Goal: Task Accomplishment & Management: Complete application form

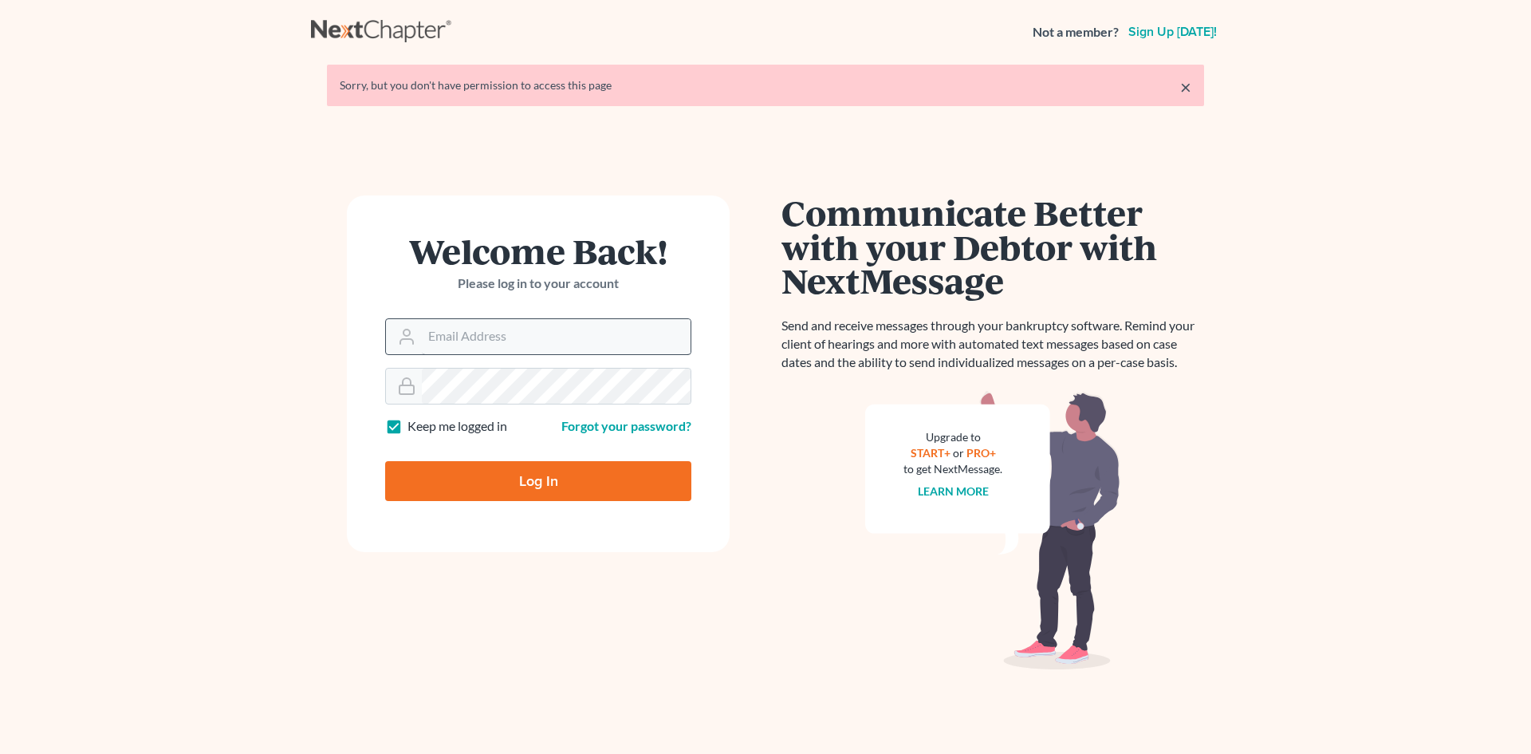
type input "[EMAIL_ADDRESS][DOMAIN_NAME]"
type input "Thinking..."
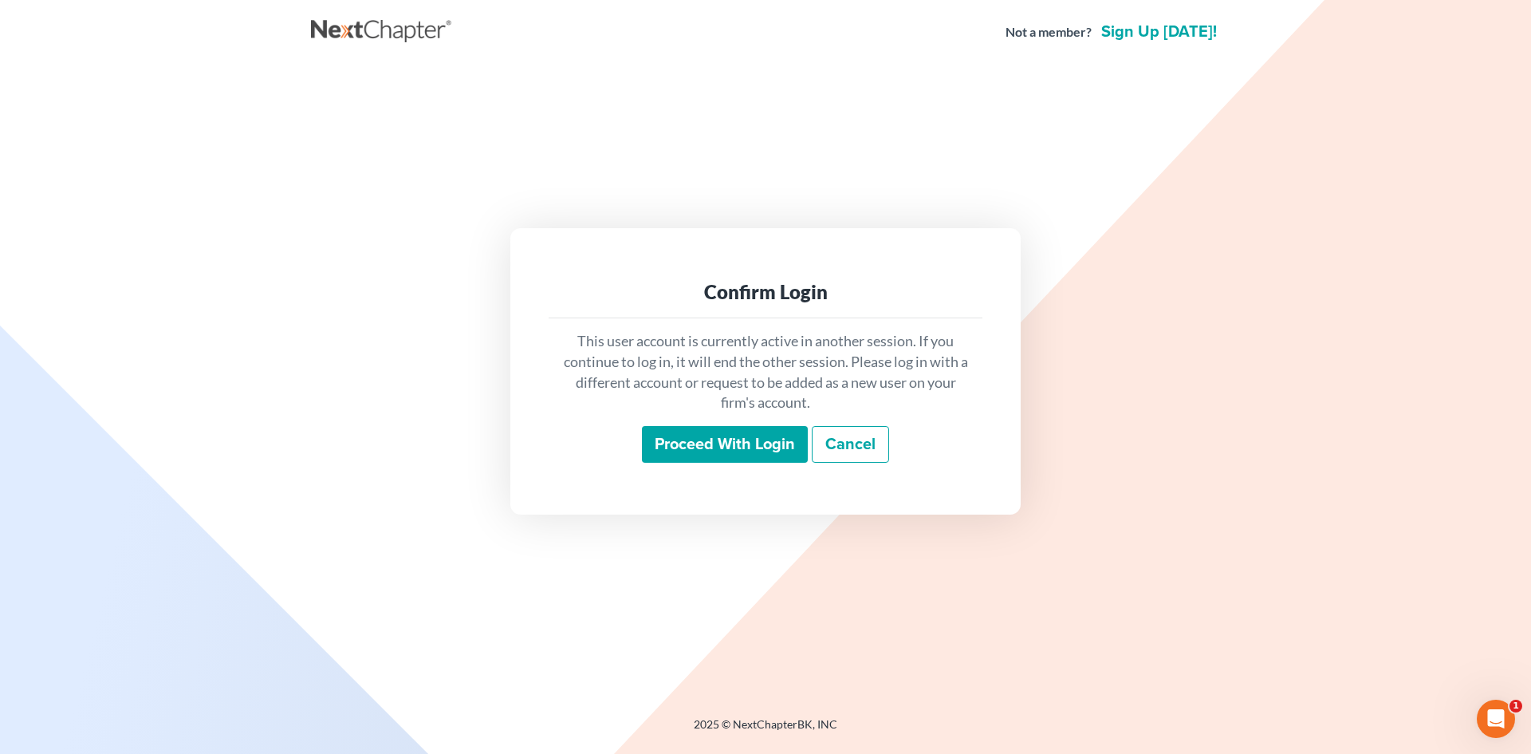
click at [725, 443] on input "Proceed with login" at bounding box center [725, 444] width 166 height 37
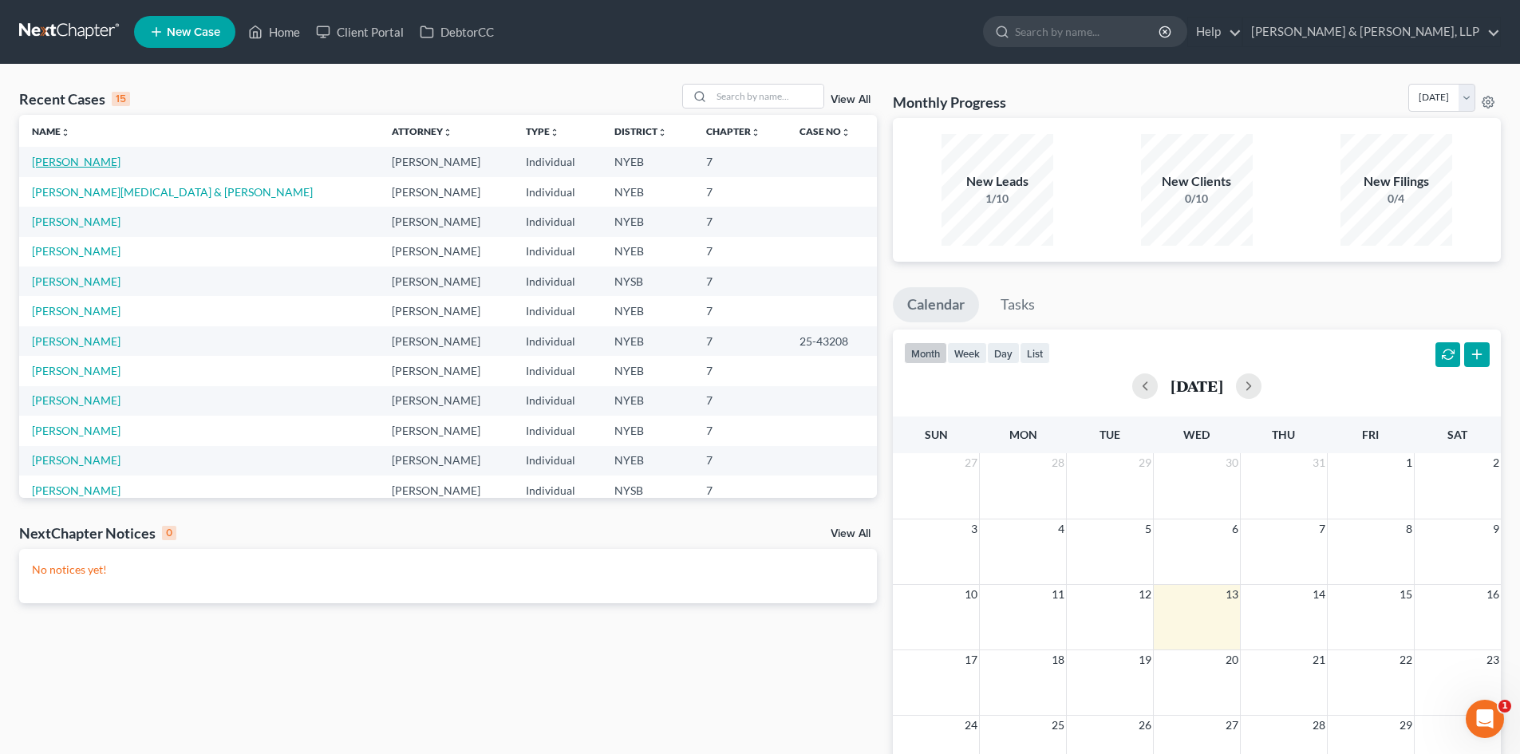
click at [80, 160] on link "Kandrac, Marian" at bounding box center [76, 162] width 89 height 14
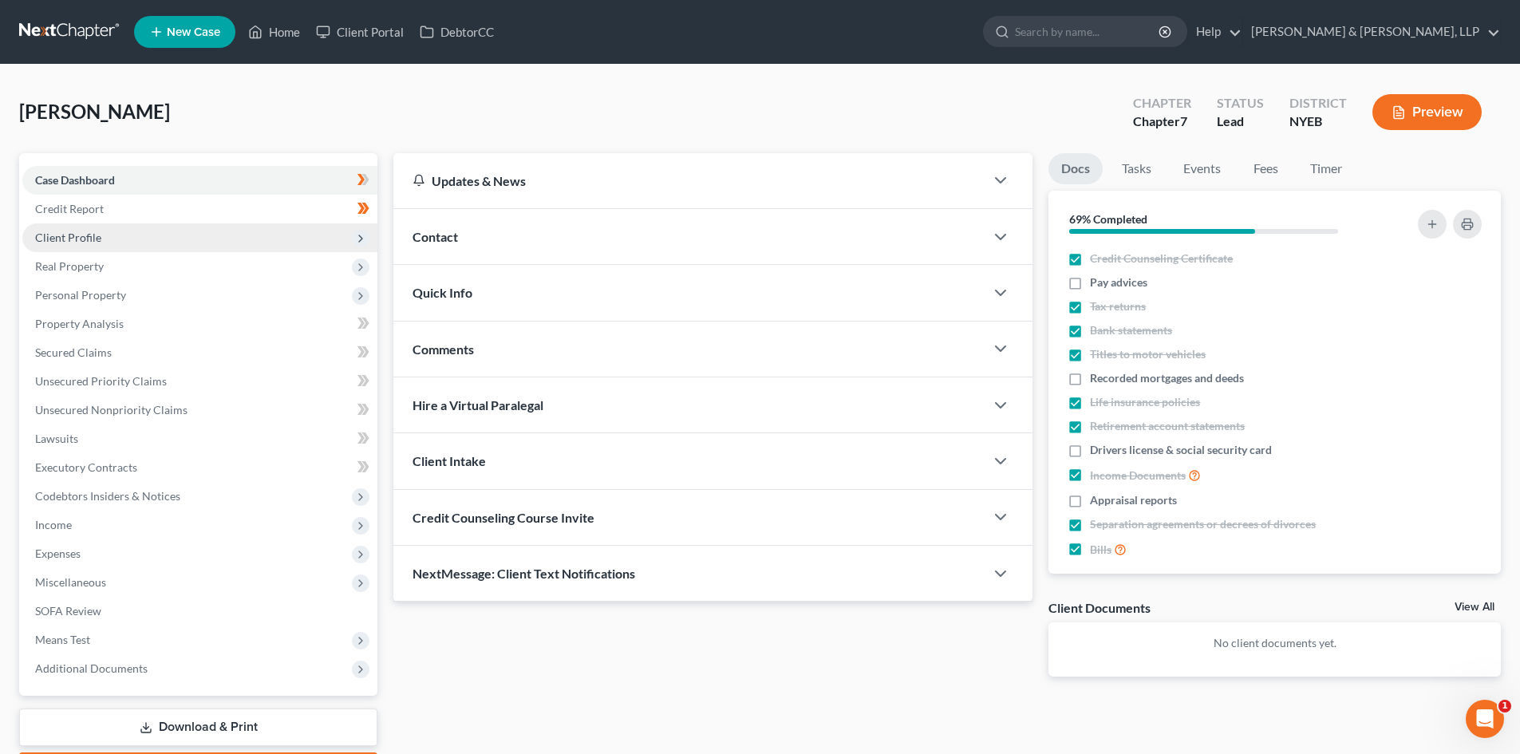
click at [245, 228] on span "Client Profile" at bounding box center [199, 237] width 355 height 29
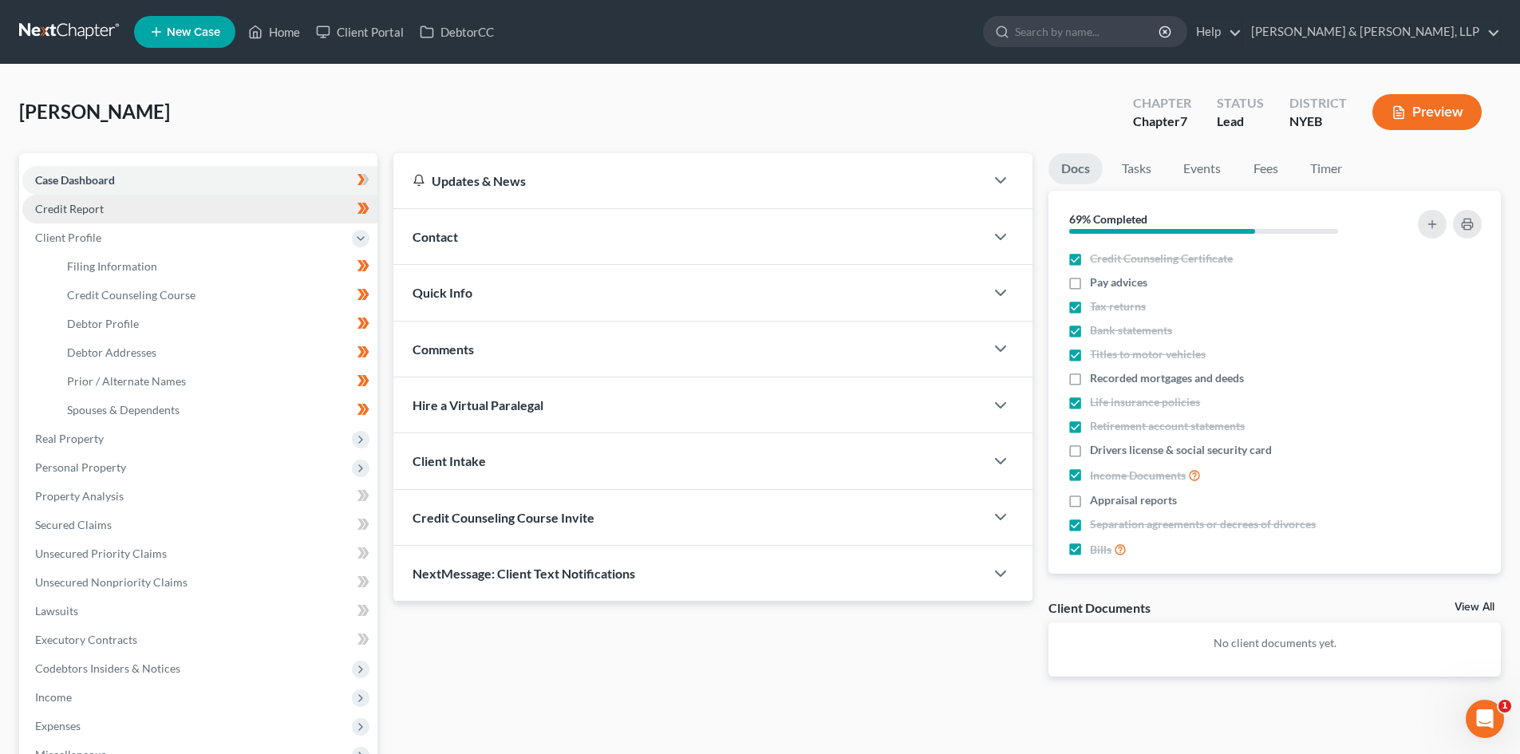
click at [239, 214] on link "Credit Report" at bounding box center [199, 209] width 355 height 29
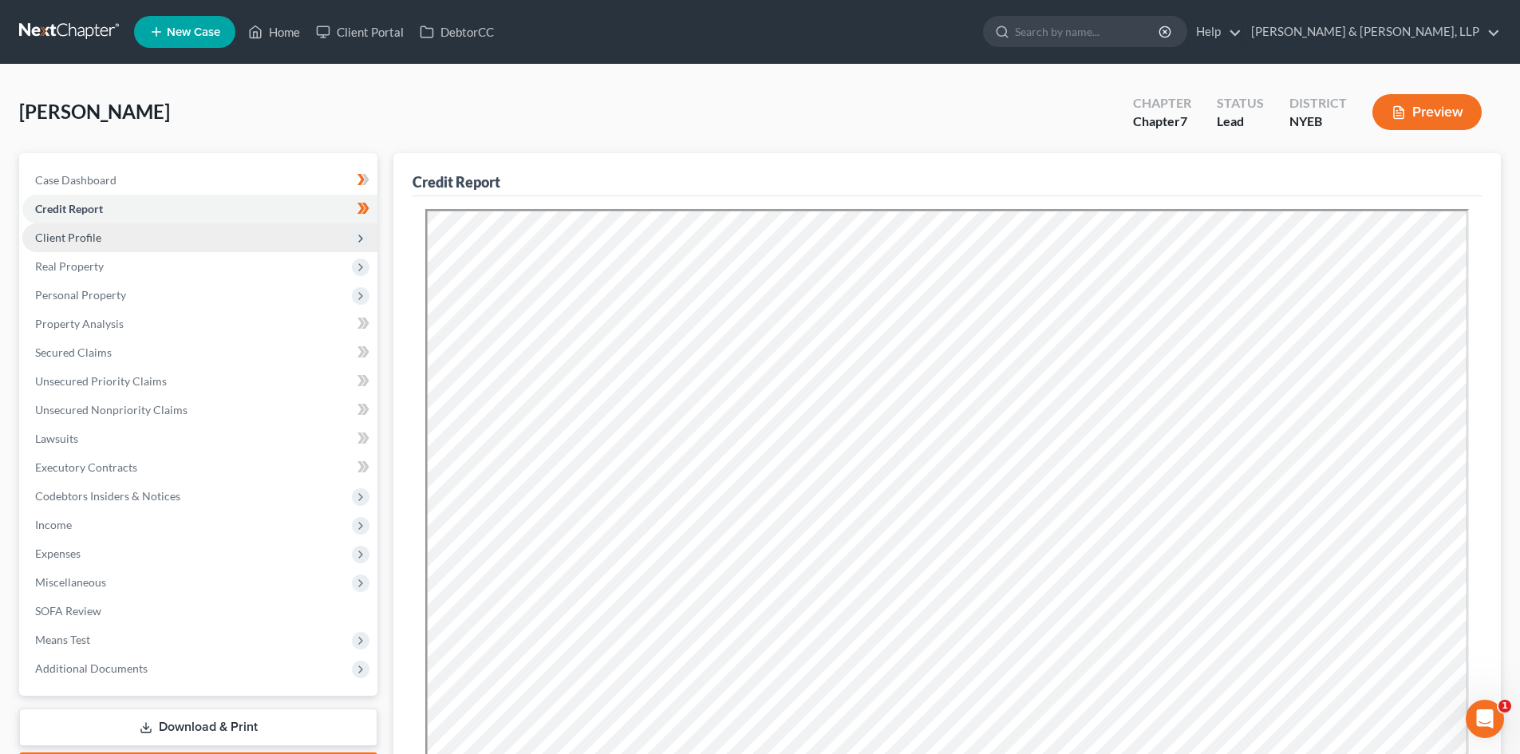
click at [112, 242] on span "Client Profile" at bounding box center [199, 237] width 355 height 29
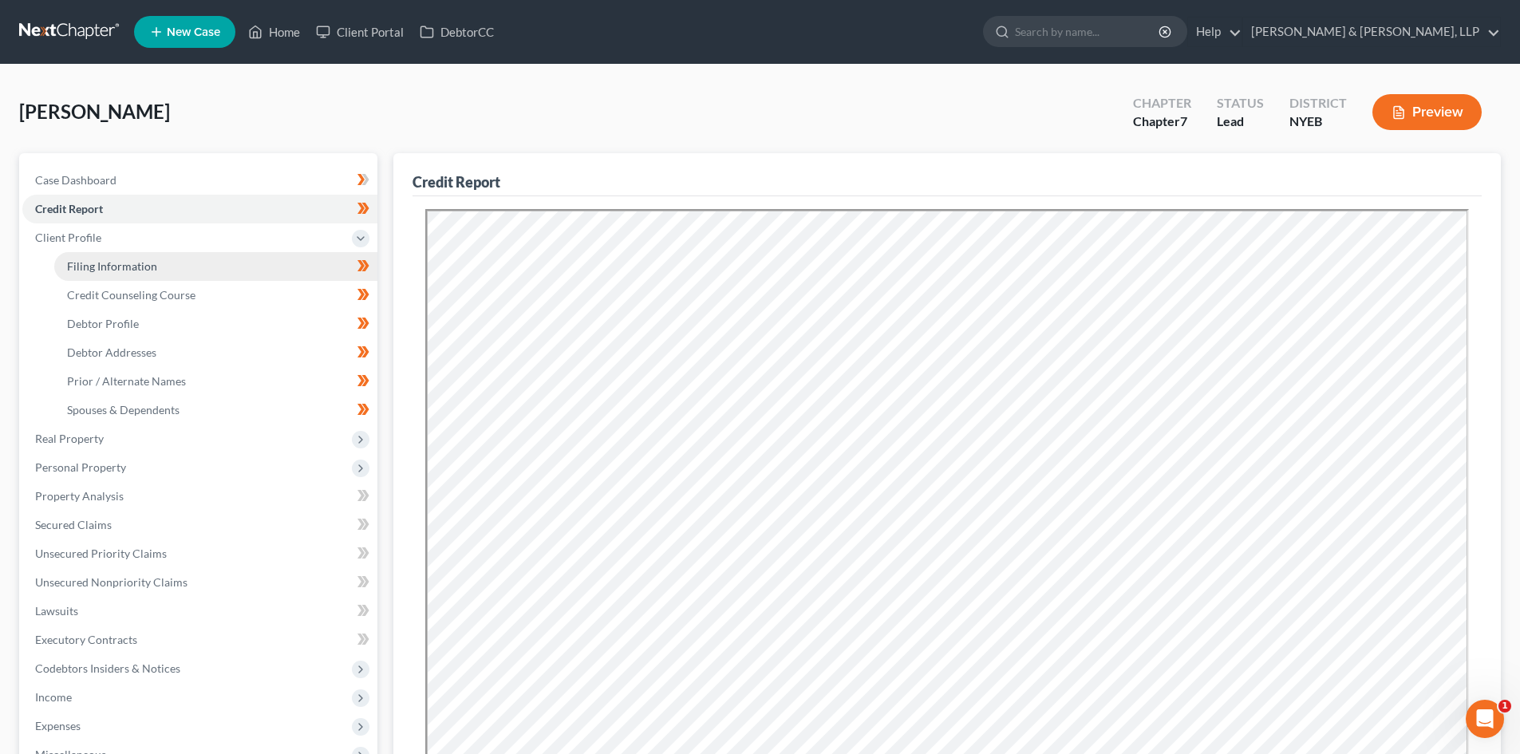
click at [124, 268] on span "Filing Information" at bounding box center [112, 266] width 90 height 14
select select "1"
select select "0"
select select "53"
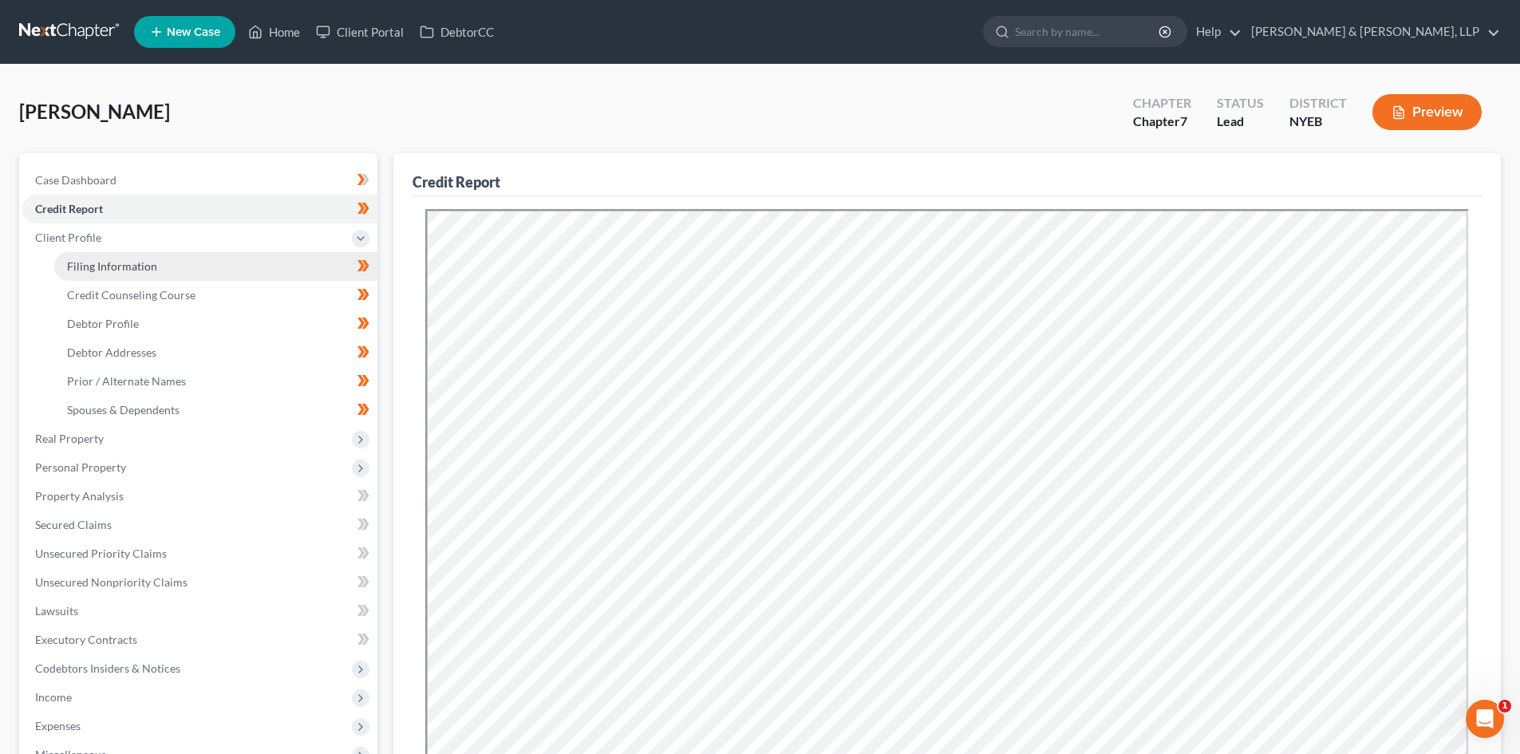
select select "35"
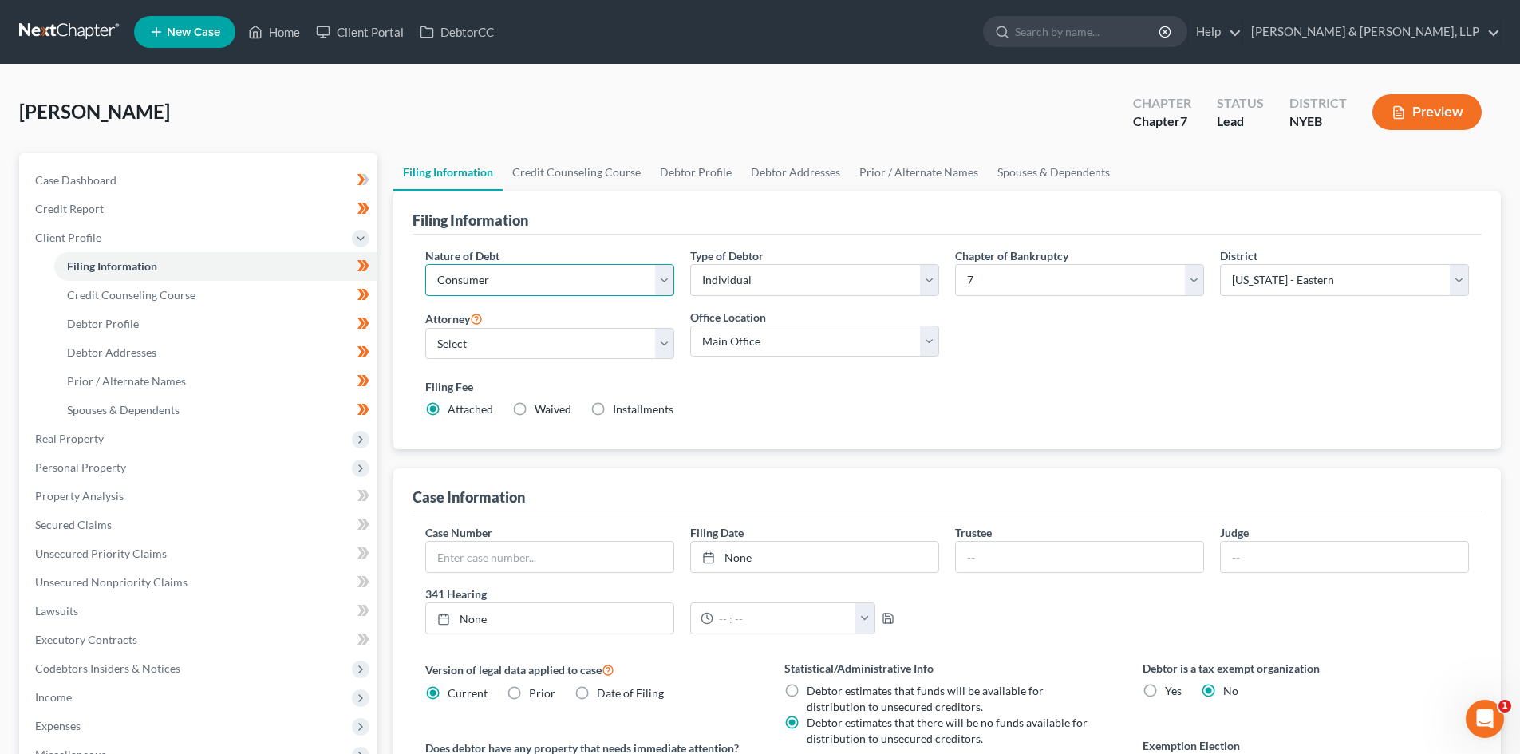
click at [667, 283] on select "Select Business Consumer Other" at bounding box center [549, 280] width 249 height 32
click at [667, 280] on select "Select Business Consumer Other" at bounding box center [549, 280] width 249 height 32
click at [926, 293] on select "Select Individual Joint" at bounding box center [814, 280] width 249 height 32
click at [928, 286] on select "Select Individual Joint" at bounding box center [814, 280] width 249 height 32
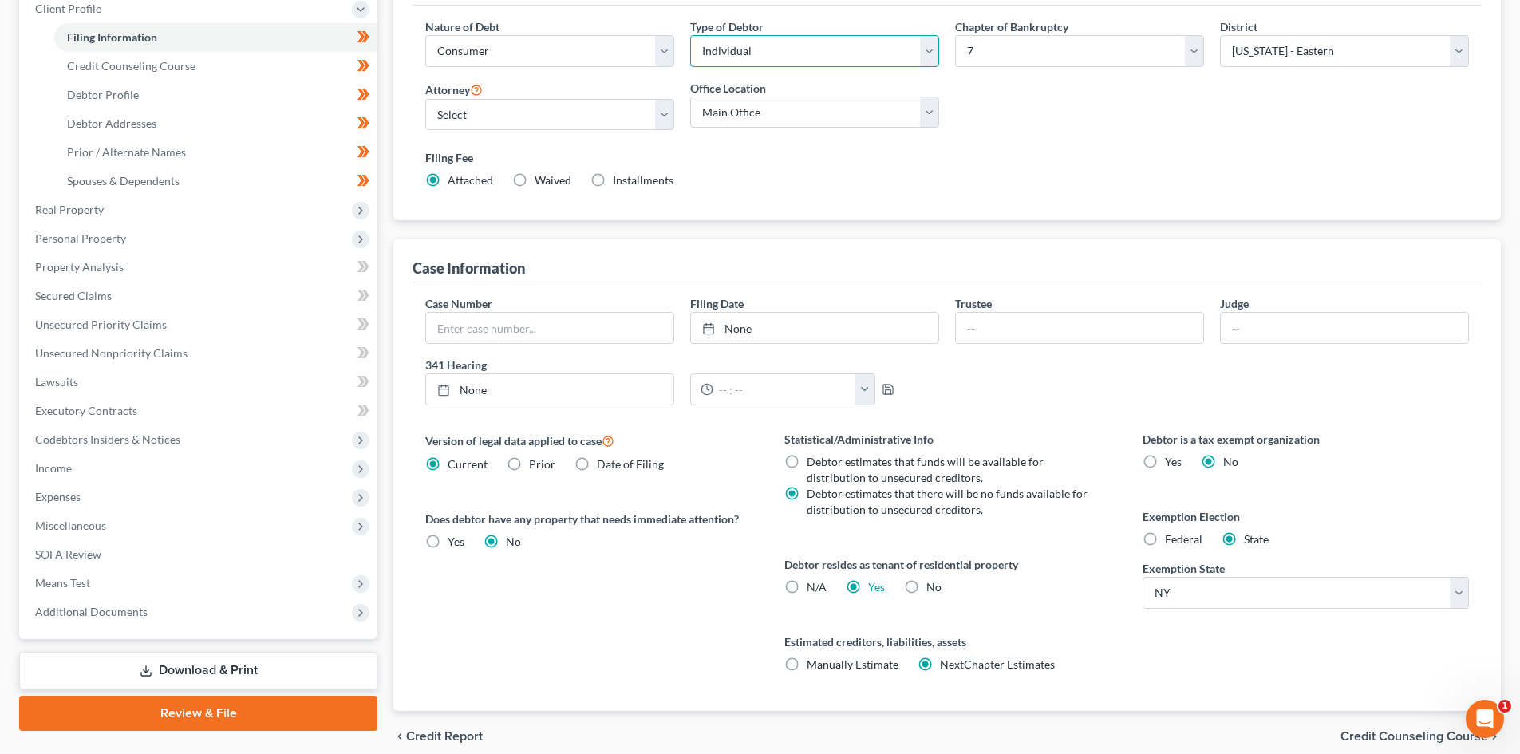
scroll to position [80, 0]
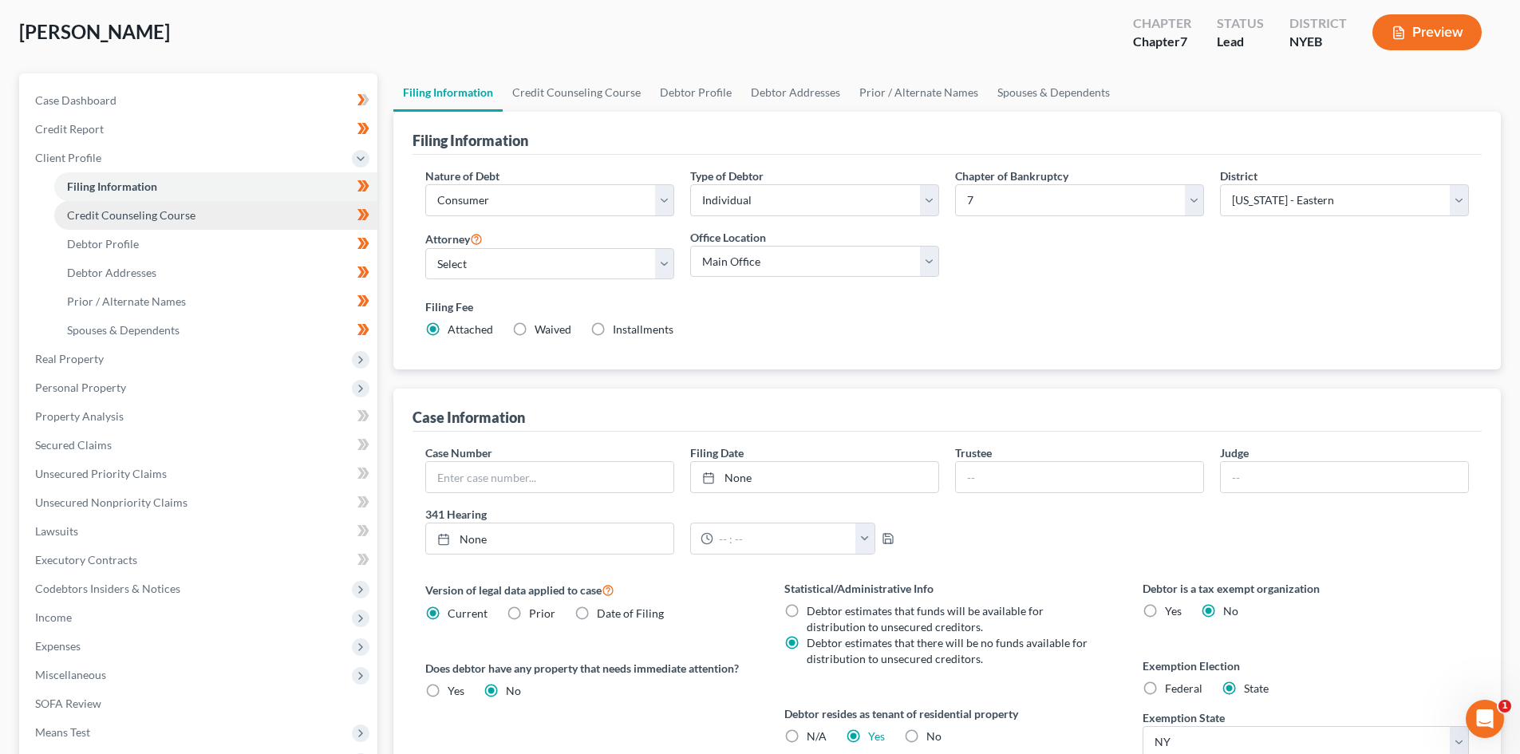
click at [227, 214] on link "Credit Counseling Course" at bounding box center [215, 215] width 323 height 29
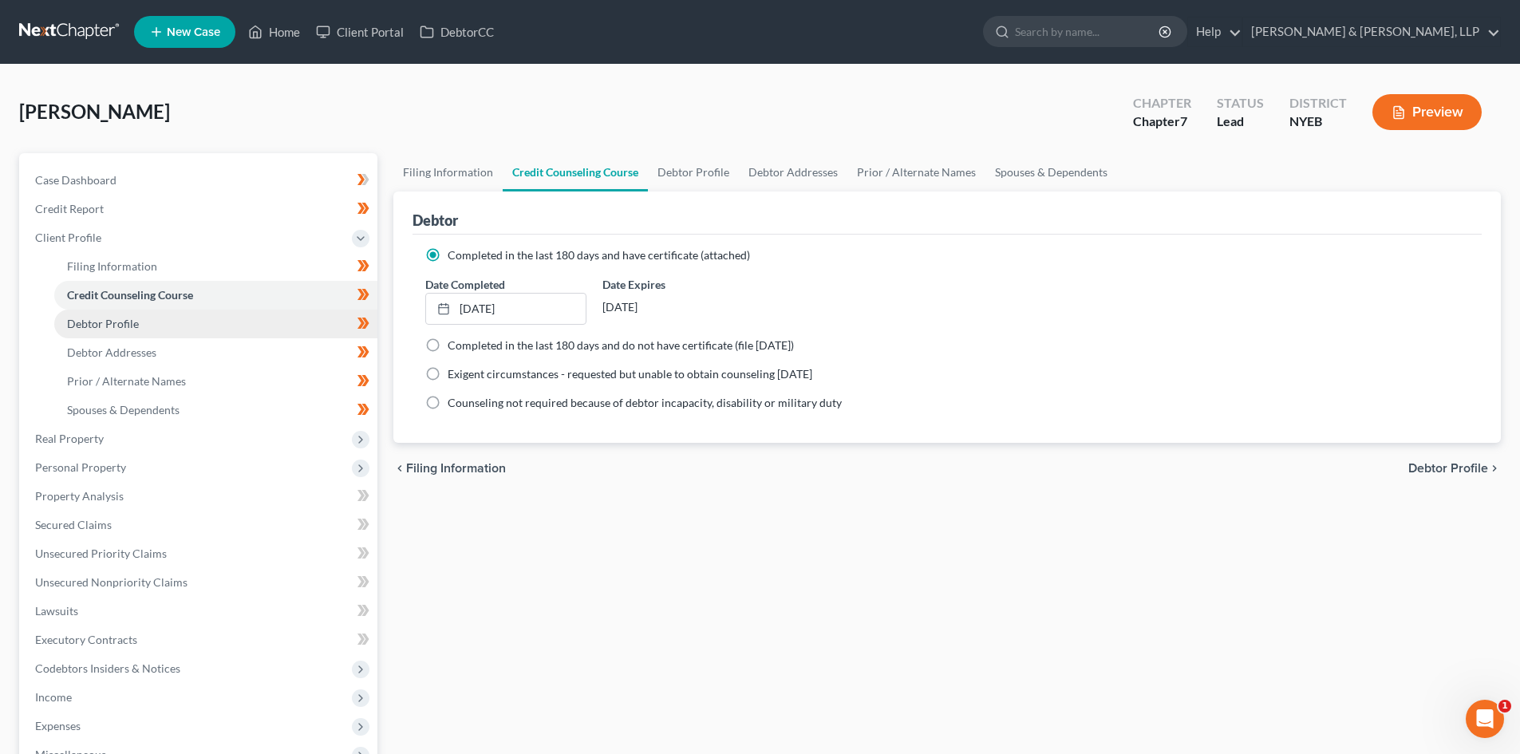
click at [227, 321] on link "Debtor Profile" at bounding box center [215, 323] width 323 height 29
select select "0"
select select "2"
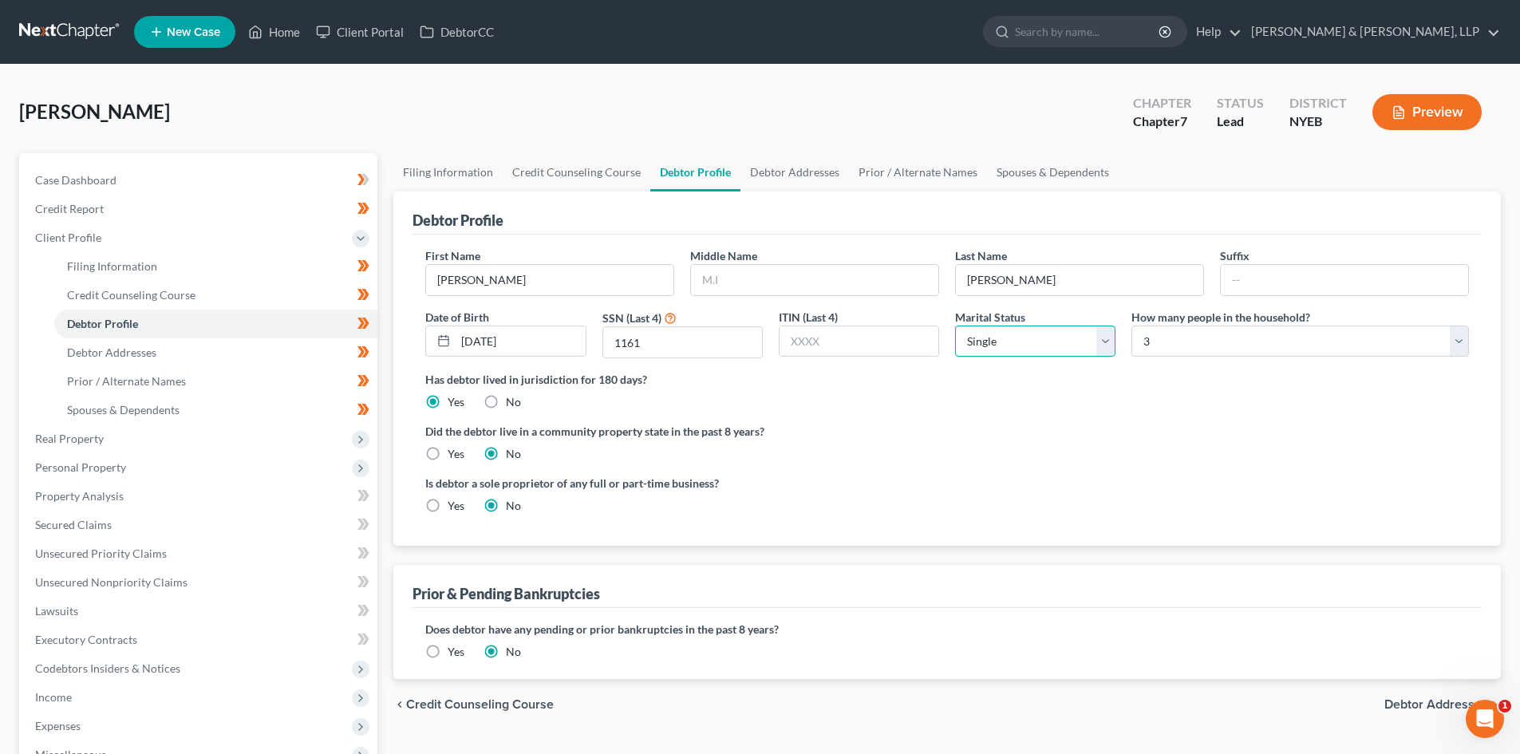
drag, startPoint x: 1112, startPoint y: 343, endPoint x: 1112, endPoint y: 353, distance: 9.6
click at [1112, 345] on select "Select Single Married Separated Divorced Widowed" at bounding box center [1035, 341] width 160 height 32
click at [1286, 446] on div "Did the debtor live in a community property state in the past 8 years? Yes No" at bounding box center [946, 442] width 1043 height 39
click at [1106, 342] on select "Select Single Married Separated Divorced Widowed" at bounding box center [1035, 341] width 160 height 32
click at [1106, 343] on select "Select Single Married Separated Divorced Widowed" at bounding box center [1035, 341] width 160 height 32
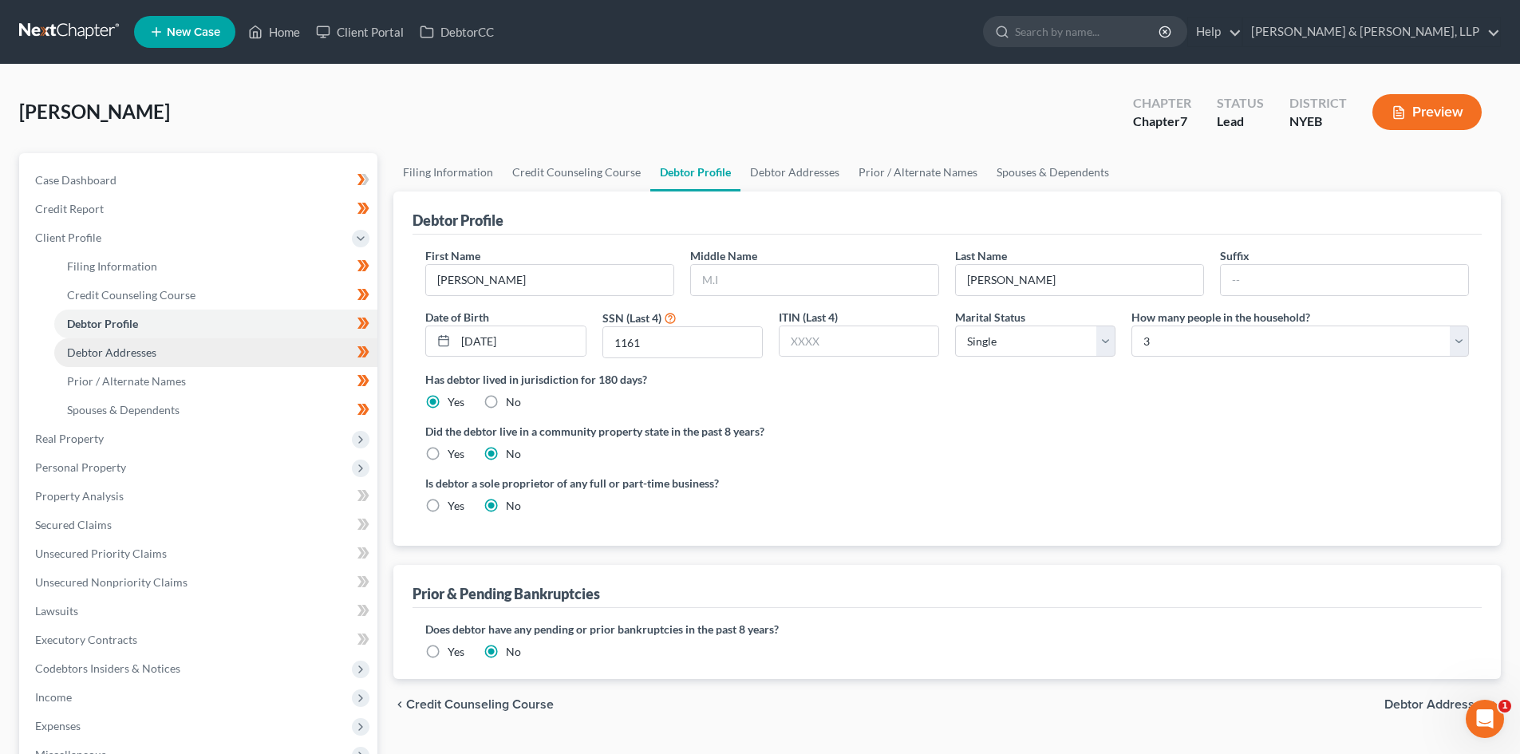
click at [242, 349] on link "Debtor Addresses" at bounding box center [215, 352] width 323 height 29
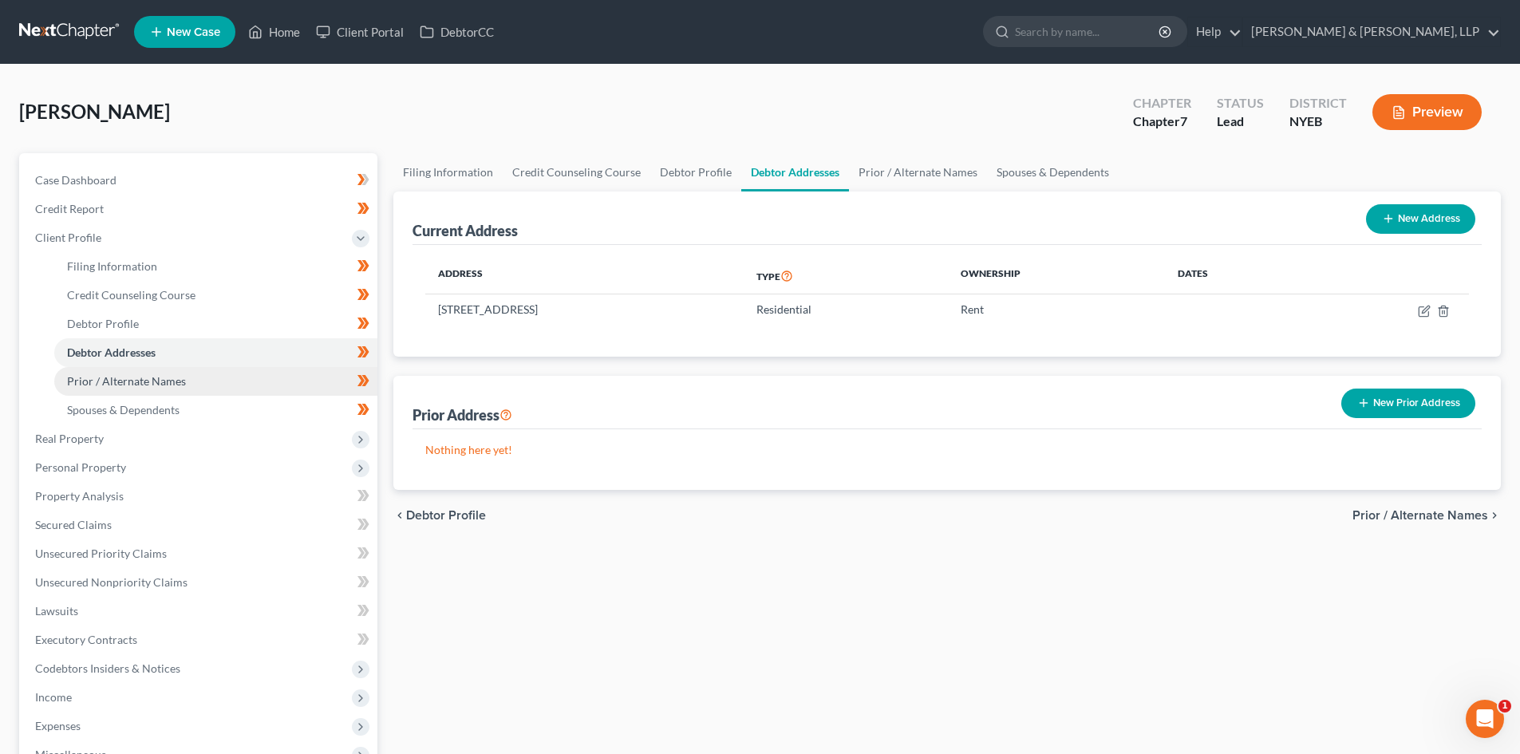
click at [187, 378] on link "Prior / Alternate Names" at bounding box center [215, 381] width 323 height 29
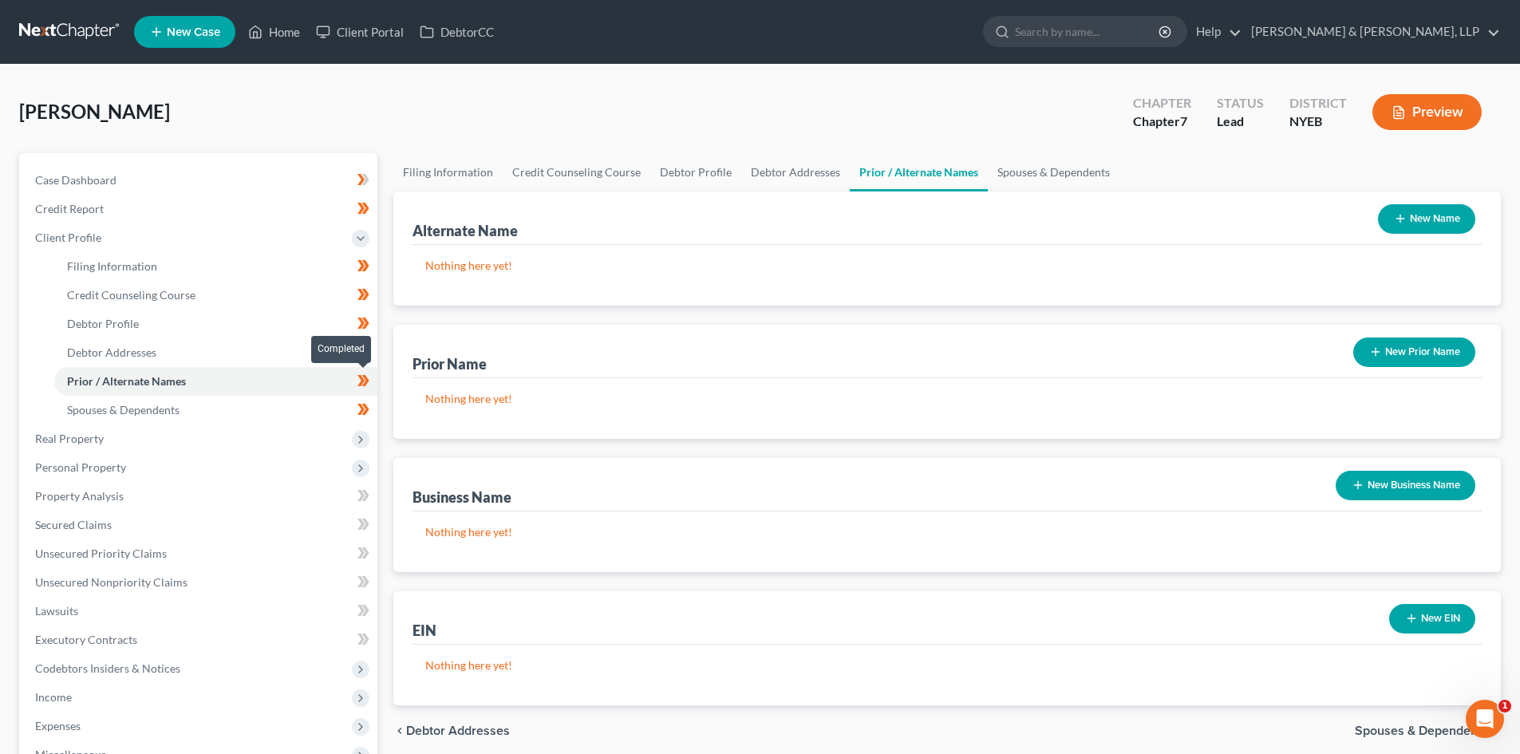
click at [367, 382] on icon at bounding box center [365, 380] width 7 height 11
click at [301, 406] on link "Spouses & Dependents" at bounding box center [215, 410] width 323 height 29
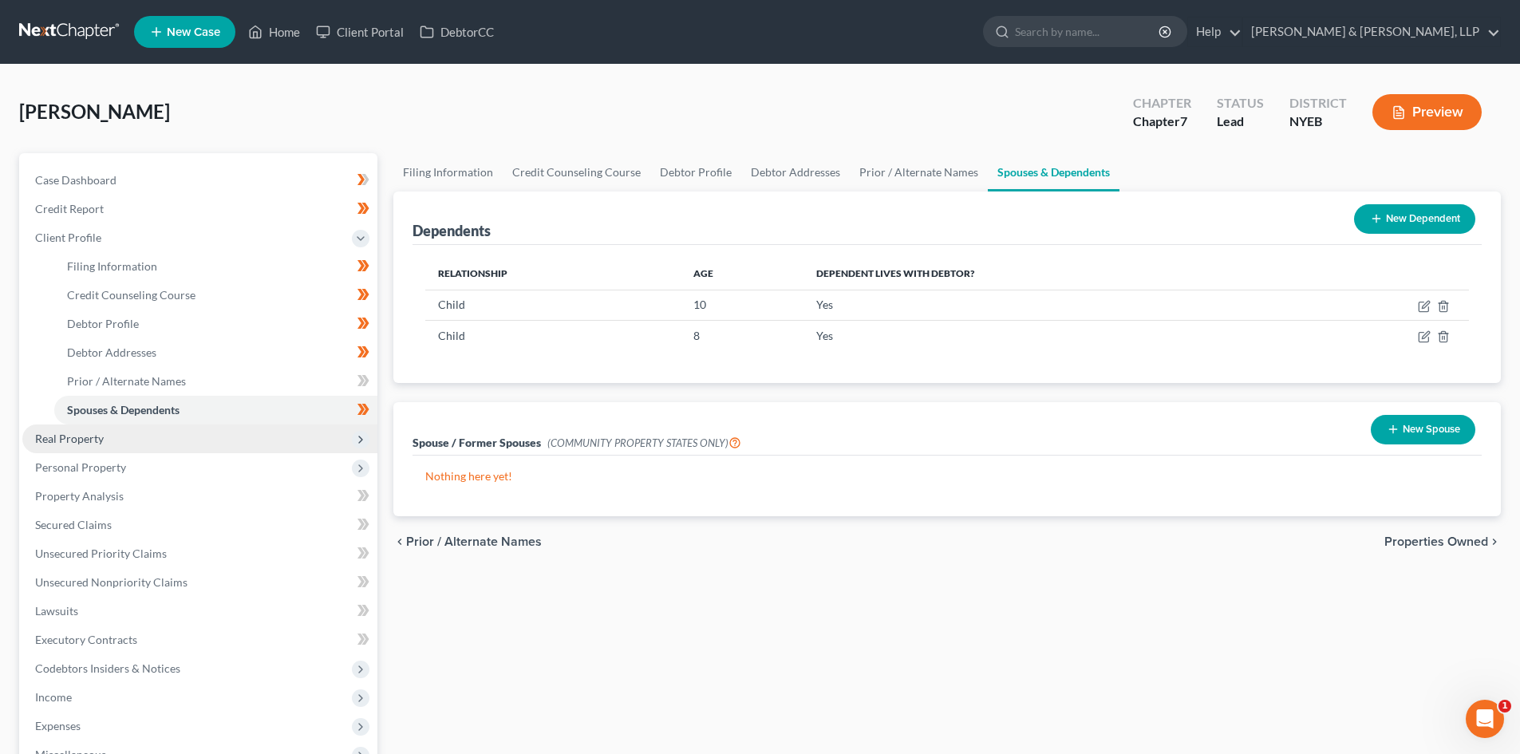
click at [157, 424] on span "Real Property" at bounding box center [199, 438] width 355 height 29
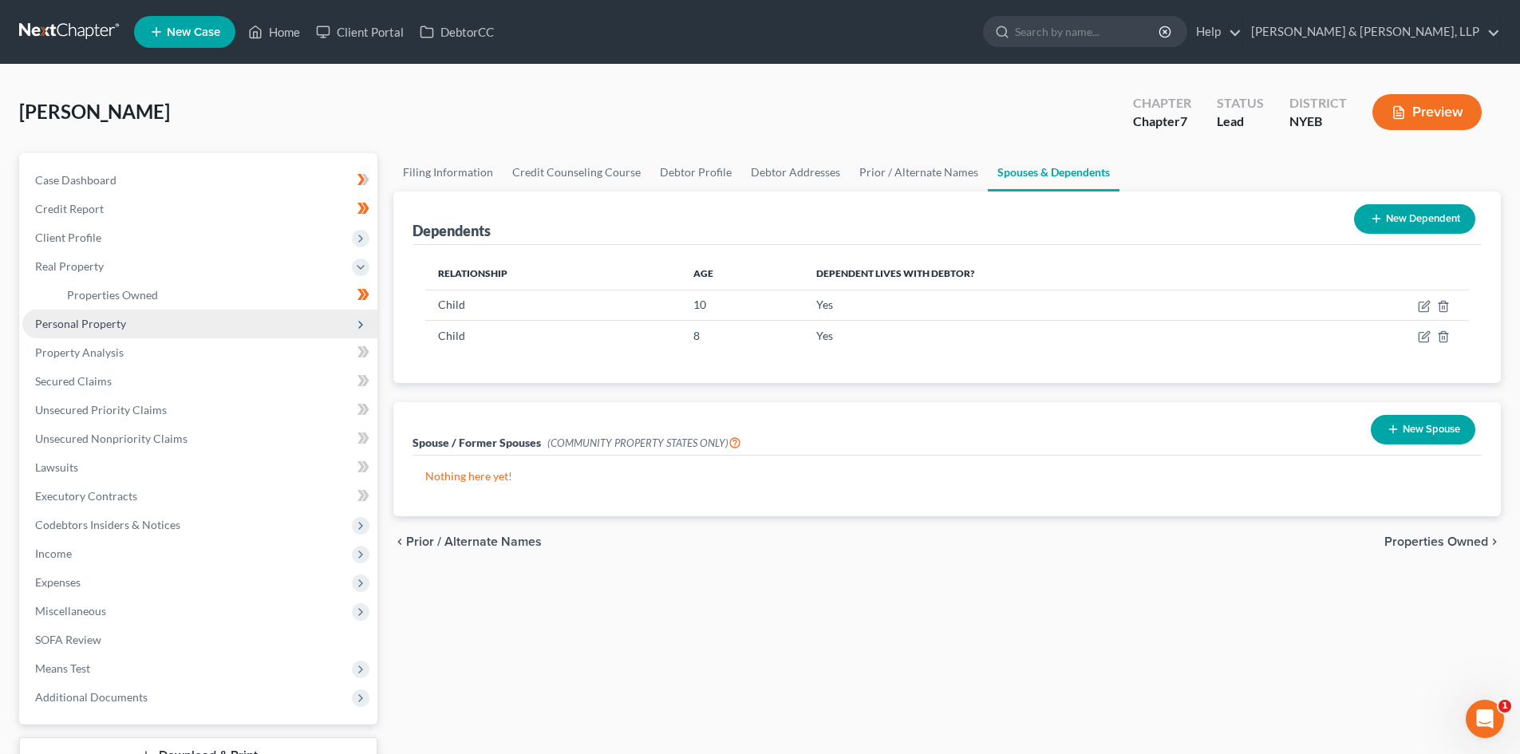
click at [151, 309] on span "Personal Property" at bounding box center [199, 323] width 355 height 29
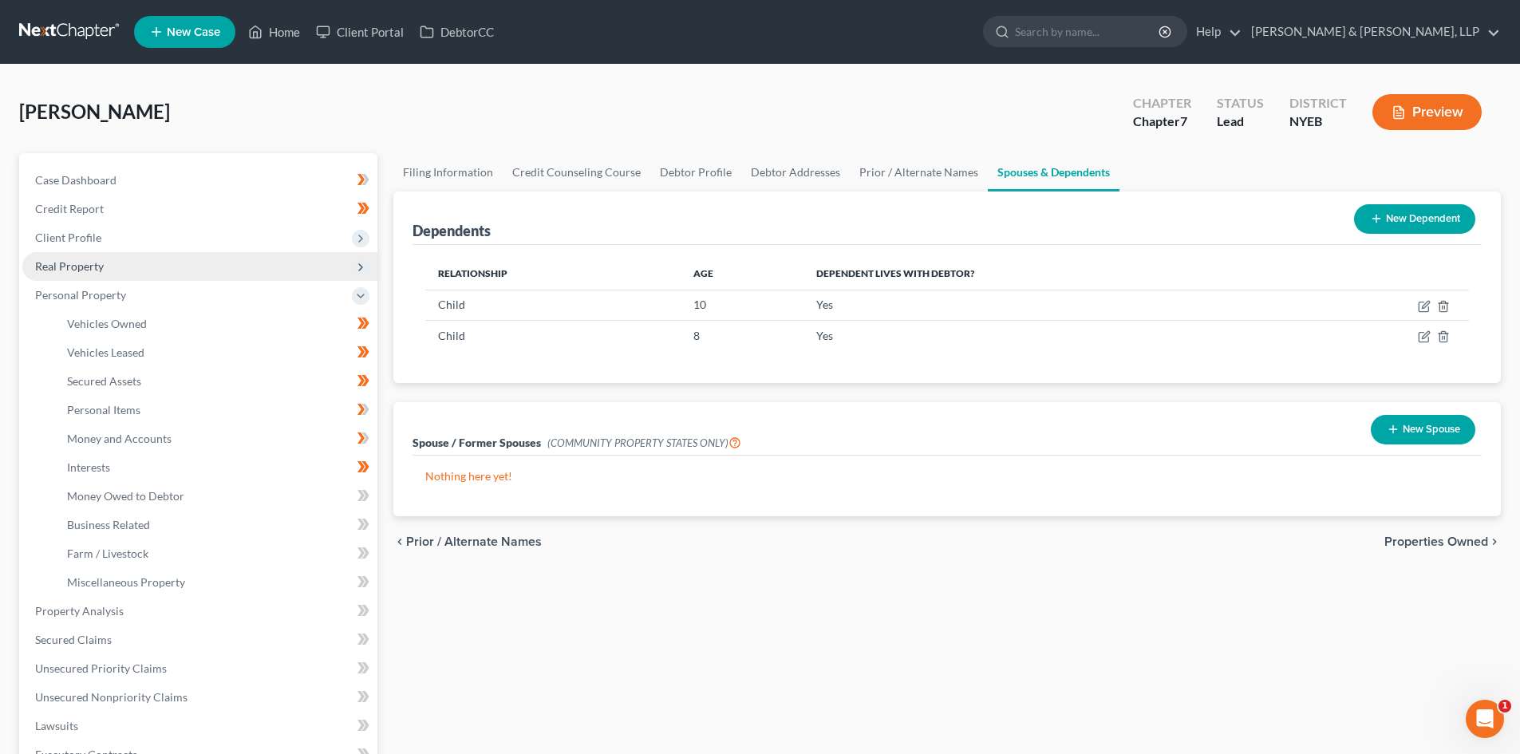
click at [132, 275] on span "Real Property" at bounding box center [199, 266] width 355 height 29
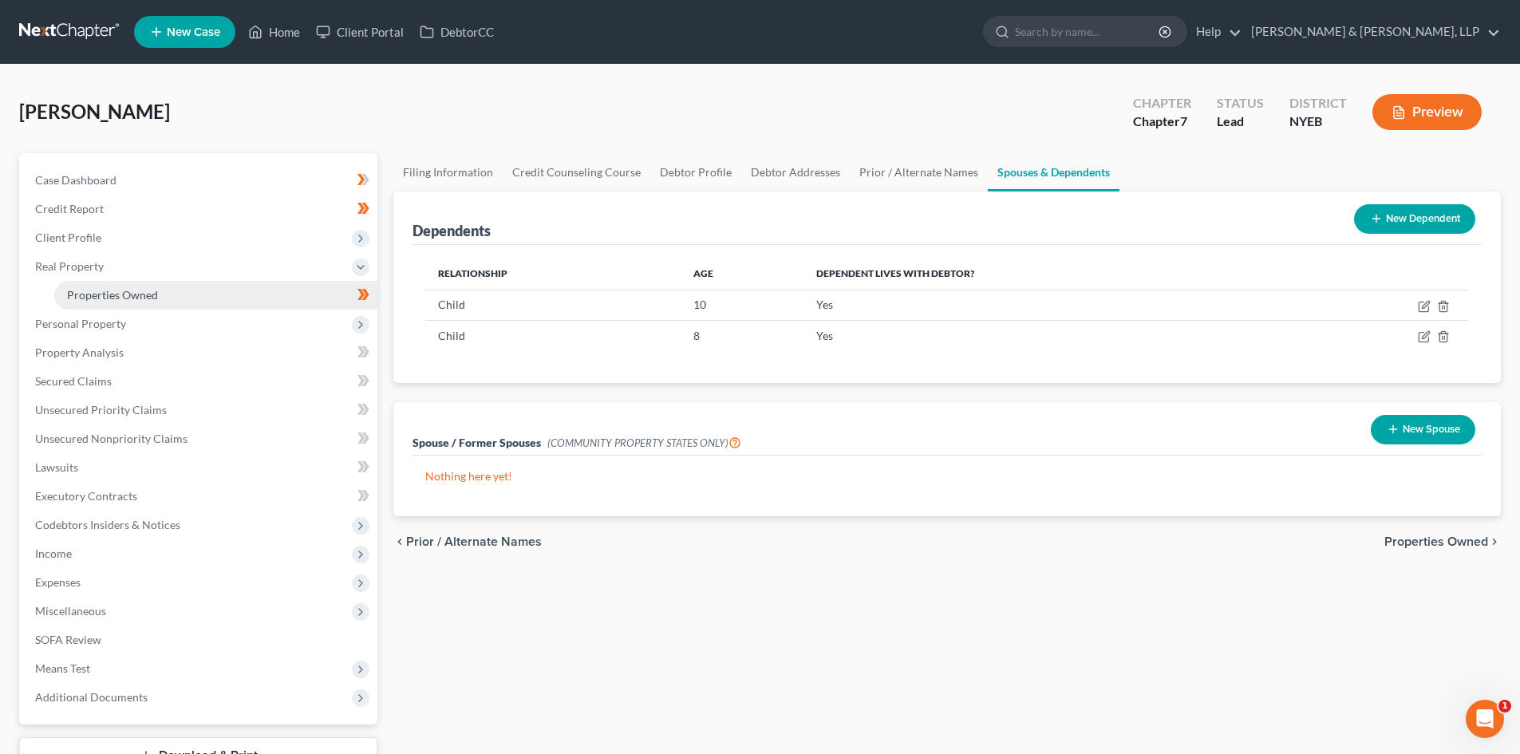
click at [117, 290] on span "Properties Owned" at bounding box center [112, 295] width 91 height 14
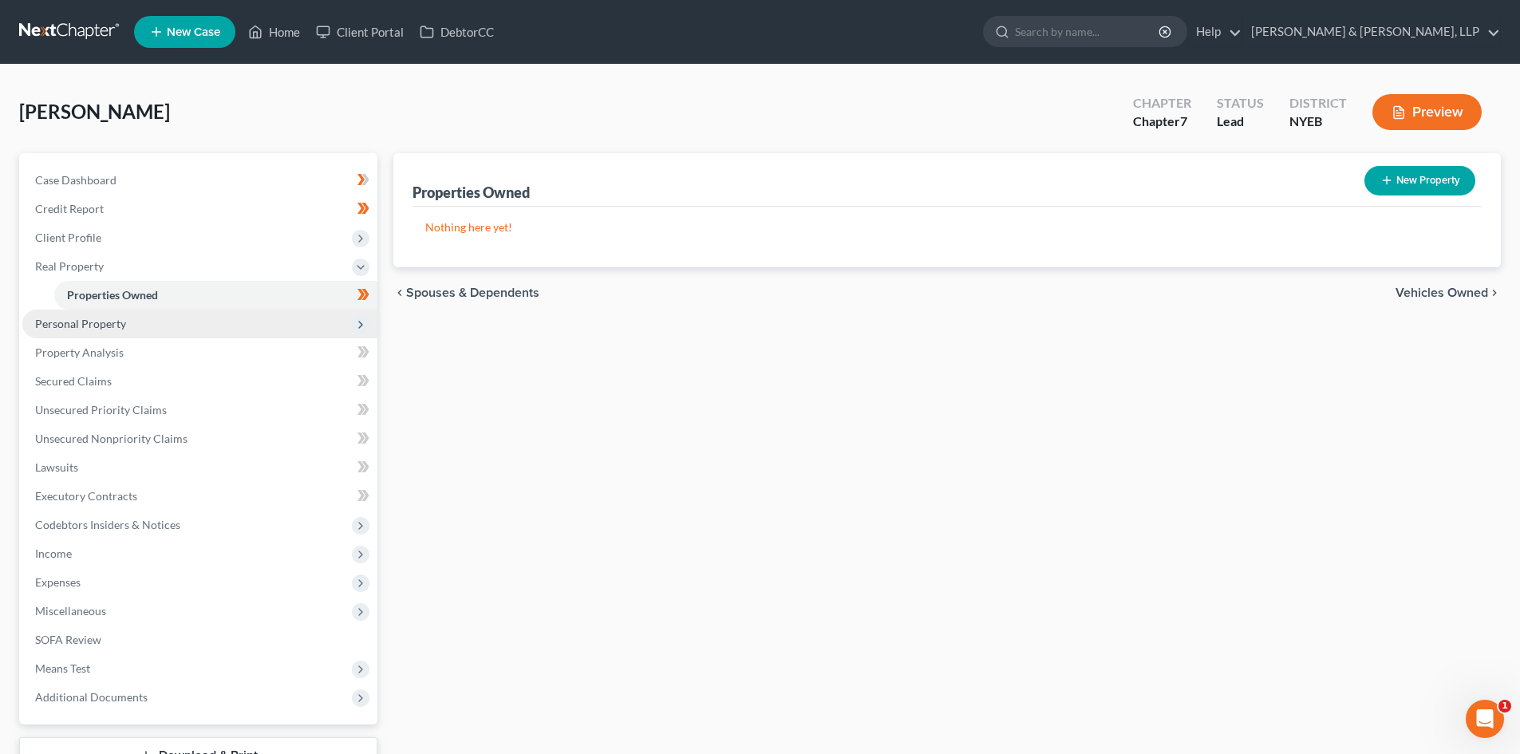
click at [155, 331] on span "Personal Property" at bounding box center [199, 323] width 355 height 29
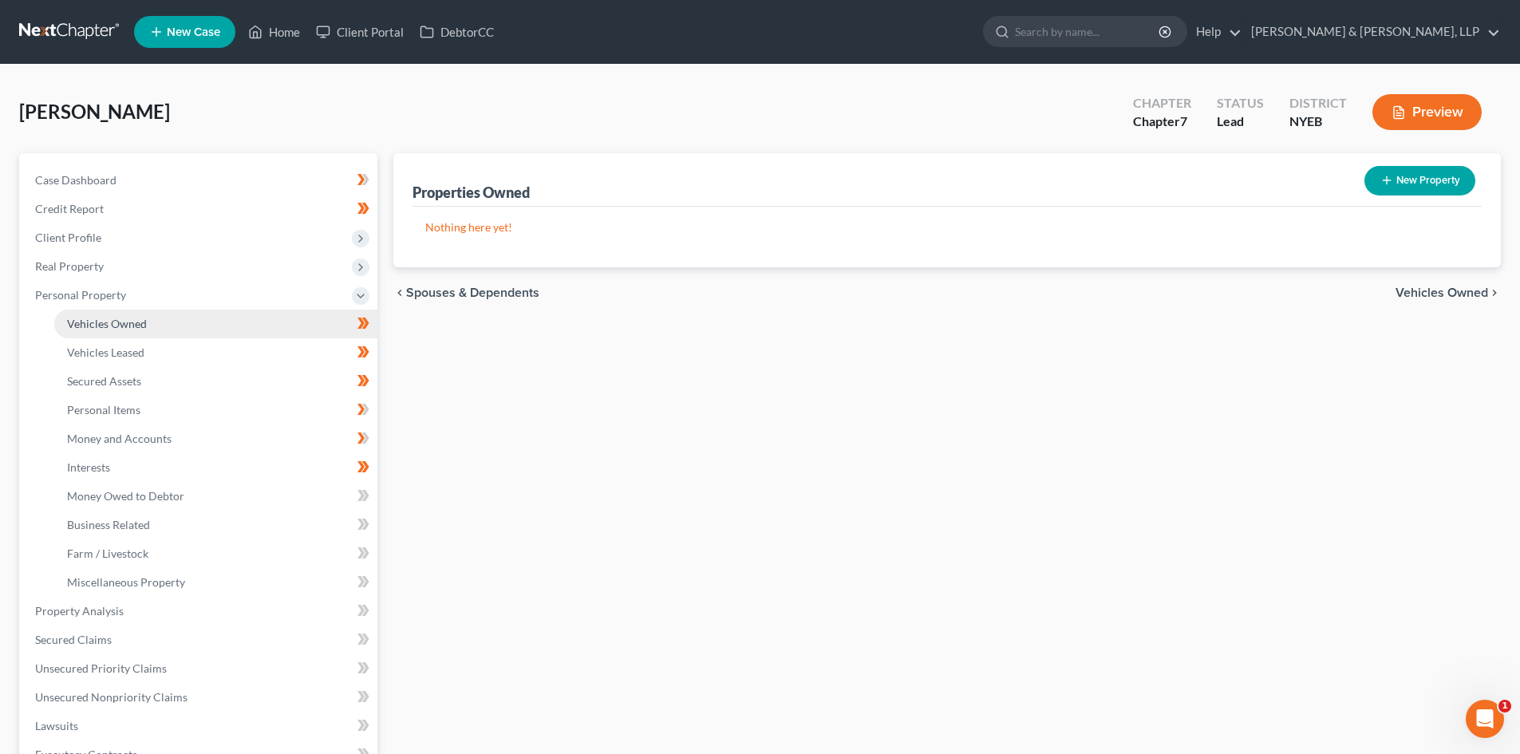
click at [144, 330] on link "Vehicles Owned" at bounding box center [215, 323] width 323 height 29
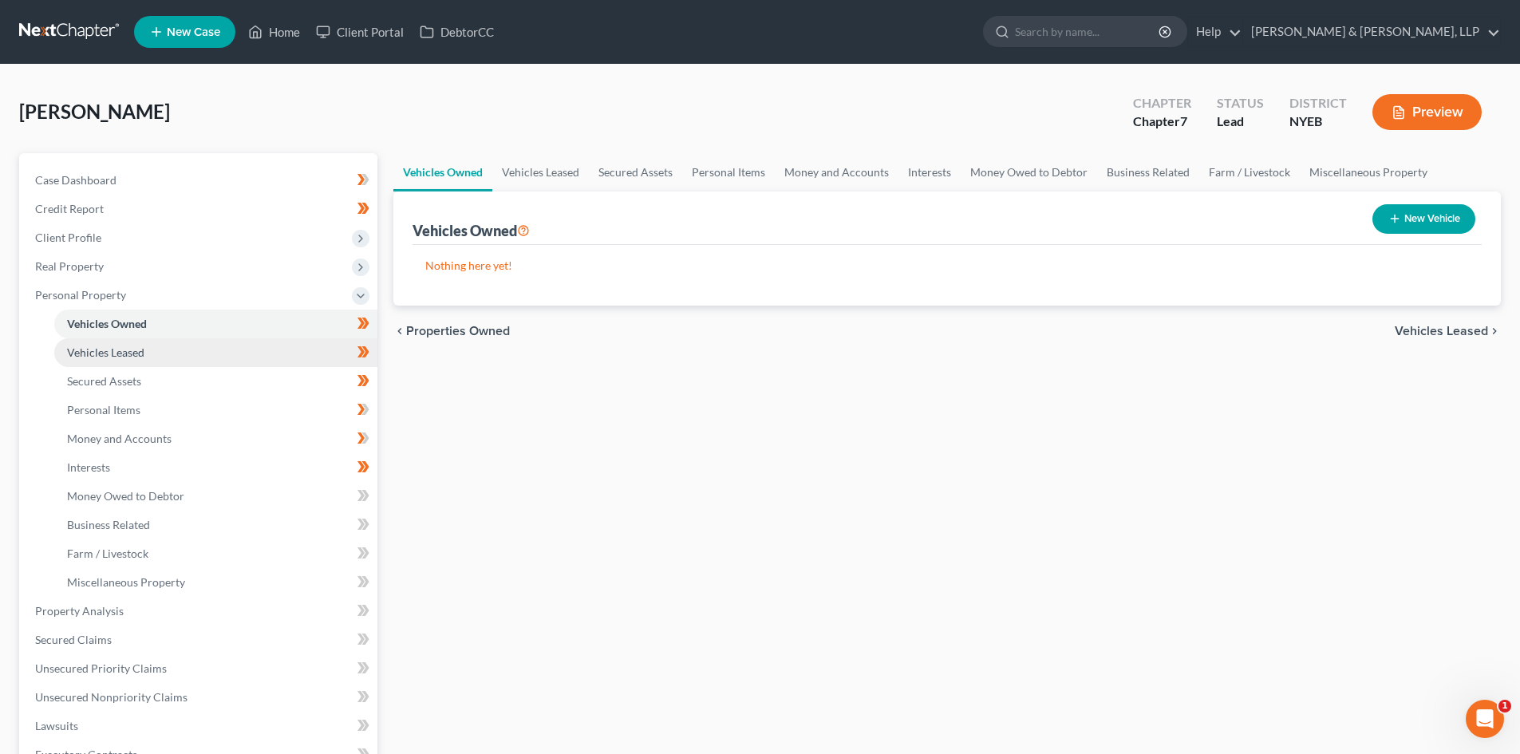
click at [132, 353] on span "Vehicles Leased" at bounding box center [105, 352] width 77 height 14
click at [141, 327] on span "Vehicles Owned" at bounding box center [107, 324] width 80 height 14
click at [363, 325] on icon at bounding box center [363, 323] width 12 height 20
click at [361, 354] on icon at bounding box center [360, 351] width 7 height 11
click at [277, 386] on link "Secured Assets" at bounding box center [215, 381] width 323 height 29
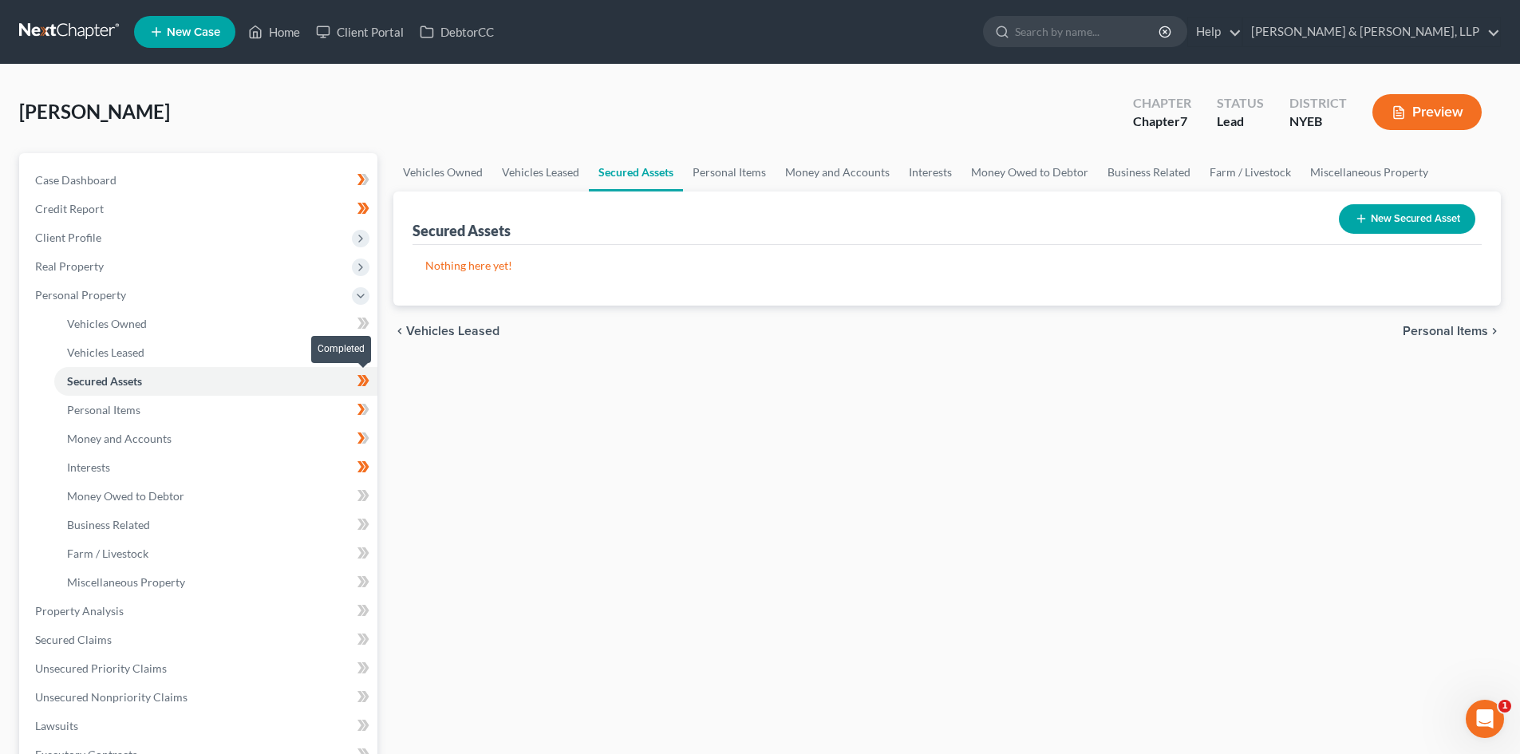
click at [368, 384] on icon at bounding box center [363, 381] width 12 height 20
click at [320, 416] on link "Personal Items" at bounding box center [215, 410] width 323 height 29
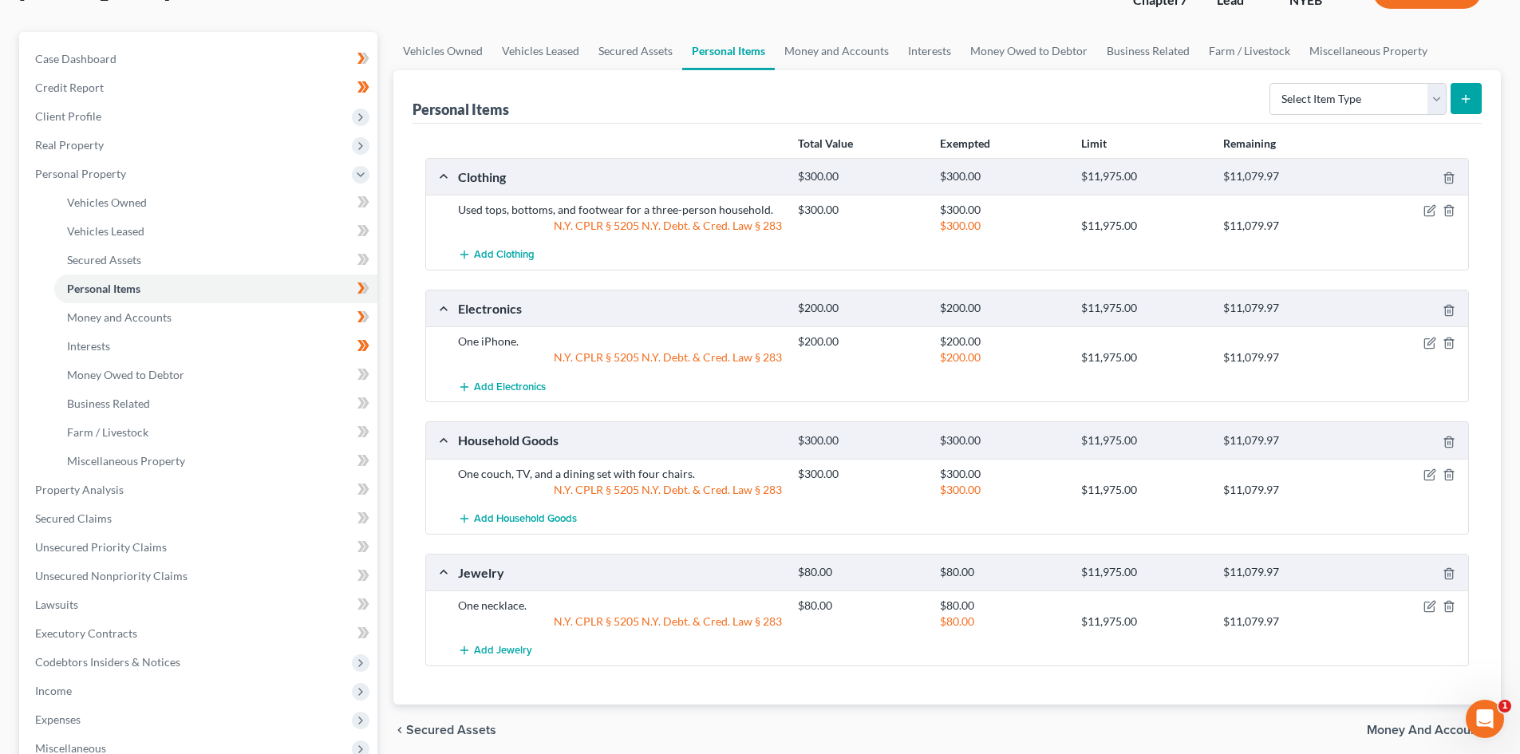
scroll to position [160, 0]
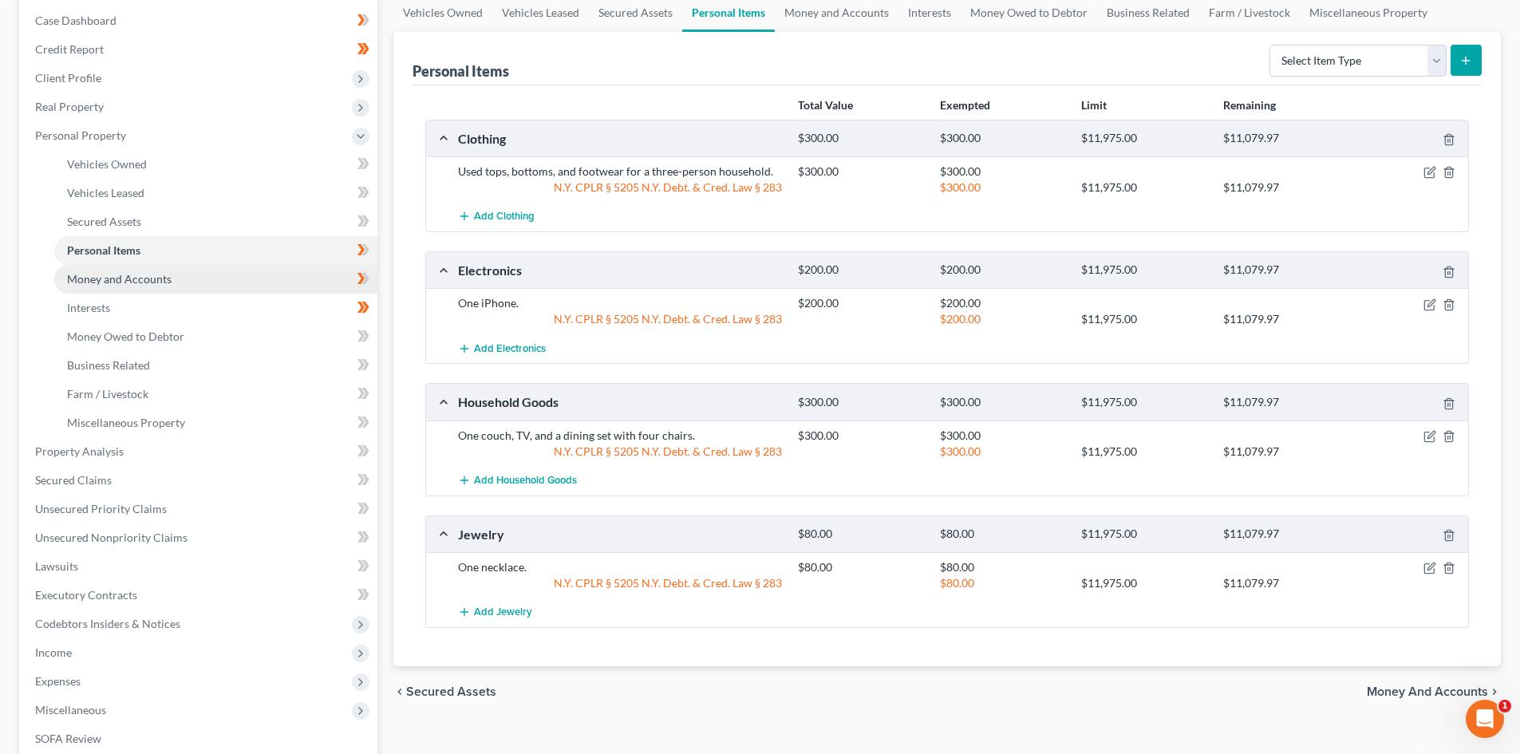
click at [258, 287] on link "Money and Accounts" at bounding box center [215, 279] width 323 height 29
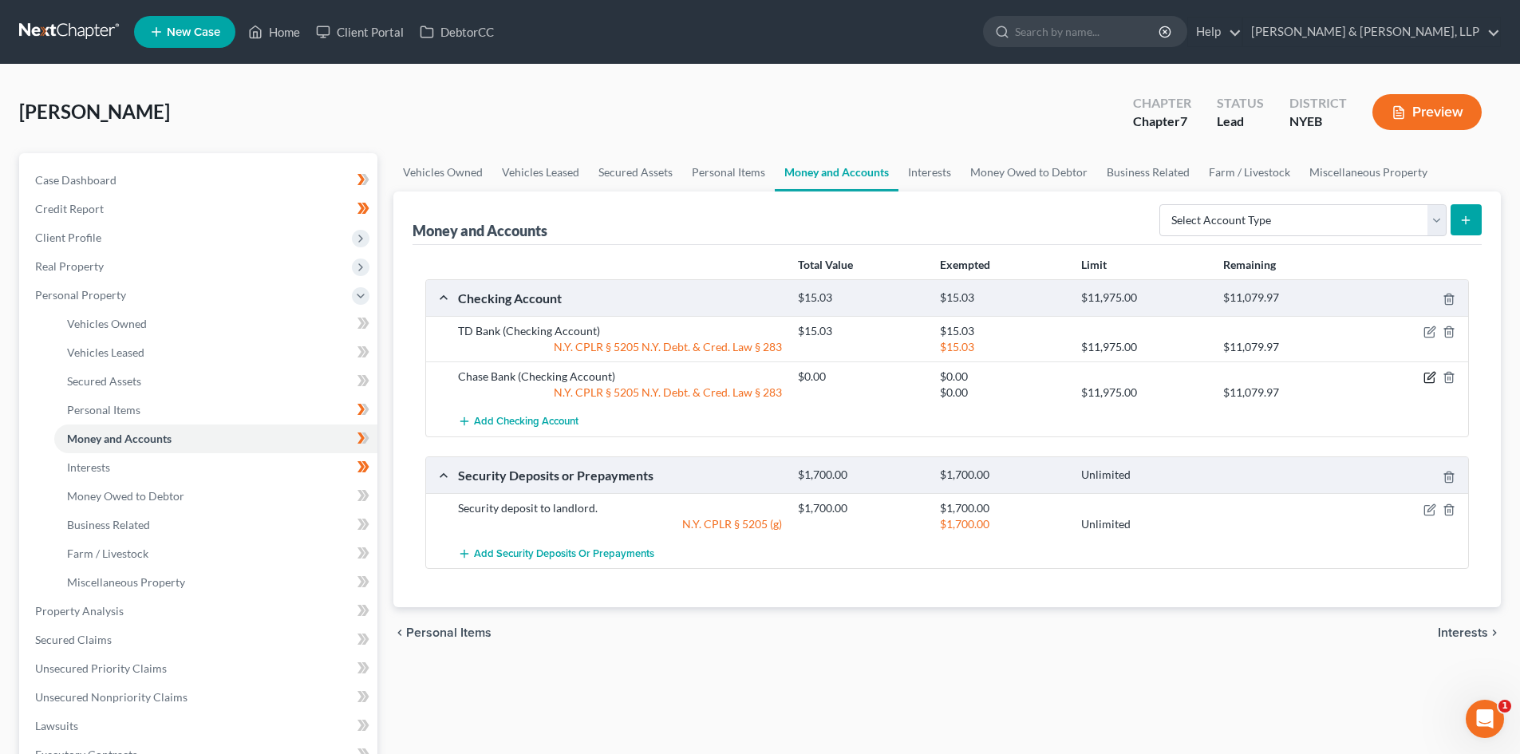
click at [1428, 379] on icon "button" at bounding box center [1430, 376] width 7 height 7
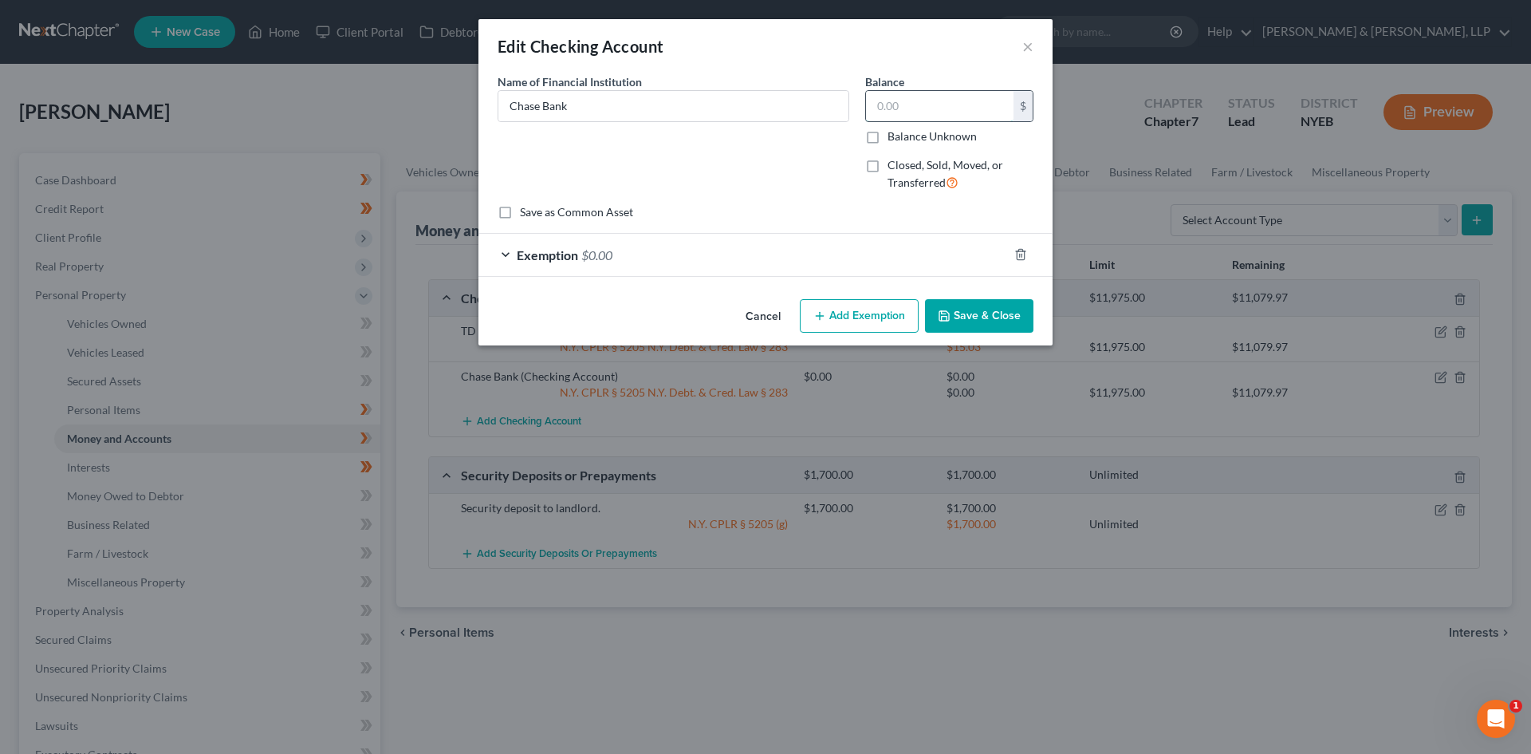
click at [908, 108] on input "text" at bounding box center [940, 106] width 148 height 30
type input "0.00"
click at [780, 318] on button "Cancel" at bounding box center [763, 317] width 61 height 32
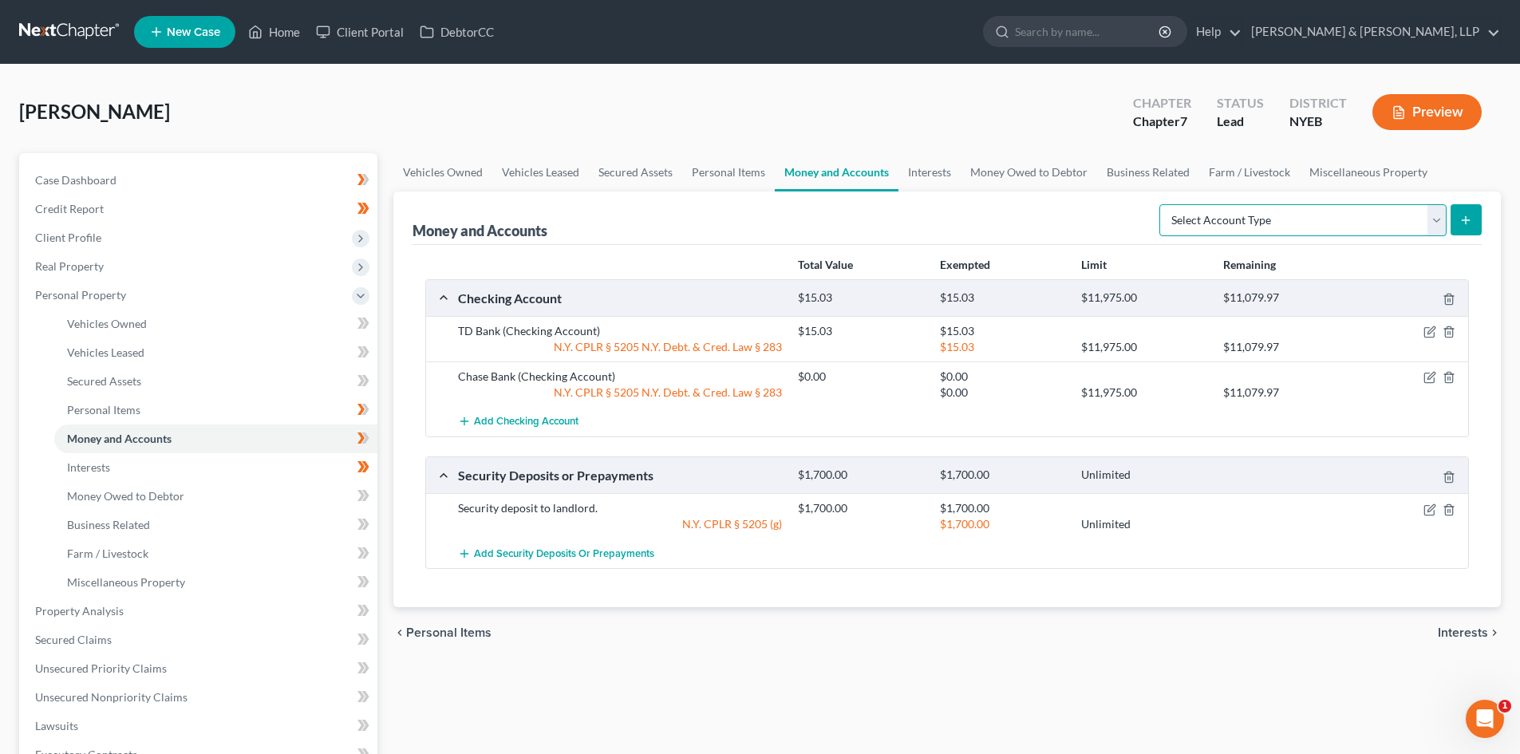
click at [1434, 217] on select "Select Account Type Brokerage Cash on Hand Certificates of Deposit Checking Acc…" at bounding box center [1302, 220] width 287 height 32
click at [1437, 223] on select "Select Account Type Brokerage Cash on Hand Certificates of Deposit Checking Acc…" at bounding box center [1302, 220] width 287 height 32
click at [675, 715] on div "Vehicles Owned Vehicles Leased Secured Assets Personal Items Money and Accounts…" at bounding box center [946, 613] width 1123 height 921
click at [1424, 372] on icon "button" at bounding box center [1429, 377] width 13 height 13
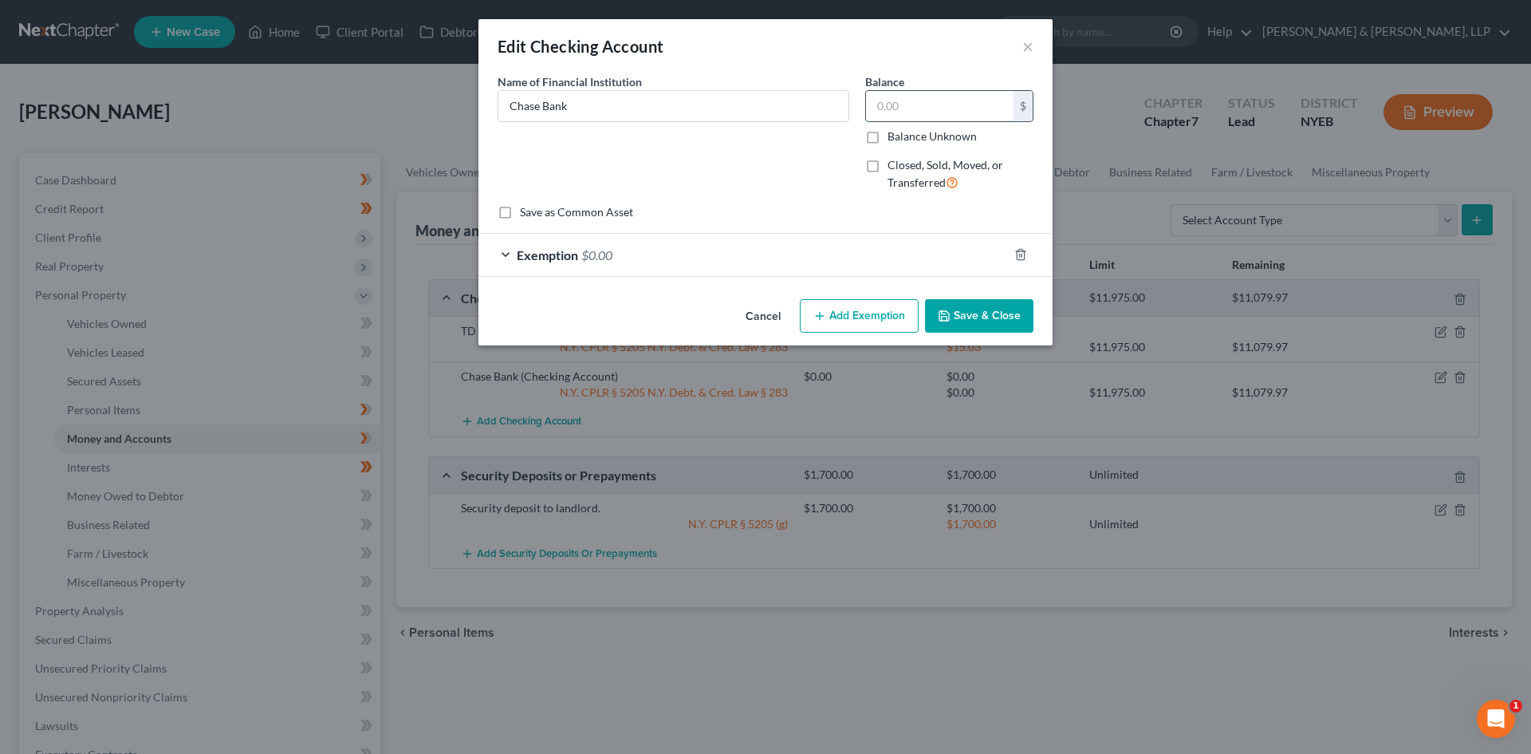
click at [928, 100] on input "text" at bounding box center [940, 106] width 148 height 30
type input "0.00"
click at [664, 252] on div "Exemption $0.00" at bounding box center [744, 255] width 530 height 42
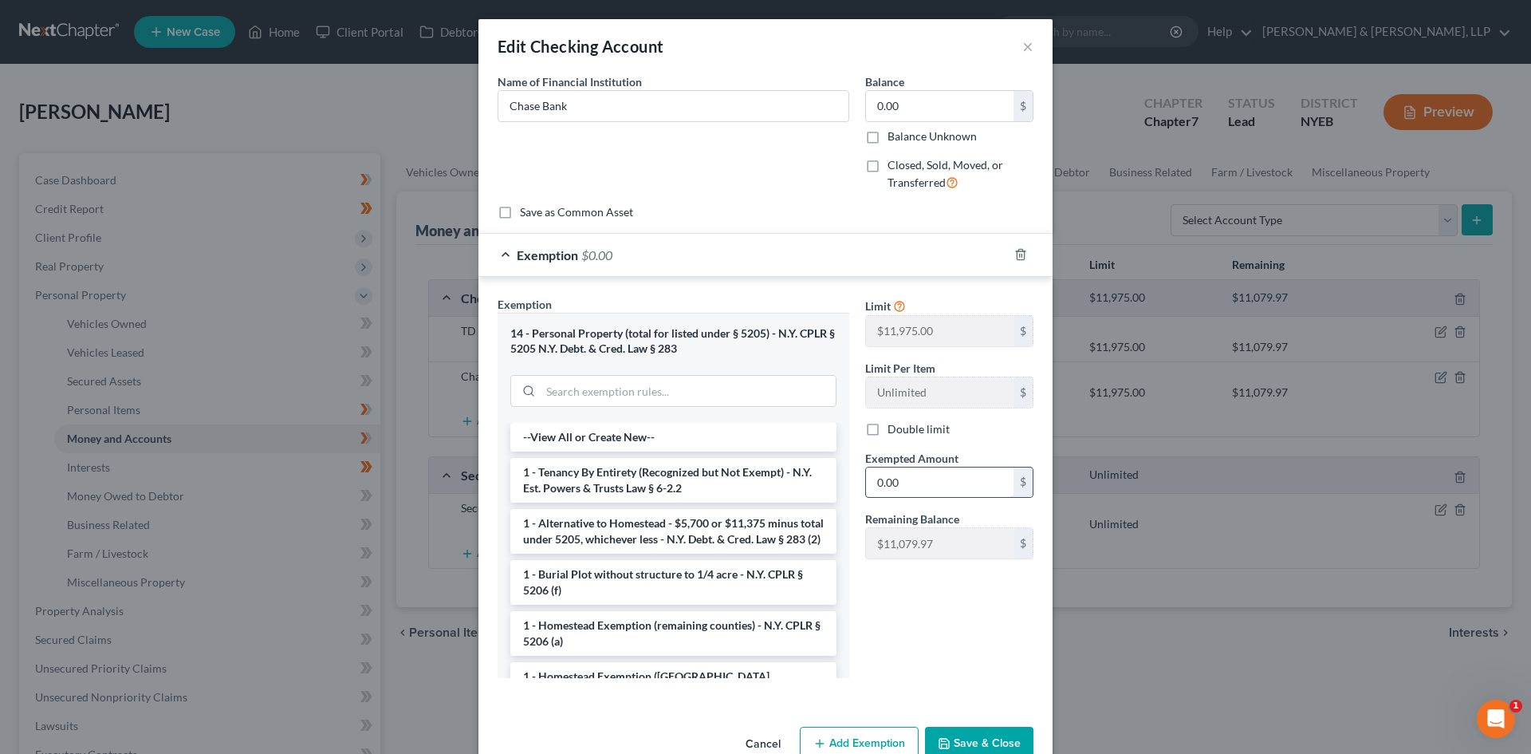
click at [926, 481] on input "0.00" at bounding box center [940, 482] width 148 height 30
type input "1.00"
click at [964, 733] on button "Save & Close" at bounding box center [979, 744] width 108 height 34
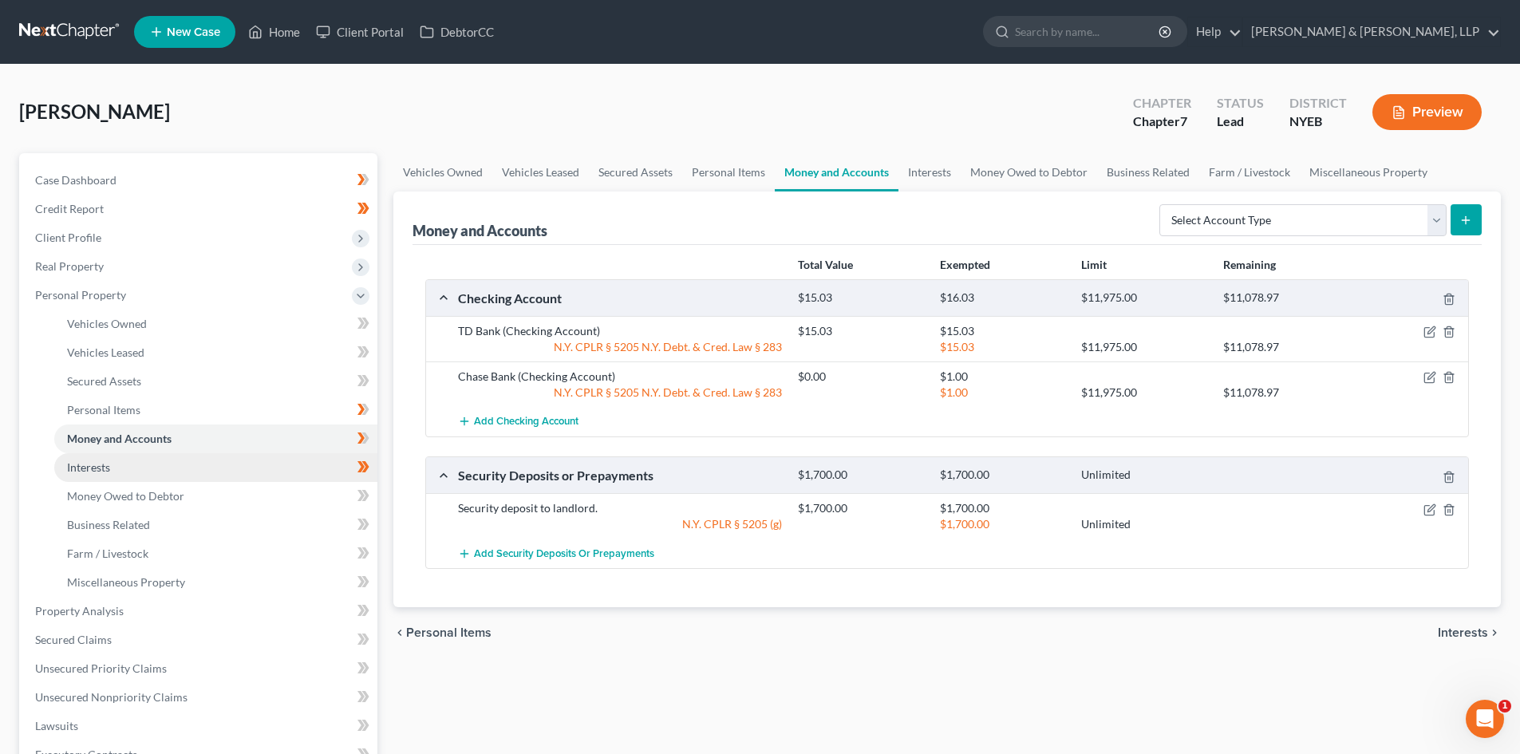
click at [229, 463] on link "Interests" at bounding box center [215, 467] width 323 height 29
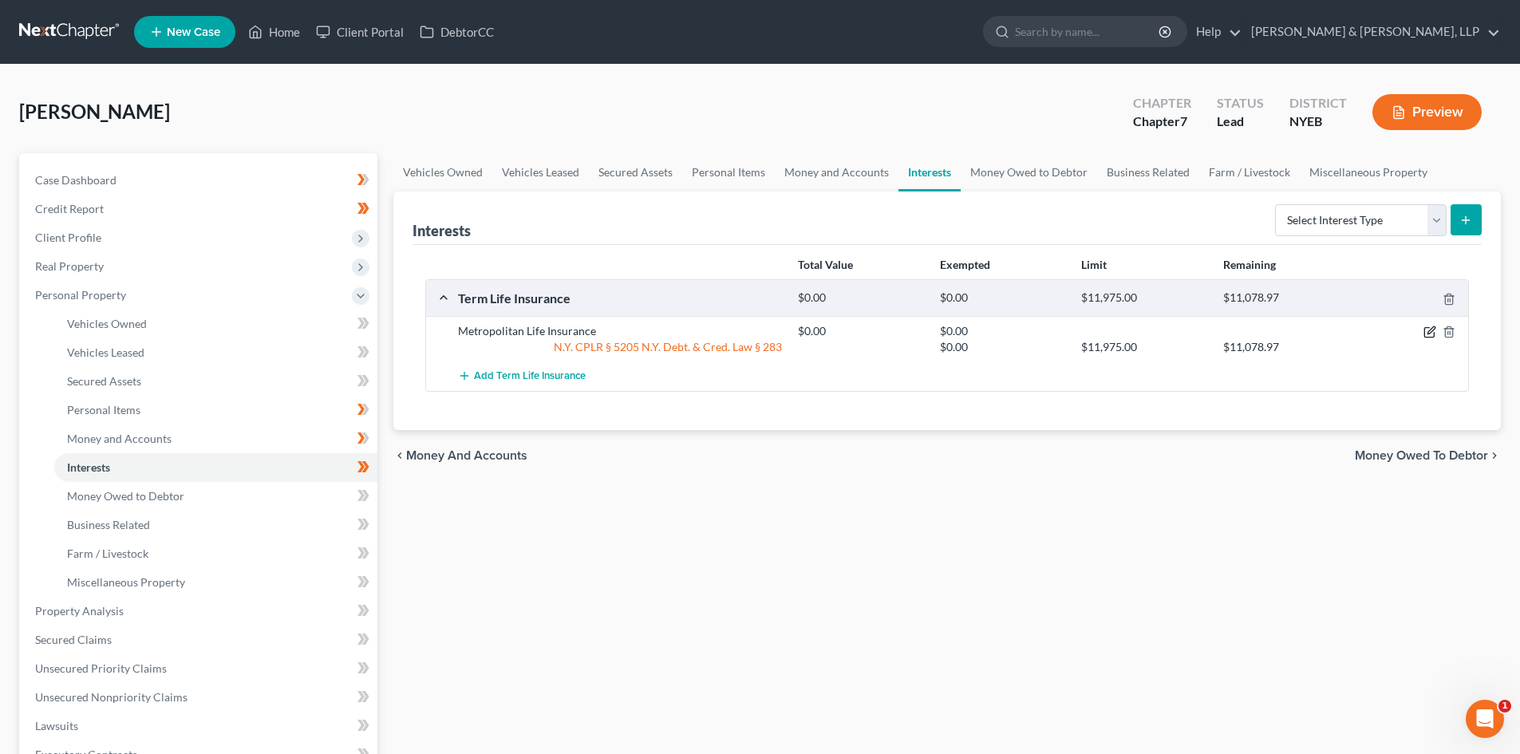
click at [1429, 337] on icon "button" at bounding box center [1429, 333] width 10 height 10
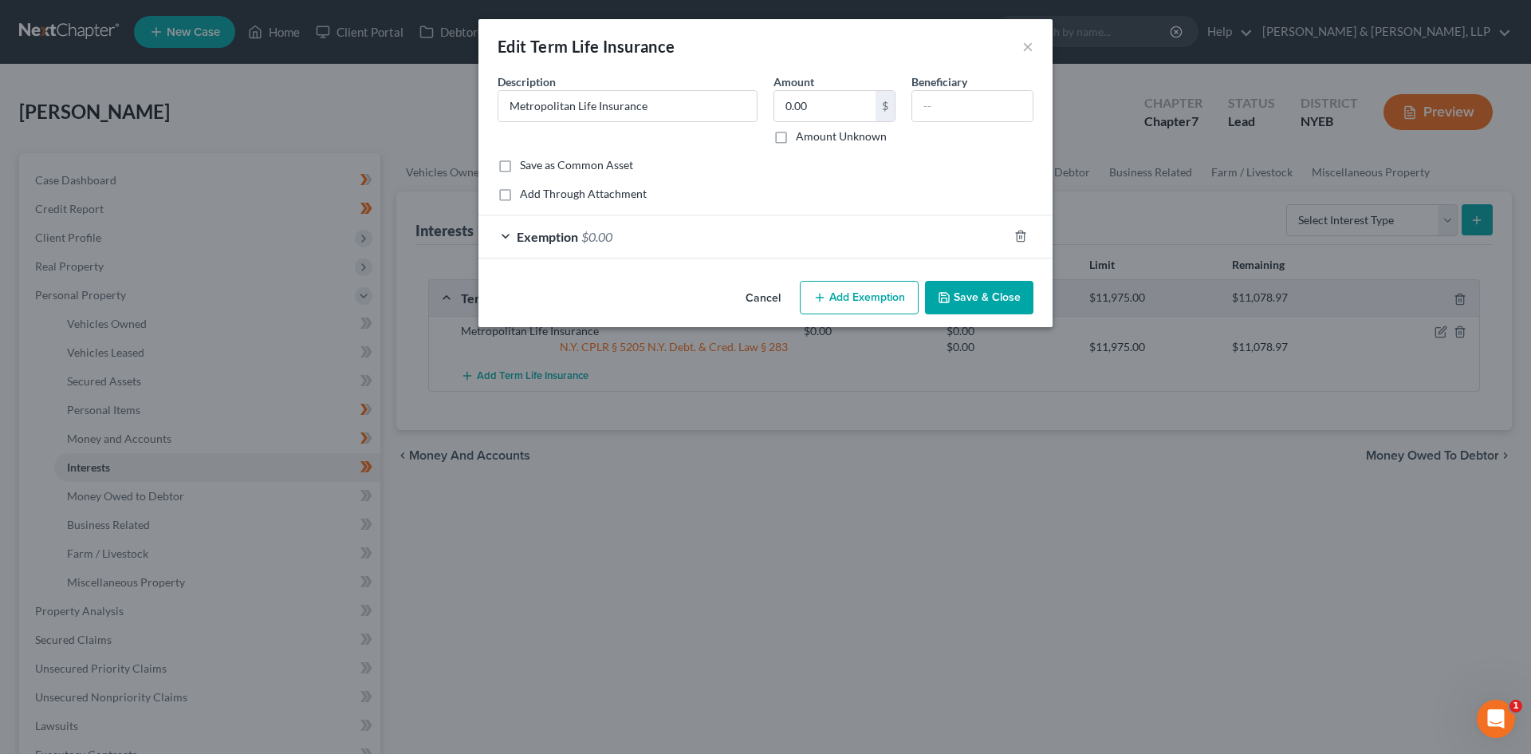
click at [796, 144] on label "Amount Unknown" at bounding box center [841, 136] width 91 height 16
click at [802, 139] on input "Amount Unknown" at bounding box center [807, 133] width 10 height 10
checkbox input "true"
click at [649, 235] on div "Exemption $0.00" at bounding box center [744, 236] width 530 height 42
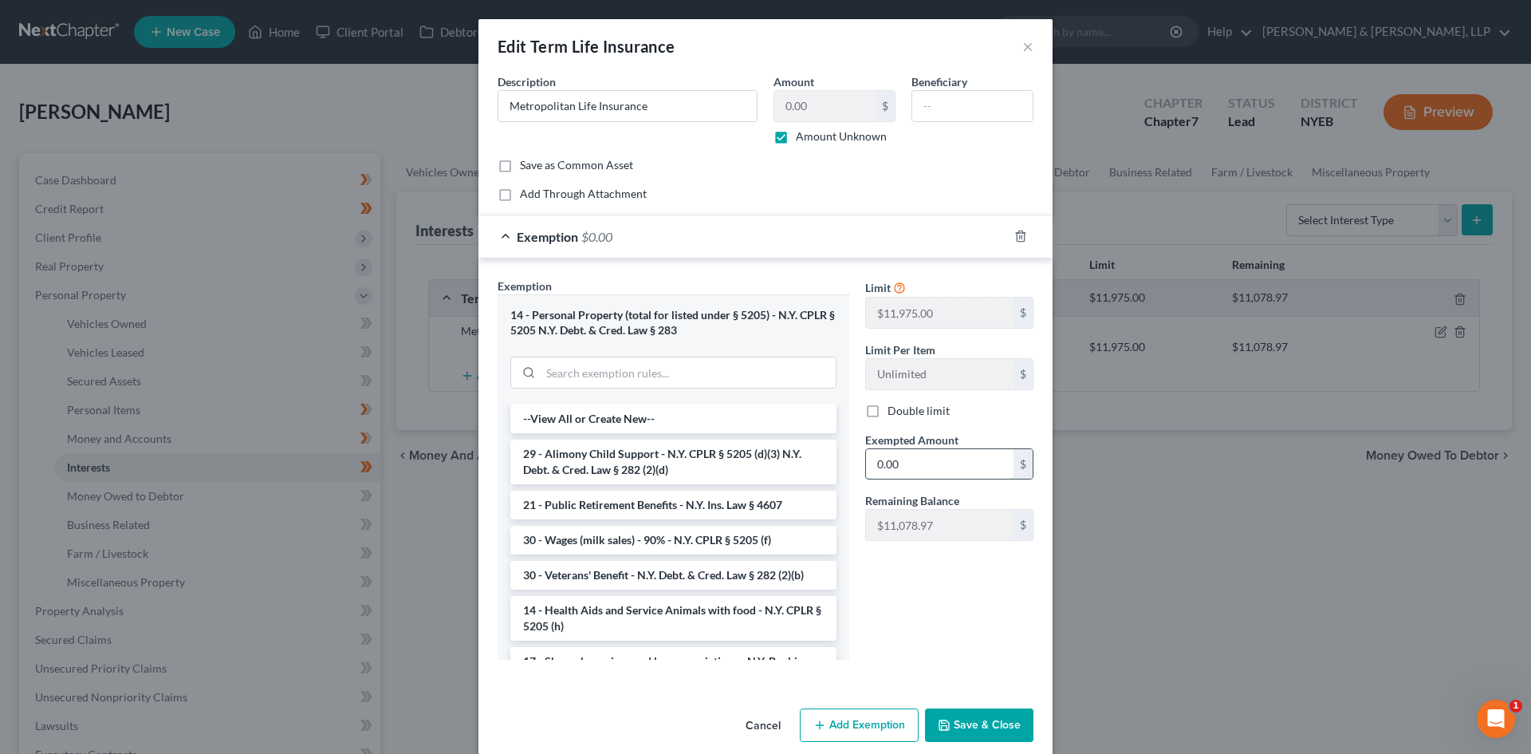
click at [965, 449] on input "0.00" at bounding box center [940, 464] width 148 height 30
type input "1.00"
click at [952, 717] on button "Save & Close" at bounding box center [979, 725] width 108 height 34
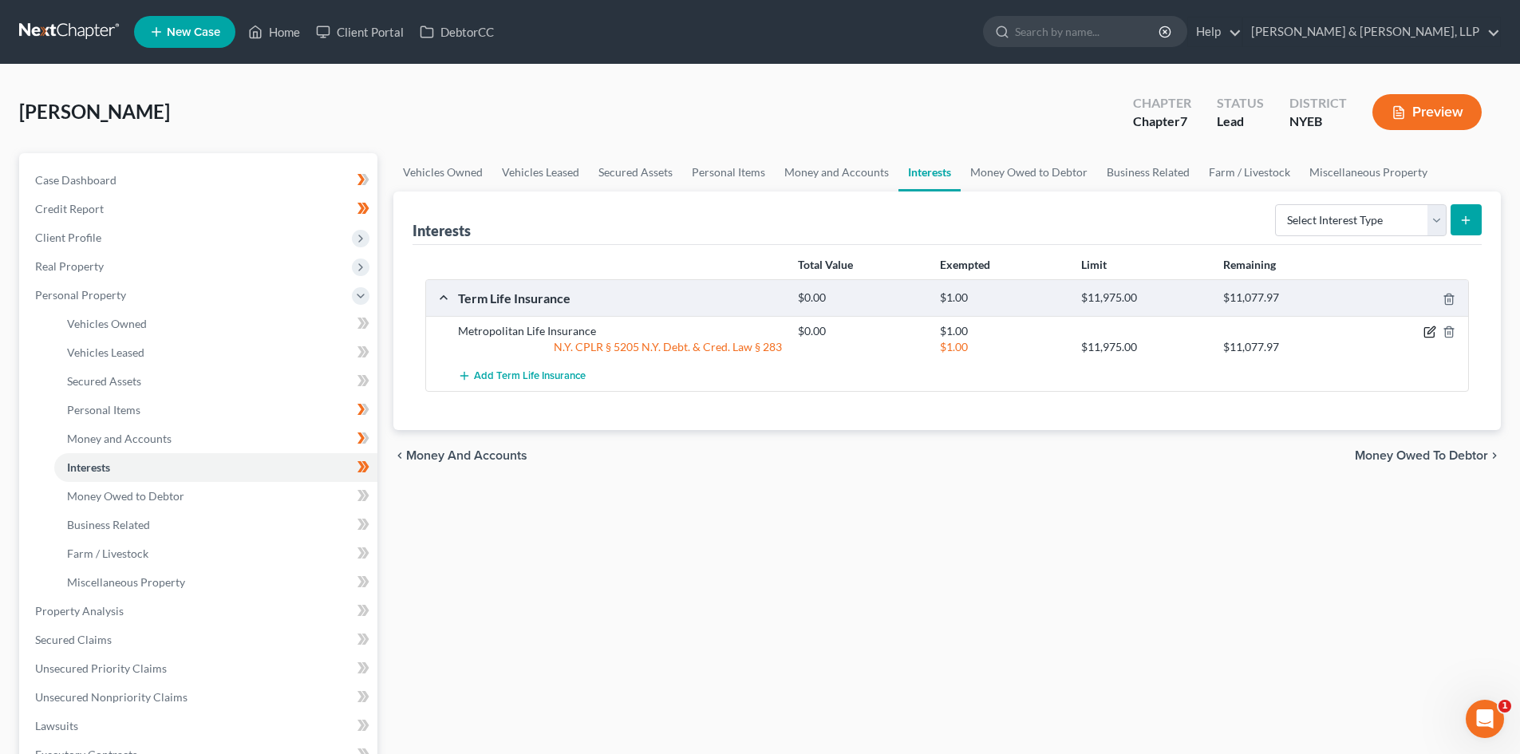
click at [1425, 331] on icon "button" at bounding box center [1429, 331] width 13 height 13
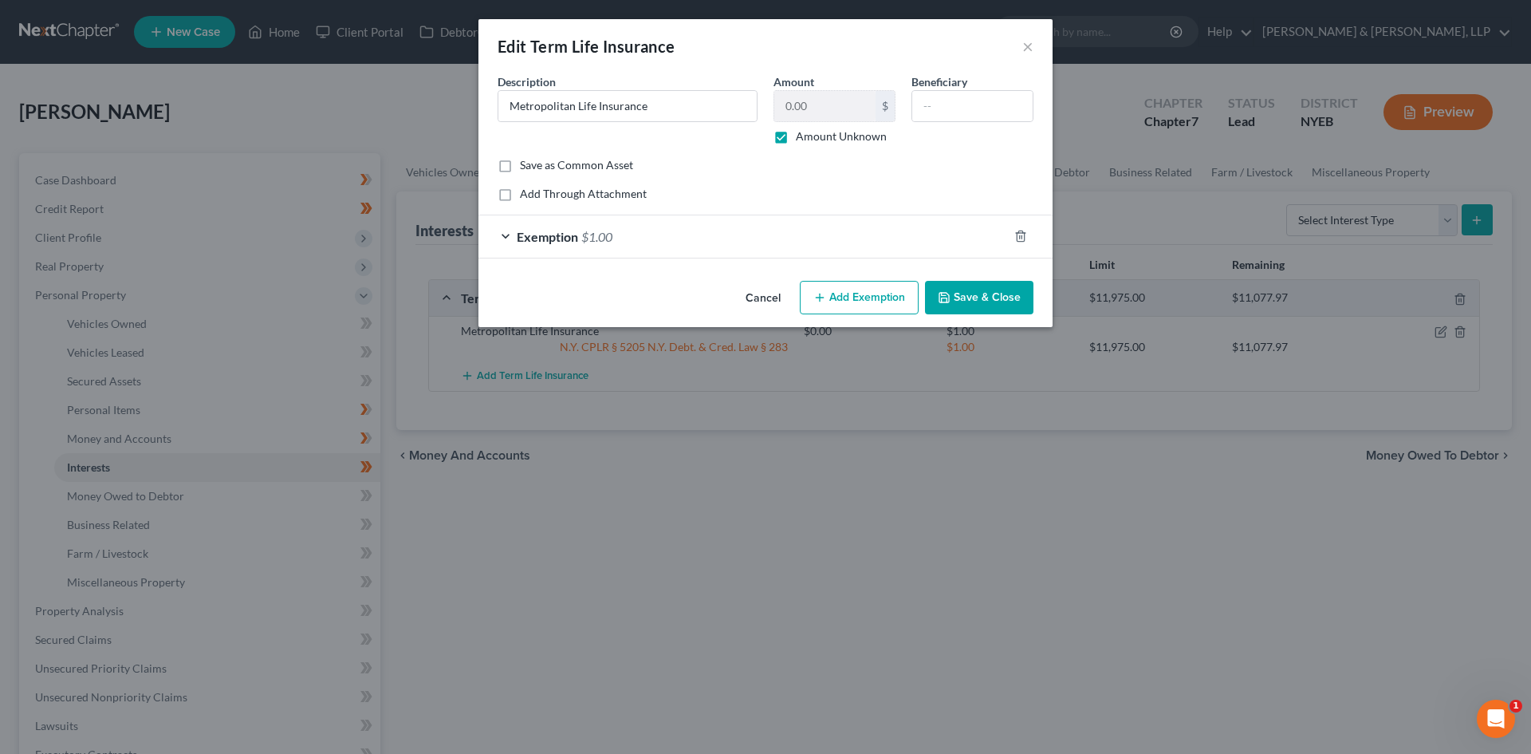
click at [681, 243] on div "Exemption $1.00" at bounding box center [744, 236] width 530 height 42
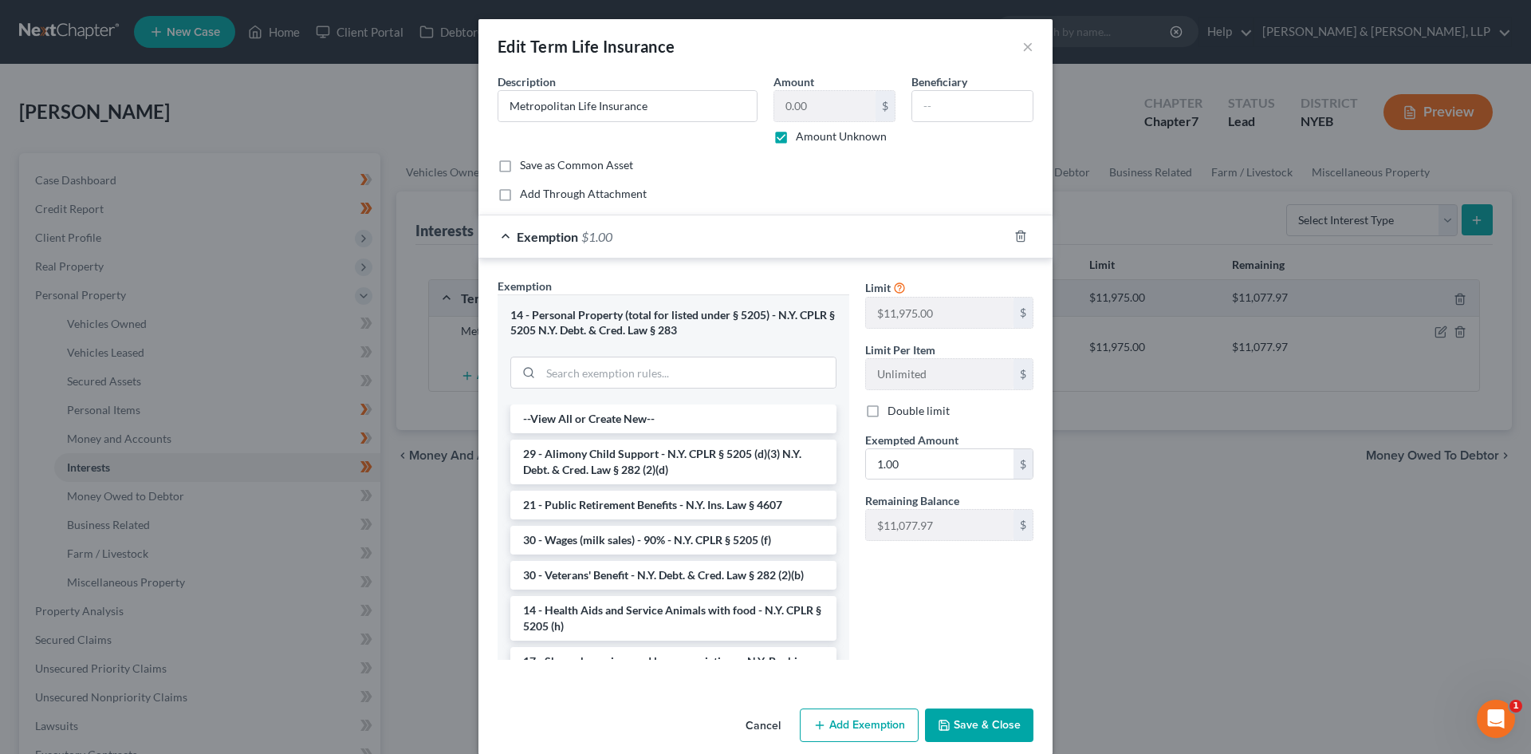
click at [670, 356] on div at bounding box center [673, 370] width 326 height 41
click at [668, 368] on input "search" at bounding box center [688, 372] width 295 height 30
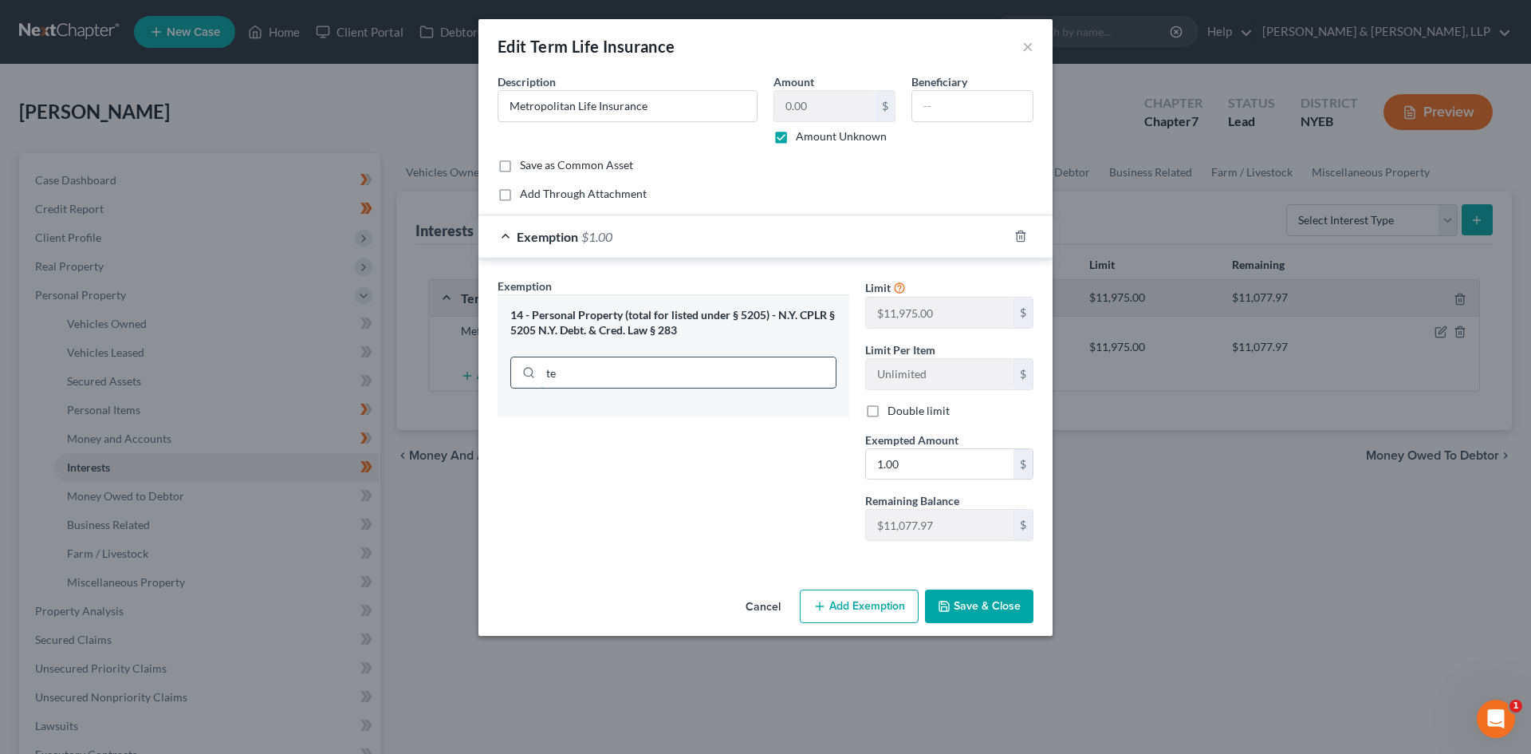
type input "t"
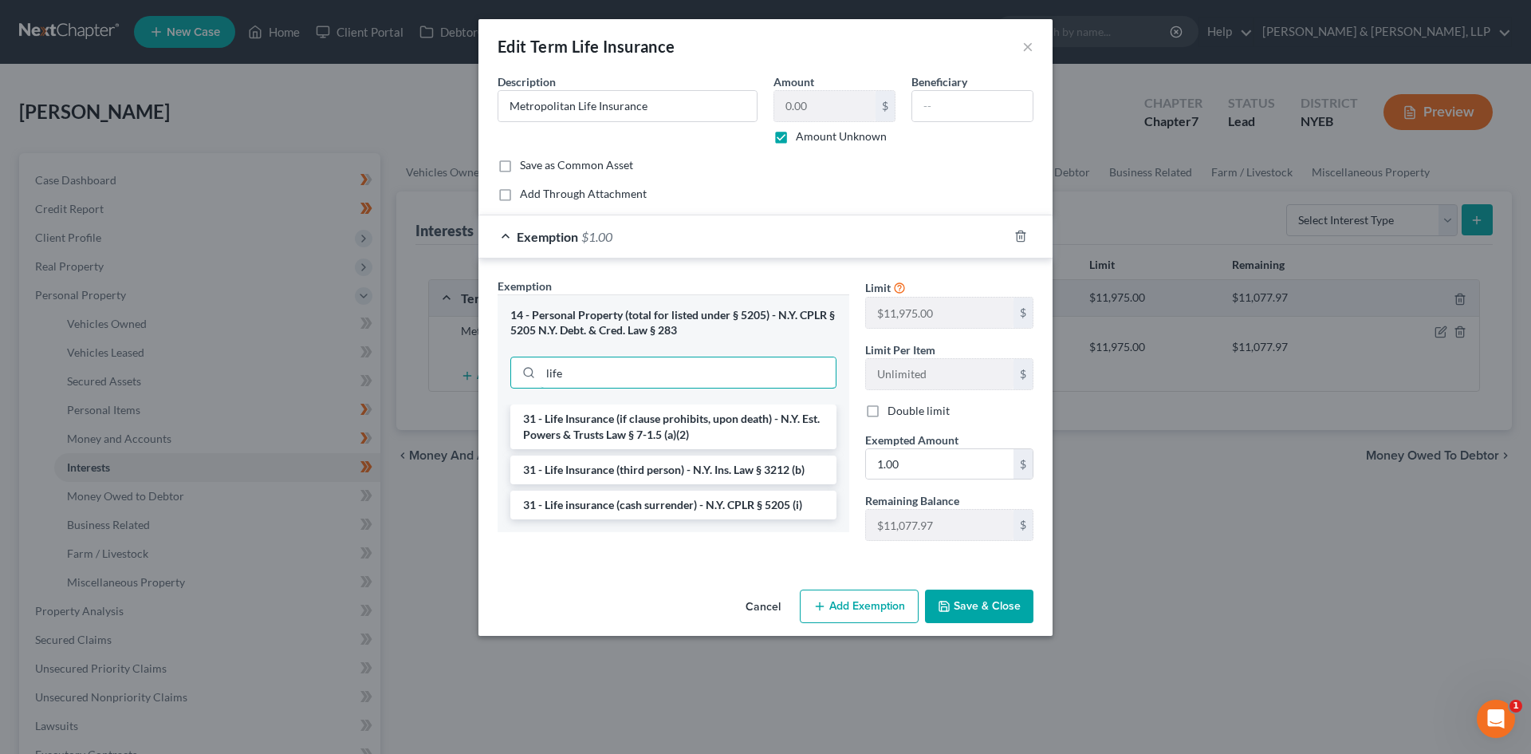
type input "life"
click at [754, 616] on button "Cancel" at bounding box center [763, 607] width 61 height 32
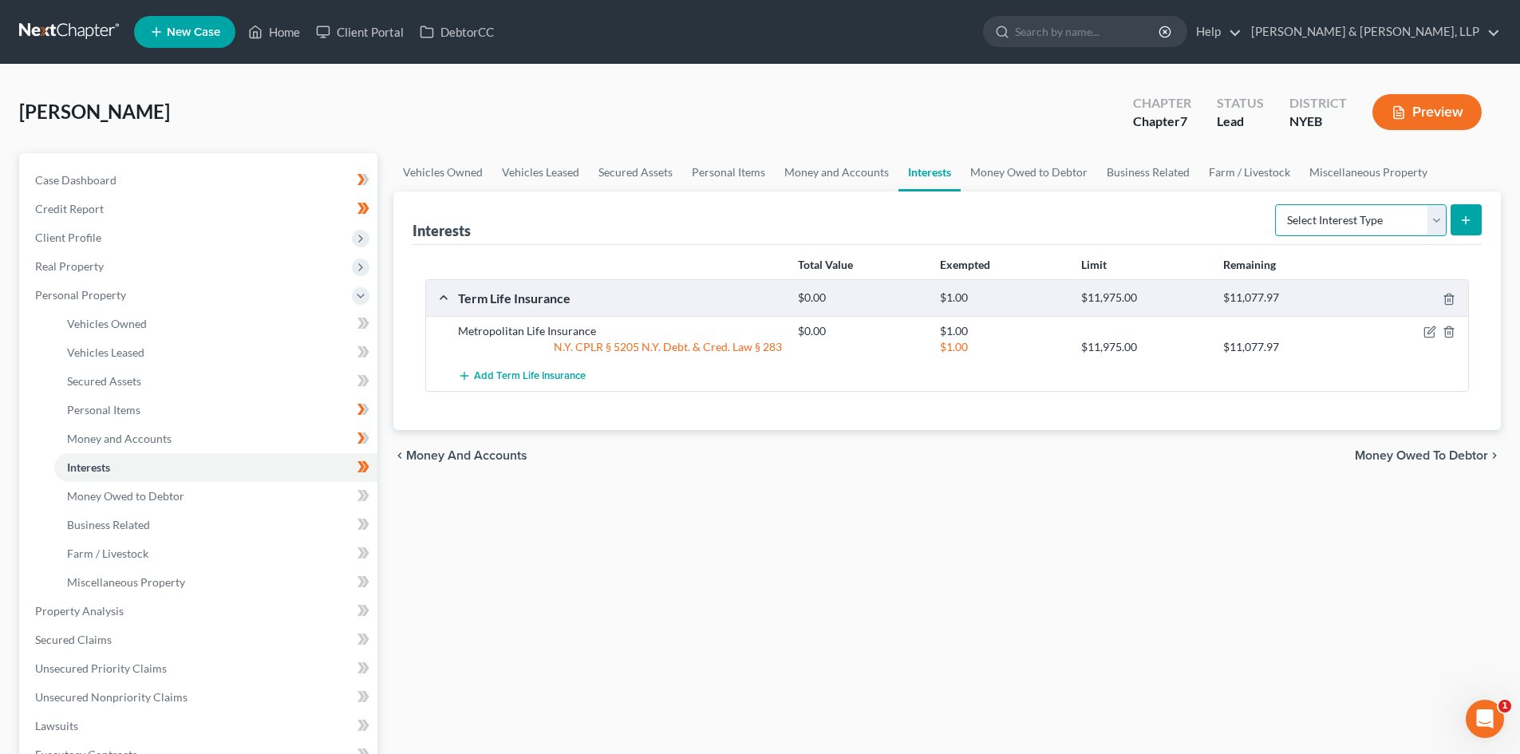
click at [1442, 214] on select "Select Interest Type 401K Annuity Bond Education IRA Government Bond Government…" at bounding box center [1360, 220] width 171 height 32
select select "term_life_insurance"
click at [1276, 204] on select "Select Interest Type 401K Annuity Bond Education IRA Government Bond Government…" at bounding box center [1360, 220] width 171 height 32
click at [1472, 207] on button "submit" at bounding box center [1465, 219] width 31 height 31
click at [1467, 222] on icon "submit" at bounding box center [1465, 220] width 13 height 13
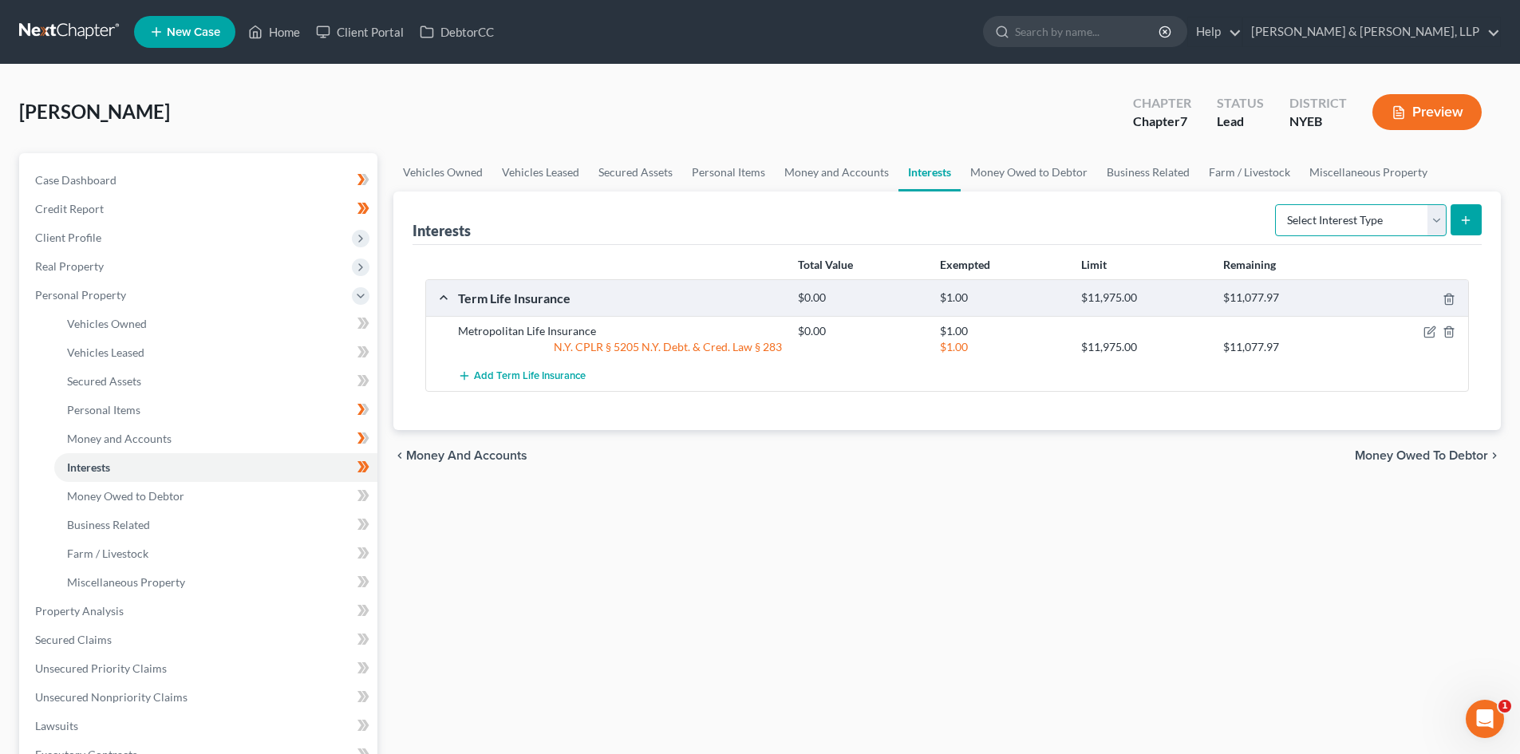
click at [1434, 224] on select "Select Interest Type 401K Annuity Bond Education IRA Government Bond Government…" at bounding box center [1360, 220] width 171 height 32
select select "term_life_insurance"
click at [1276, 204] on select "Select Interest Type 401K Annuity Bond Education IRA Government Bond Government…" at bounding box center [1360, 220] width 171 height 32
click at [1460, 215] on button "submit" at bounding box center [1465, 219] width 31 height 31
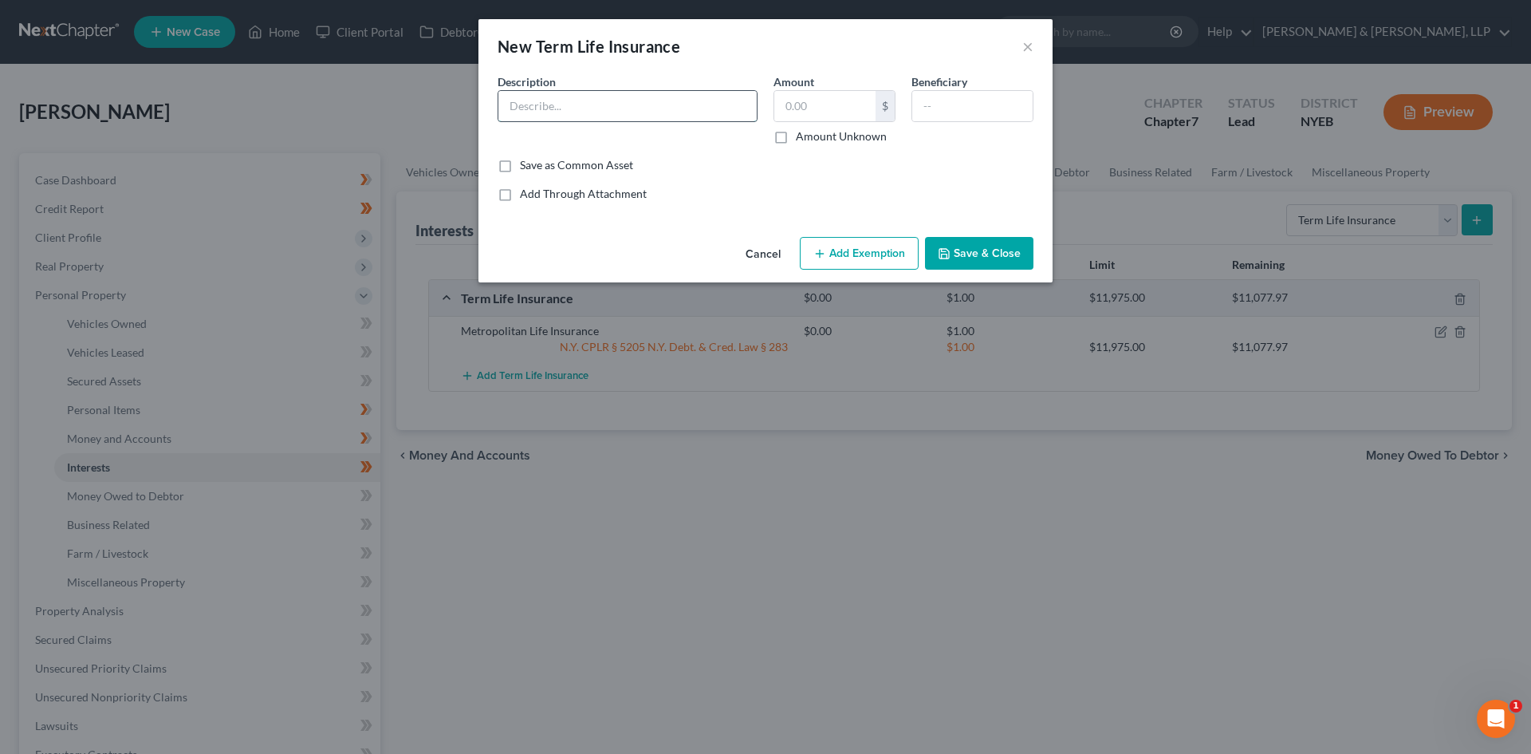
click at [652, 100] on input "text" at bounding box center [628, 106] width 258 height 30
type input "GEICO"
click at [761, 250] on button "Cancel" at bounding box center [763, 254] width 61 height 32
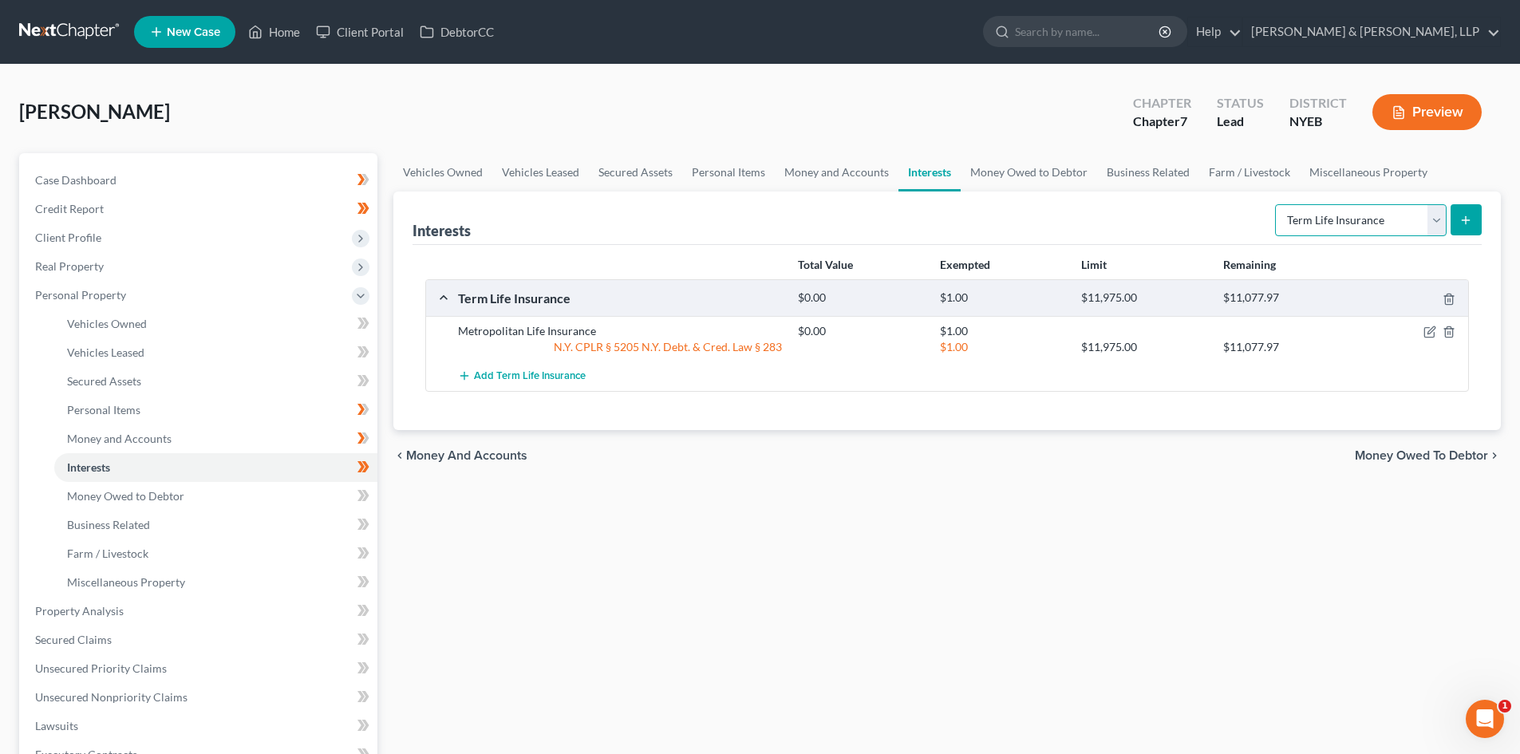
click at [1441, 229] on select "Select Interest Type 401K Annuity Bond Education IRA Government Bond Government…" at bounding box center [1360, 220] width 171 height 32
click at [1429, 339] on div "$1.00 $11,975.00 $11,077.97" at bounding box center [1130, 347] width 680 height 16
click at [1429, 334] on icon "button" at bounding box center [1430, 330] width 7 height 7
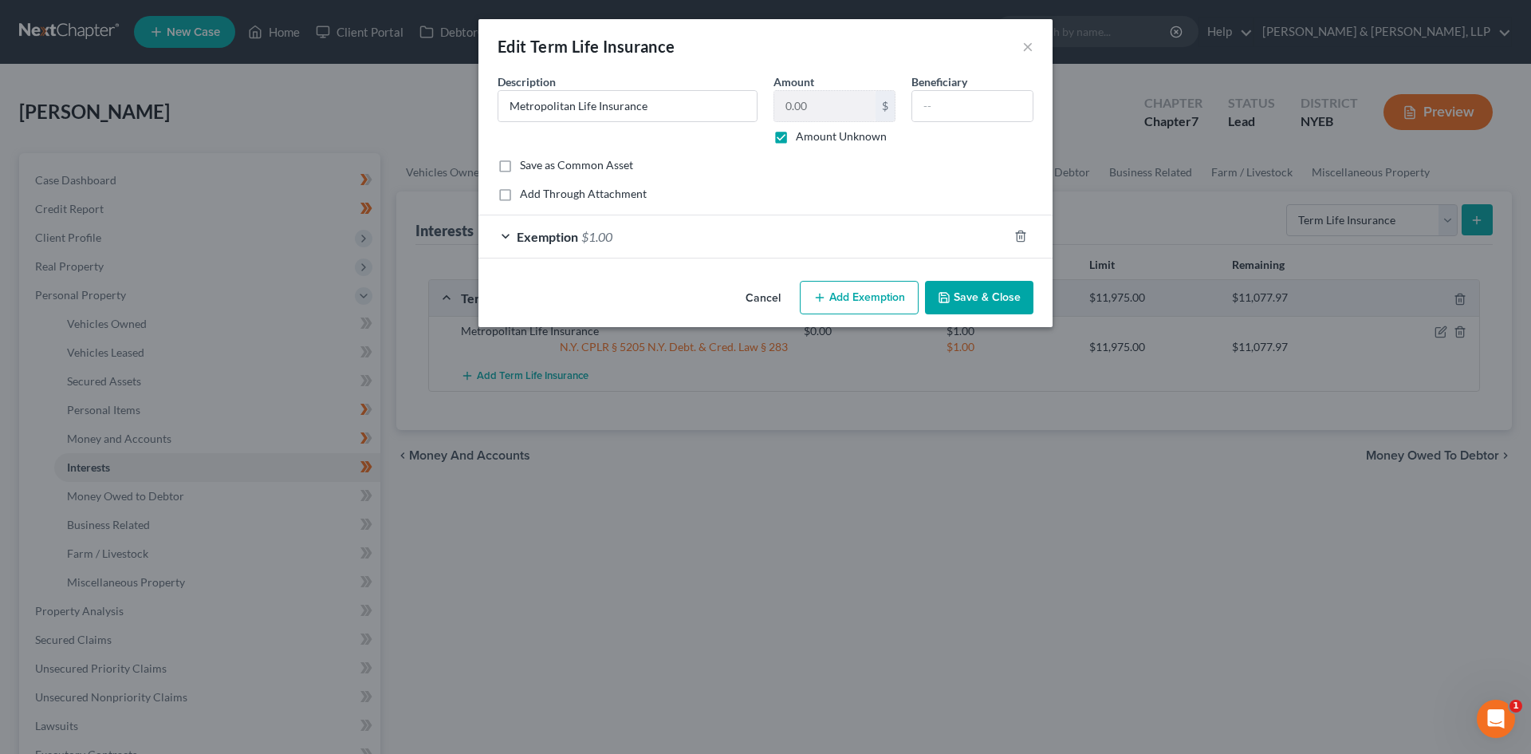
click at [743, 294] on button "Cancel" at bounding box center [763, 298] width 61 height 32
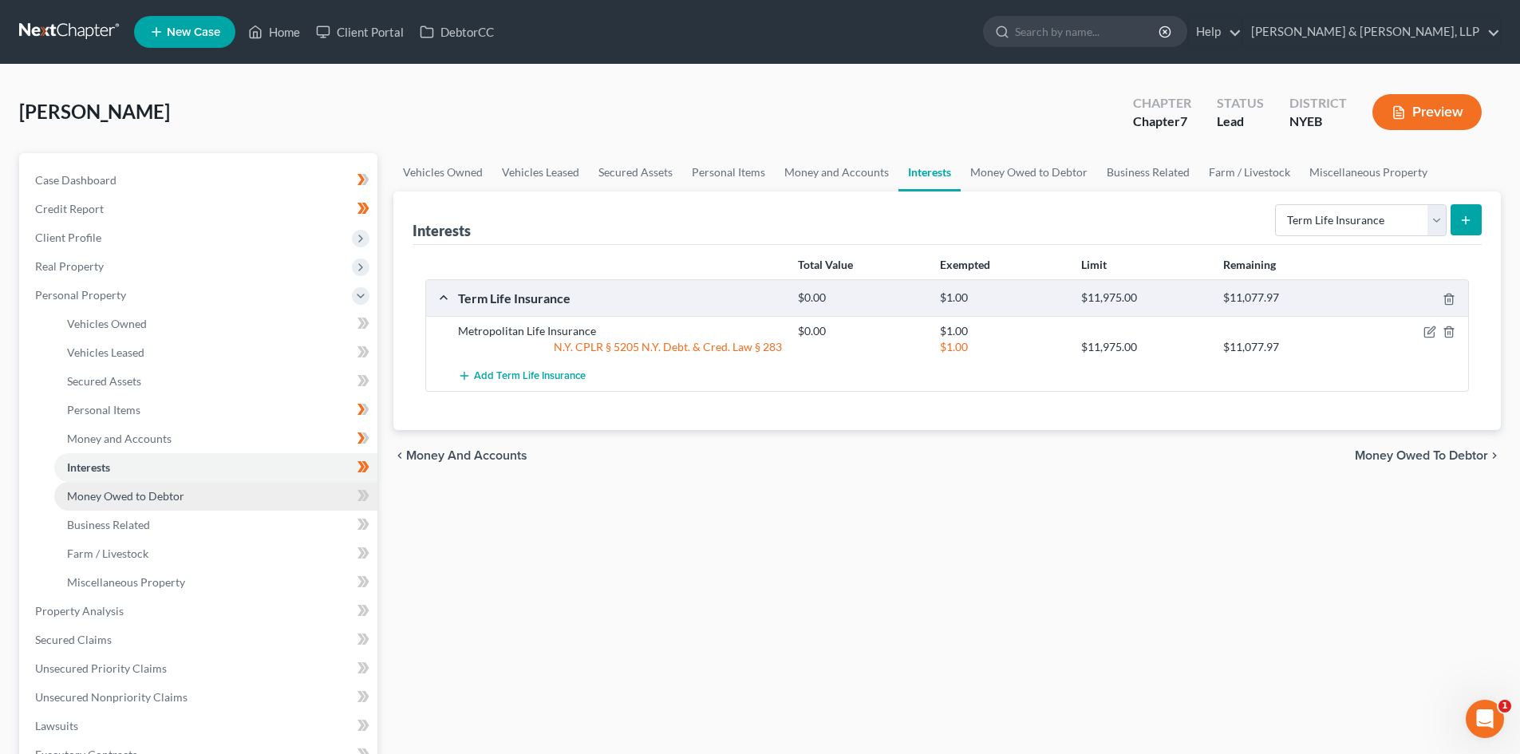
click at [234, 495] on link "Money Owed to Debtor" at bounding box center [215, 496] width 323 height 29
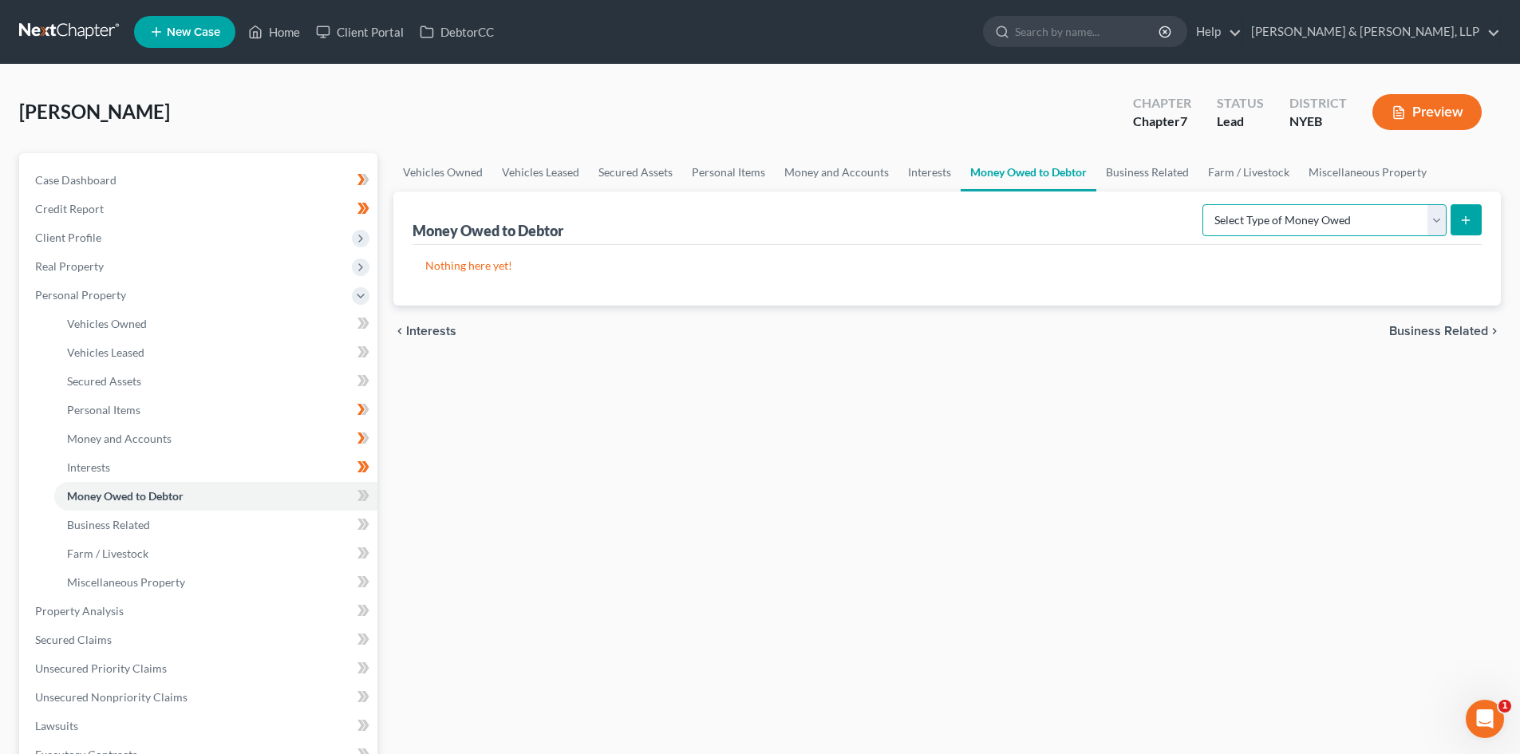
click at [1439, 222] on select "Select Type of Money Owed Accounts Receivable Alimony Child Support Claims Agai…" at bounding box center [1324, 220] width 244 height 32
click at [1437, 225] on select "Select Type of Money Owed Accounts Receivable Alimony Child Support Claims Agai…" at bounding box center [1324, 220] width 244 height 32
click at [1436, 223] on select "Select Type of Money Owed Accounts Receivable Alimony Child Support Claims Agai…" at bounding box center [1324, 220] width 244 height 32
click at [1435, 222] on select "Select Type of Money Owed Accounts Receivable Alimony Child Support Claims Agai…" at bounding box center [1324, 220] width 244 height 32
click at [722, 419] on div "Vehicles Owned Vehicles Leased Secured Assets Personal Items Money and Accounts…" at bounding box center [946, 613] width 1123 height 921
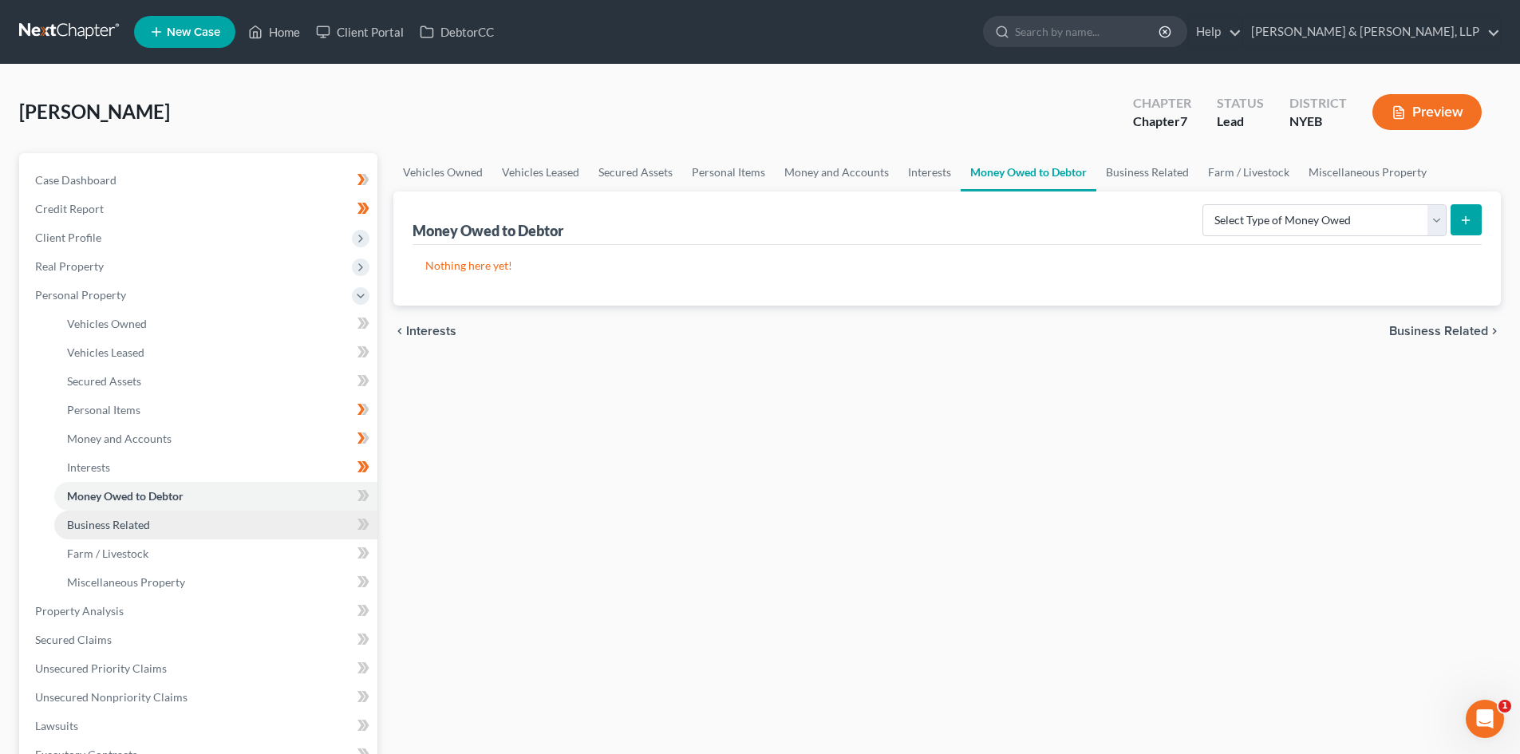
click at [289, 530] on link "Business Related" at bounding box center [215, 524] width 323 height 29
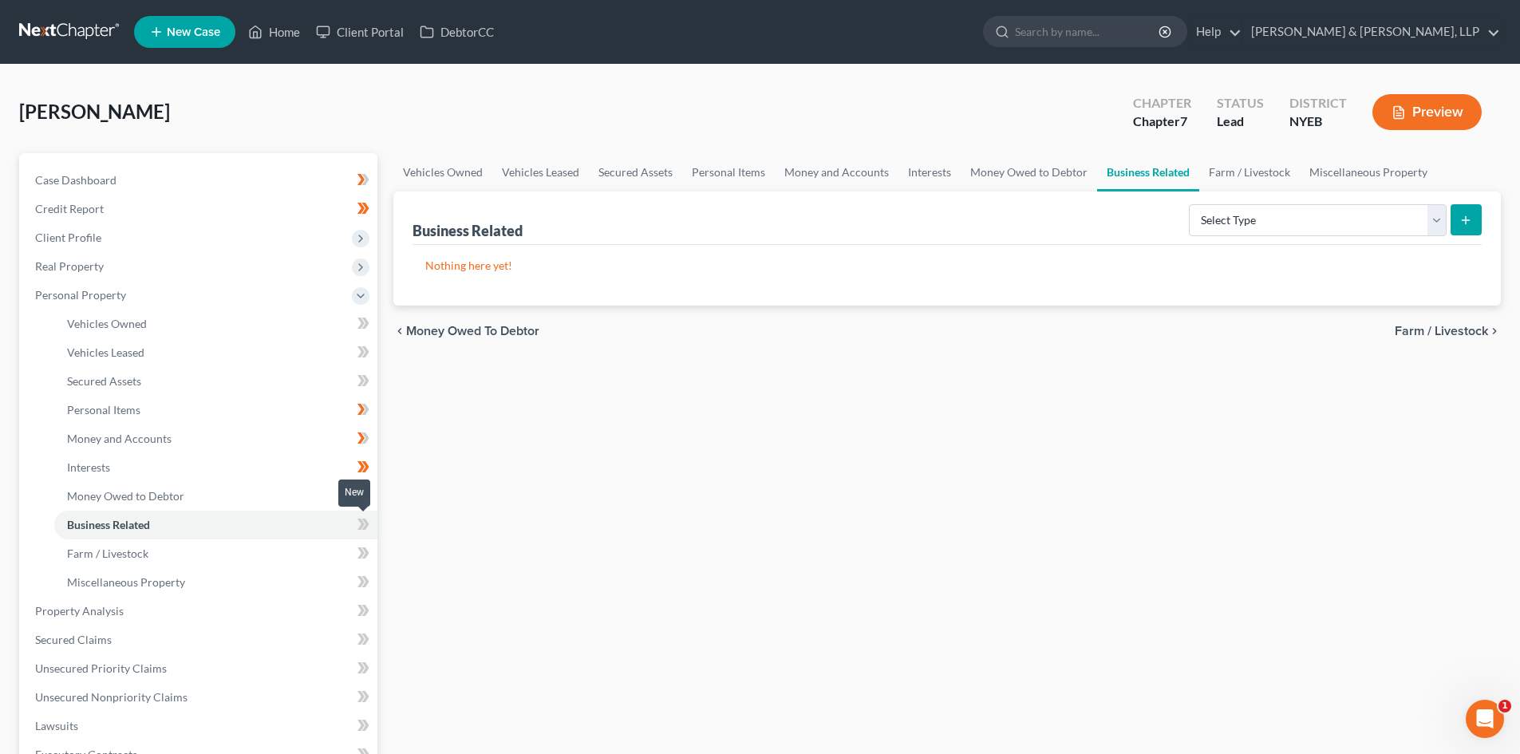
click at [361, 527] on icon at bounding box center [360, 523] width 7 height 11
click at [356, 568] on link "Miscellaneous Property" at bounding box center [215, 582] width 323 height 29
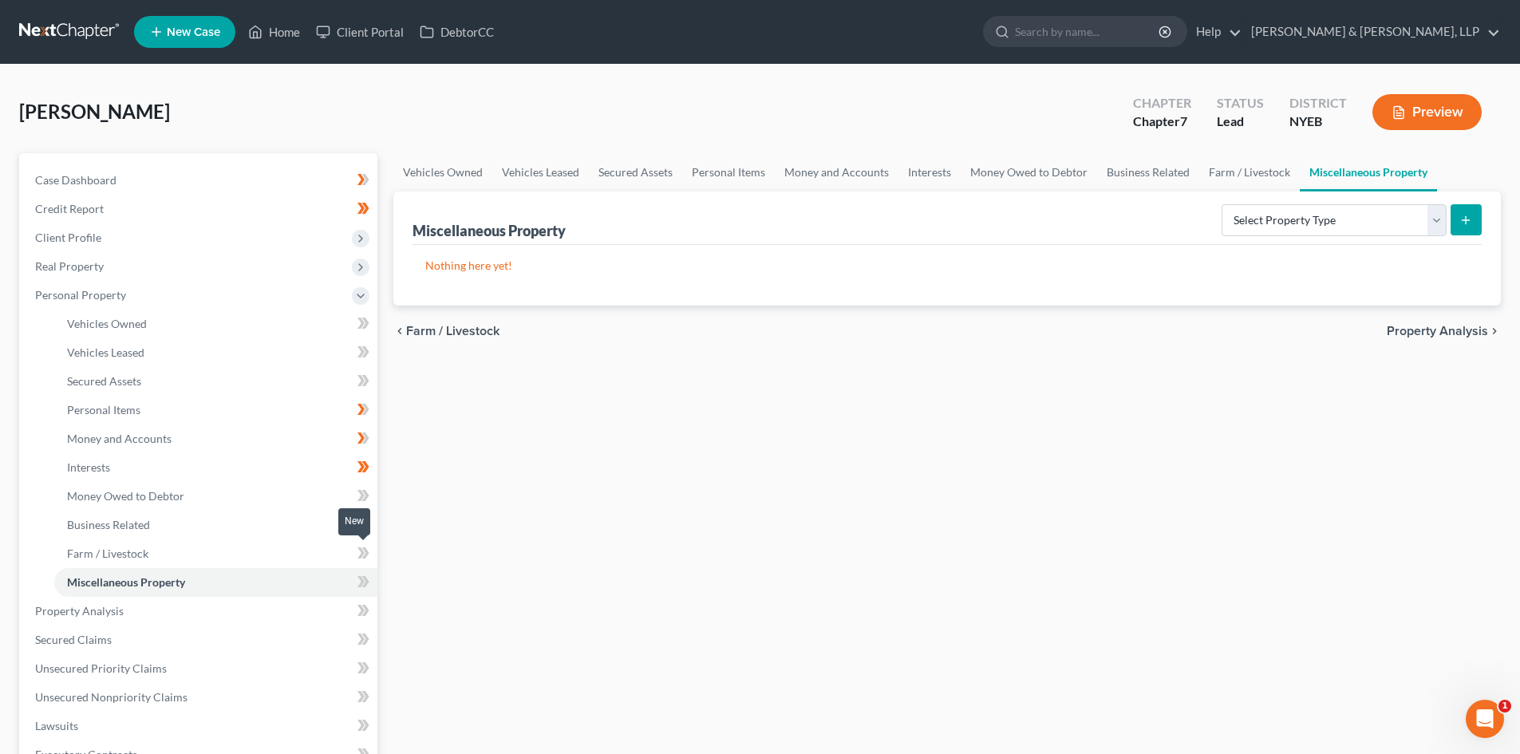
click at [362, 554] on icon at bounding box center [360, 552] width 7 height 11
click at [1435, 207] on select "Select Property Type Assigned for Creditor Benefit Within 1 Year Holding for An…" at bounding box center [1333, 220] width 225 height 32
click at [457, 538] on div "Vehicles Owned Vehicles Leased Secured Assets Personal Items Money and Accounts…" at bounding box center [946, 613] width 1123 height 921
click at [280, 605] on link "Property Analysis" at bounding box center [199, 611] width 355 height 29
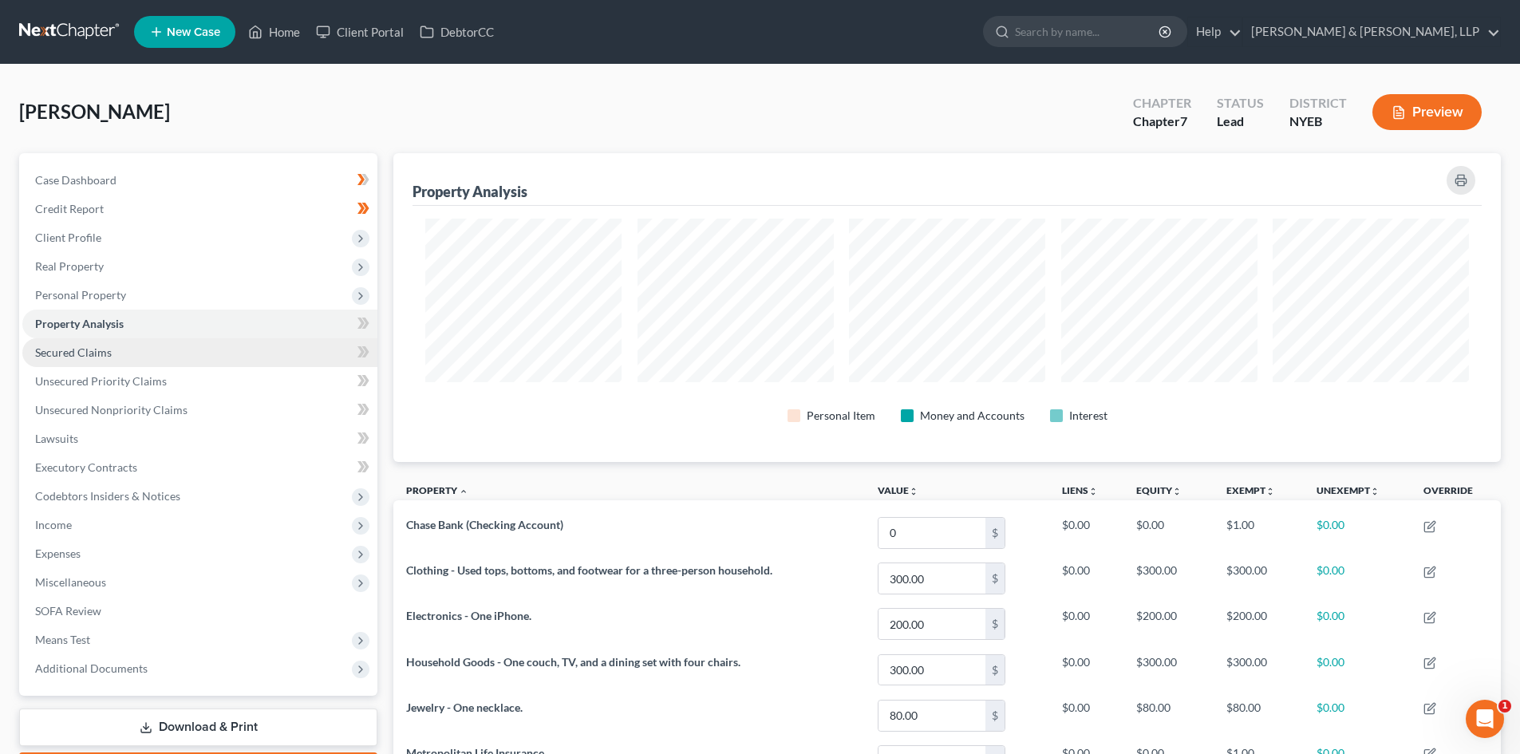
click at [165, 350] on link "Secured Claims" at bounding box center [199, 352] width 355 height 29
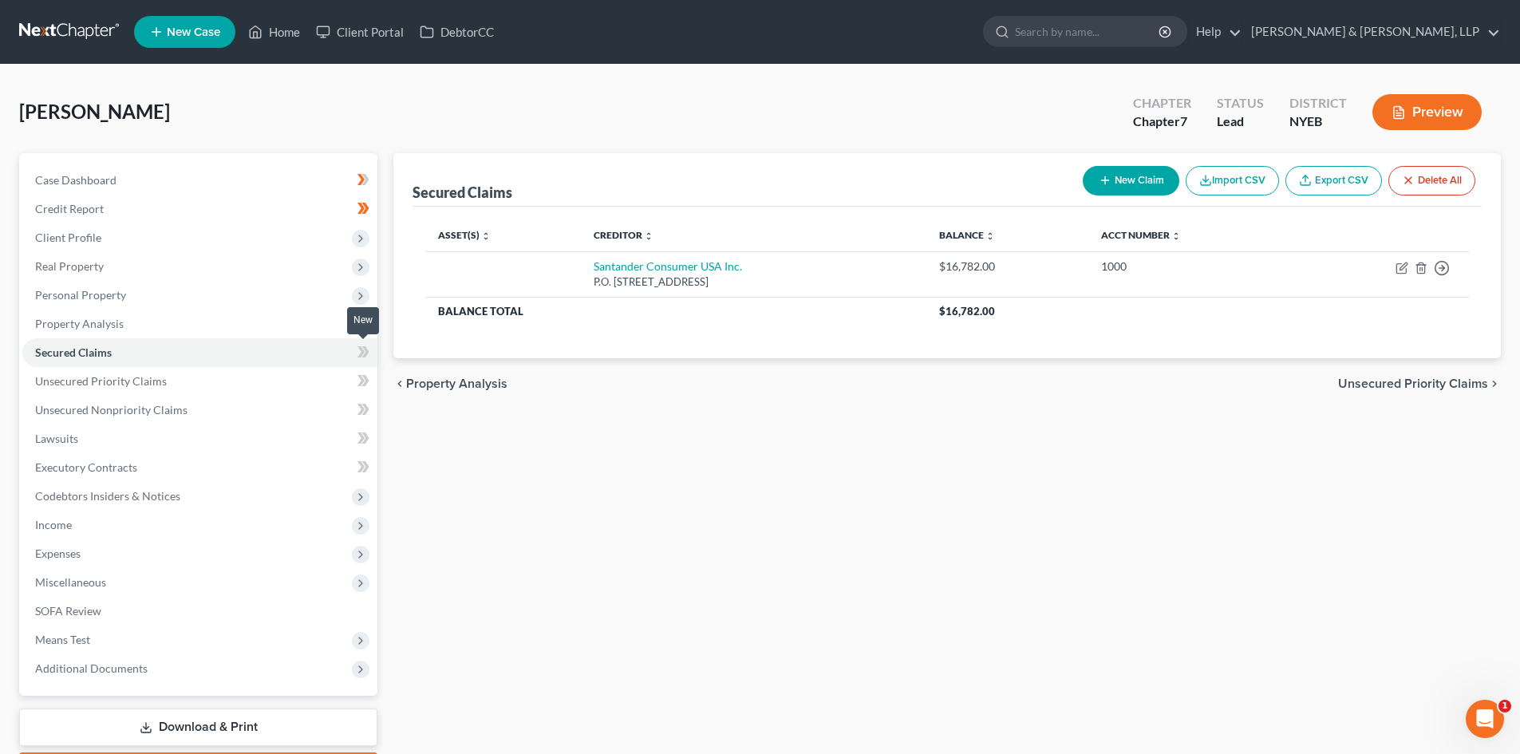
click at [362, 352] on icon at bounding box center [360, 351] width 7 height 11
click at [325, 384] on link "Unsecured Priority Claims" at bounding box center [199, 381] width 355 height 29
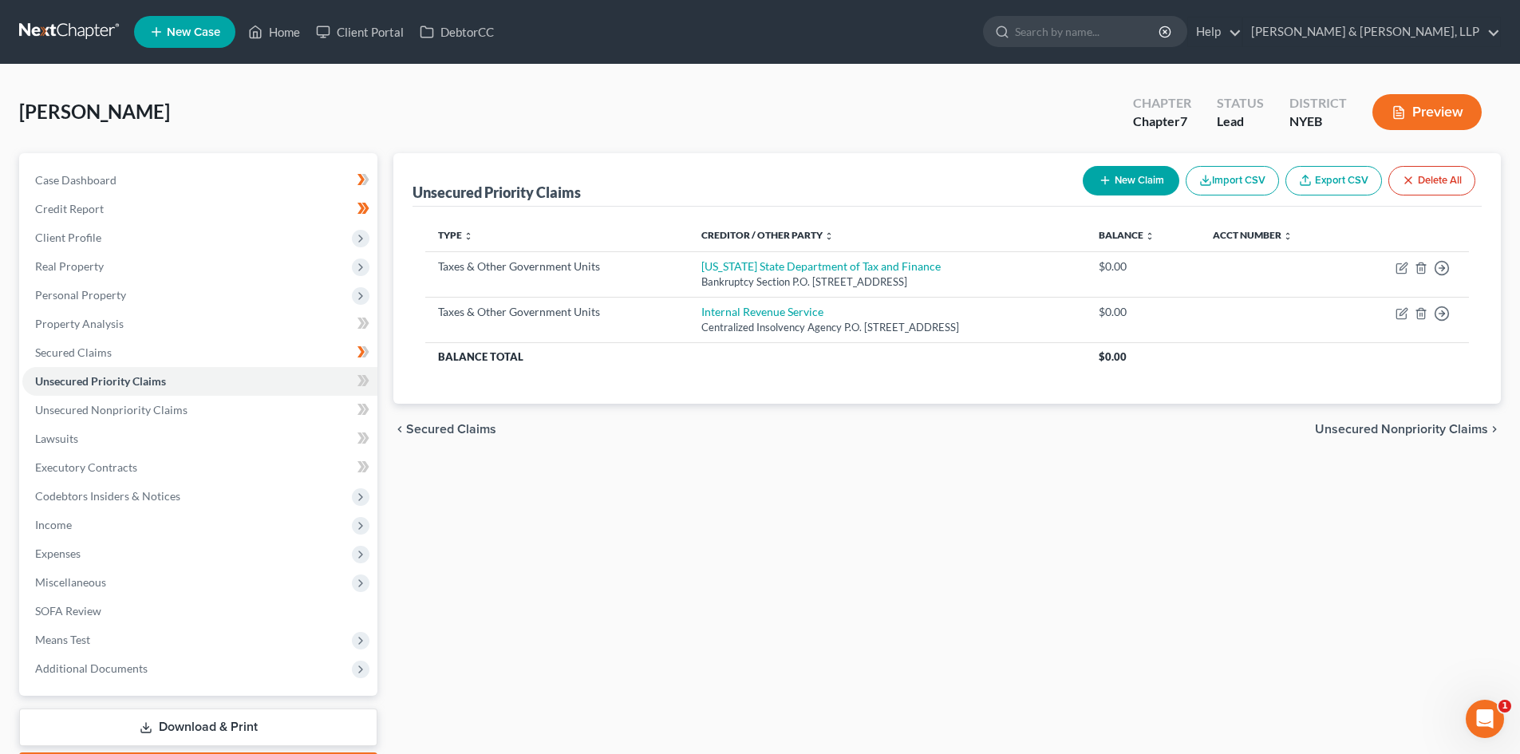
click at [1145, 182] on button "New Claim" at bounding box center [1130, 181] width 97 height 30
select select "0"
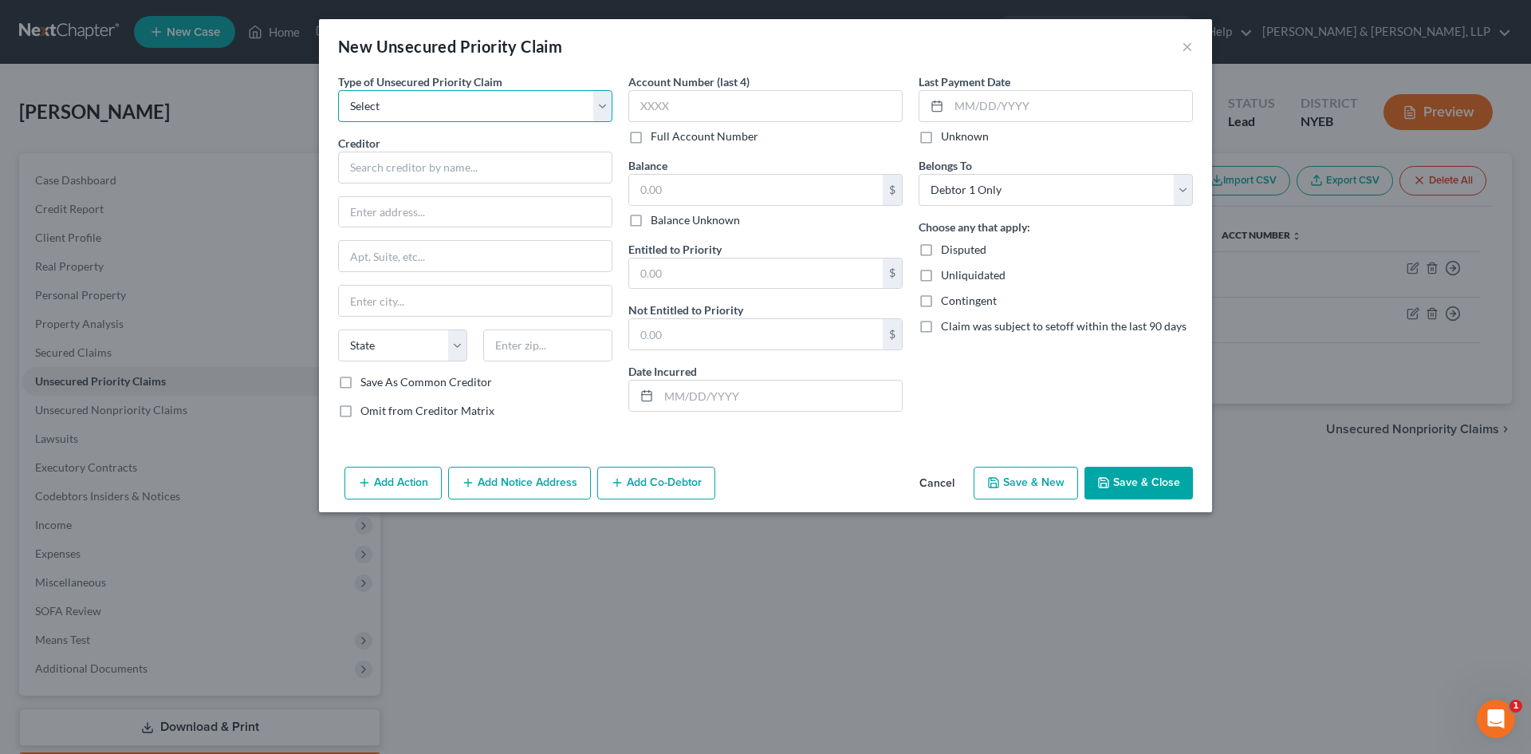
click at [402, 114] on select "Select Taxes & Other Government Units Domestic Support Obligations Extensions o…" at bounding box center [475, 106] width 274 height 32
click at [338, 90] on select "Select Taxes & Other Government Units Domestic Support Obligations Extensions o…" at bounding box center [475, 106] width 274 height 32
click at [404, 106] on select "Select Taxes & Other Government Units Domestic Support Obligations Extensions o…" at bounding box center [475, 106] width 274 height 32
click at [945, 485] on button "Cancel" at bounding box center [937, 484] width 61 height 32
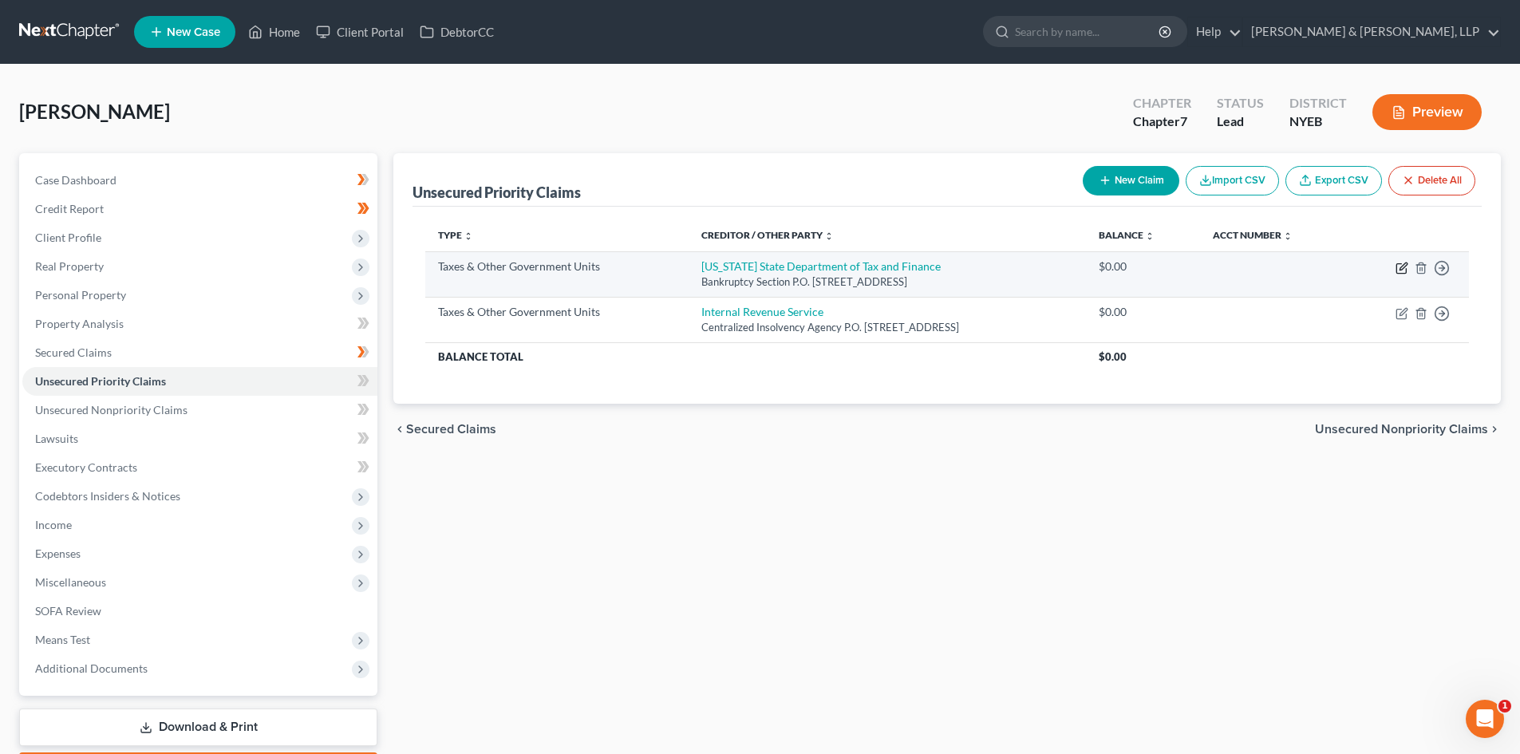
click at [1405, 270] on icon "button" at bounding box center [1401, 269] width 10 height 10
select select "2"
select select "35"
select select "0"
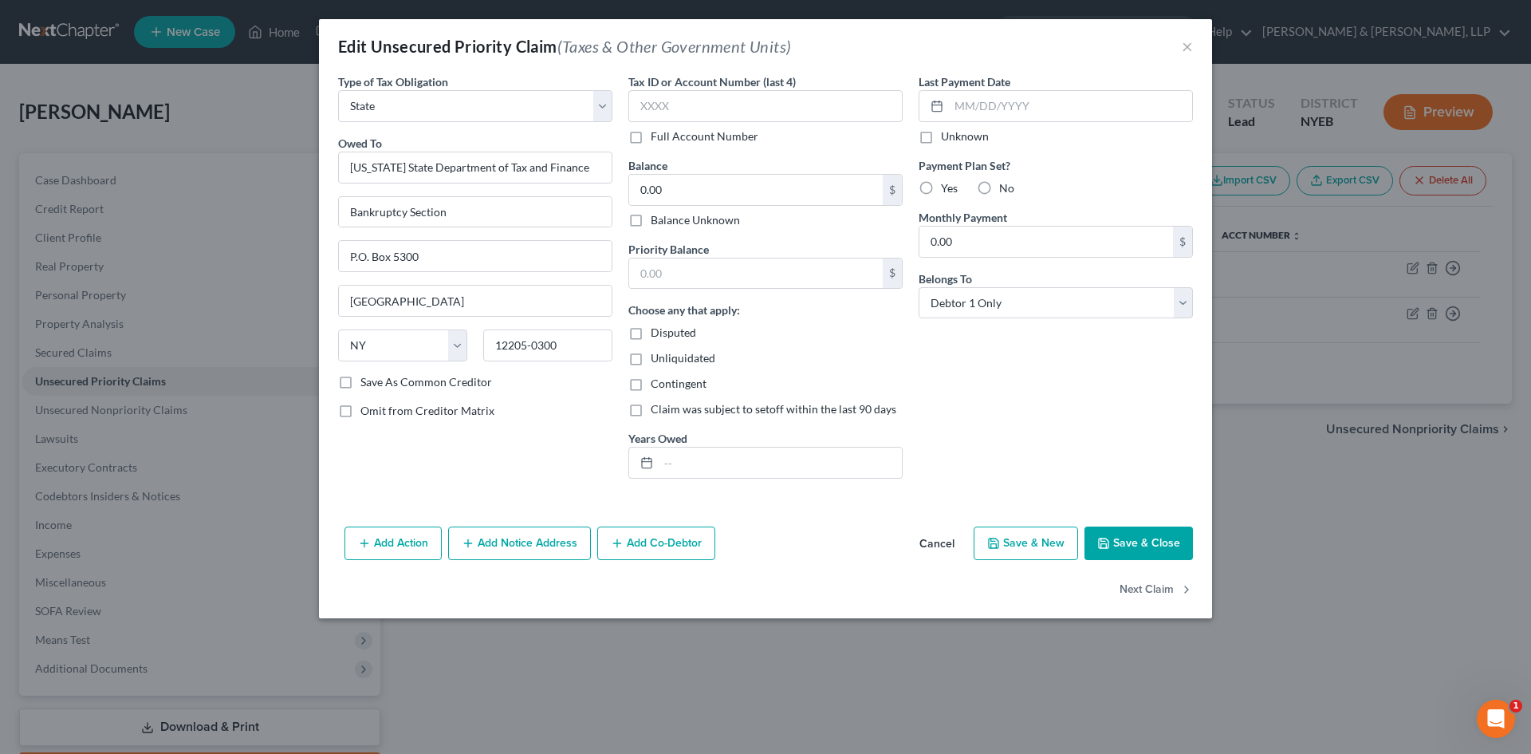
click at [932, 536] on button "Cancel" at bounding box center [937, 544] width 61 height 32
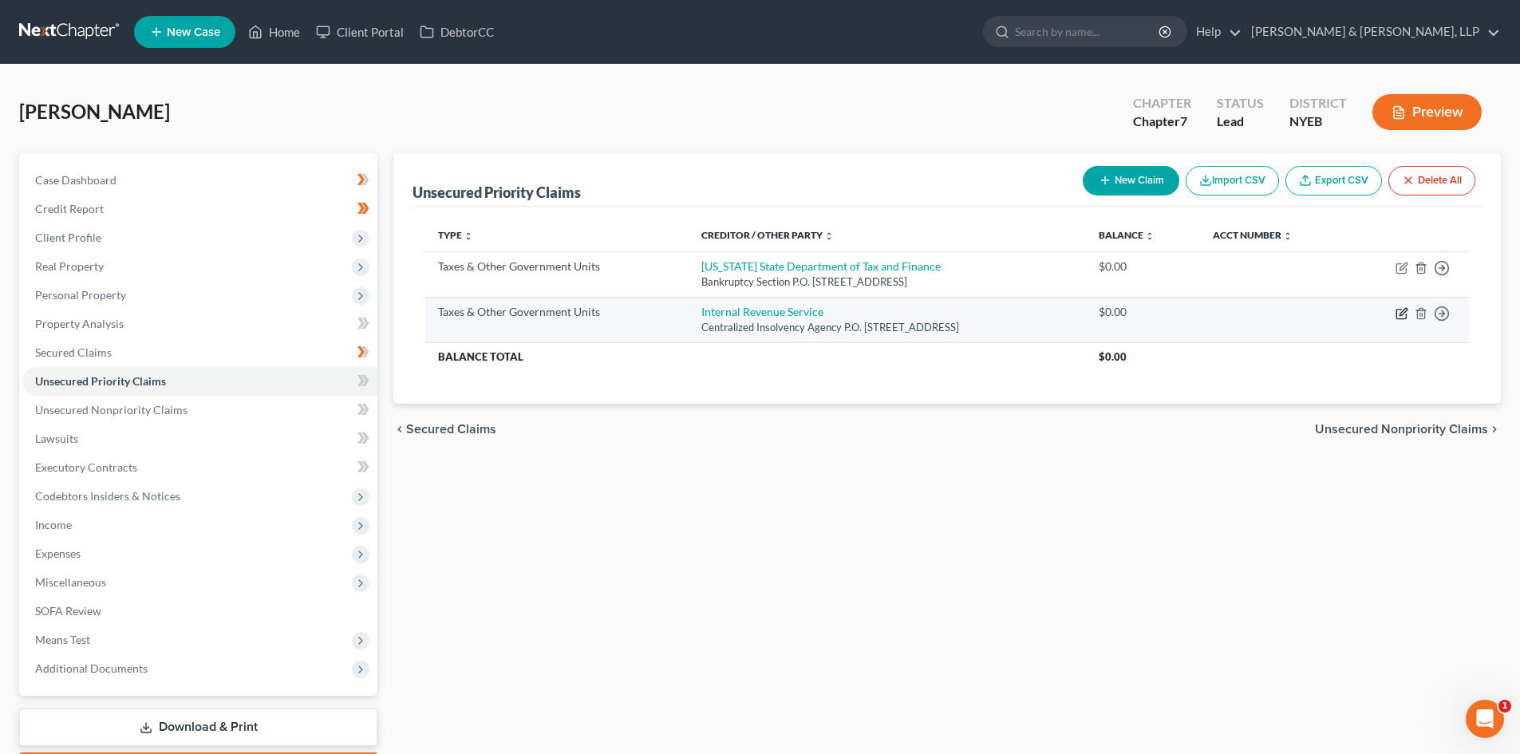
click at [1400, 320] on td "Move to D Move to F Move to G Move to Notice Only" at bounding box center [1407, 319] width 121 height 45
click at [1398, 319] on icon "button" at bounding box center [1401, 314] width 10 height 10
select select "0"
select select "39"
select select "0"
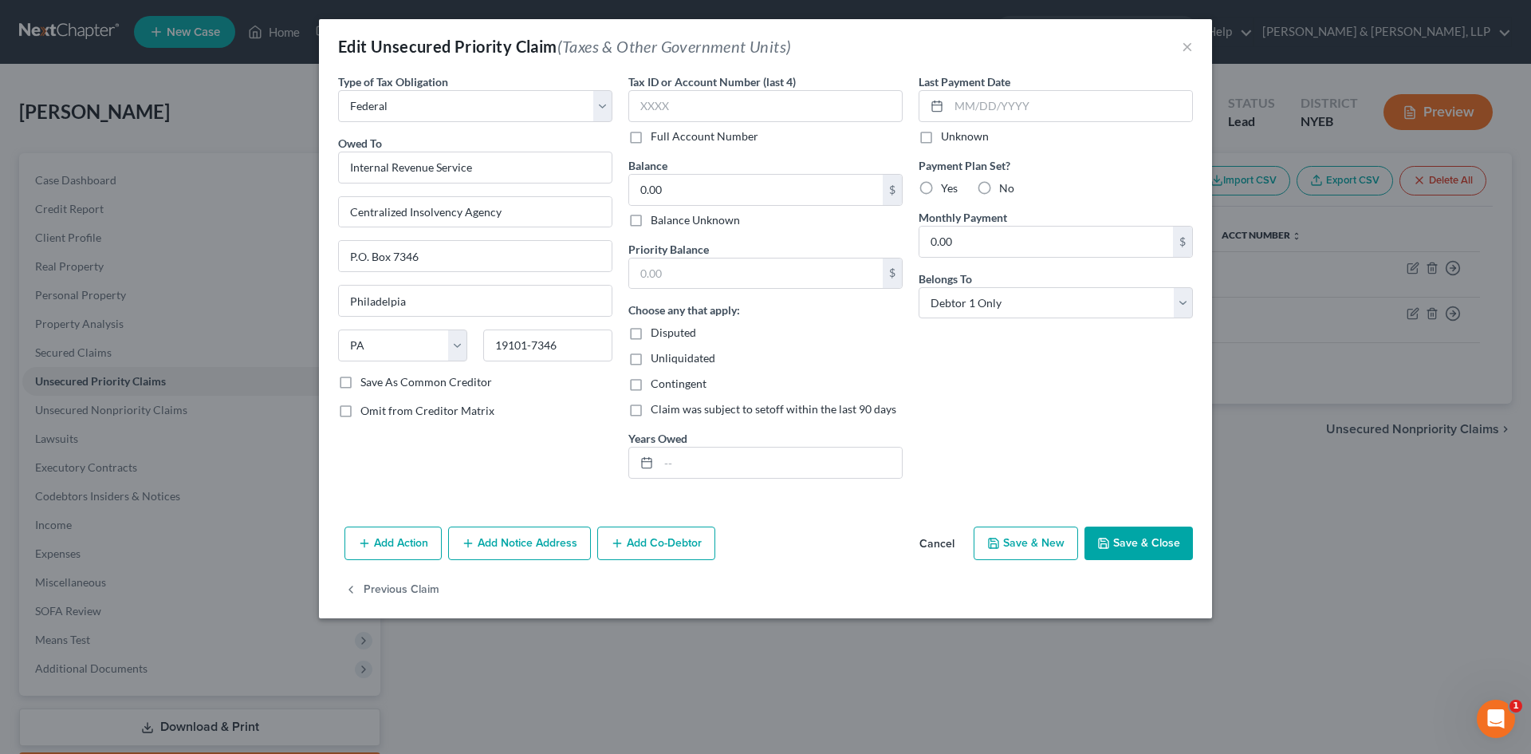
click at [933, 542] on button "Cancel" at bounding box center [937, 544] width 61 height 32
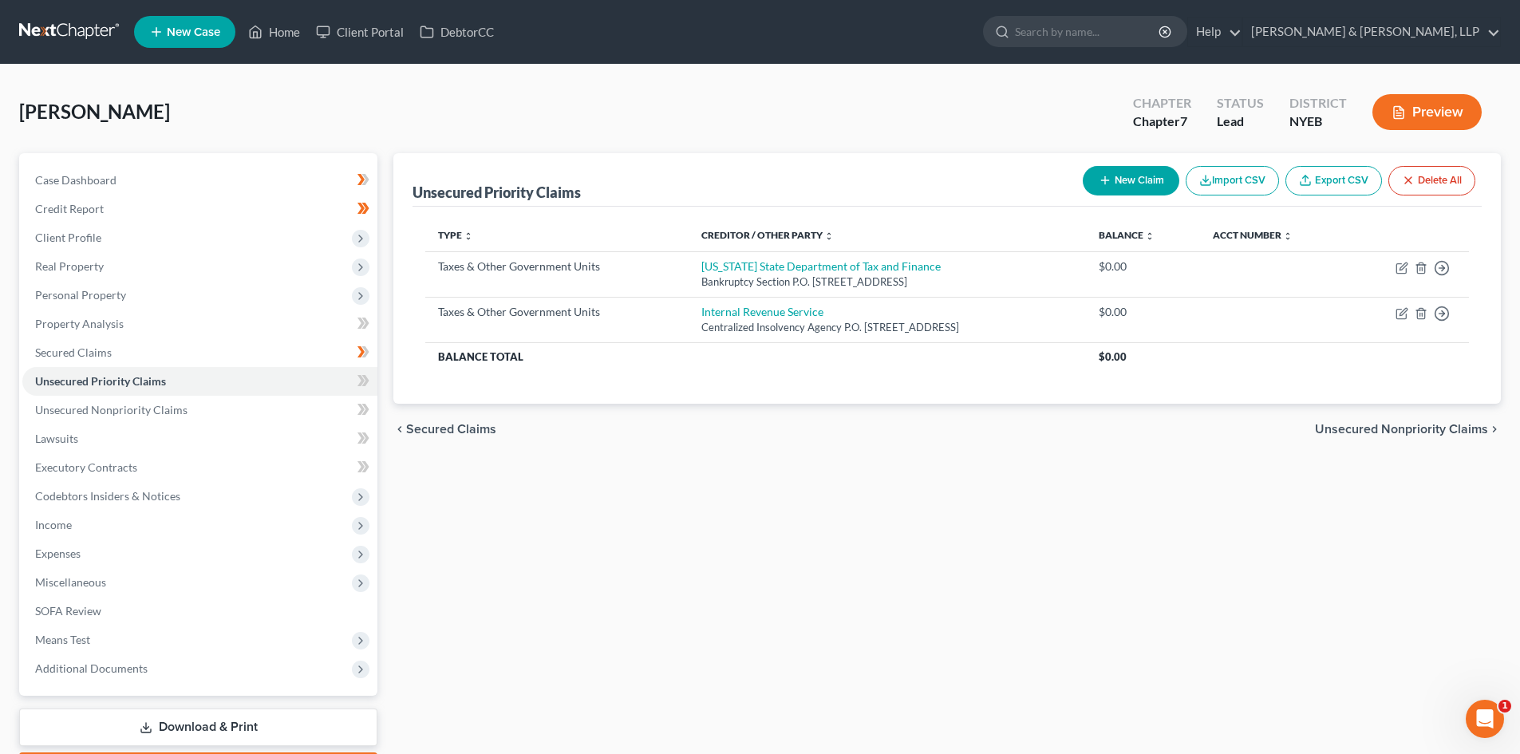
click at [1119, 184] on button "New Claim" at bounding box center [1130, 181] width 97 height 30
select select "0"
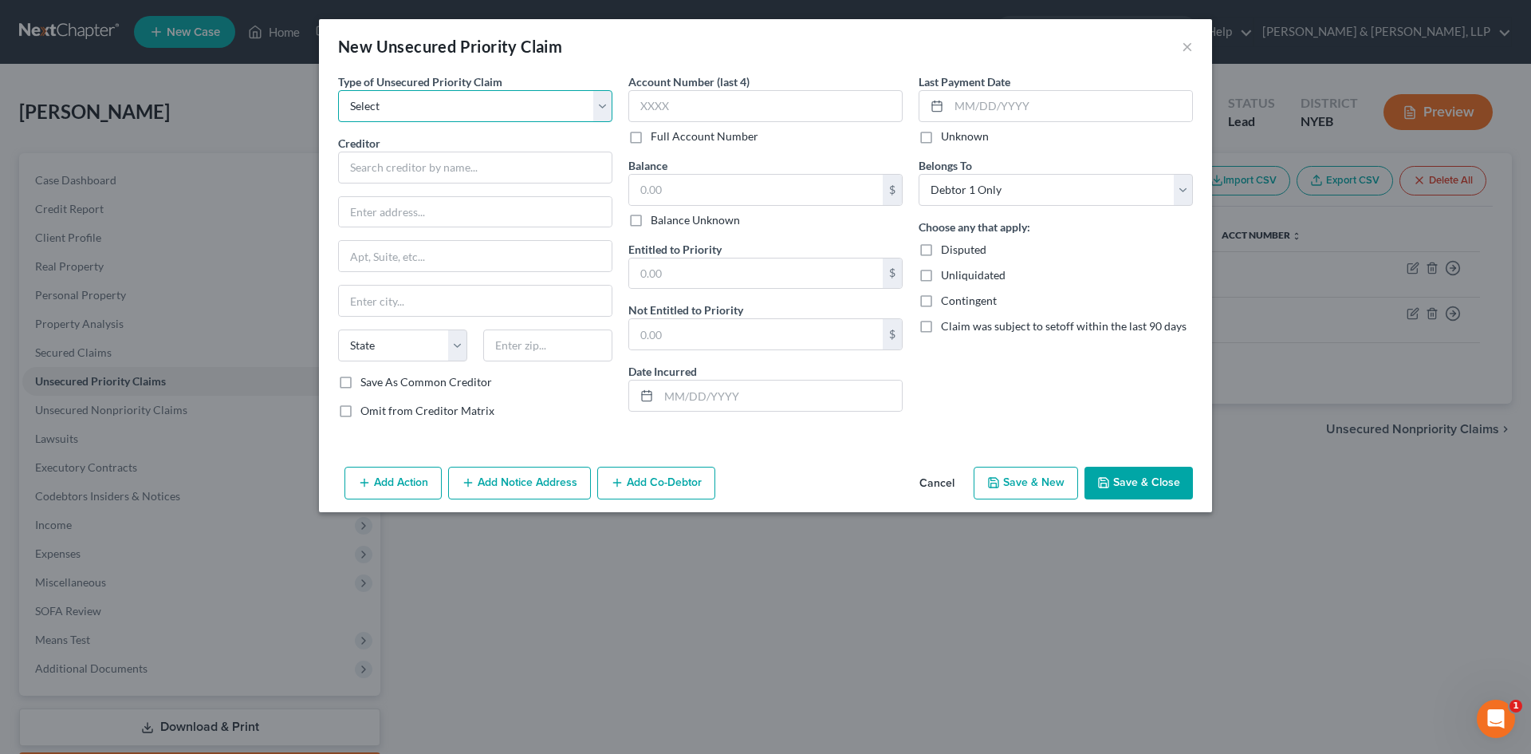
click at [454, 108] on select "Select Taxes & Other Government Units Domestic Support Obligations Extensions o…" at bounding box center [475, 106] width 274 height 32
select select "0"
click at [338, 90] on select "Select Taxes & Other Government Units Domestic Support Obligations Extensions o…" at bounding box center [475, 106] width 274 height 32
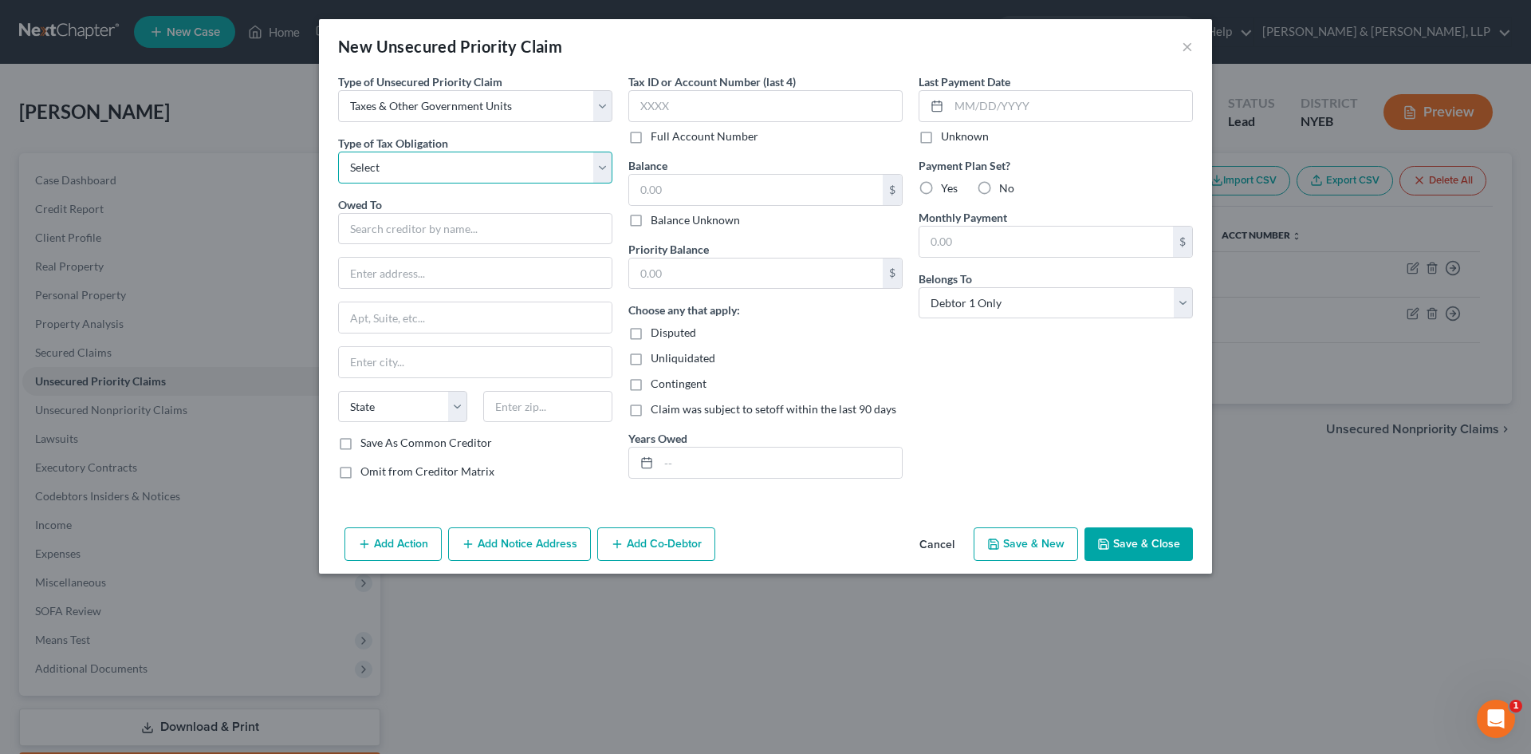
click at [440, 173] on select "Select Federal City State Franchise Tax Board Other" at bounding box center [475, 168] width 274 height 32
drag, startPoint x: 798, startPoint y: 523, endPoint x: 761, endPoint y: 493, distance: 47.6
click at [798, 523] on div "Add Action Add Notice Address Add Co-Debtor Cancel Save & New Save & Close" at bounding box center [765, 547] width 893 height 53
click at [490, 234] on input "text" at bounding box center [475, 229] width 274 height 32
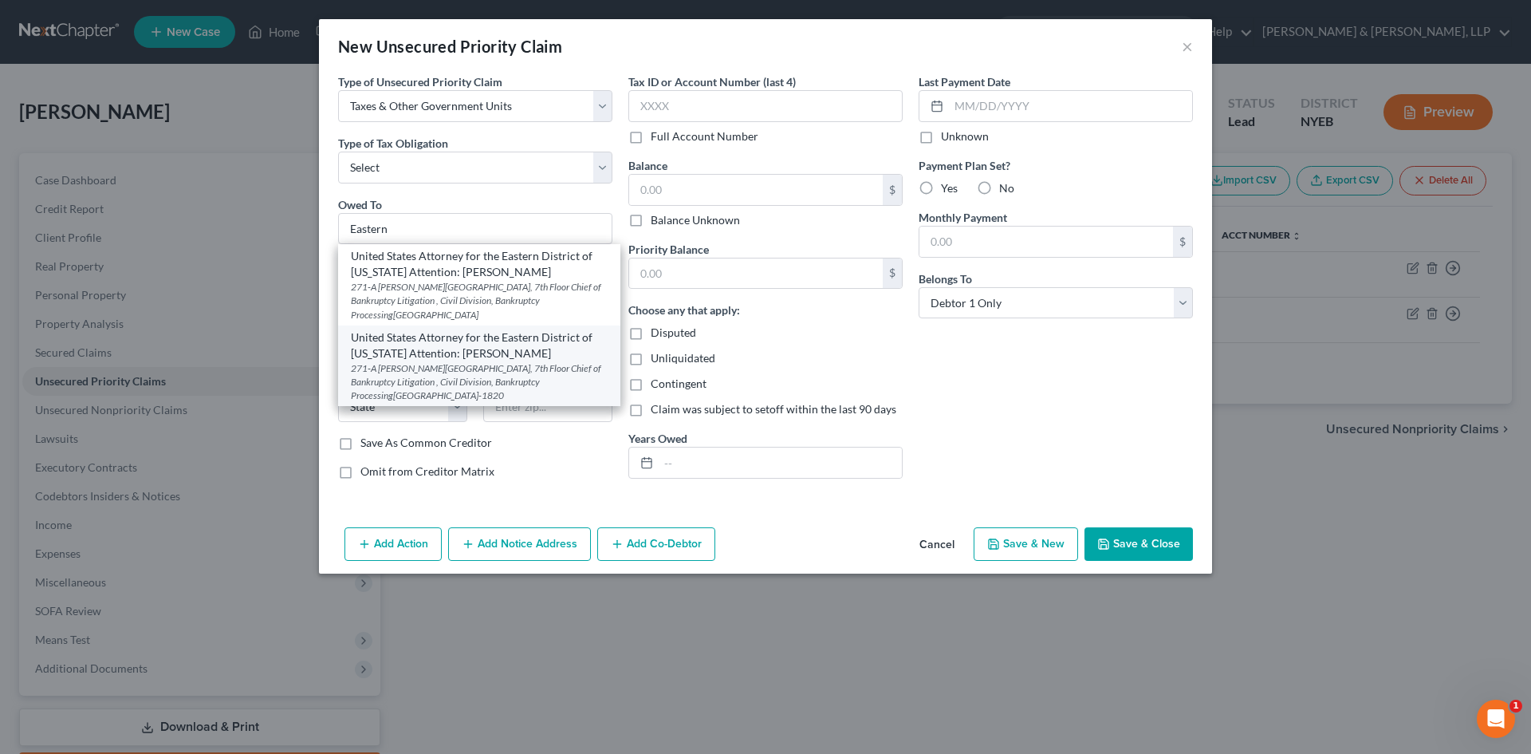
click at [512, 379] on div "271-A Cadman Plaza East, 7th Floor Chief of Bankruptcy Litigation , Civil Divis…" at bounding box center [479, 381] width 257 height 41
type input "United States Attorney for the Eastern District of New York Attention: Kevin Yim"
type input "271-A Cadman Plaza East, 7th Floor"
type input "Chief of Bankruptcy Litigation , Civil Division, Bankruptcy Processing"
type input "Brooklyn"
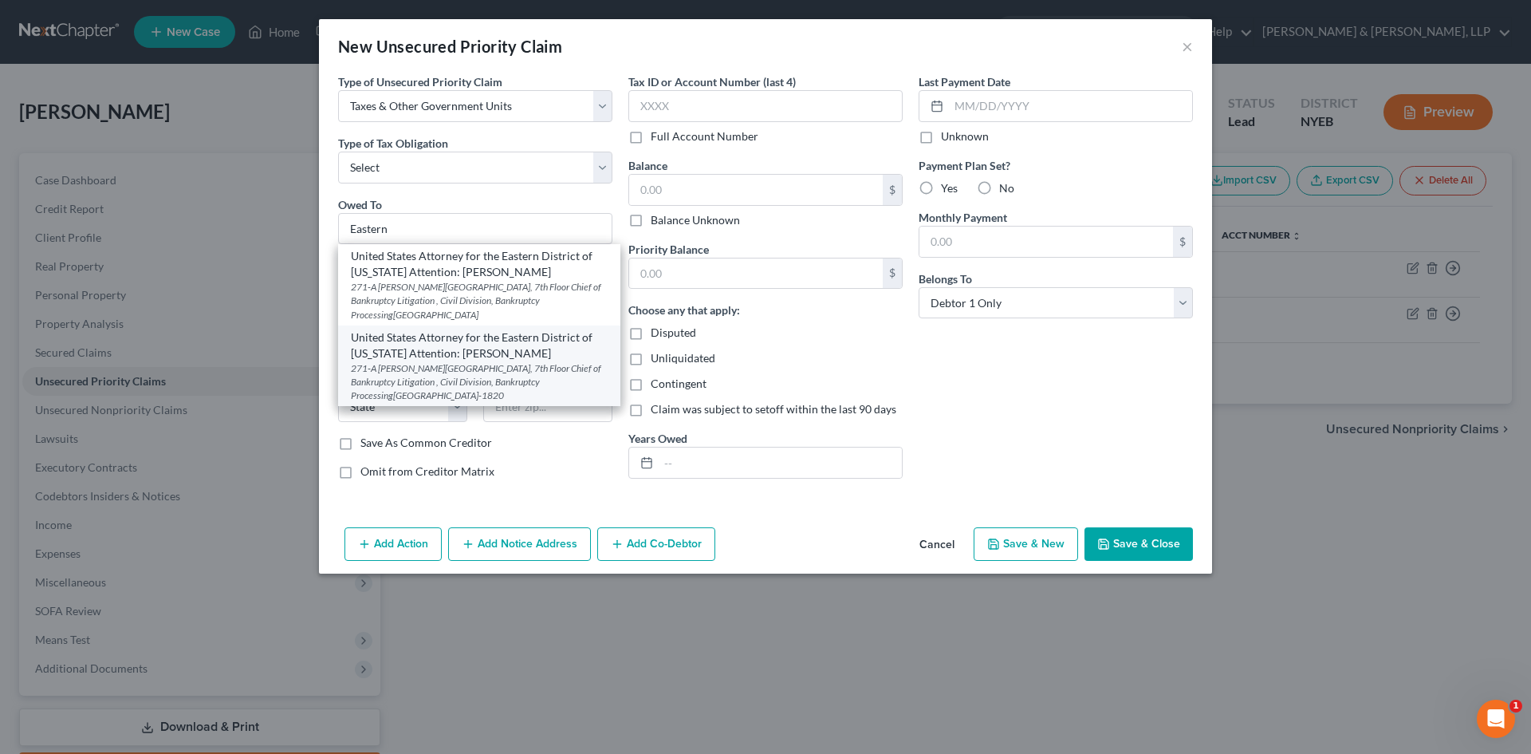
select select "35"
type input "11201-1820"
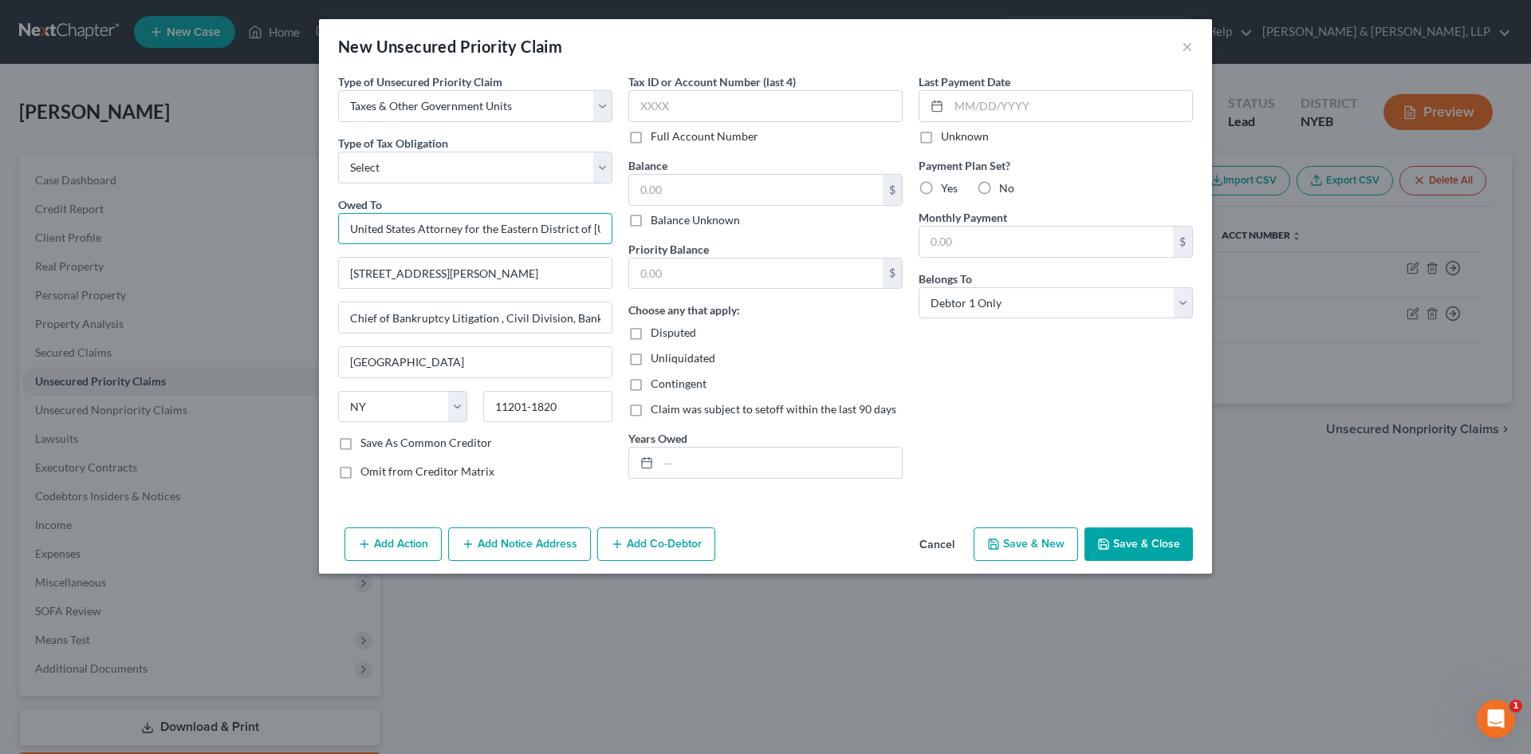
click at [495, 228] on input "United States Attorney for the Eastern District of New York Attention: Kevin Yim" at bounding box center [475, 229] width 274 height 32
click at [710, 195] on input "text" at bounding box center [756, 190] width 254 height 30
type input "0.00"
click at [1145, 553] on button "Save & Close" at bounding box center [1139, 544] width 108 height 34
click at [605, 165] on select "Select Federal City State Franchise Tax Board Other" at bounding box center [475, 168] width 274 height 32
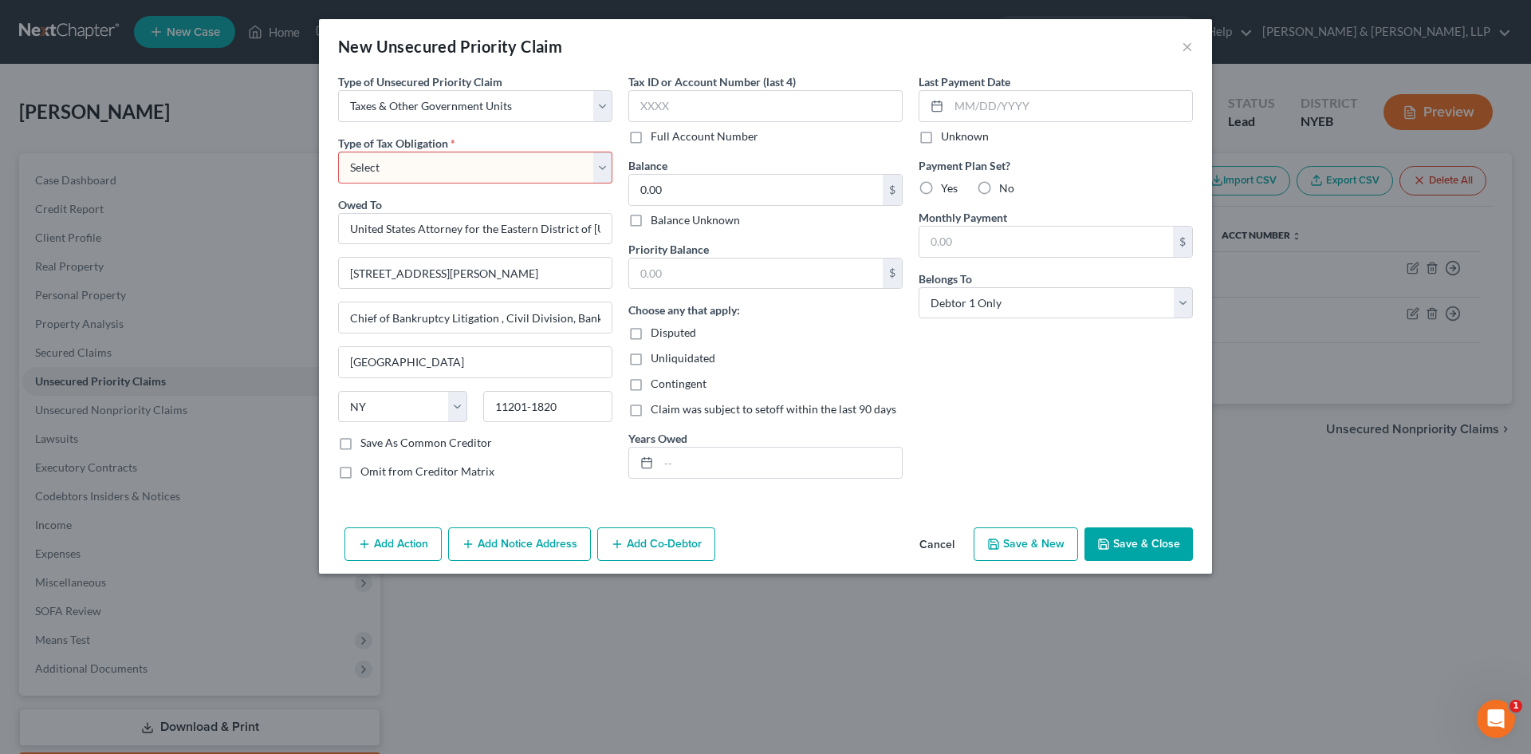
select select "0"
click at [338, 152] on select "Select Federal City State Franchise Tax Board Other" at bounding box center [475, 168] width 274 height 32
click at [1141, 529] on button "Save & Close" at bounding box center [1139, 544] width 108 height 34
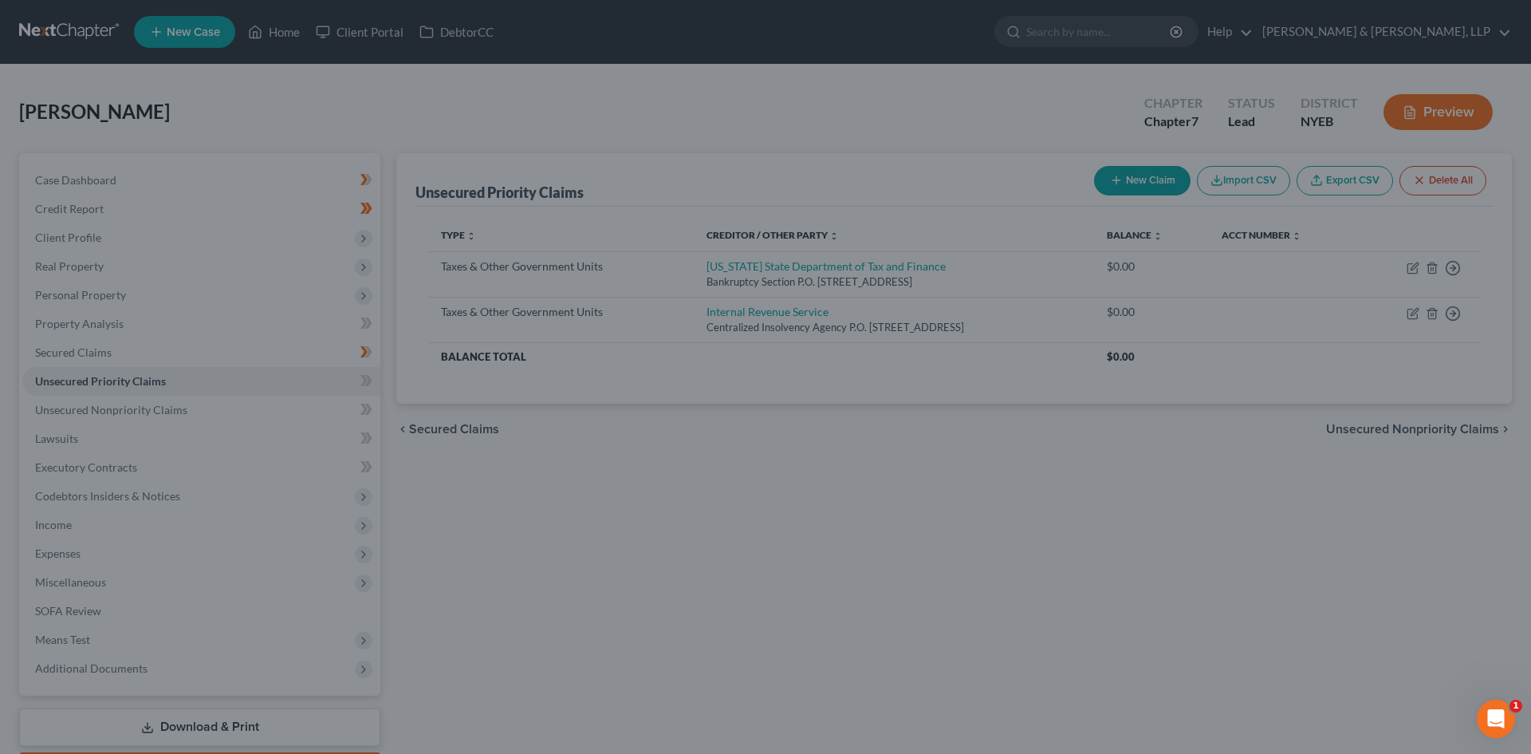
type input "0.00"
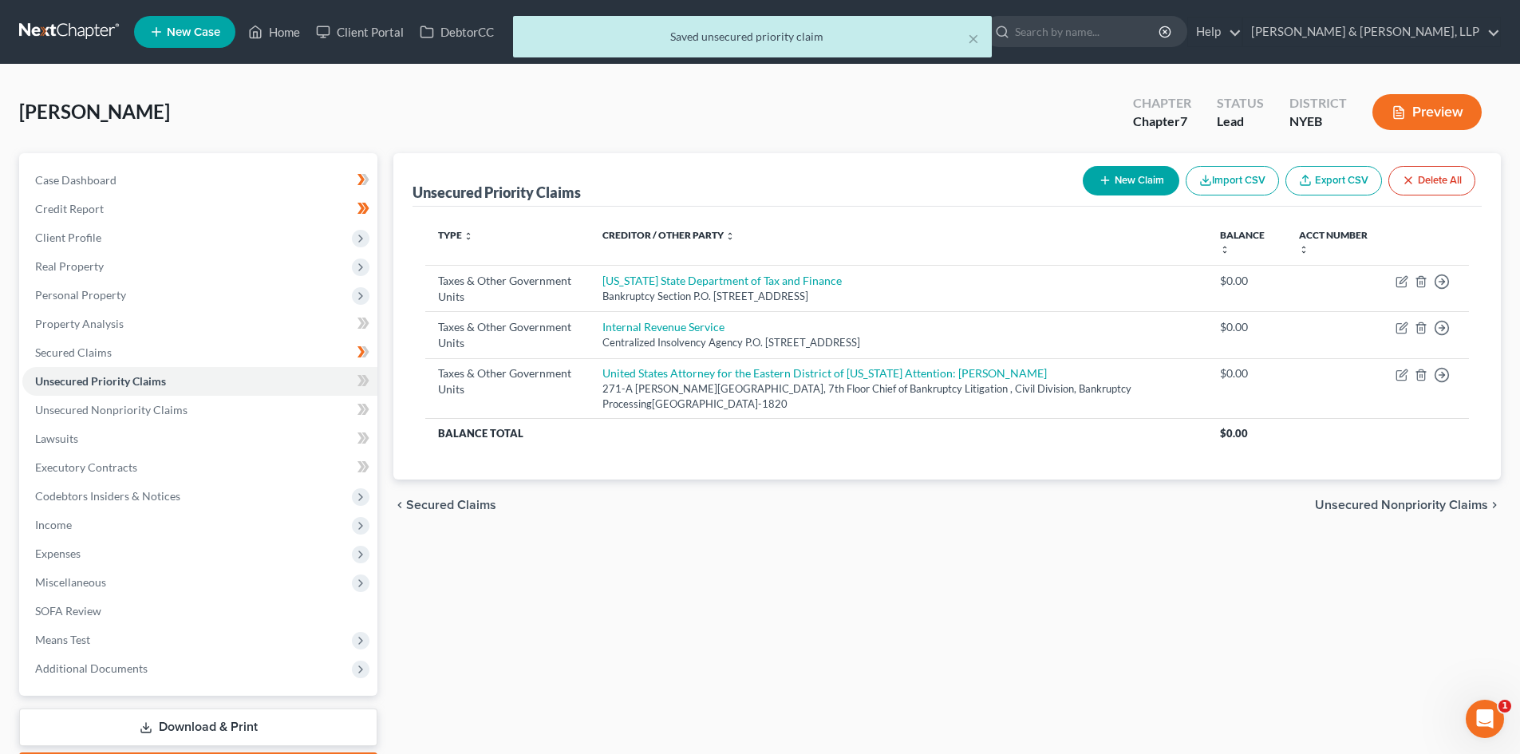
click at [1117, 175] on button "New Claim" at bounding box center [1130, 181] width 97 height 30
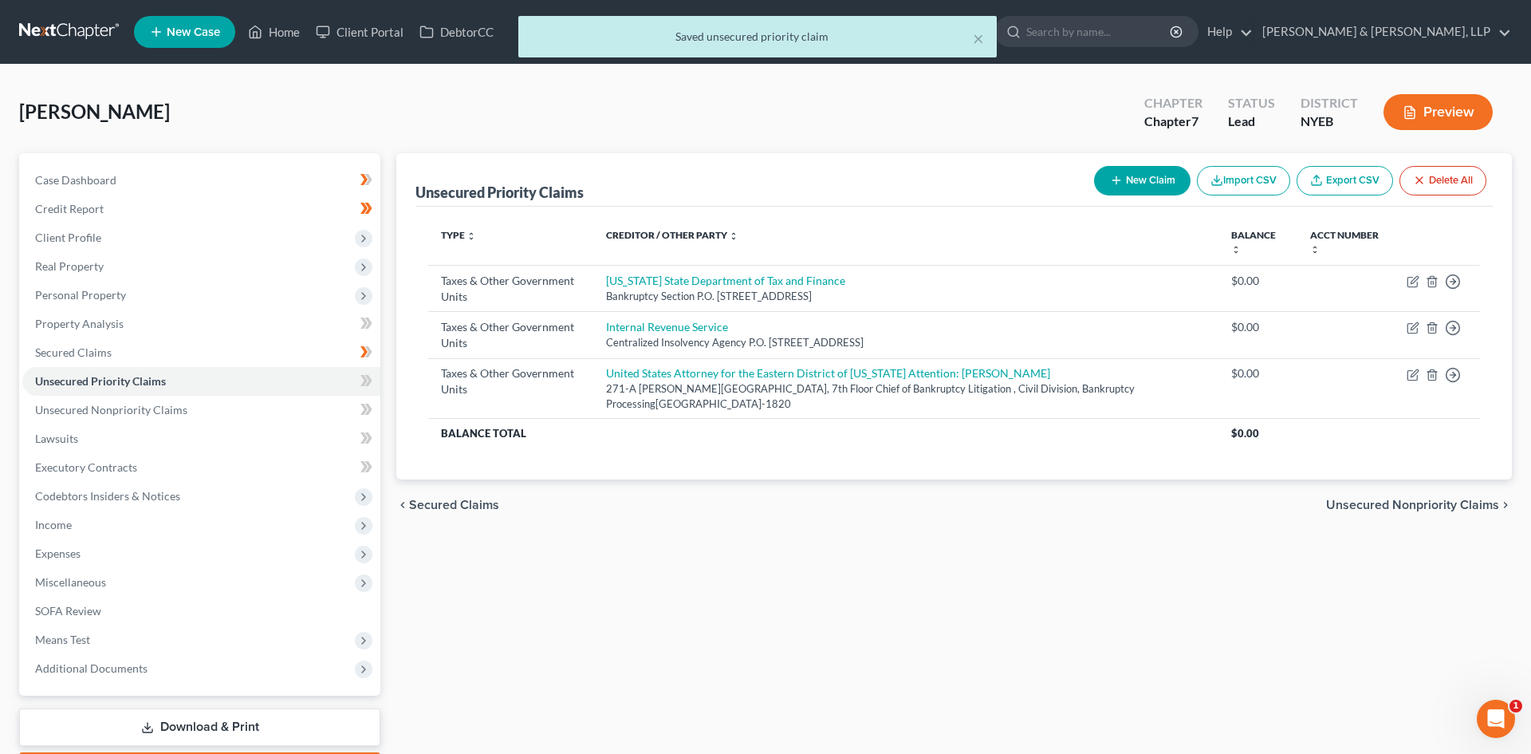
select select "0"
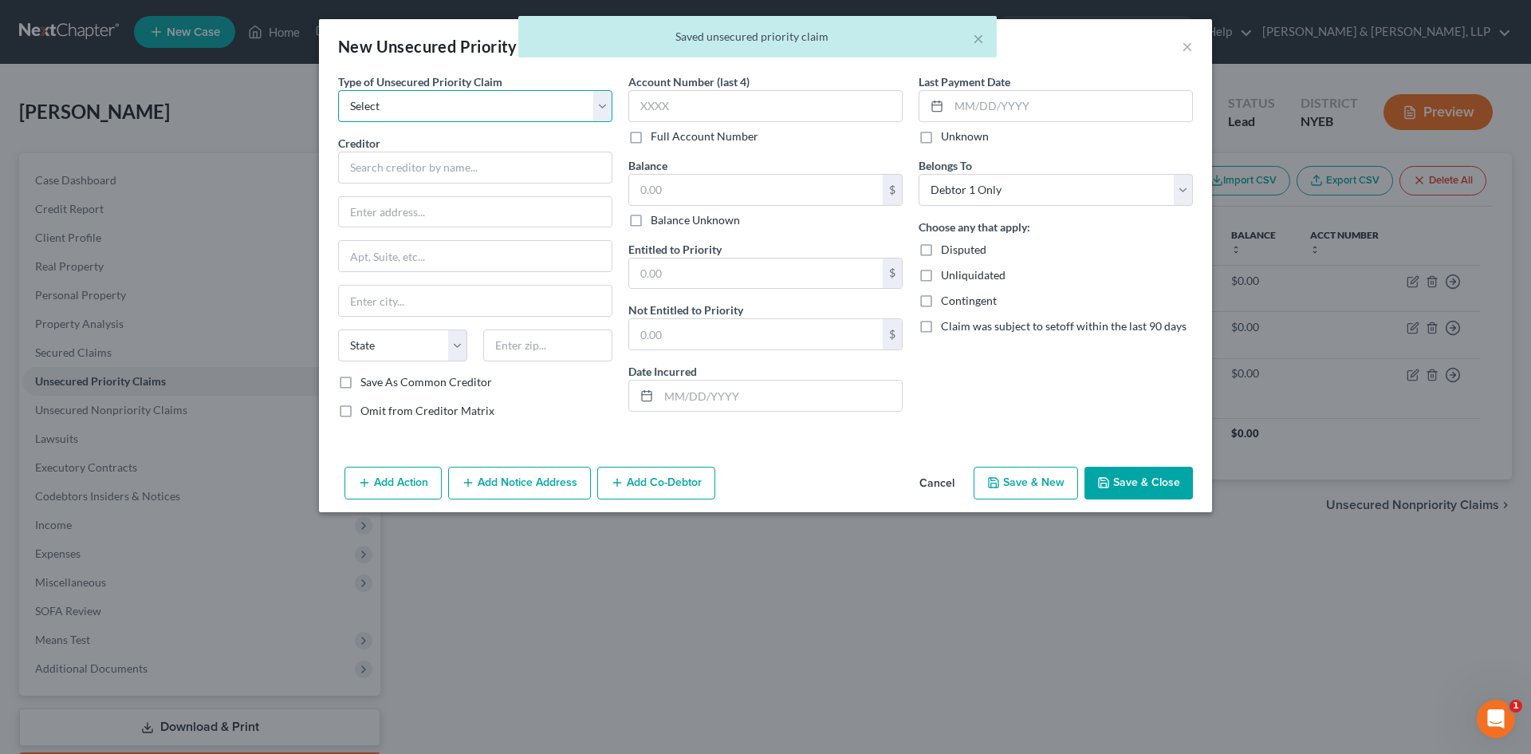
click at [481, 112] on select "Select Taxes & Other Government Units Domestic Support Obligations Extensions o…" at bounding box center [475, 106] width 274 height 32
select select "0"
click at [338, 90] on select "Select Taxes & Other Government Units Domestic Support Obligations Extensions o…" at bounding box center [475, 106] width 274 height 32
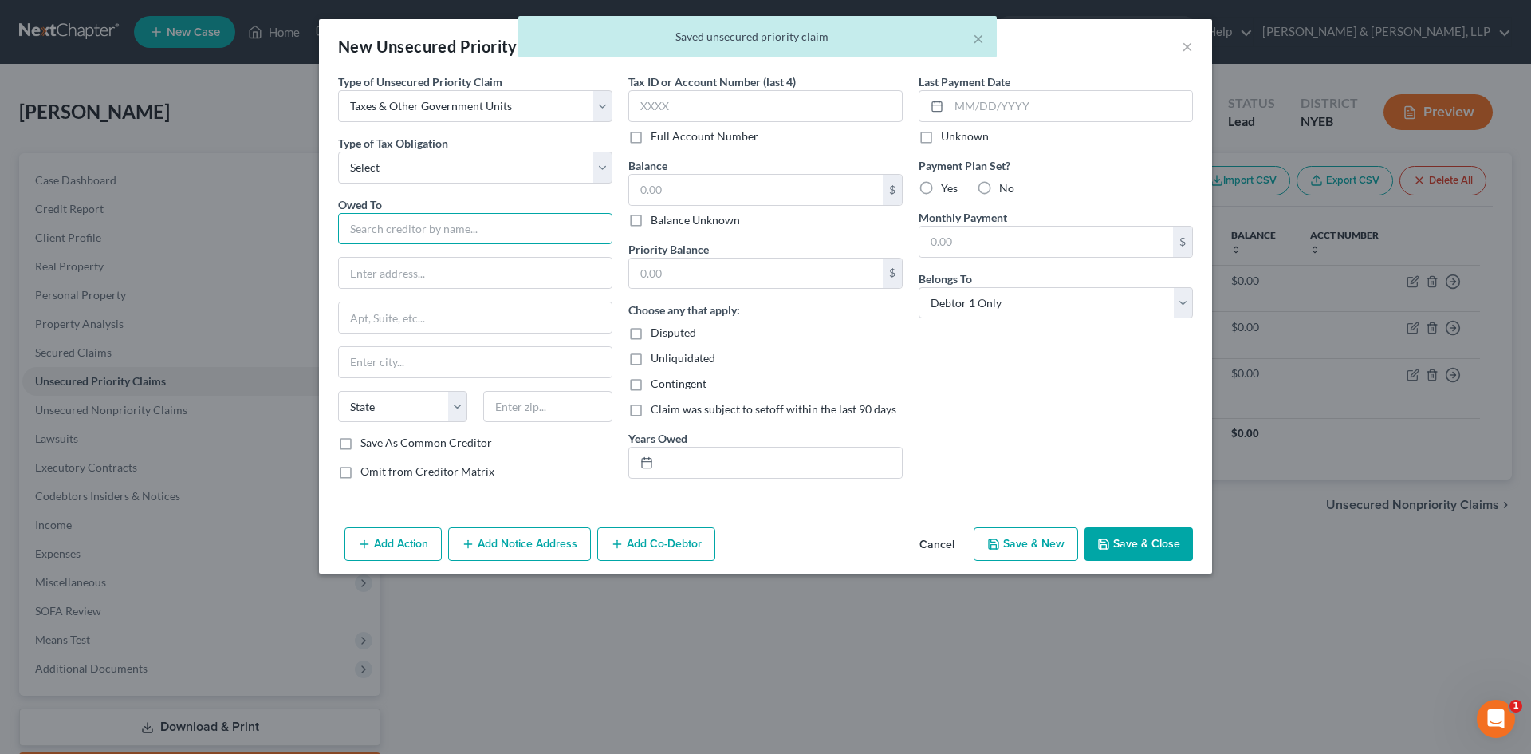
click at [453, 243] on input "text" at bounding box center [475, 229] width 274 height 32
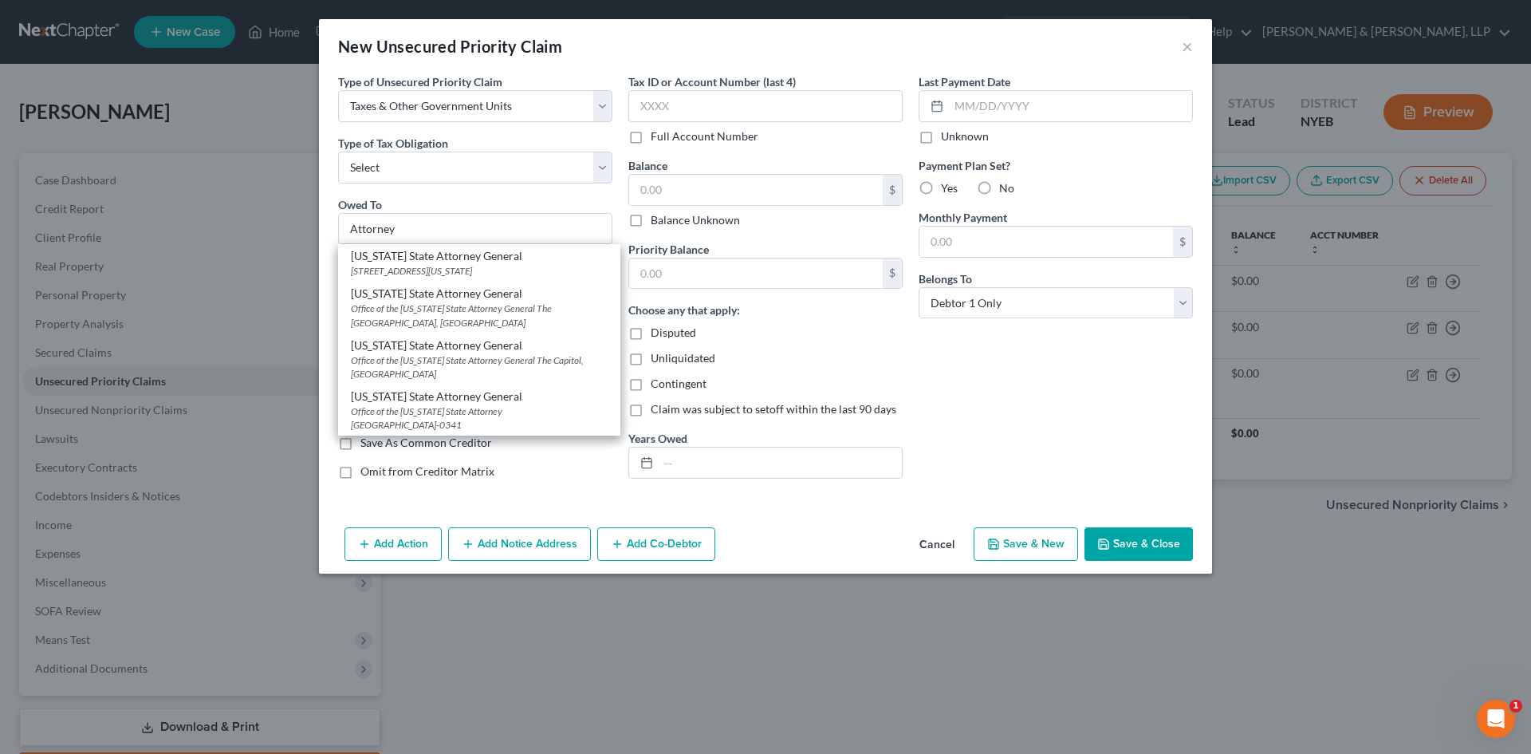
click at [540, 260] on div "New York State Attorney General" at bounding box center [479, 256] width 257 height 16
type input "New York State Attorney General"
type input "28 Liberty Street"
type input "New York"
select select "35"
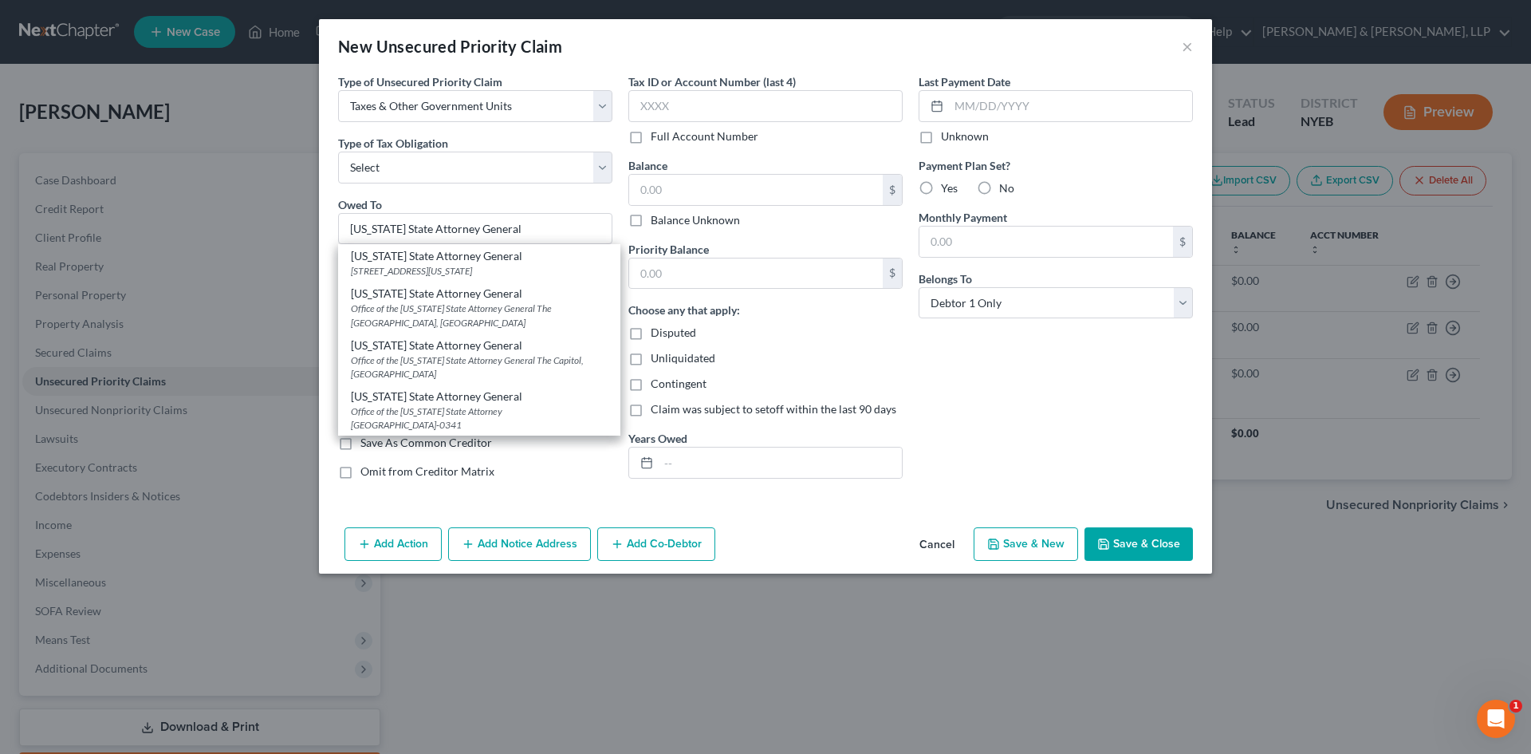
type input "10005"
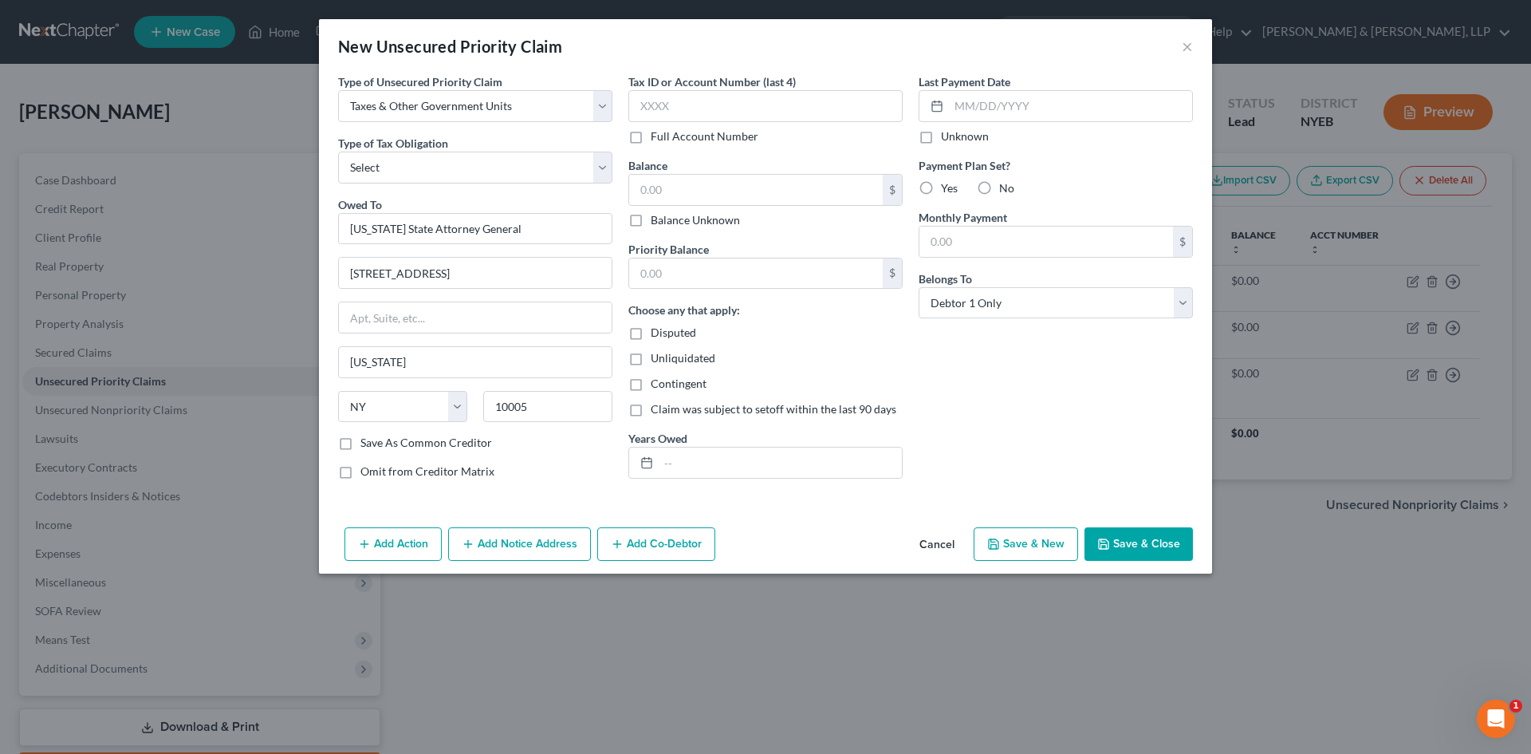
click at [496, 197] on div "Owed To * New York State Attorney General" at bounding box center [475, 220] width 274 height 49
click at [497, 172] on select "Select Federal City State Franchise Tax Board Other" at bounding box center [475, 168] width 274 height 32
select select "2"
click at [338, 152] on select "Select Federal City State Franchise Tax Board Other" at bounding box center [475, 168] width 274 height 32
click at [731, 191] on input "text" at bounding box center [756, 190] width 254 height 30
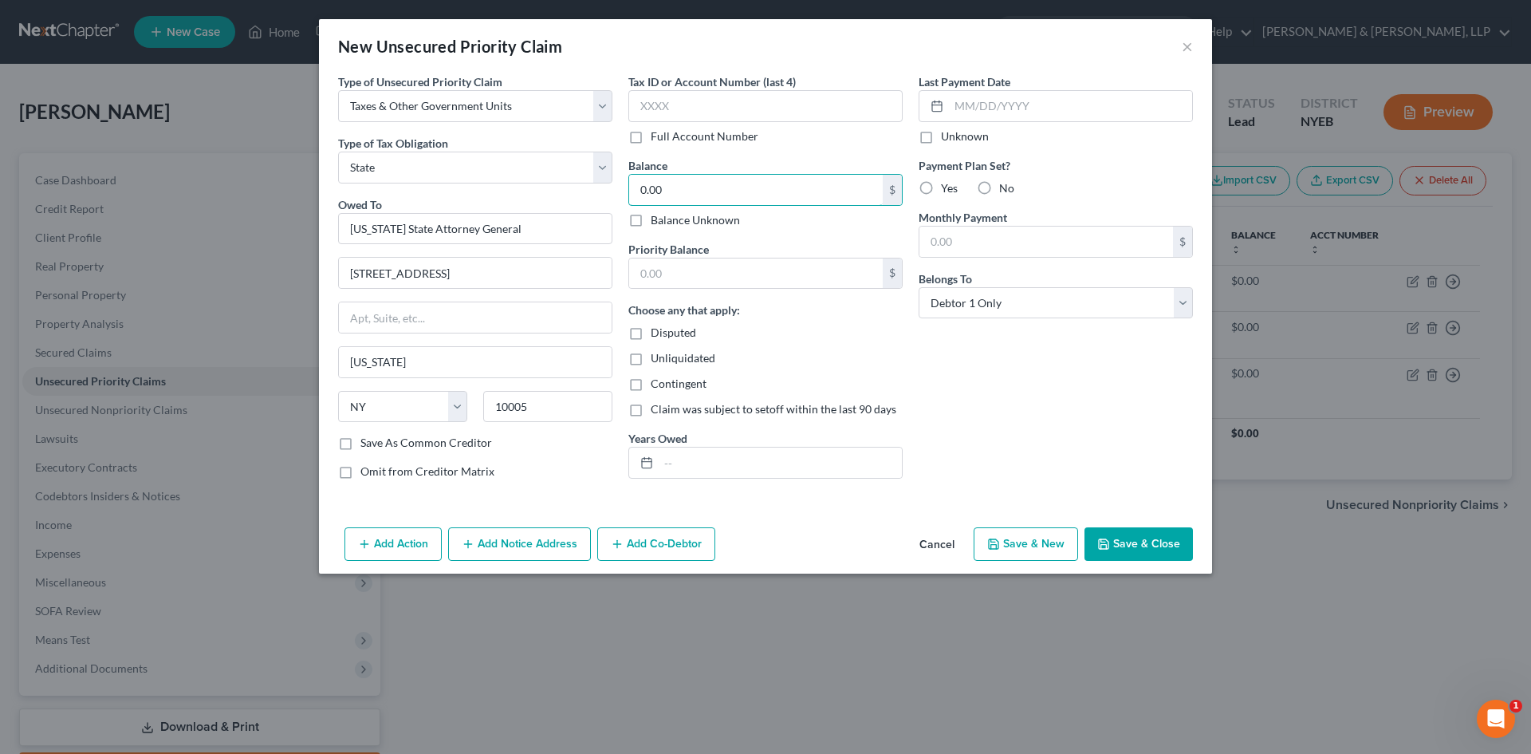
type input "0.00"
click at [1145, 547] on button "Save & Close" at bounding box center [1139, 544] width 108 height 34
type input "0.00"
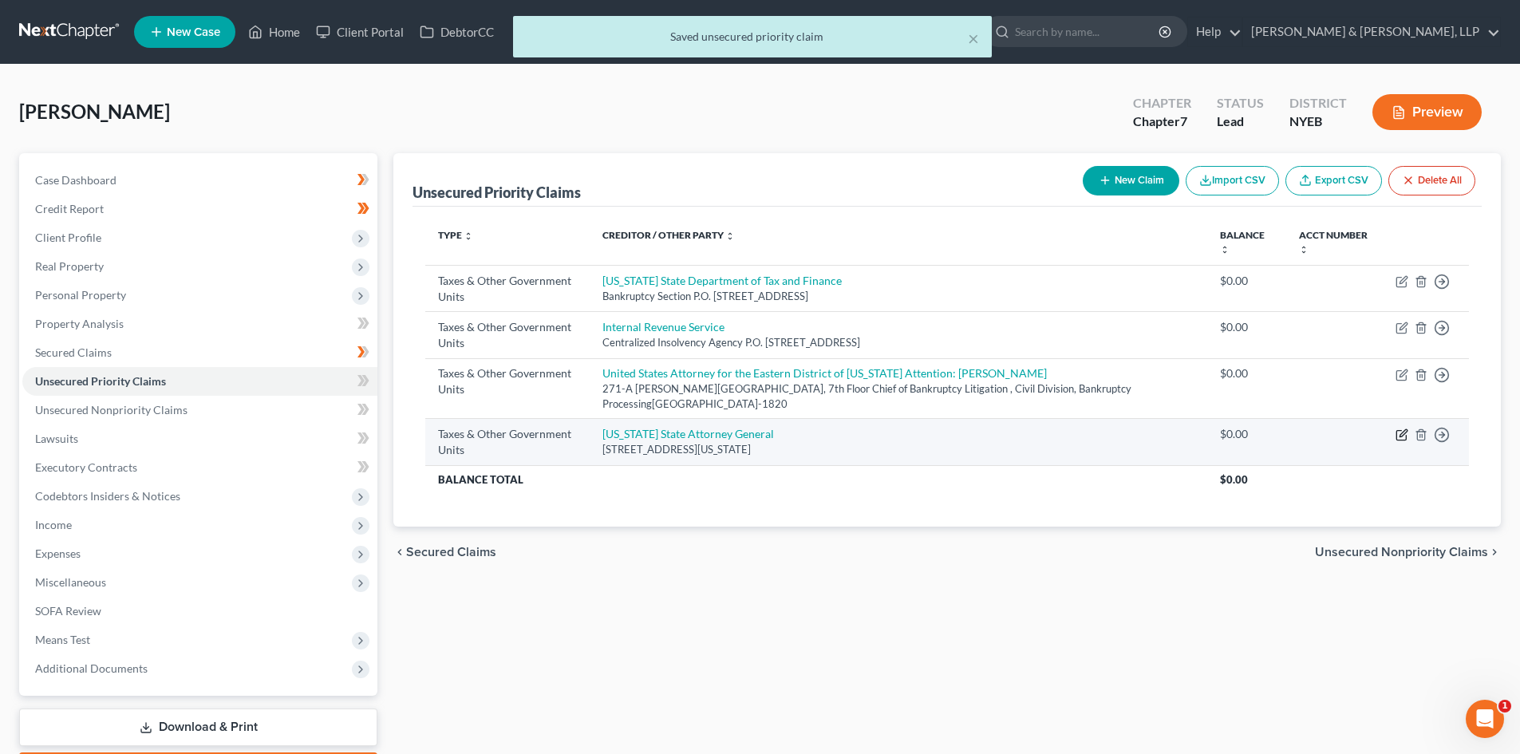
click at [1401, 431] on icon "button" at bounding box center [1401, 434] width 13 height 13
select select "2"
select select "35"
select select "0"
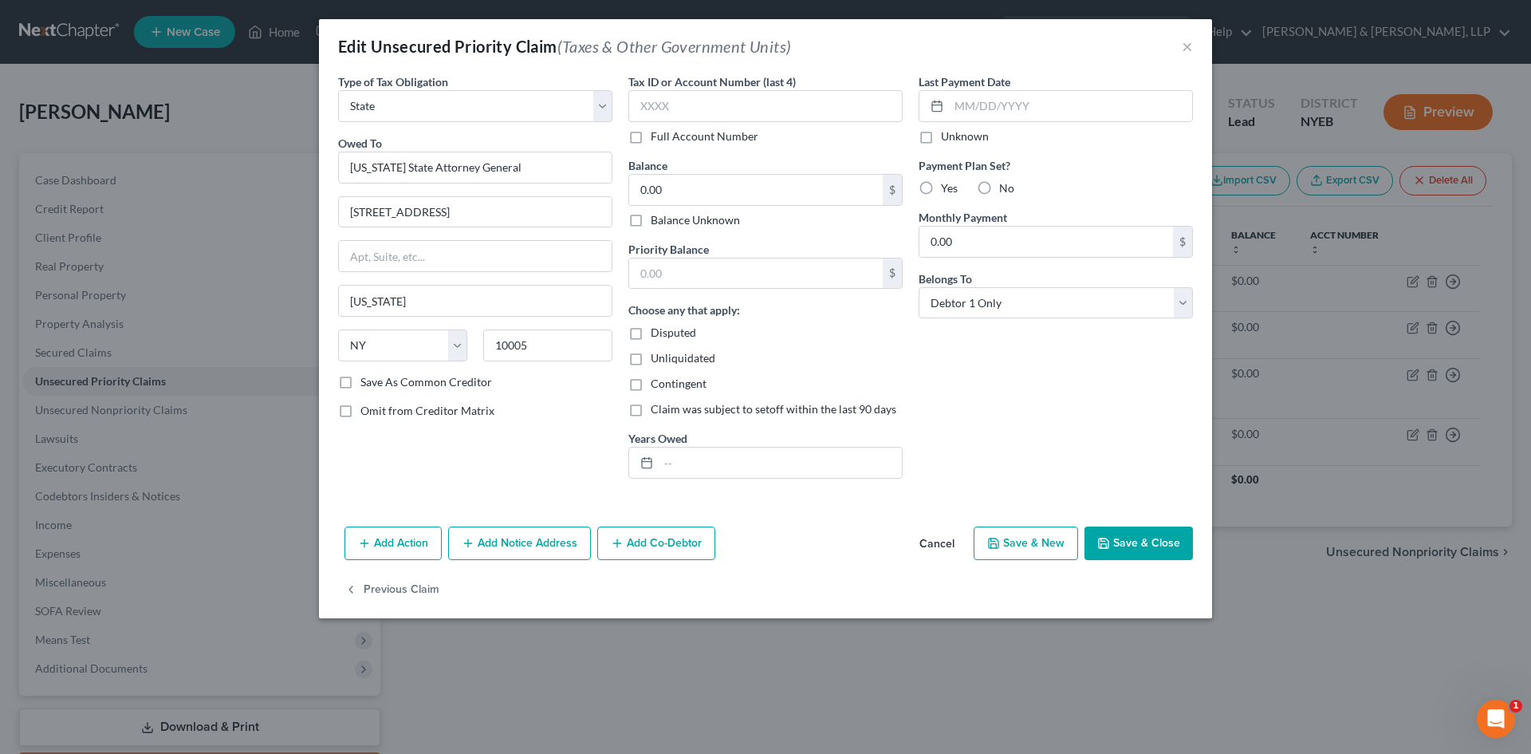
click at [925, 535] on button "Cancel" at bounding box center [937, 544] width 61 height 32
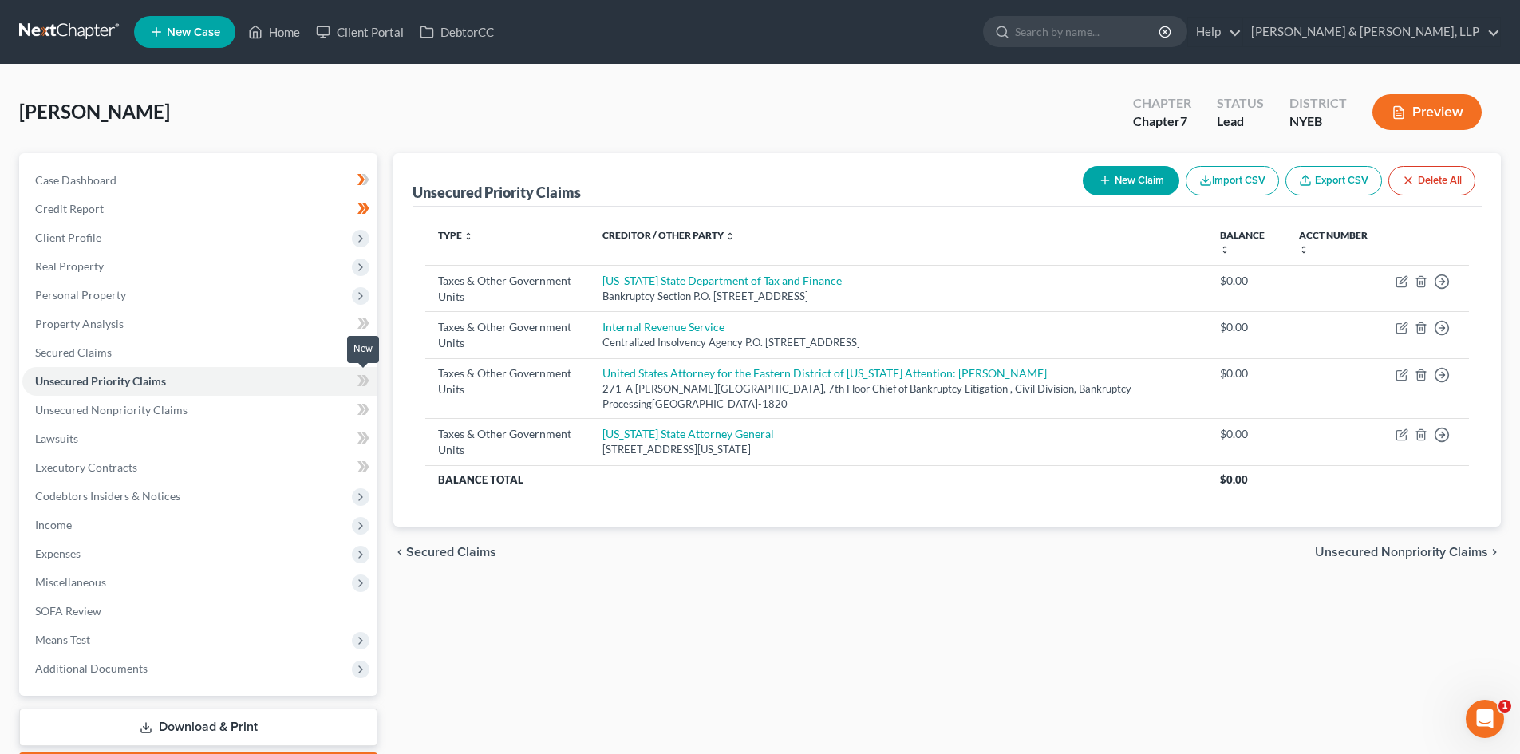
click at [366, 383] on icon at bounding box center [365, 380] width 7 height 11
click at [329, 415] on link "Unsecured Nonpriority Claims" at bounding box center [199, 410] width 355 height 29
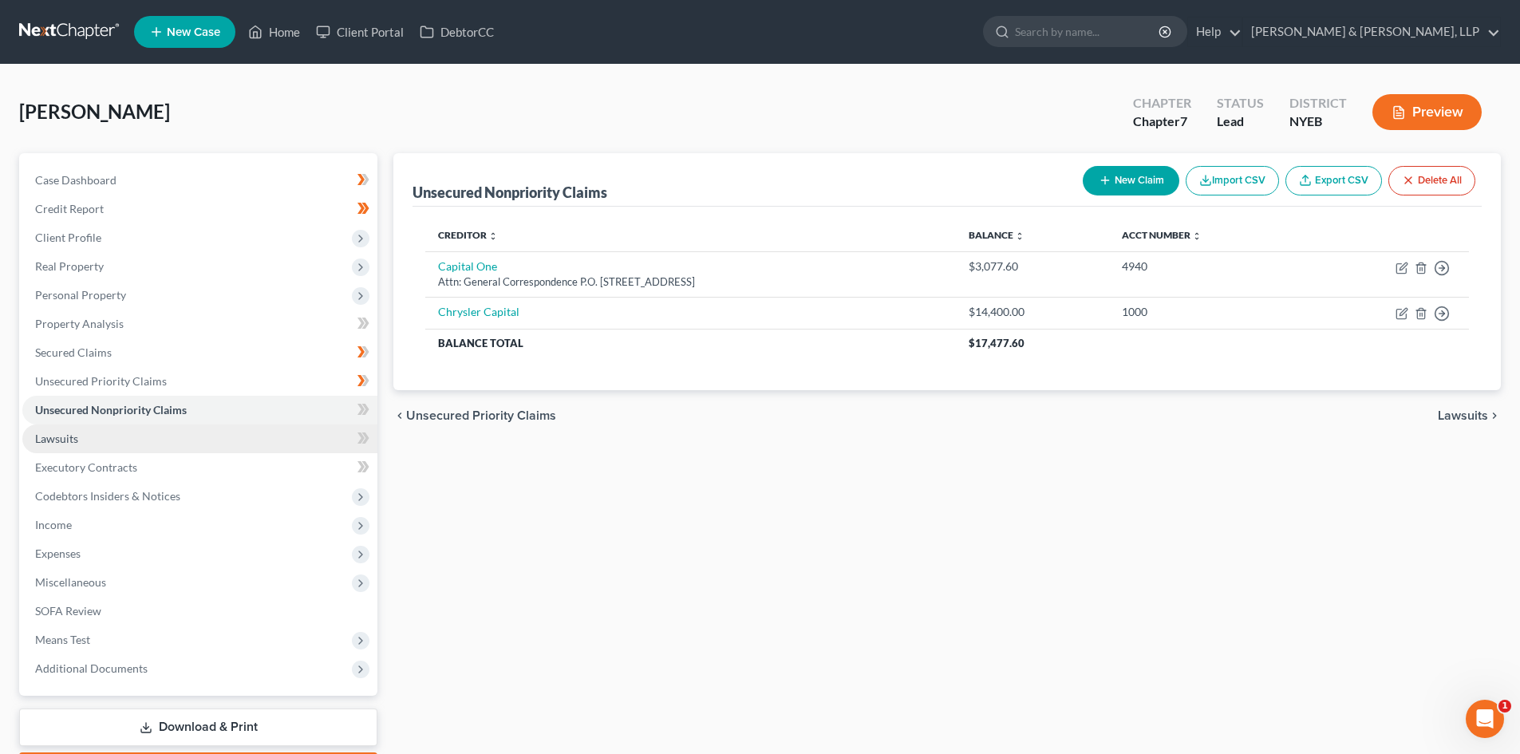
click at [126, 432] on link "Lawsuits" at bounding box center [199, 438] width 355 height 29
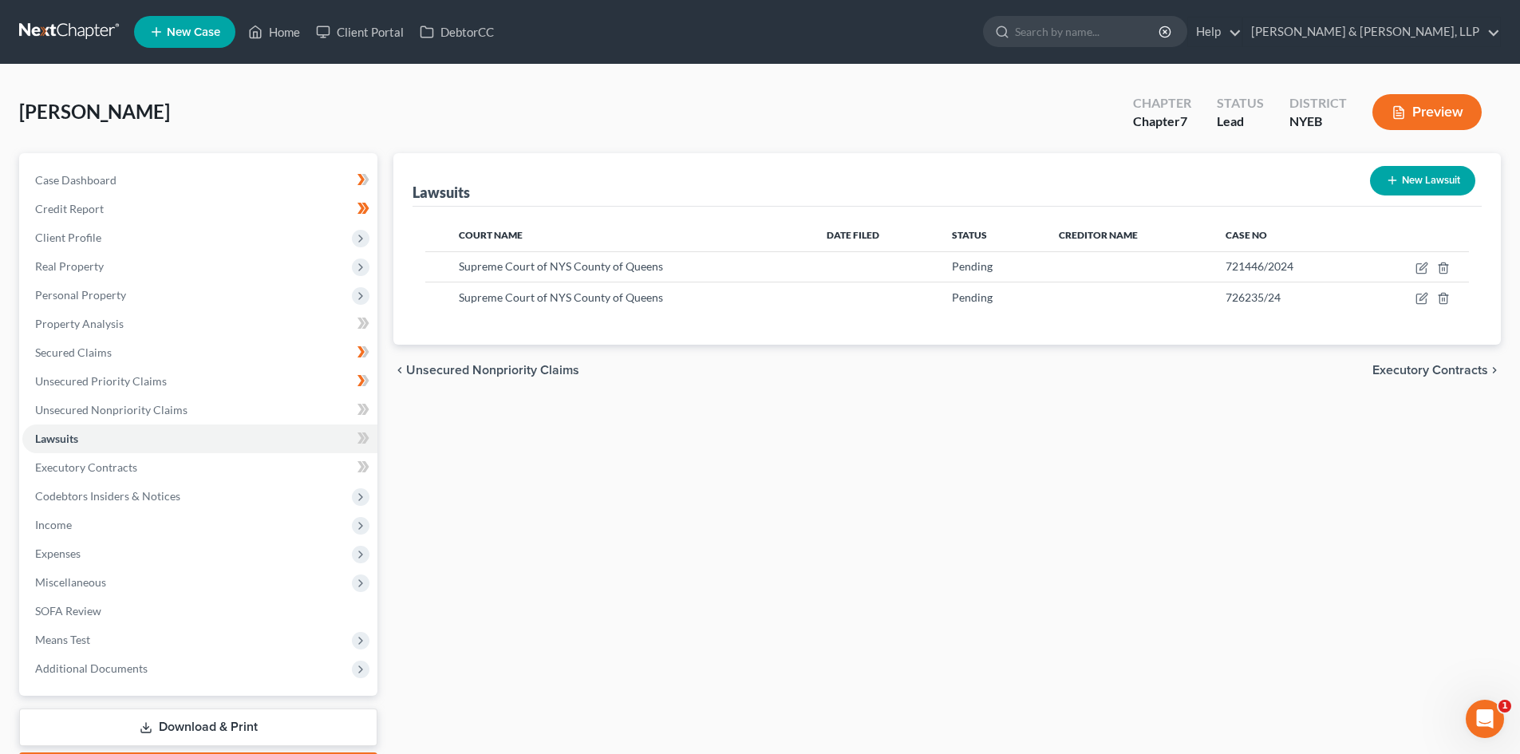
drag, startPoint x: 1293, startPoint y: 459, endPoint x: 1299, endPoint y: 429, distance: 31.0
click at [1293, 459] on div "Lawsuits New Lawsuit Court Name Date Filed Status Creditor Name Case No Supreme…" at bounding box center [946, 470] width 1123 height 634
click at [215, 410] on link "Unsecured Nonpriority Claims" at bounding box center [199, 410] width 355 height 29
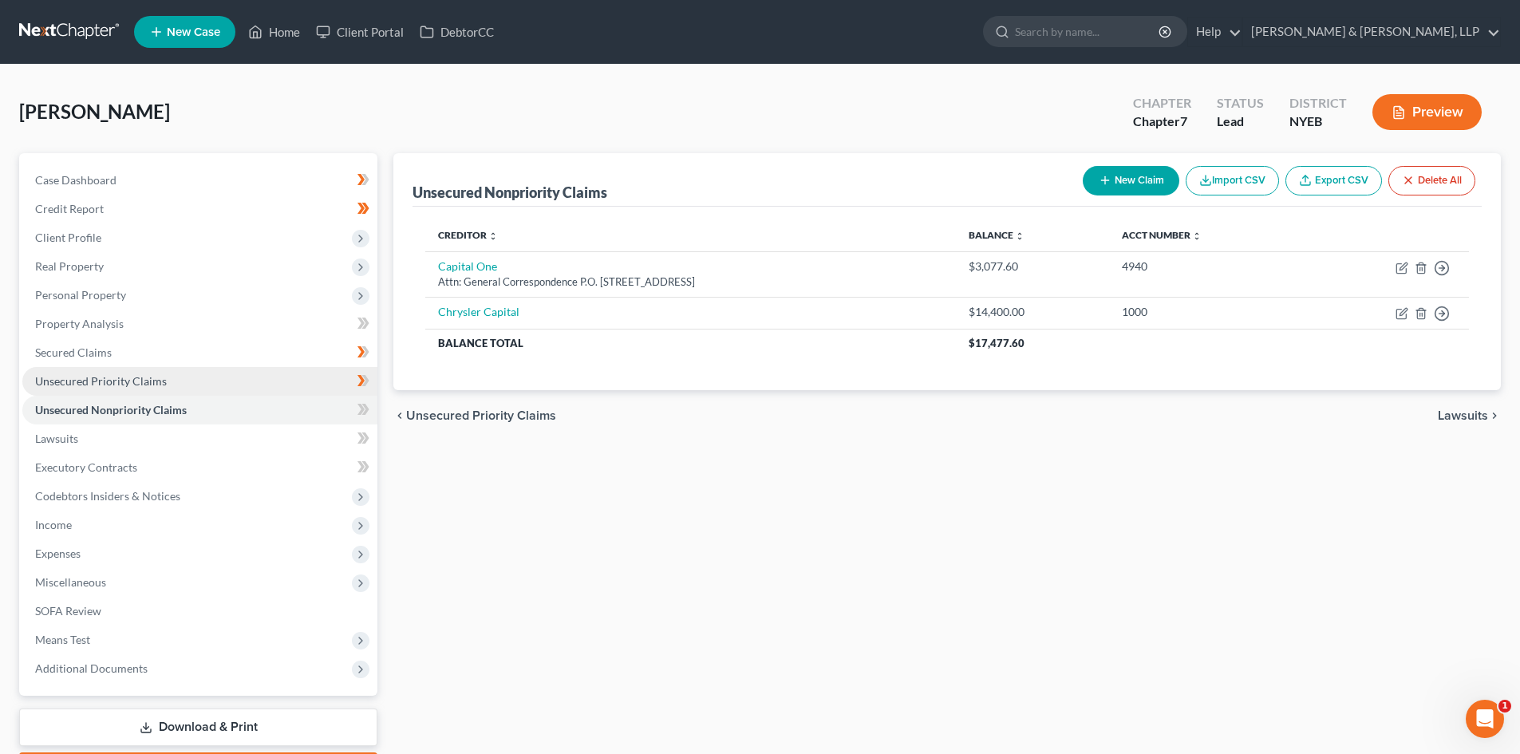
click at [254, 380] on link "Unsecured Priority Claims" at bounding box center [199, 381] width 355 height 29
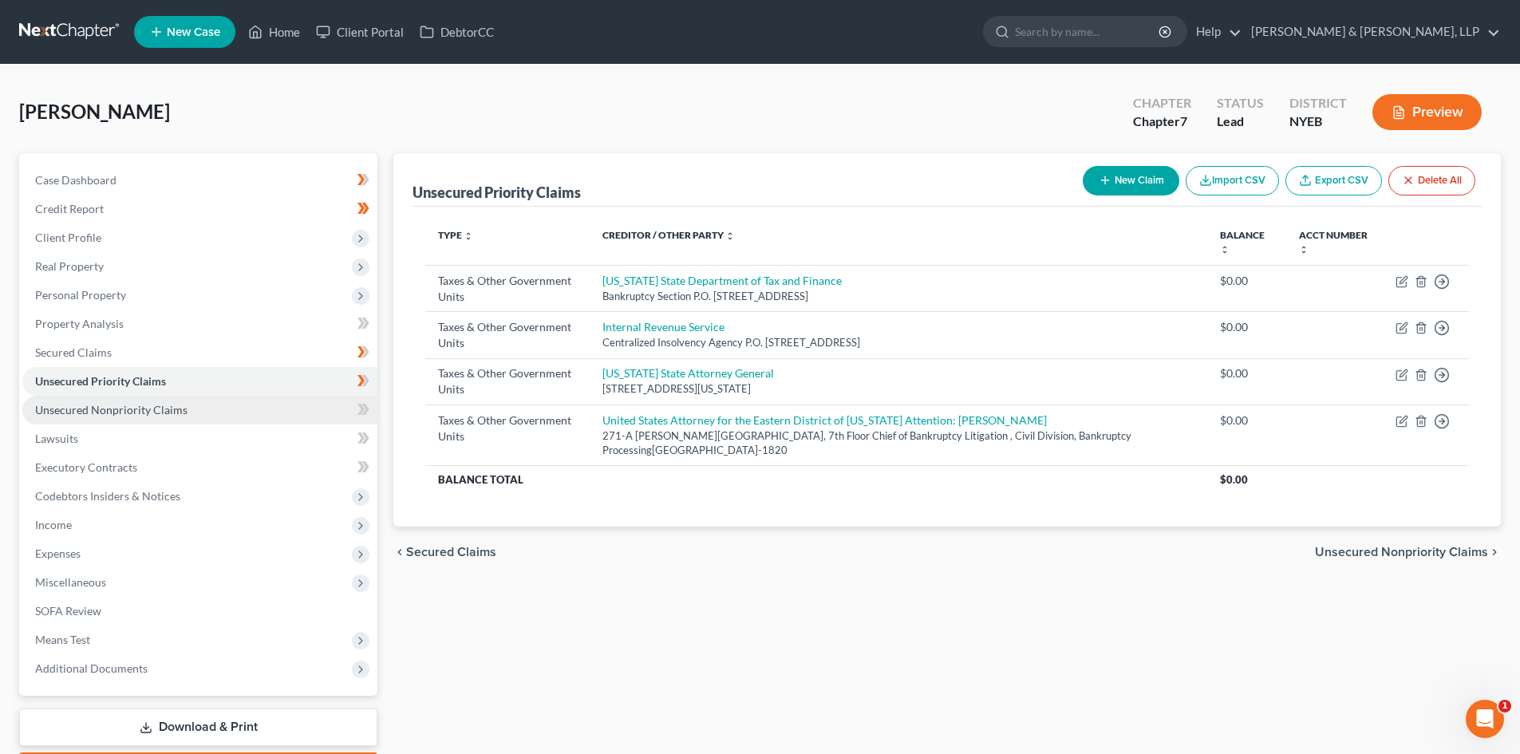
click at [148, 416] on span "Unsecured Nonpriority Claims" at bounding box center [111, 410] width 152 height 14
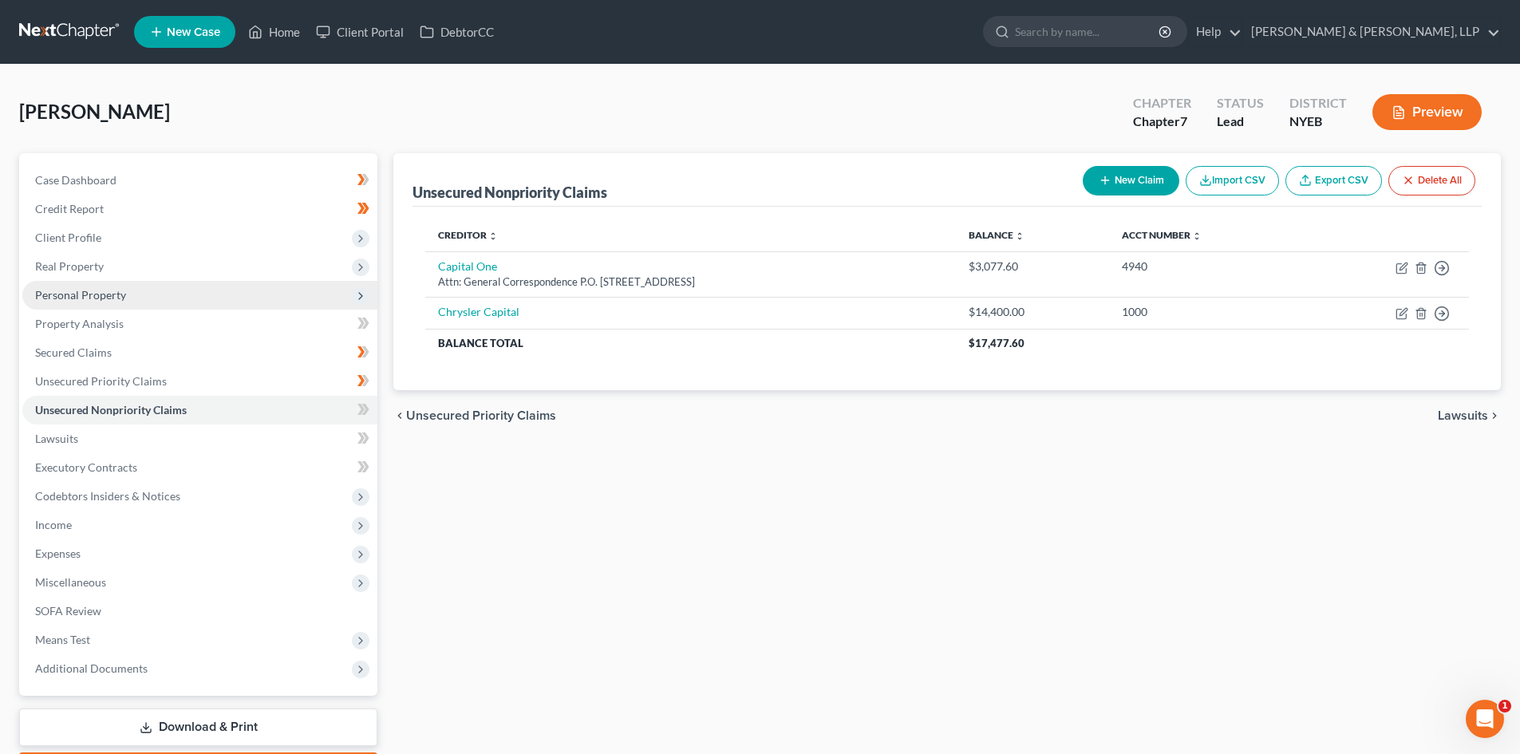
click at [179, 300] on span "Personal Property" at bounding box center [199, 295] width 355 height 29
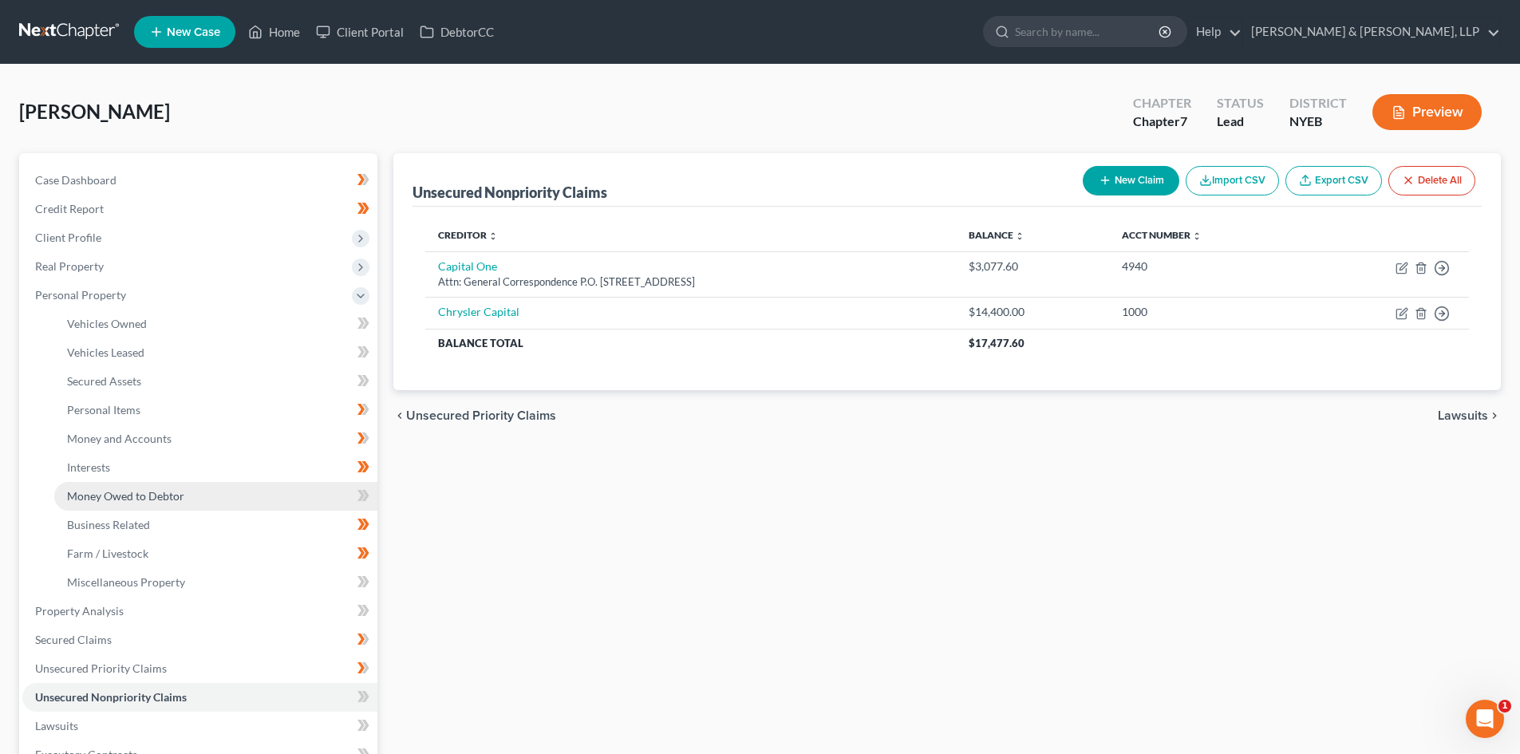
click at [159, 483] on link "Money Owed to Debtor" at bounding box center [215, 496] width 323 height 29
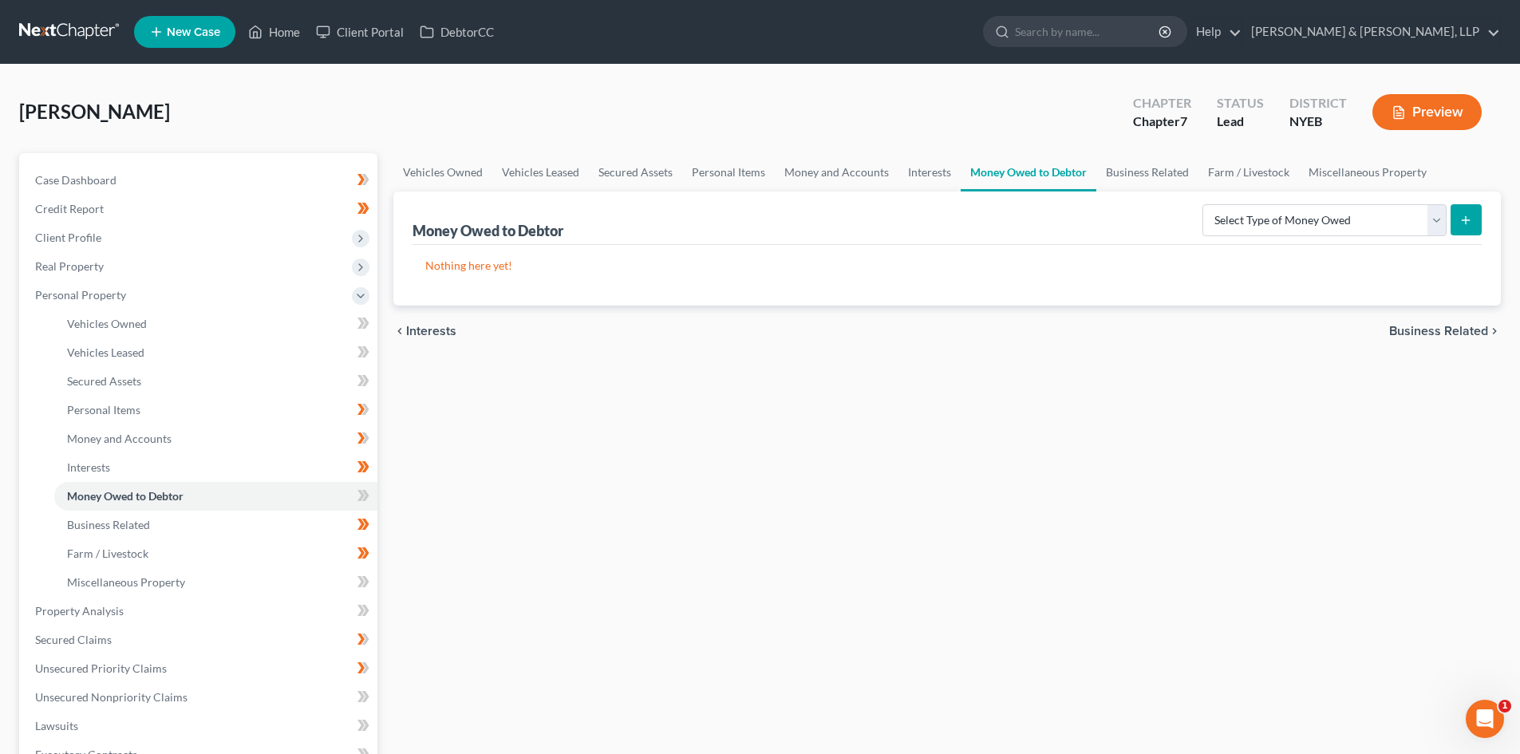
click at [439, 137] on div "Kandrac, Marian Upgraded Chapter Chapter 7 Status Lead District NYEB Preview" at bounding box center [759, 118] width 1481 height 69
click at [439, 165] on link "Vehicles Owned" at bounding box center [442, 172] width 99 height 38
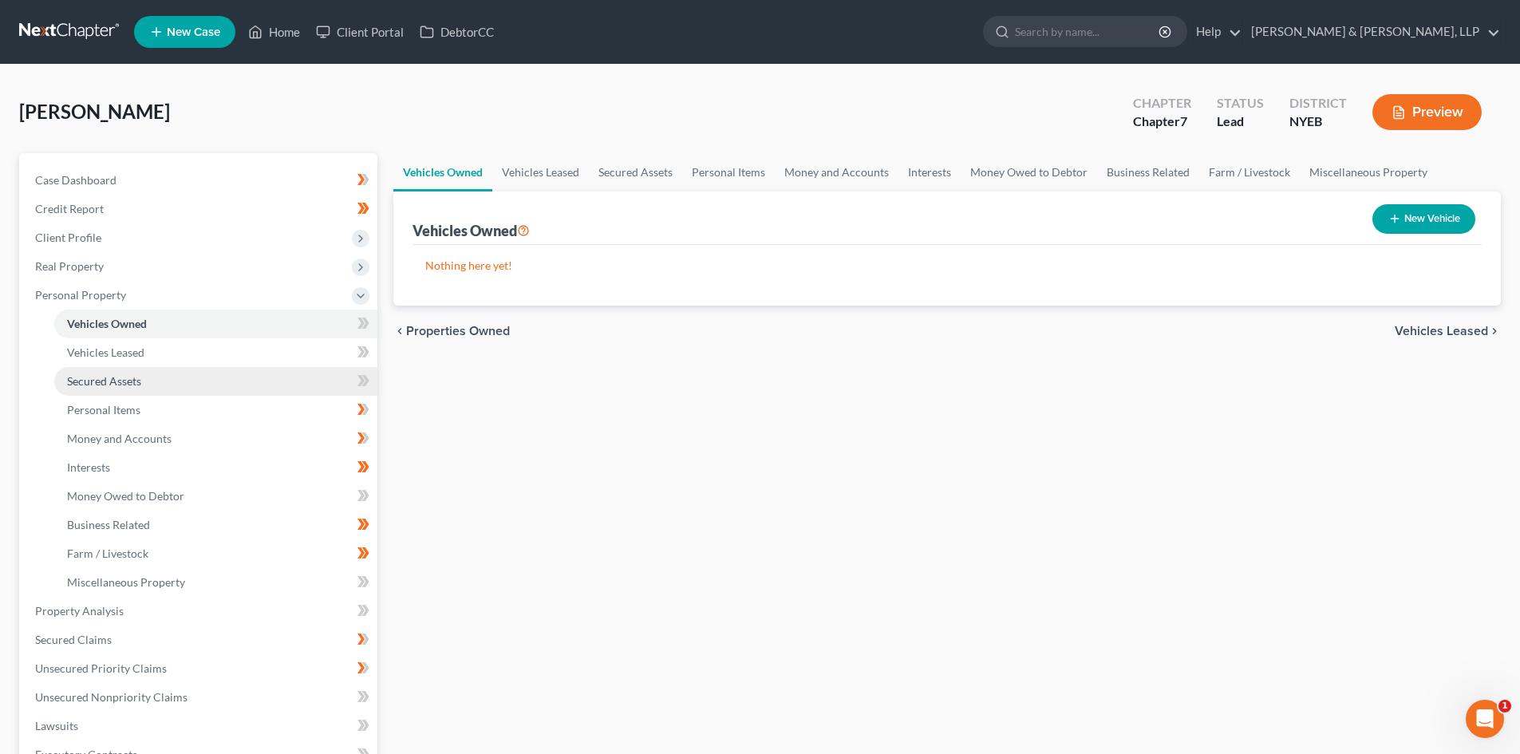
click at [297, 380] on link "Secured Assets" at bounding box center [215, 381] width 323 height 29
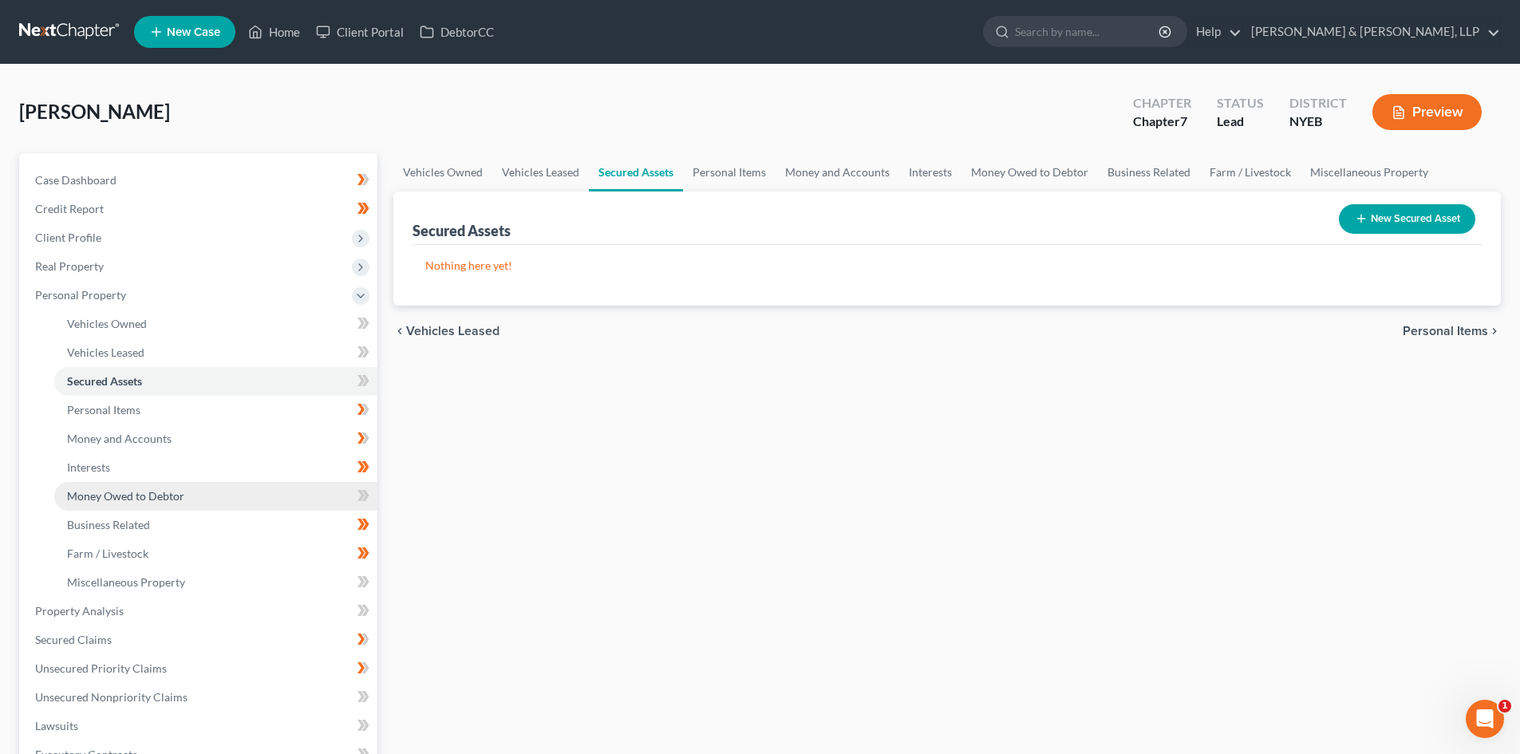
click at [246, 488] on link "Money Owed to Debtor" at bounding box center [215, 496] width 323 height 29
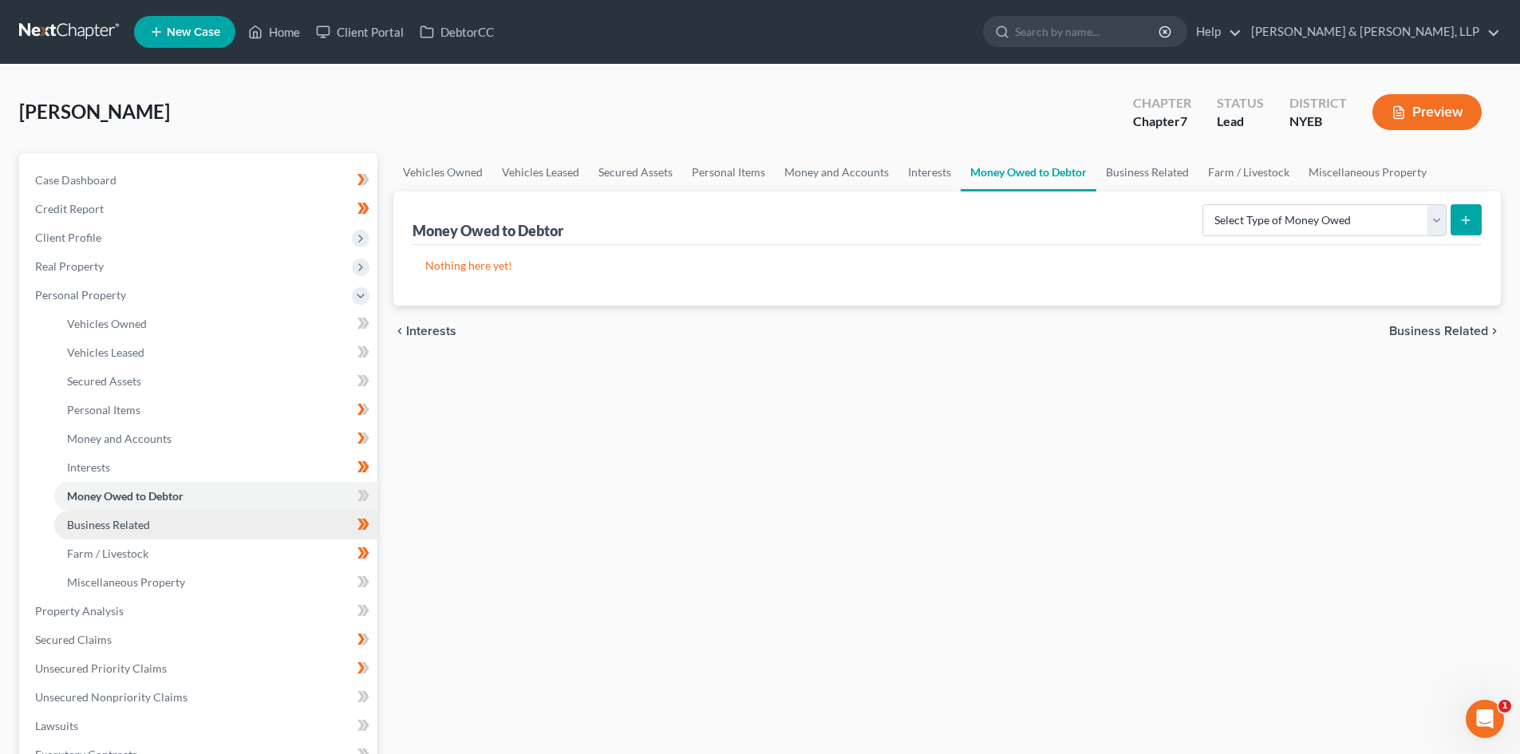
click at [237, 531] on link "Business Related" at bounding box center [215, 524] width 323 height 29
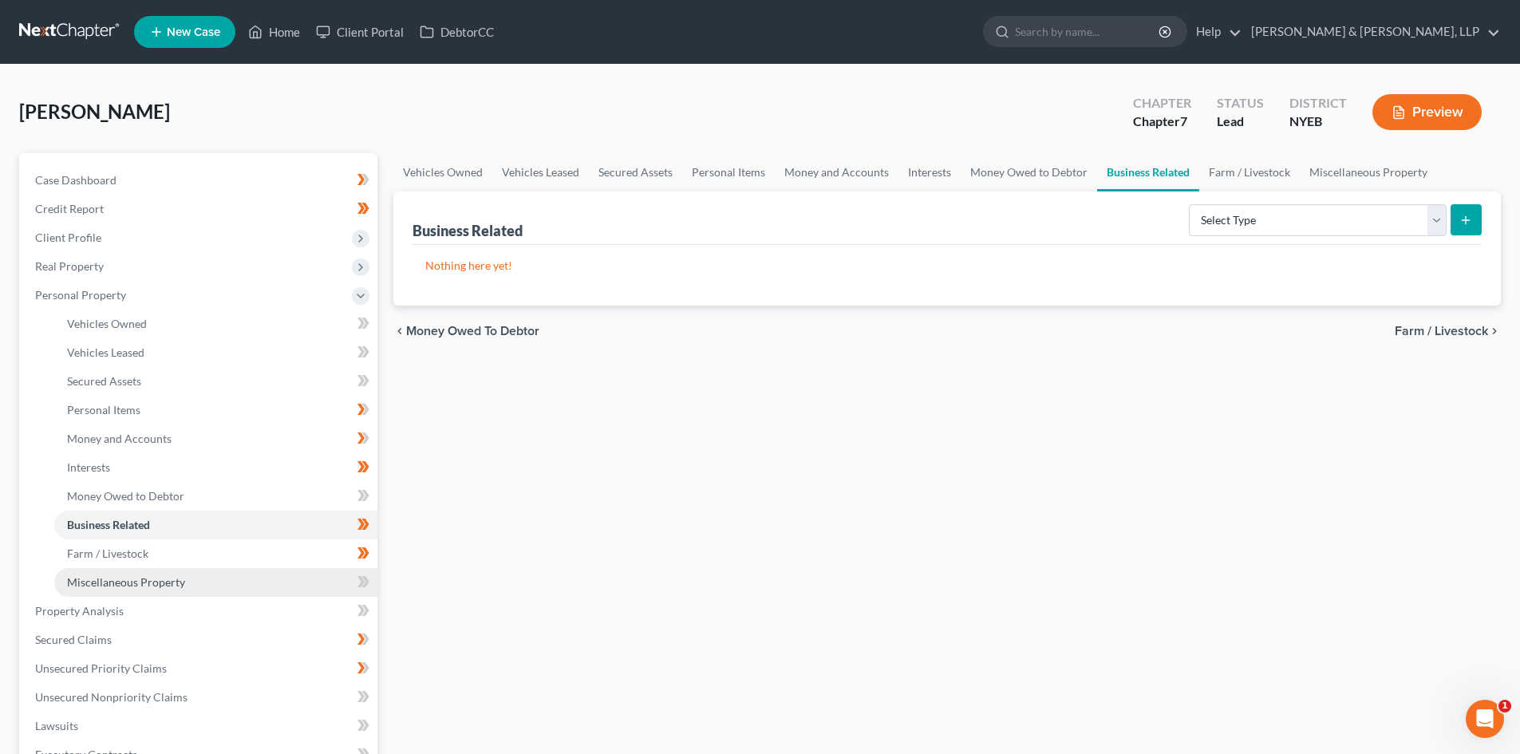
click at [245, 568] on link "Miscellaneous Property" at bounding box center [215, 582] width 323 height 29
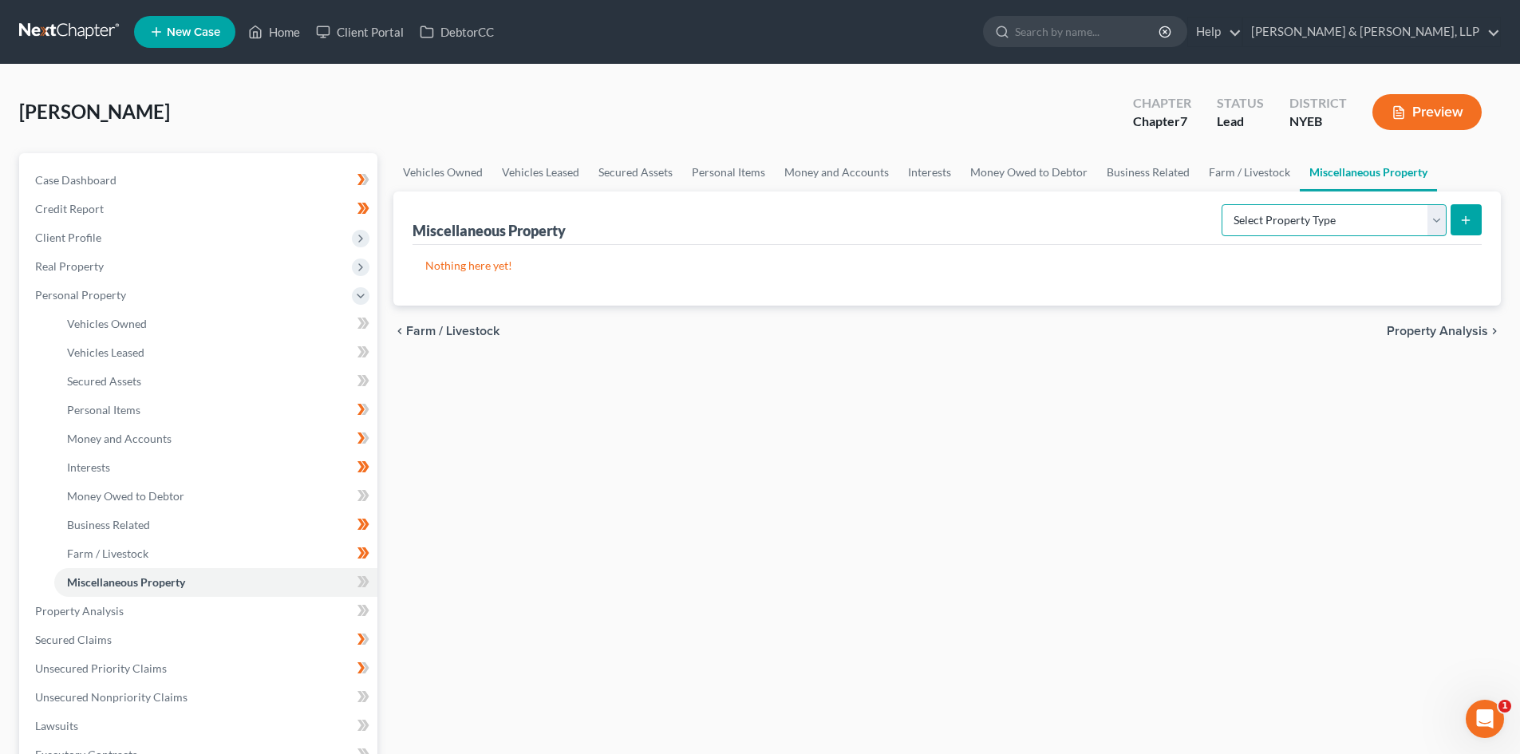
click at [1427, 219] on select "Select Property Type Assigned for Creditor Benefit Within 1 Year Holding for An…" at bounding box center [1333, 220] width 225 height 32
click at [211, 605] on link "Property Analysis" at bounding box center [199, 611] width 355 height 29
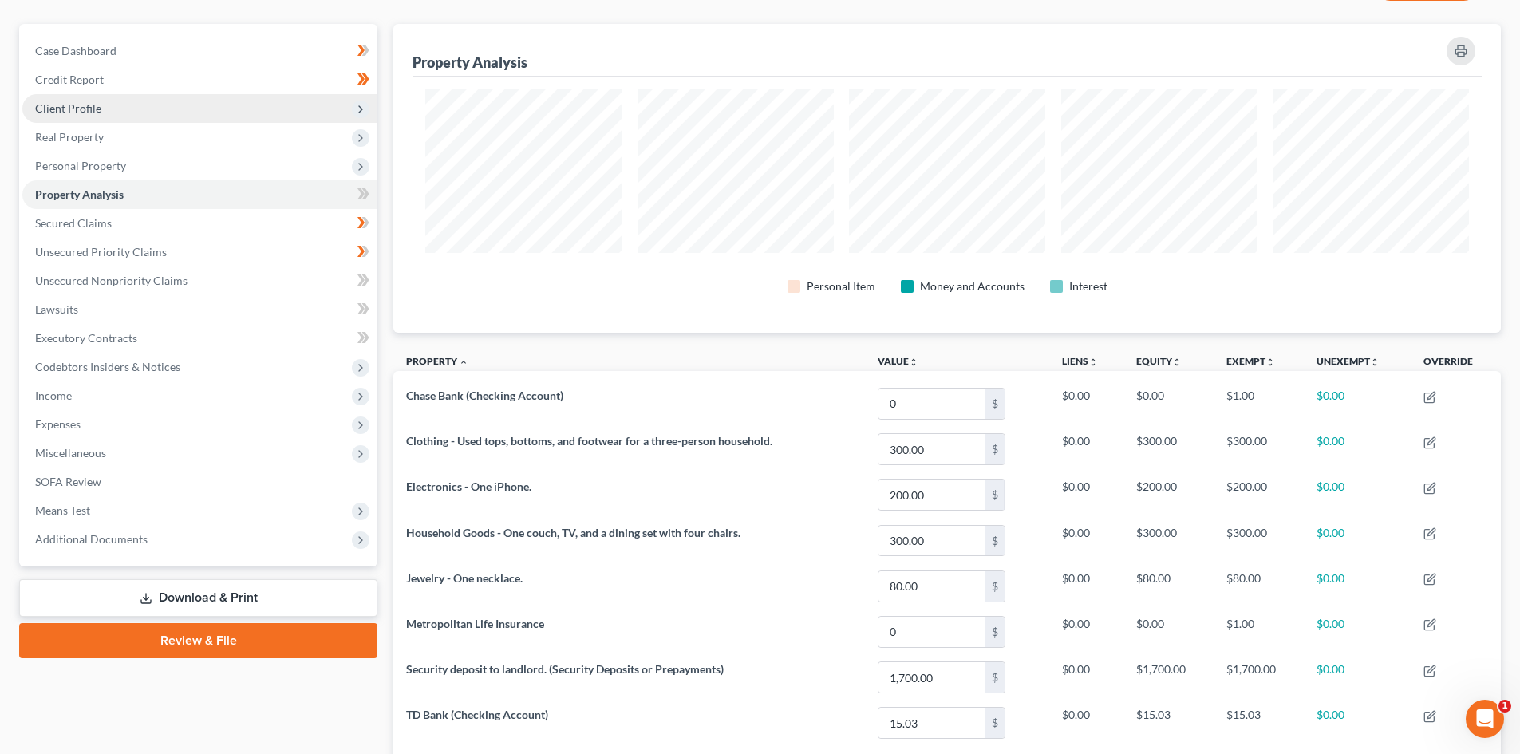
scroll to position [38, 0]
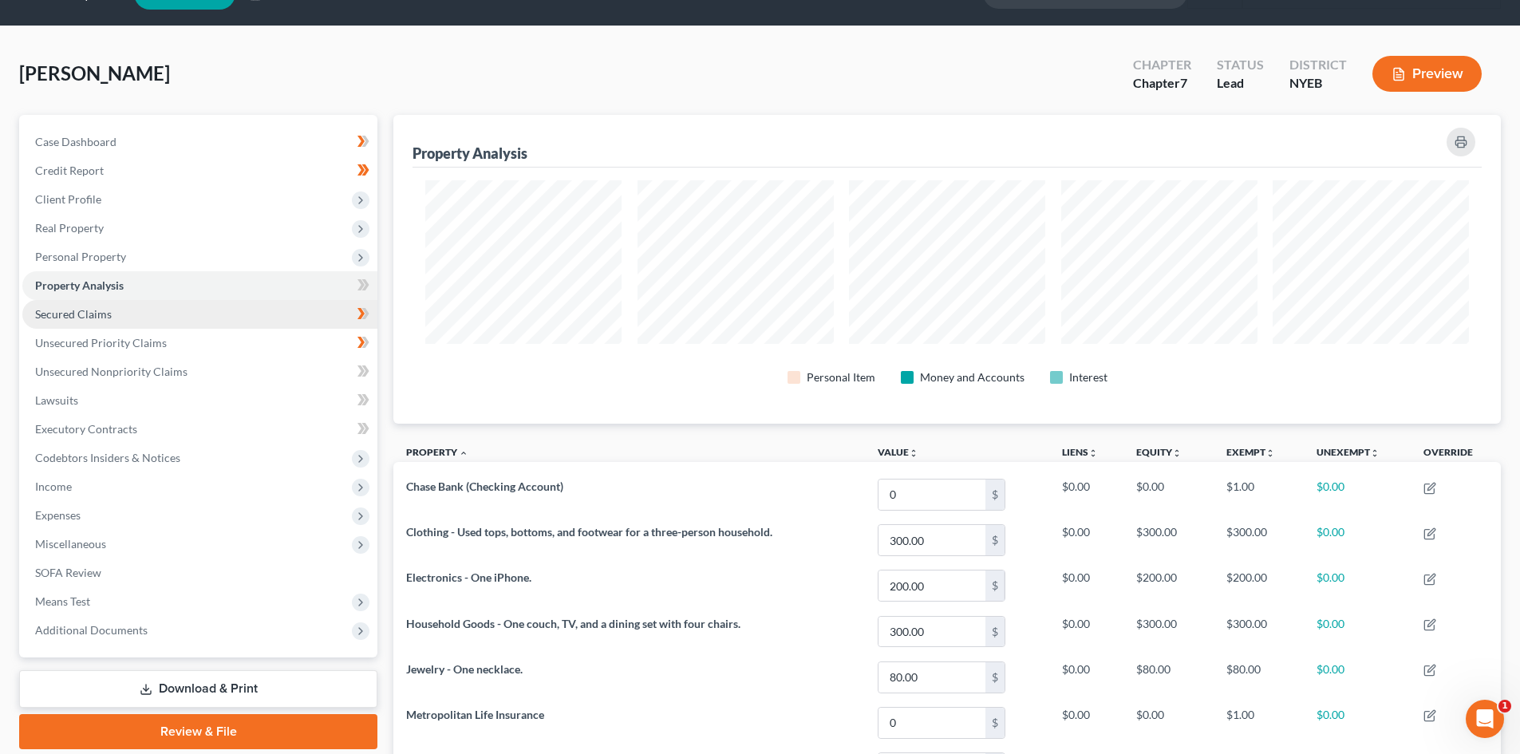
click at [294, 312] on link "Secured Claims" at bounding box center [199, 314] width 355 height 29
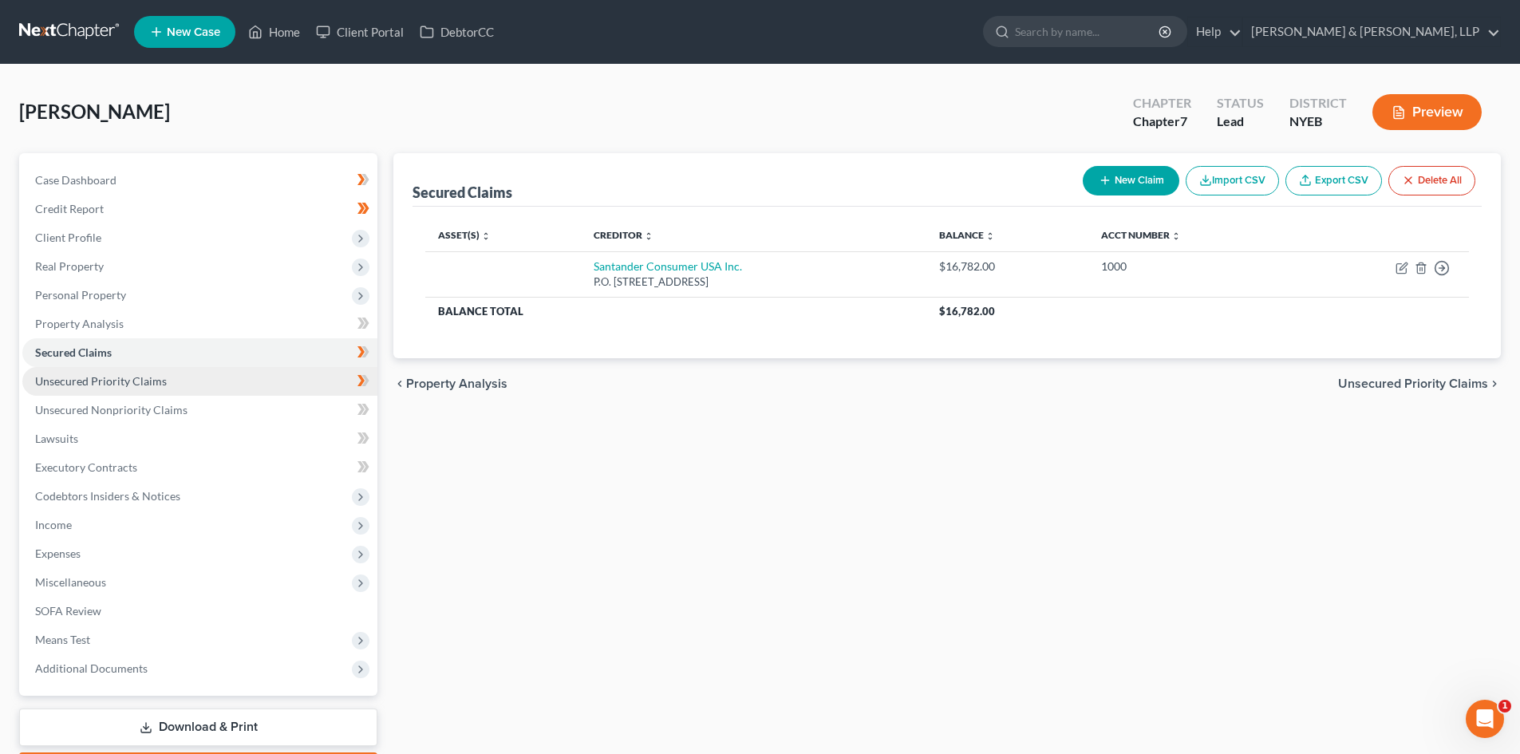
click at [266, 380] on link "Unsecured Priority Claims" at bounding box center [199, 381] width 355 height 29
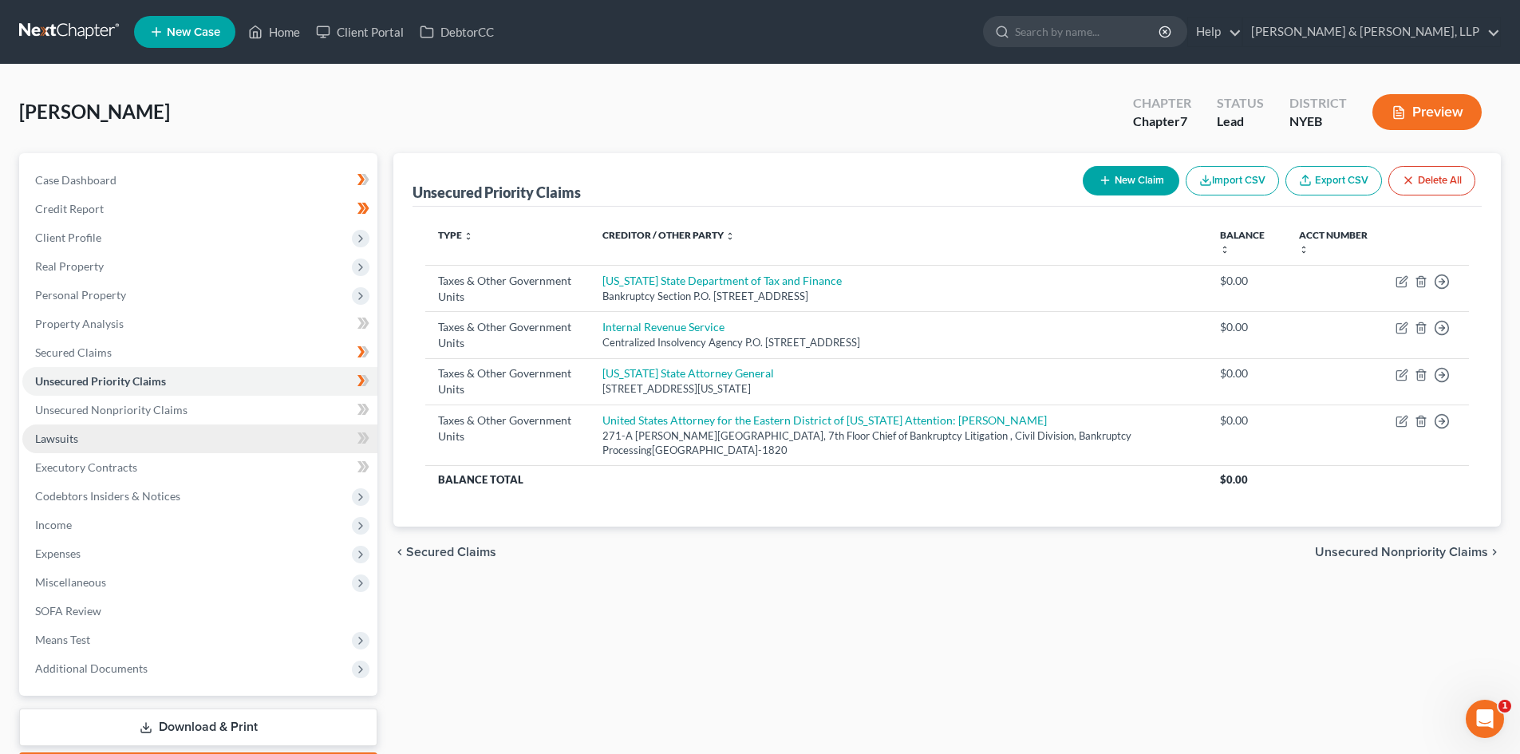
click at [280, 426] on link "Lawsuits" at bounding box center [199, 438] width 355 height 29
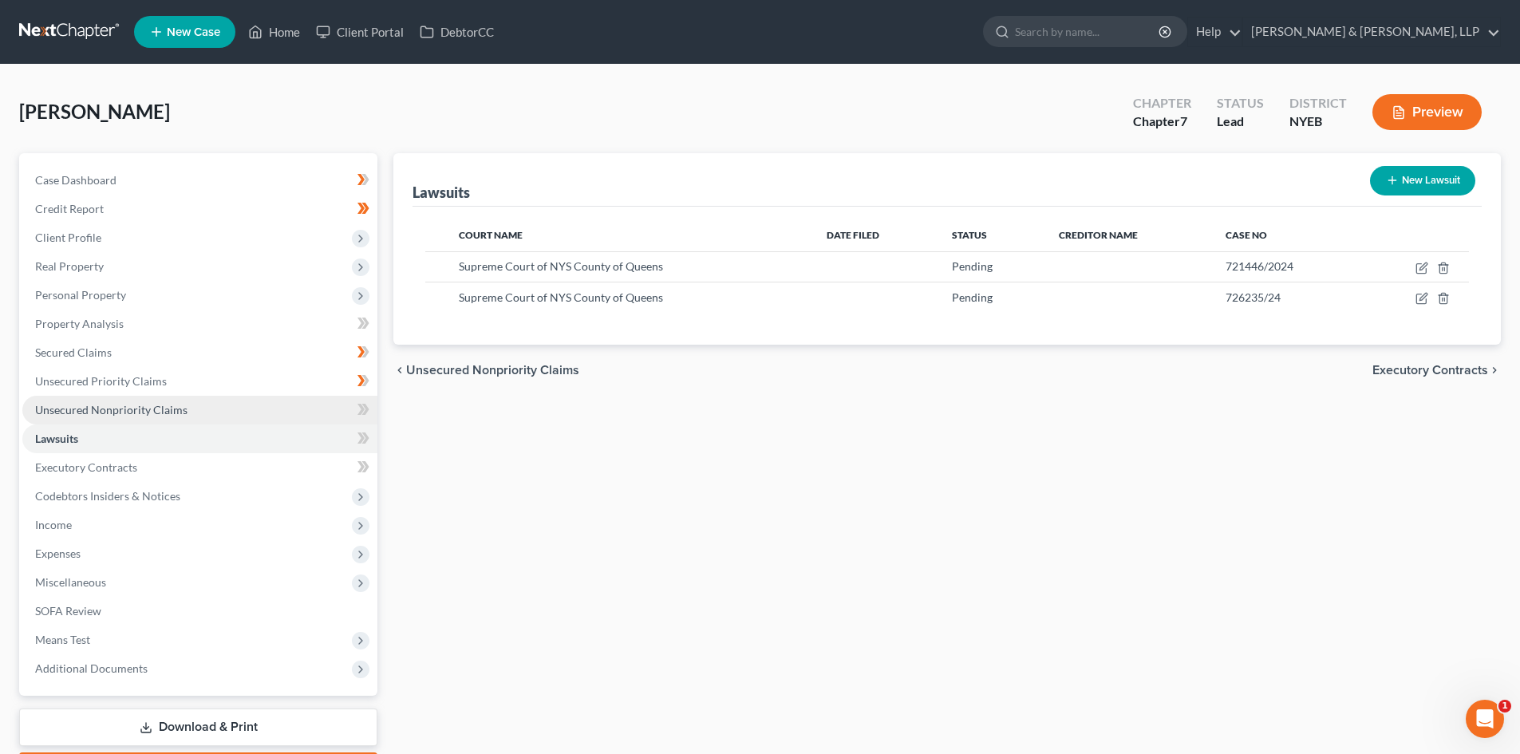
click at [280, 411] on link "Unsecured Nonpriority Claims" at bounding box center [199, 410] width 355 height 29
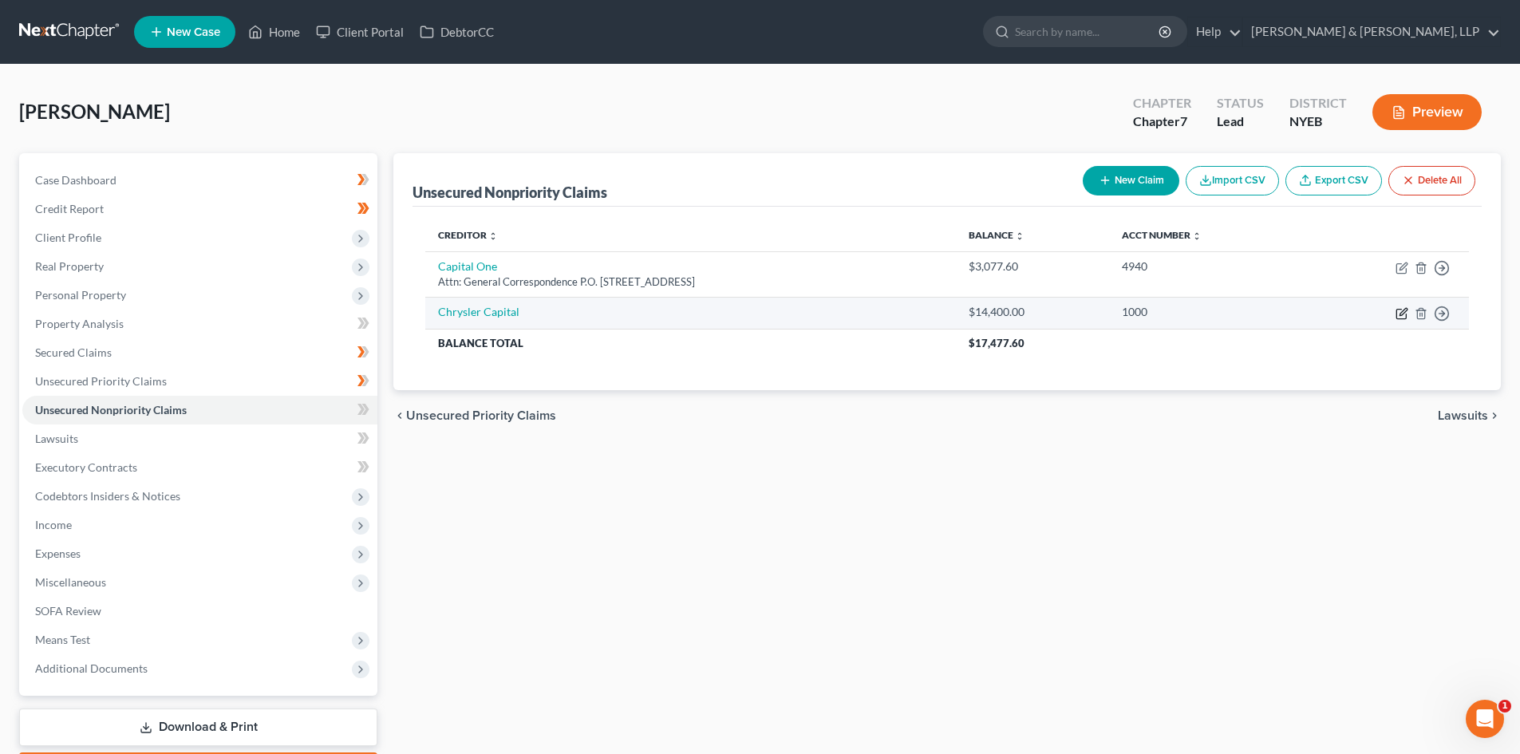
click at [1399, 313] on icon "button" at bounding box center [1401, 313] width 13 height 13
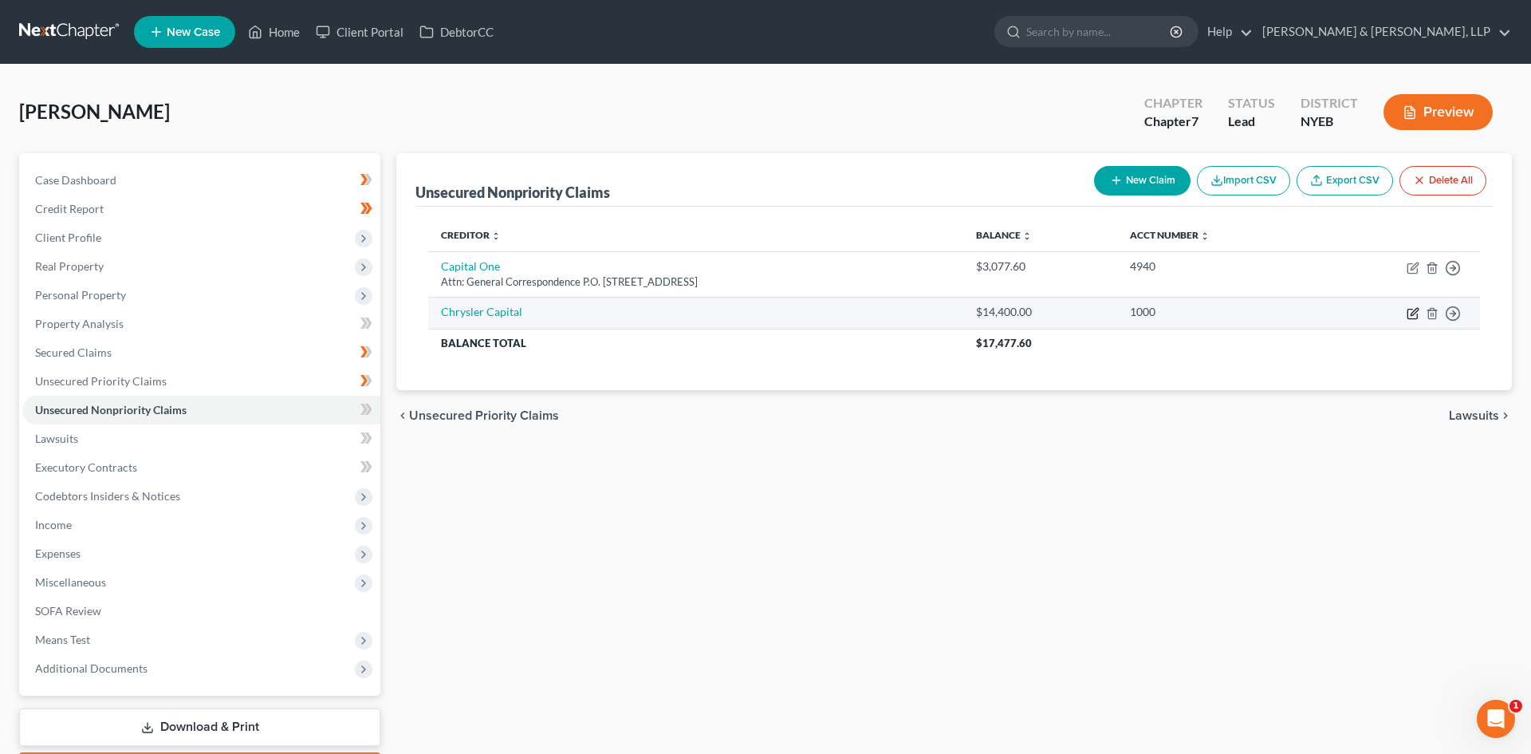
select select "0"
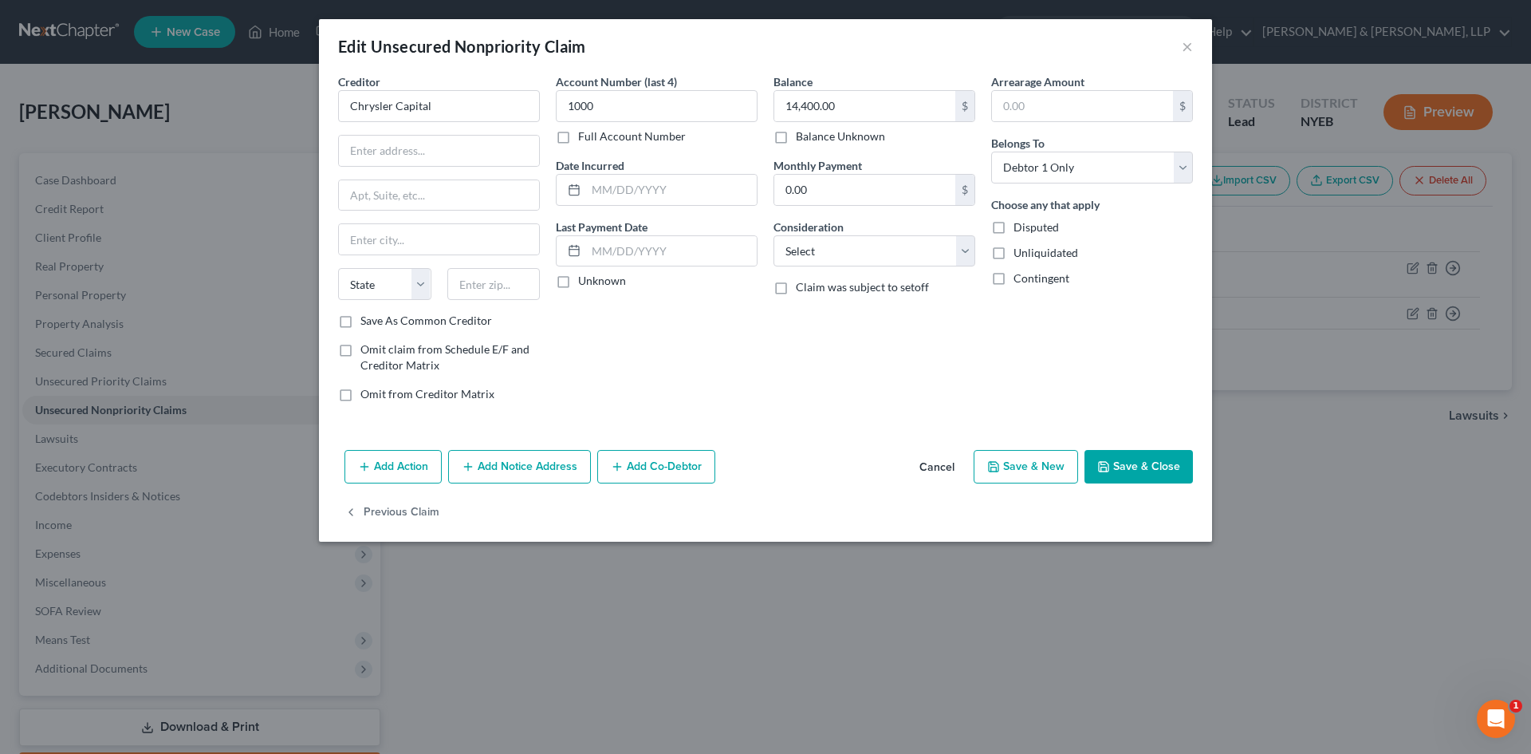
click at [425, 169] on div "Creditor * Chrysler Capital State AL AK AR AZ CA CO CT DE DC FL GA GU HI ID IL …" at bounding box center [439, 192] width 202 height 239
click at [420, 147] on input "text" at bounding box center [439, 151] width 200 height 30
paste input "P.O. Box 961275"
type input "P.O. Box 961275"
click at [487, 299] on input "text" at bounding box center [493, 284] width 93 height 32
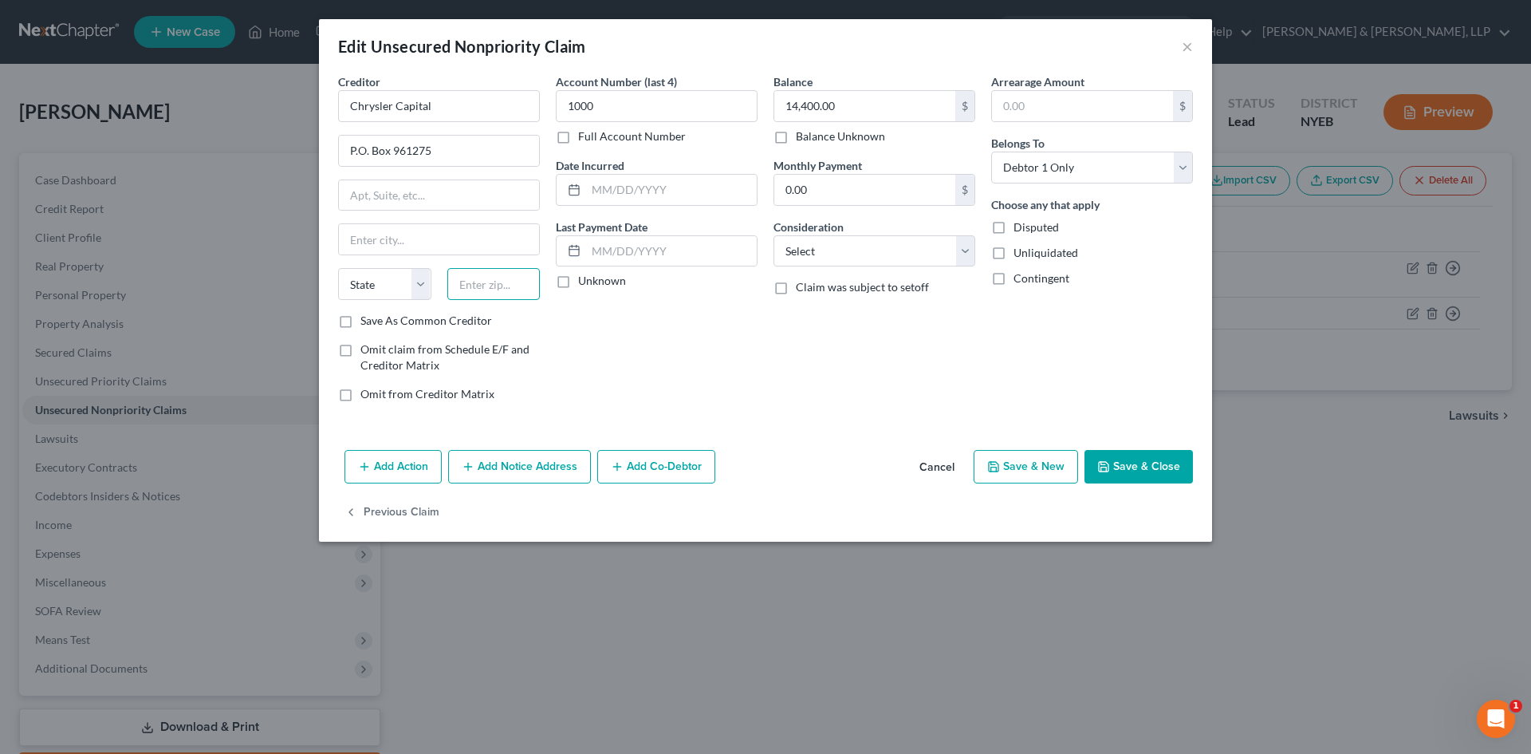
click at [472, 286] on input "text" at bounding box center [493, 284] width 93 height 32
paste input "76161"
type input "76161"
type input "Fort Worth"
select select "45"
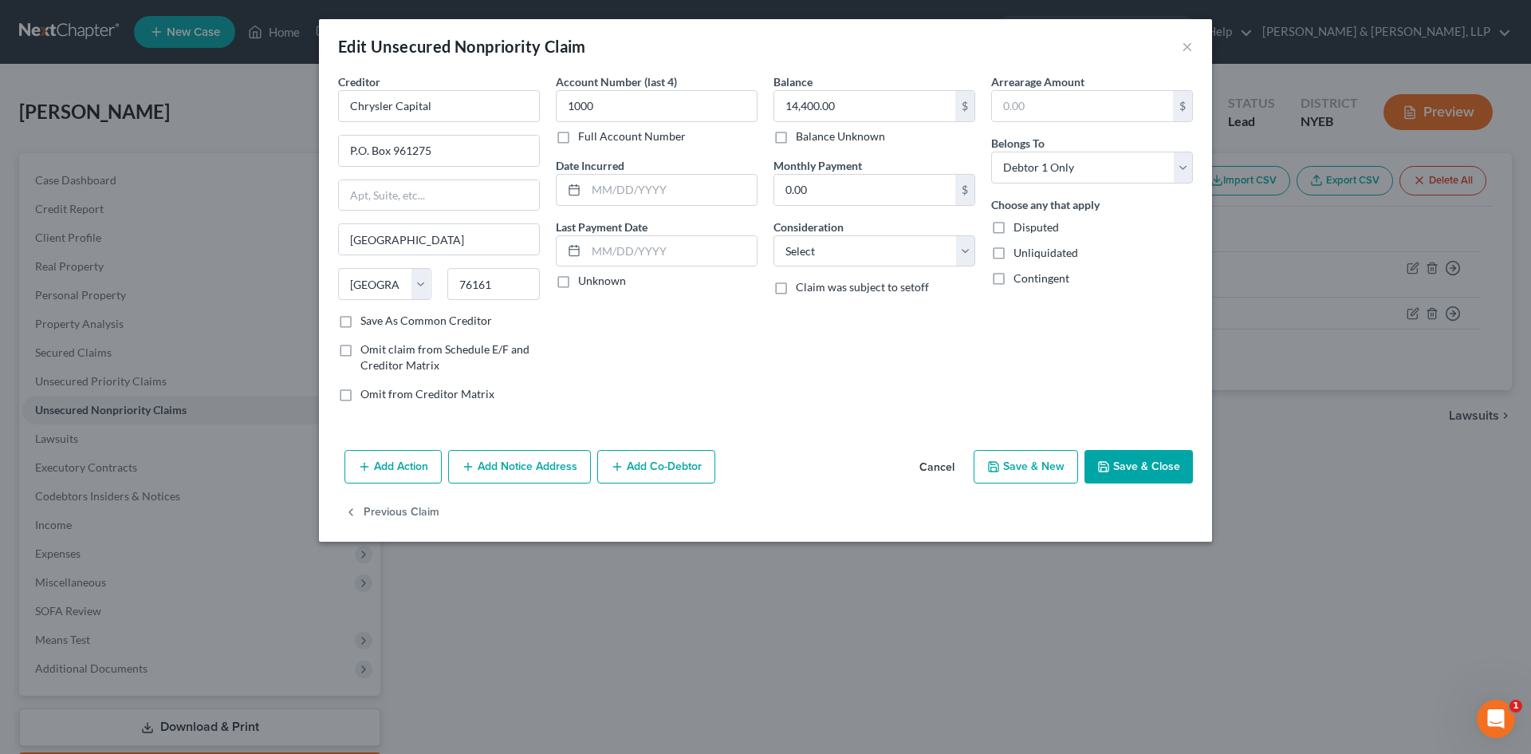
click at [636, 345] on div "Account Number (last 4) 1000 Full Account Number Date Incurred Last Payment Dat…" at bounding box center [657, 243] width 218 height 341
click at [1140, 469] on button "Save & Close" at bounding box center [1139, 467] width 108 height 34
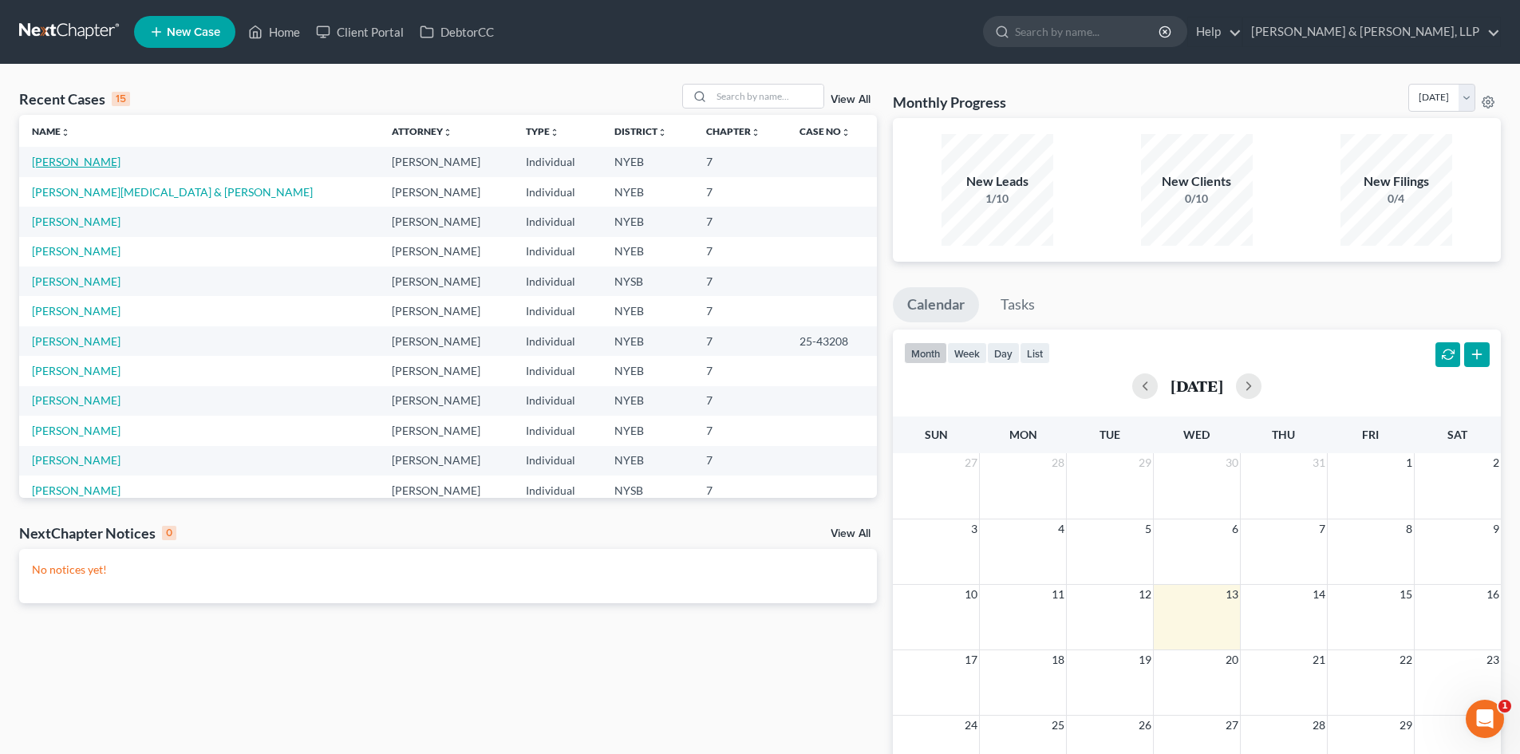
click at [93, 163] on link "[PERSON_NAME]" at bounding box center [76, 162] width 89 height 14
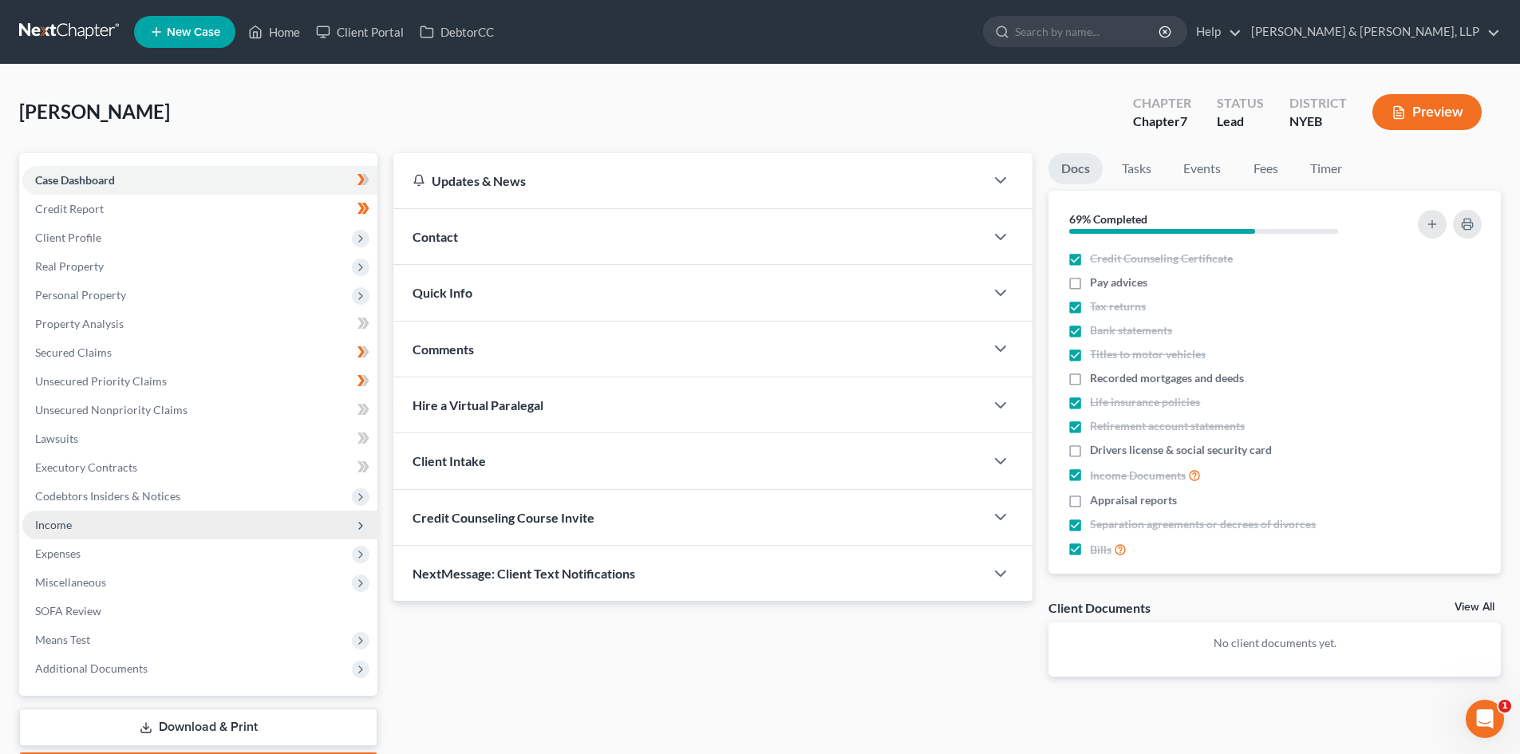
click at [194, 529] on span "Income" at bounding box center [199, 524] width 355 height 29
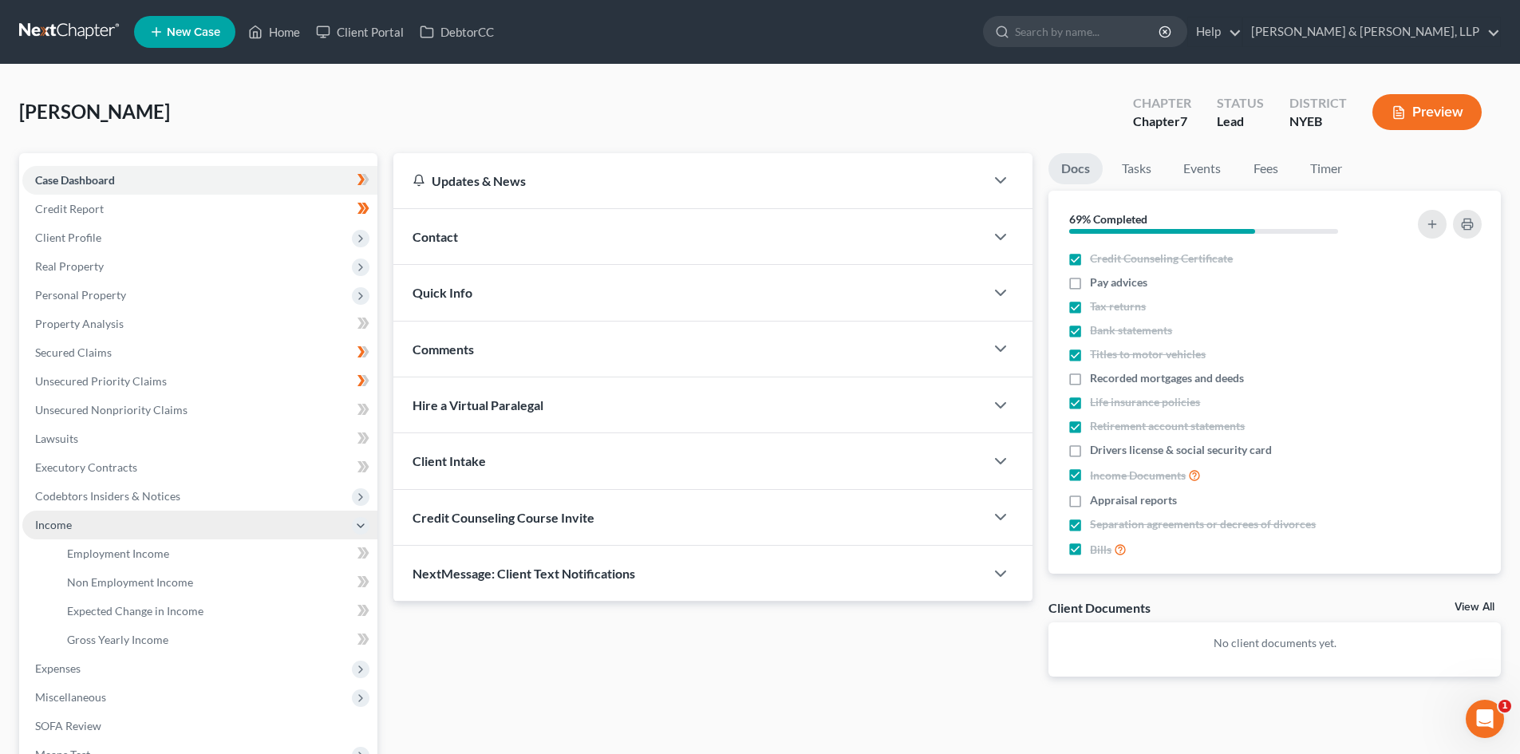
click at [105, 538] on span "Income" at bounding box center [199, 524] width 355 height 29
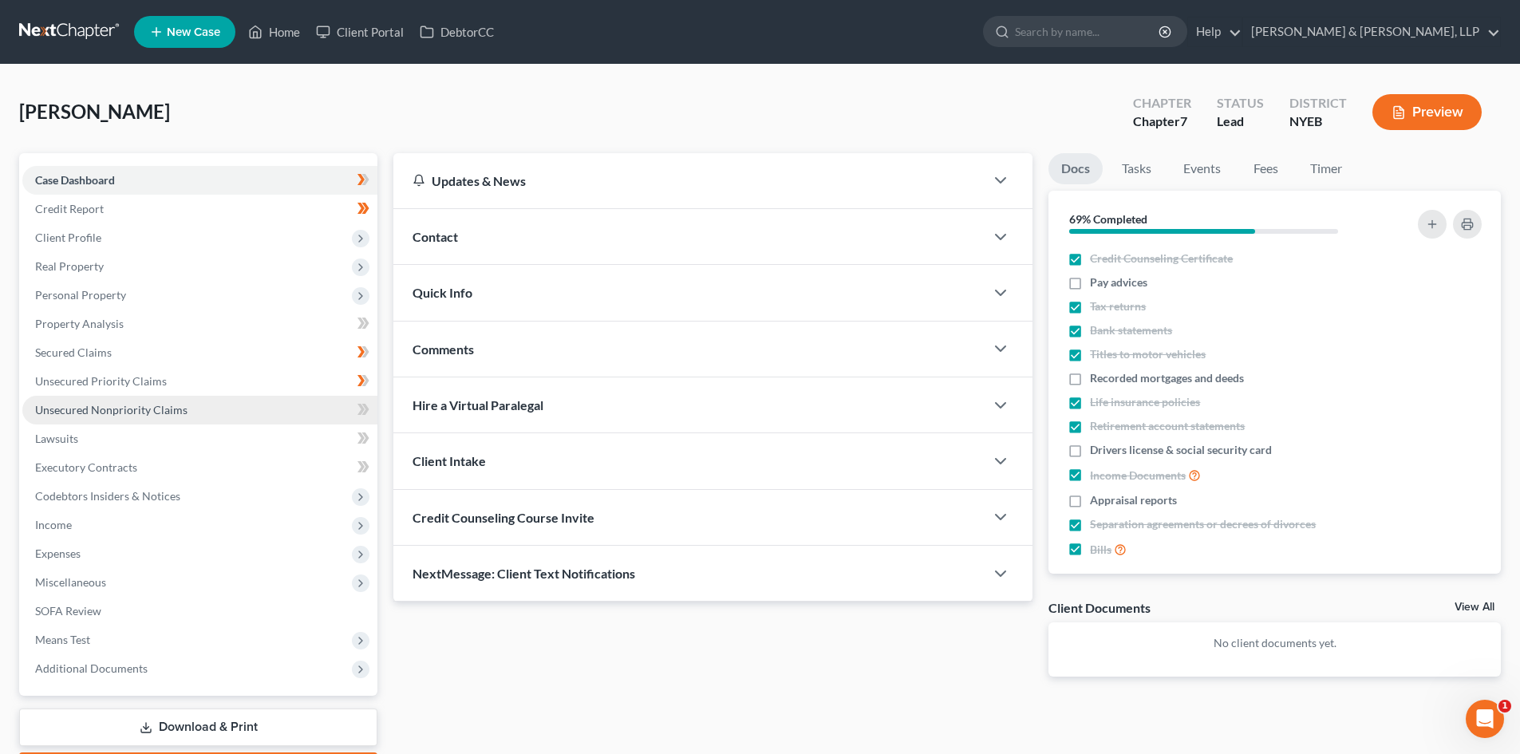
click at [117, 400] on link "Unsecured Nonpriority Claims" at bounding box center [199, 410] width 355 height 29
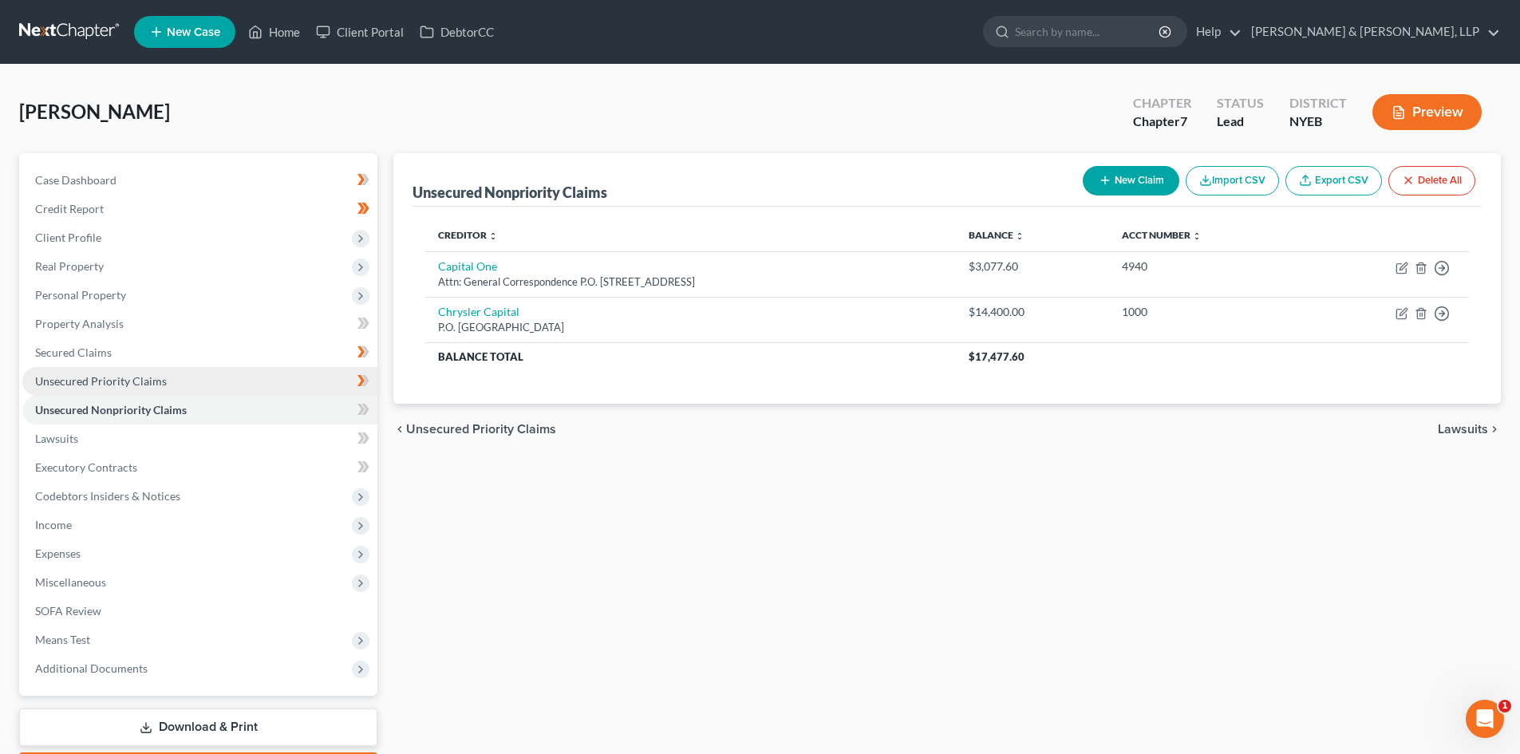
click at [160, 377] on span "Unsecured Priority Claims" at bounding box center [101, 381] width 132 height 14
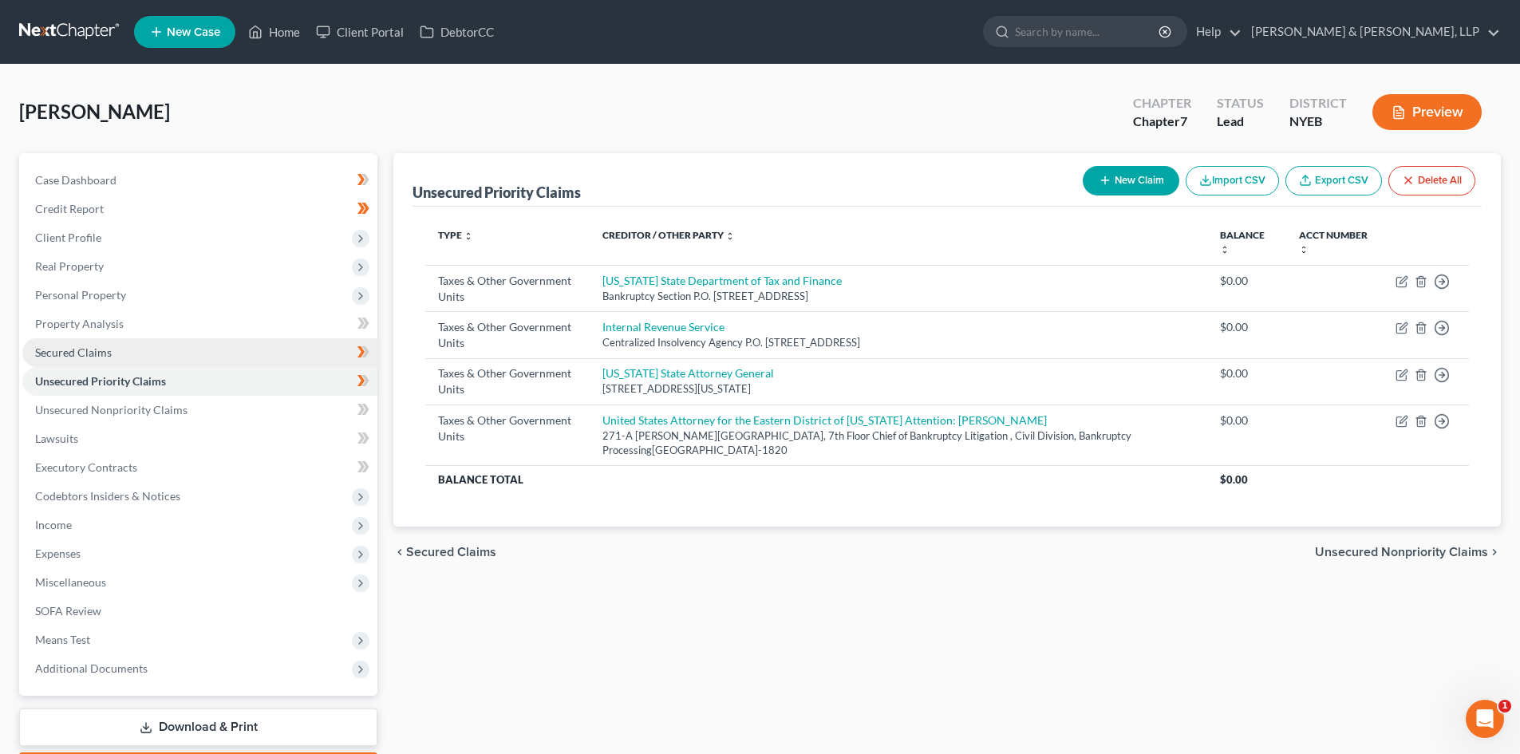
click at [163, 353] on link "Secured Claims" at bounding box center [199, 352] width 355 height 29
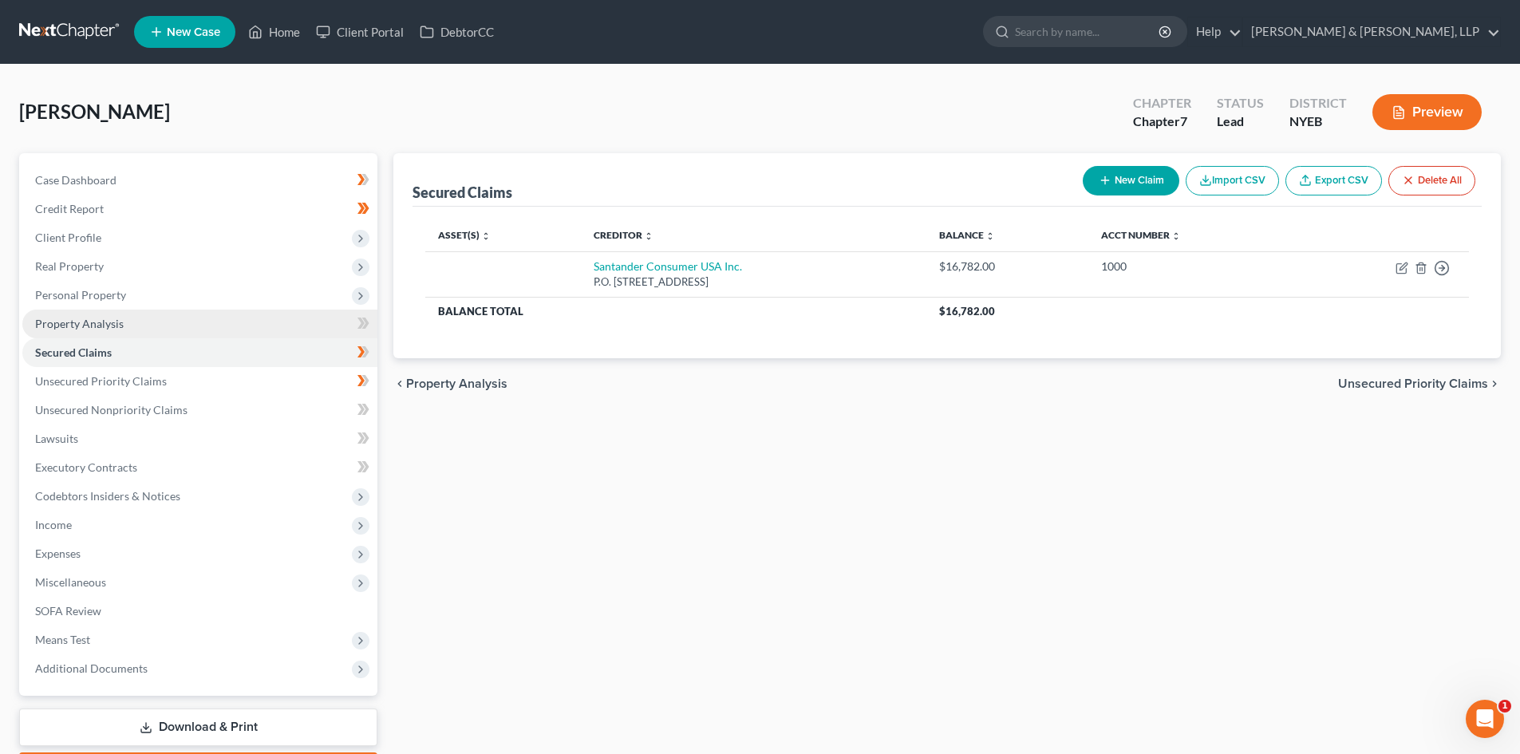
click at [160, 327] on link "Property Analysis" at bounding box center [199, 323] width 355 height 29
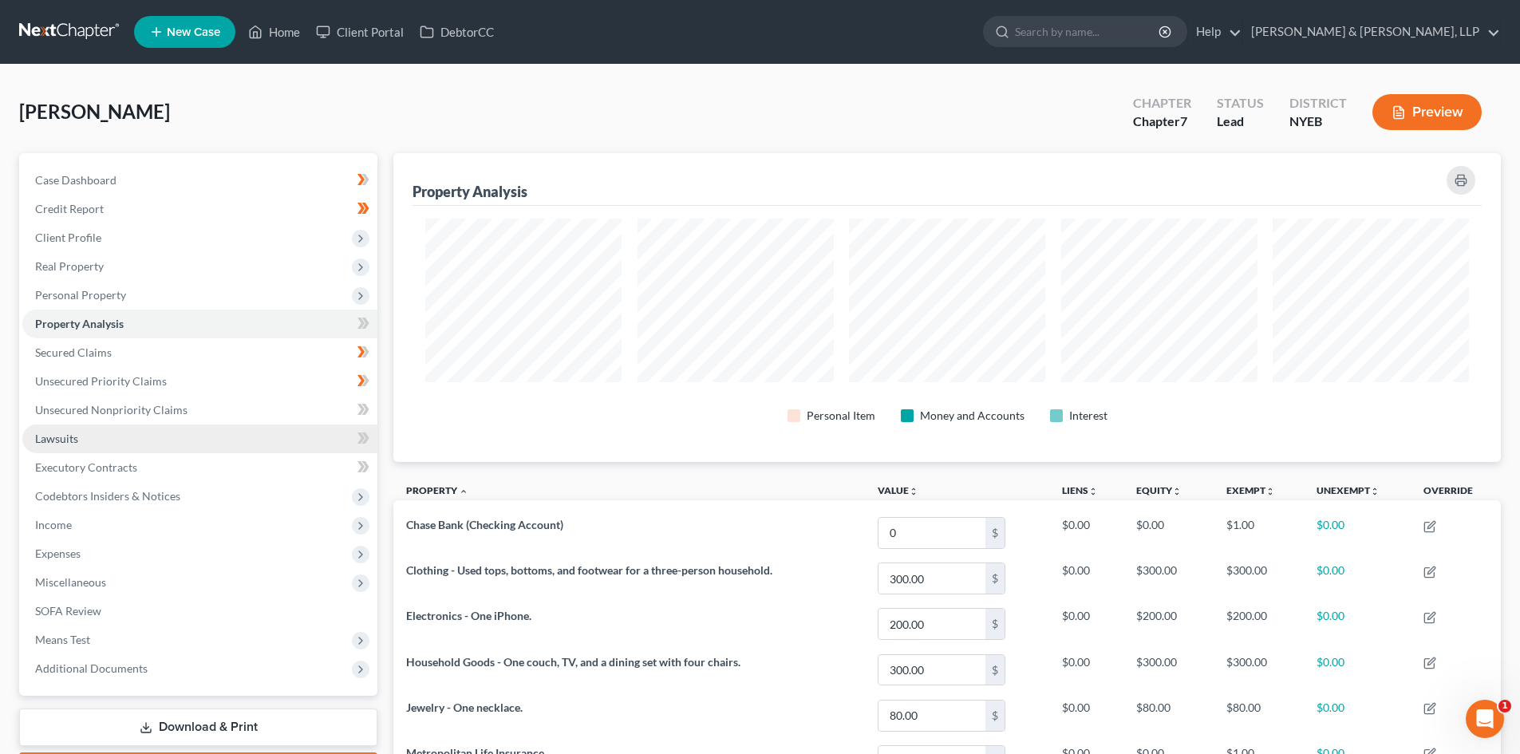
scroll to position [309, 1107]
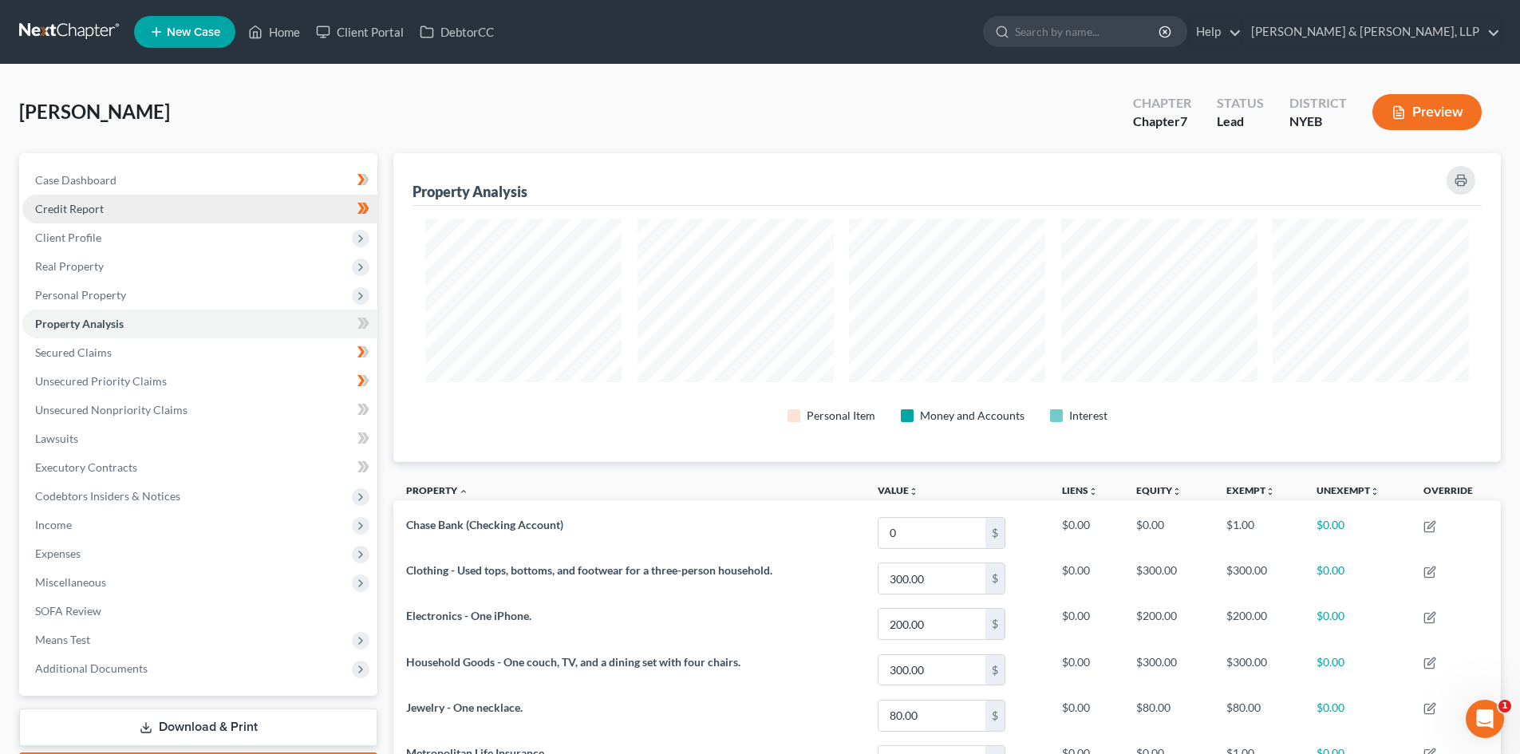
click at [187, 219] on link "Credit Report" at bounding box center [199, 209] width 355 height 29
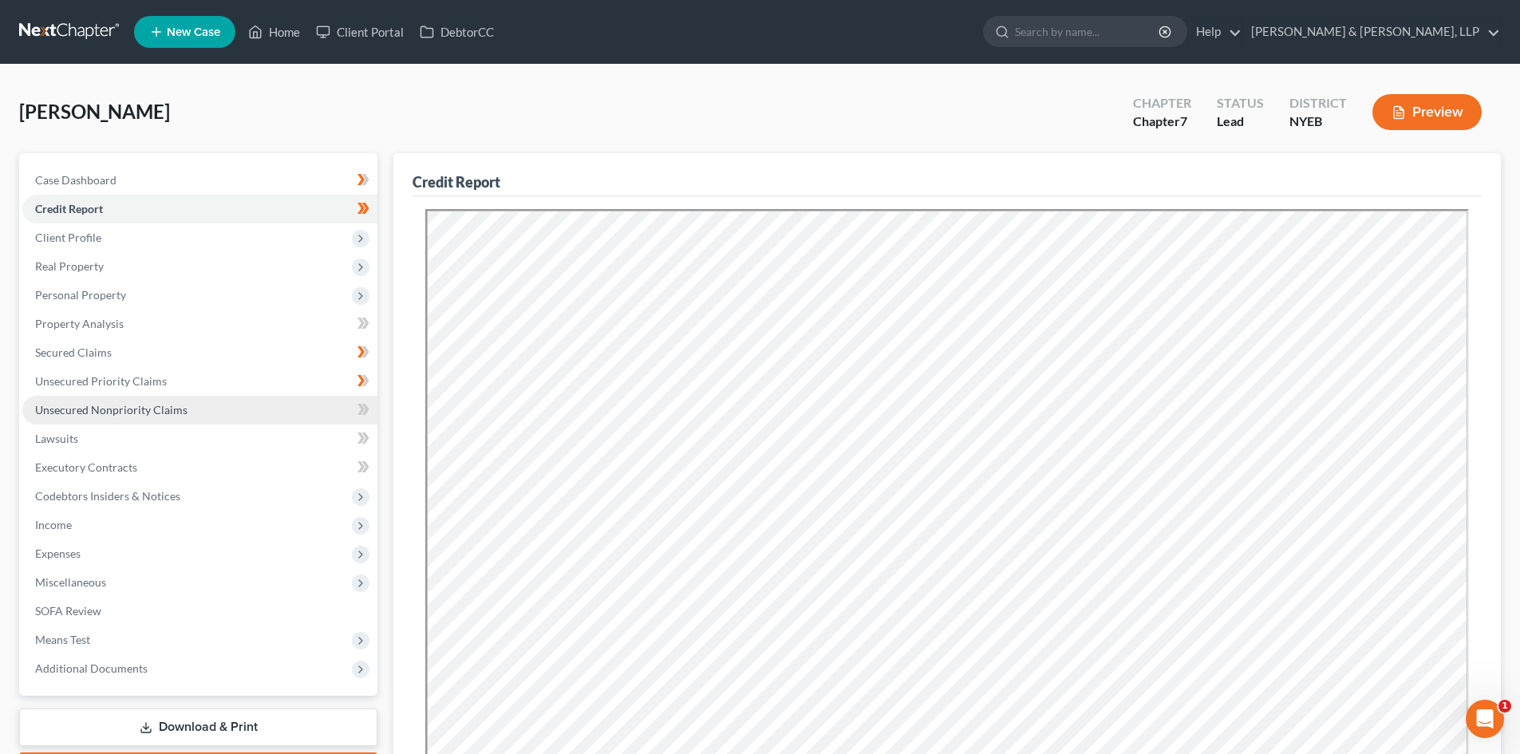
click at [152, 403] on span "Unsecured Nonpriority Claims" at bounding box center [111, 410] width 152 height 14
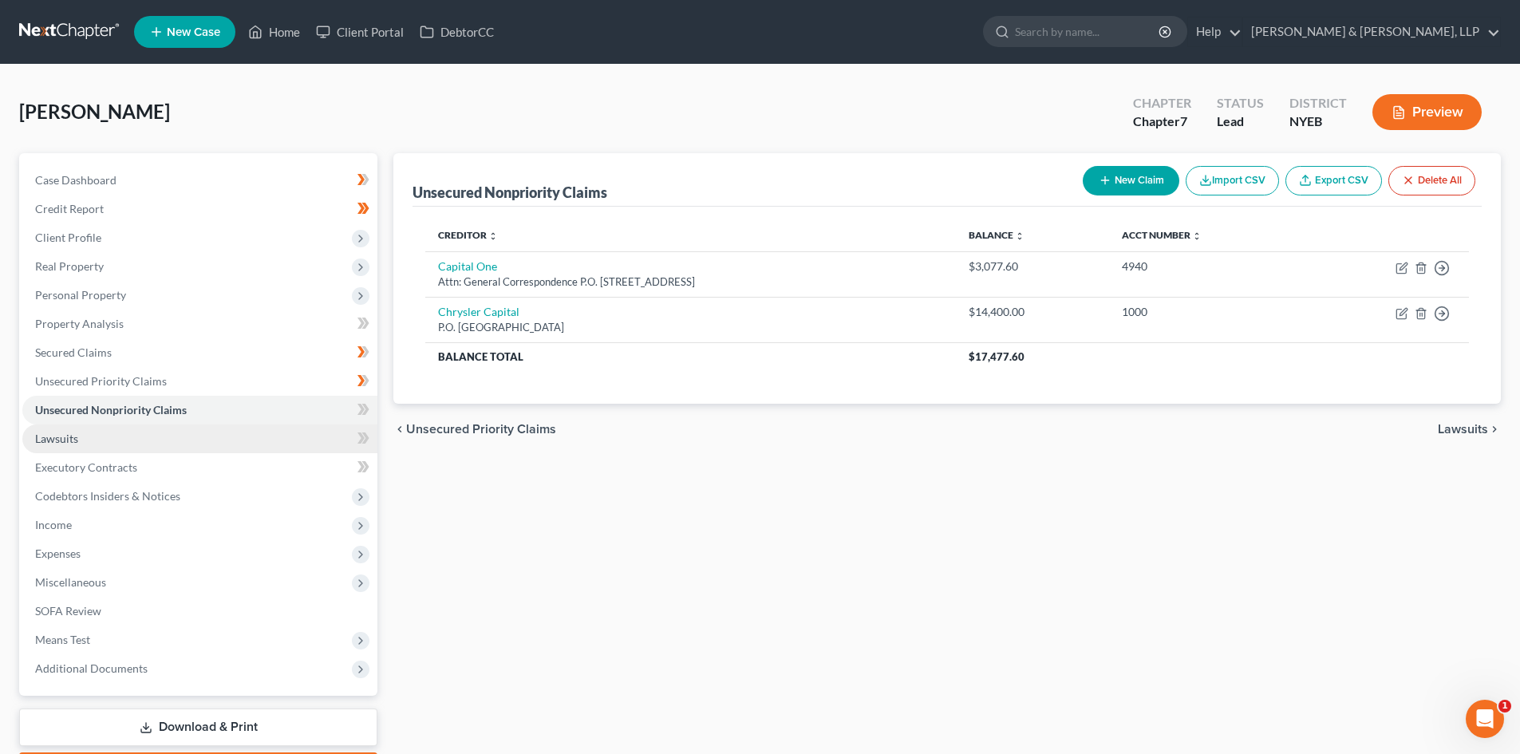
click at [126, 425] on link "Lawsuits" at bounding box center [199, 438] width 355 height 29
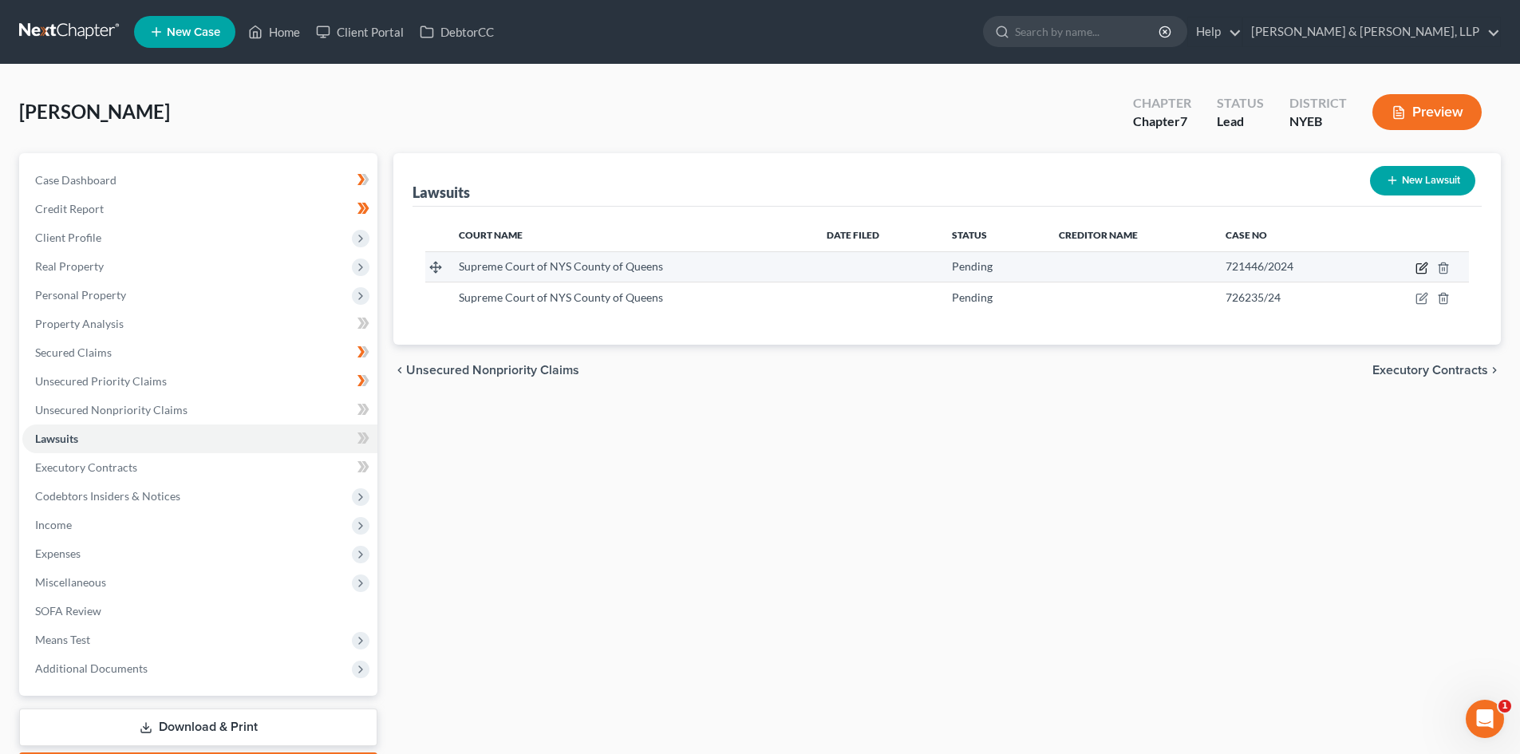
click at [1424, 268] on icon "button" at bounding box center [1422, 265] width 7 height 7
select select "35"
select select "0"
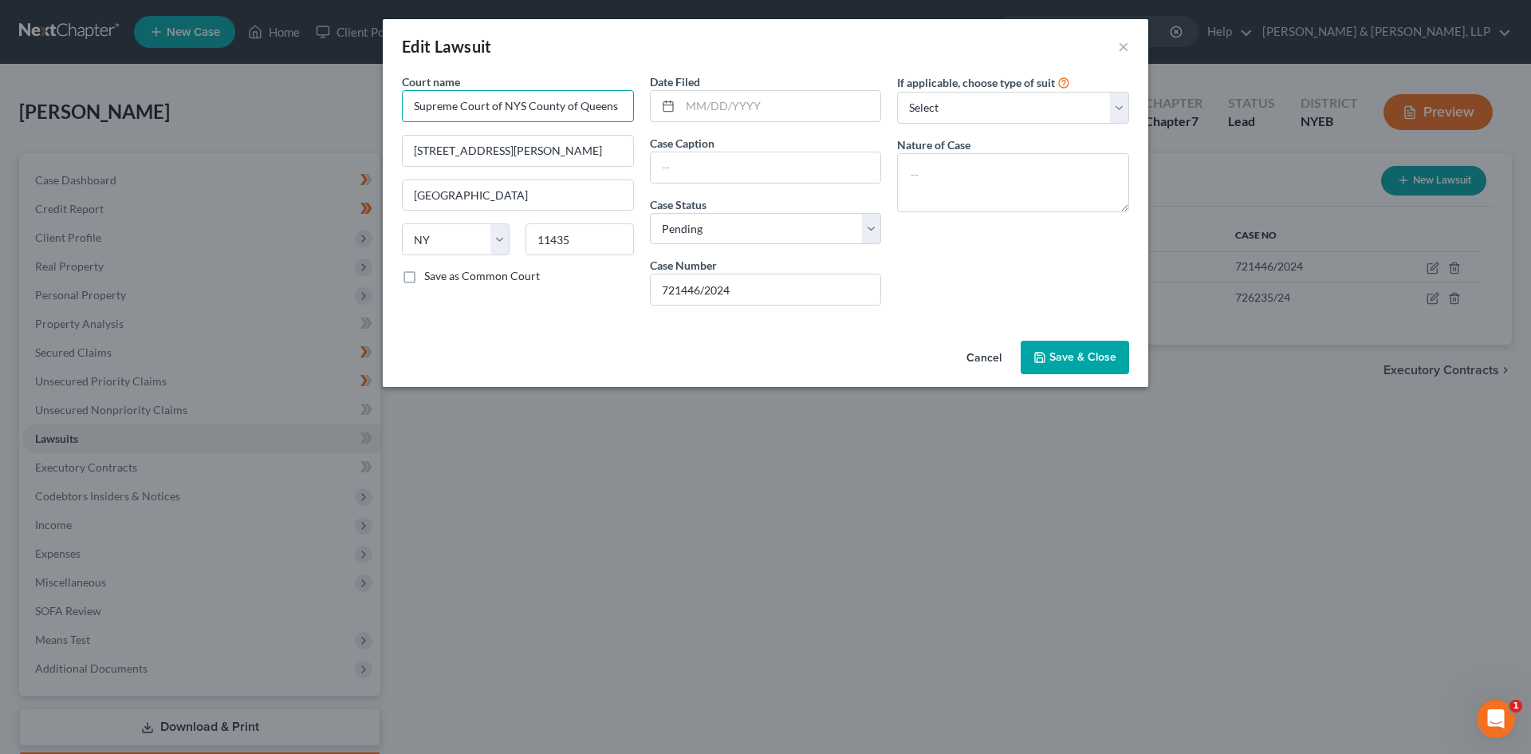
click at [558, 90] on input "Supreme Court of NYS County of Queens" at bounding box center [518, 106] width 232 height 32
type input "Supreme Court of the State of New York, County of Queens"
click at [735, 108] on input "text" at bounding box center [780, 106] width 201 height 30
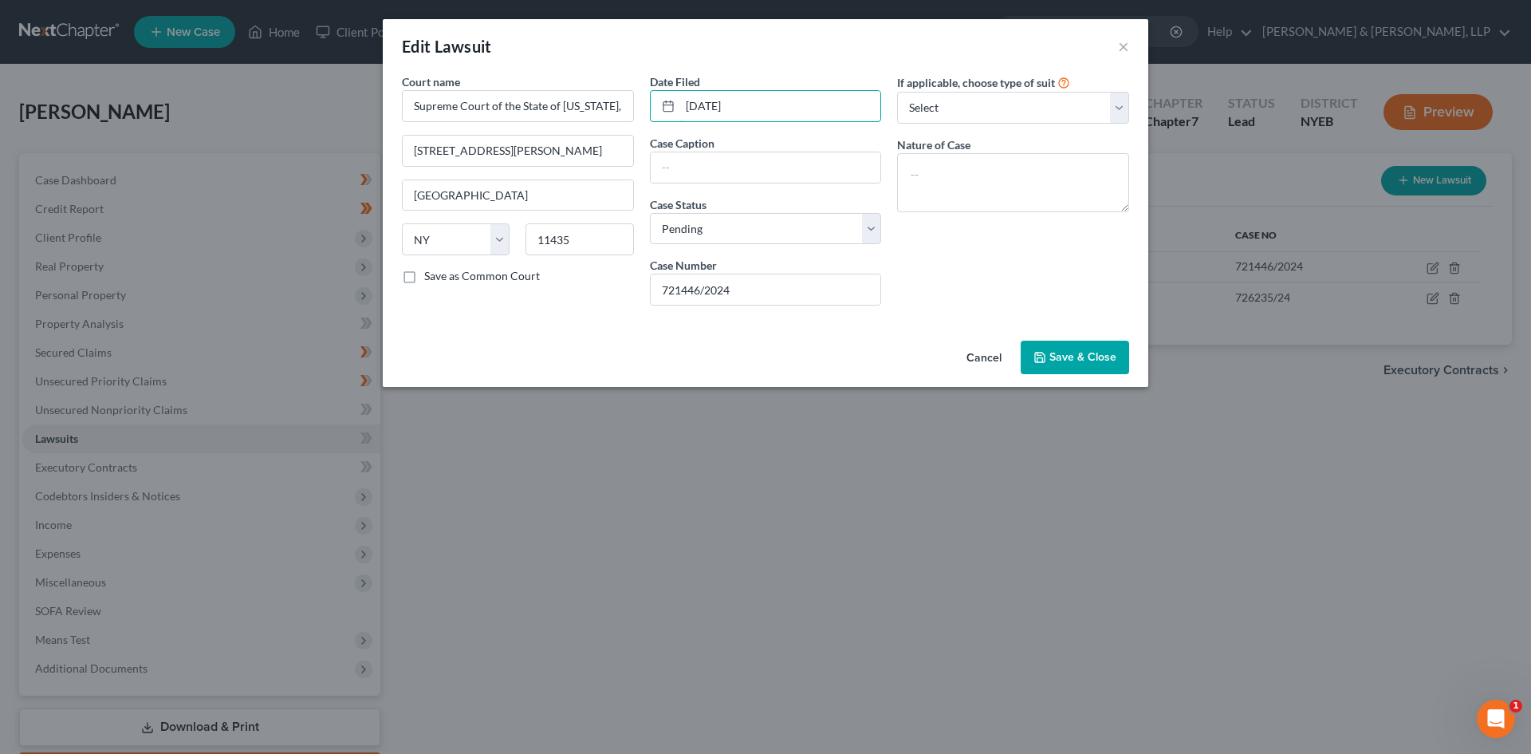
type input "09/30/2024"
click at [462, 105] on input "Supreme Court of the State of New York, County of Queens" at bounding box center [518, 106] width 232 height 32
click at [771, 173] on input "text" at bounding box center [766, 167] width 231 height 30
type input "Pavel Srbecky v. Marian Kandrac"
click at [871, 242] on select "Select Pending On Appeal Concluded" at bounding box center [766, 229] width 232 height 32
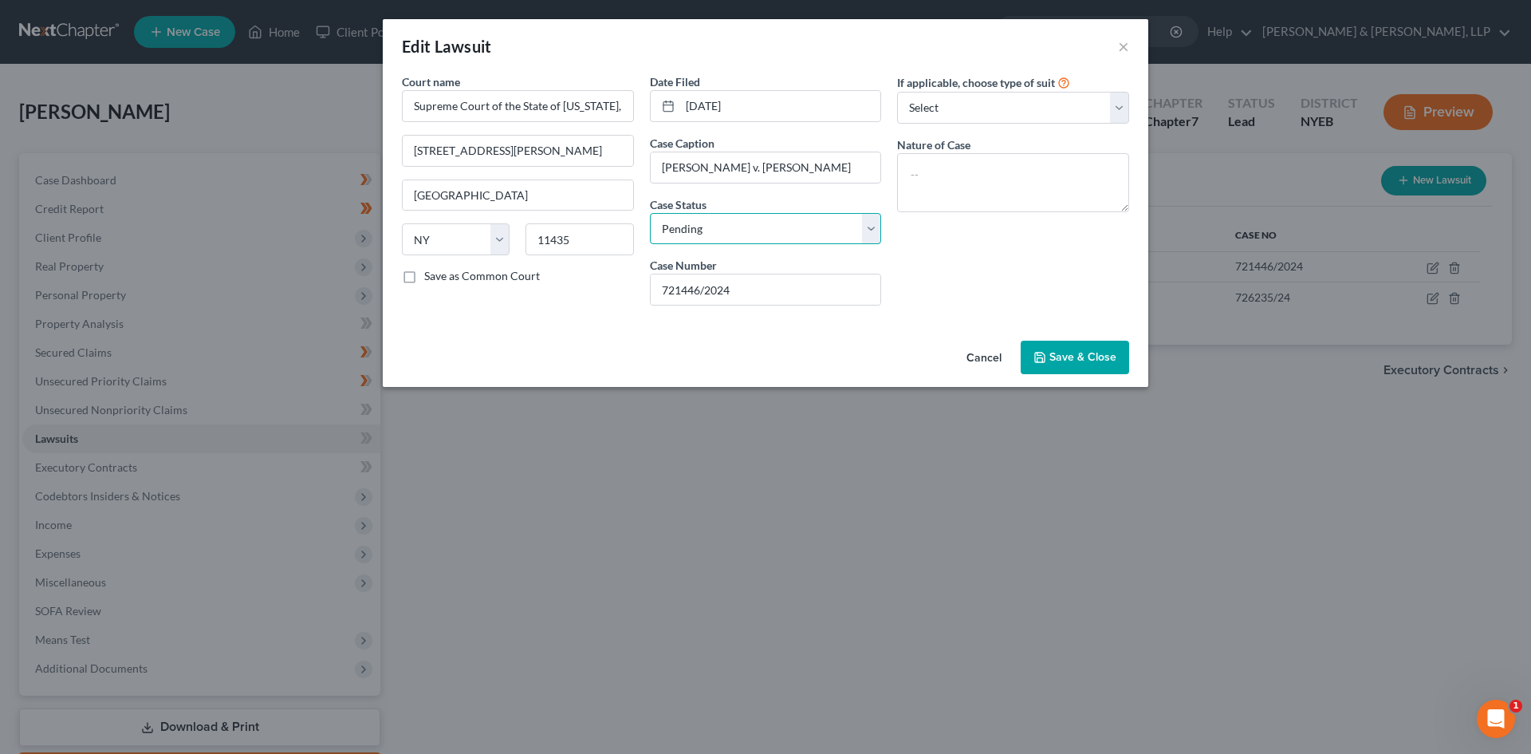
select select "2"
click at [650, 213] on select "Select Pending On Appeal Concluded" at bounding box center [766, 229] width 232 height 32
drag, startPoint x: 751, startPoint y: 296, endPoint x: 616, endPoint y: 274, distance: 136.6
click at [616, 274] on div "Court name * Supreme Court of the State of New York, County of Queens 88-11 Sut…" at bounding box center [765, 195] width 743 height 245
click at [662, 290] on input "721446/2024" at bounding box center [766, 289] width 231 height 30
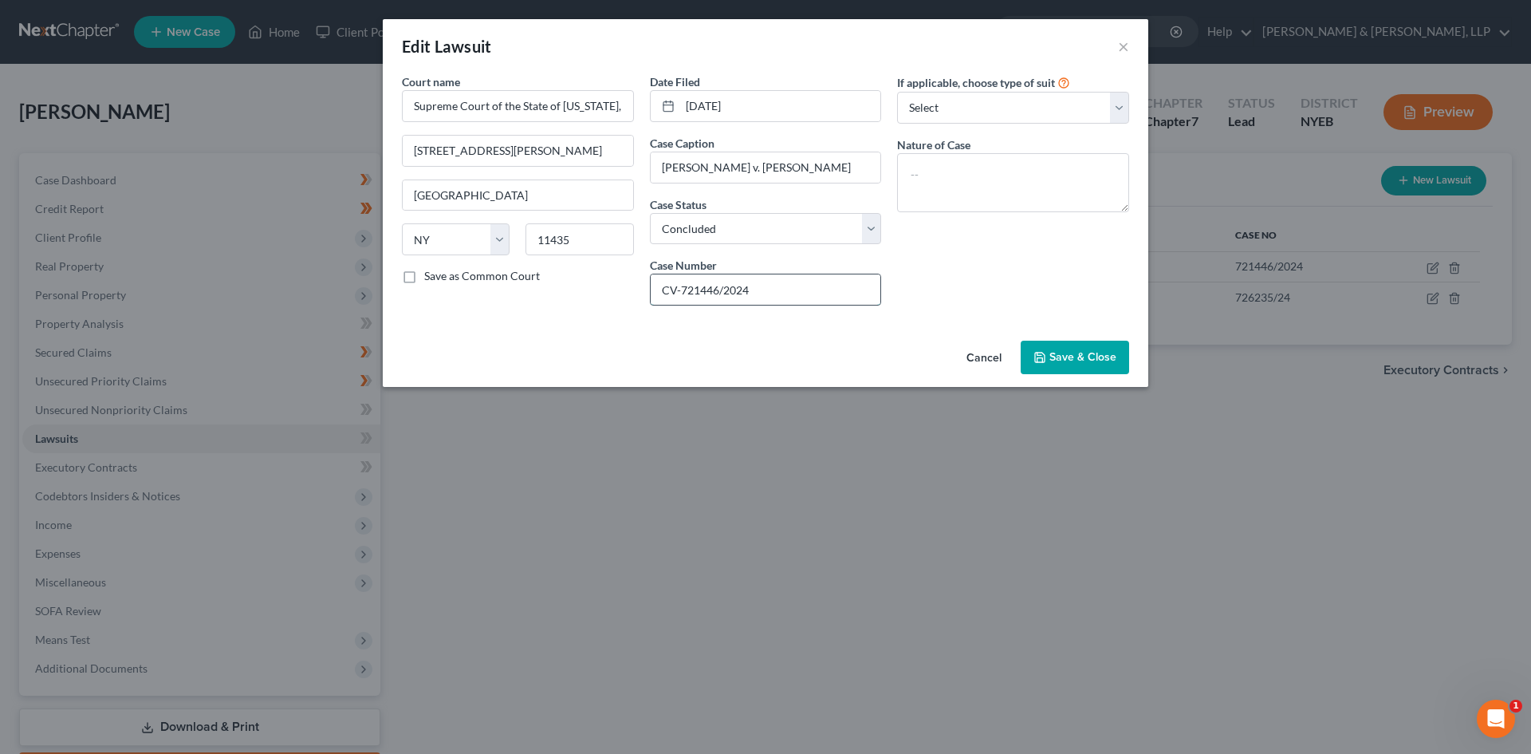
click at [735, 291] on input "CV-721446/2024" at bounding box center [766, 289] width 231 height 30
click at [801, 292] on input "CV-721446-24" at bounding box center [766, 289] width 231 height 30
type input "CV-721446-24/QU"
click at [988, 107] on select "Select Repossession Garnishment Foreclosure Attached, Seized, Or Levied Other" at bounding box center [1013, 108] width 232 height 32
select select "4"
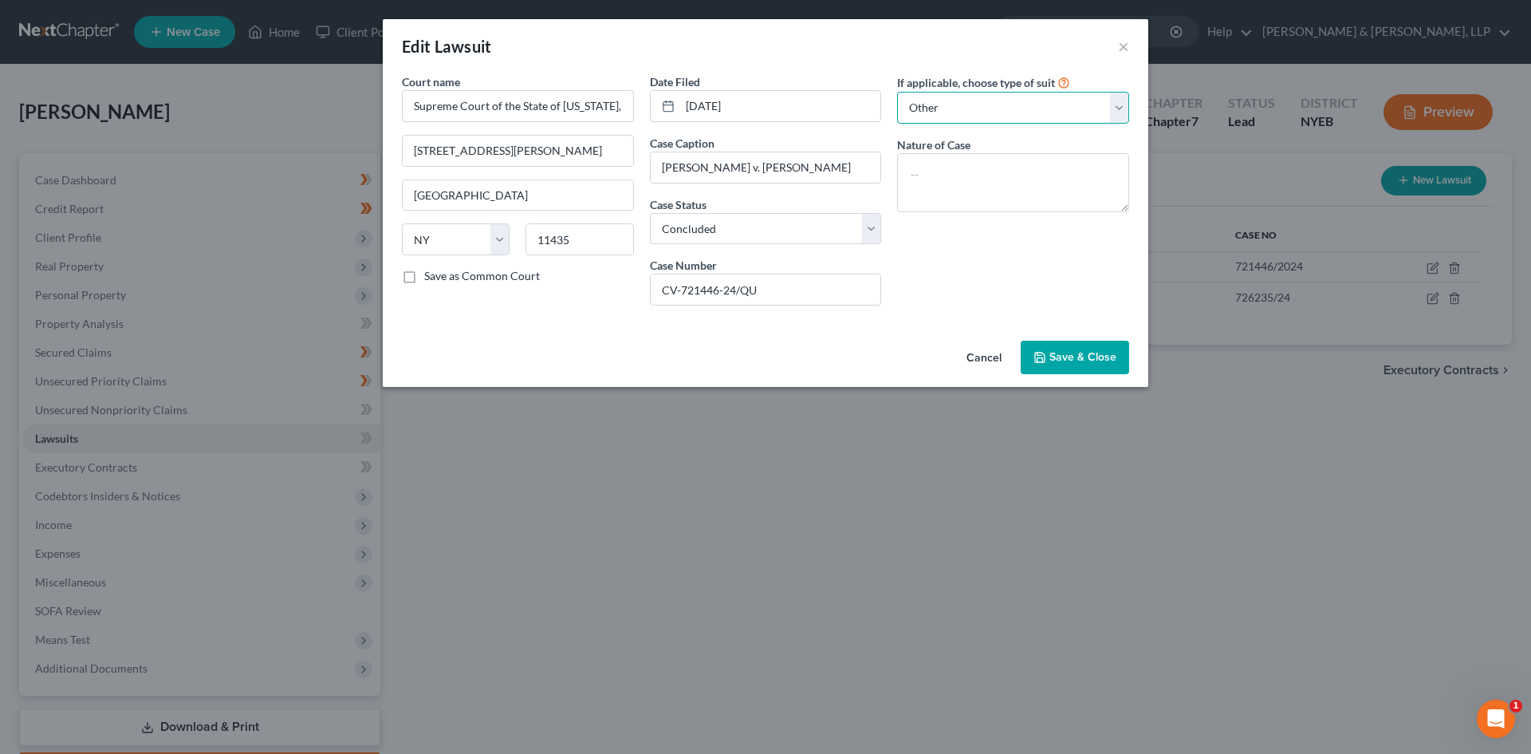
click at [897, 92] on select "Select Repossession Garnishment Foreclosure Attached, Seized, Or Levied Other" at bounding box center [1013, 108] width 232 height 32
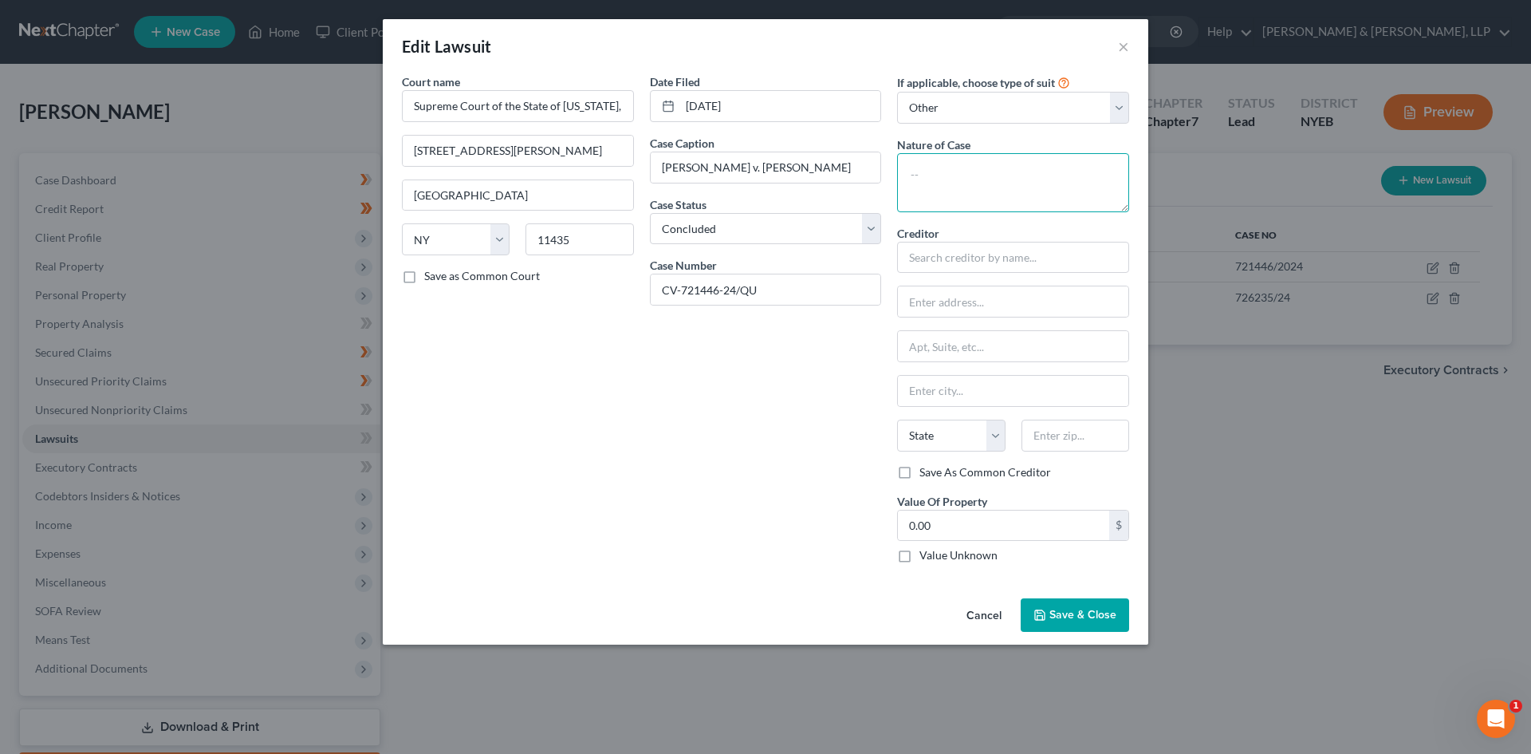
click at [968, 175] on textarea at bounding box center [1013, 182] width 232 height 59
click at [953, 179] on textarea at bounding box center [1013, 182] width 232 height 59
click at [992, 186] on textarea at bounding box center [1013, 182] width 232 height 59
click at [976, 173] on textarea "Judgment on promissory note" at bounding box center [1013, 182] width 232 height 59
click at [1110, 179] on textarea "Judgment on breach of promissory note" at bounding box center [1013, 182] width 232 height 59
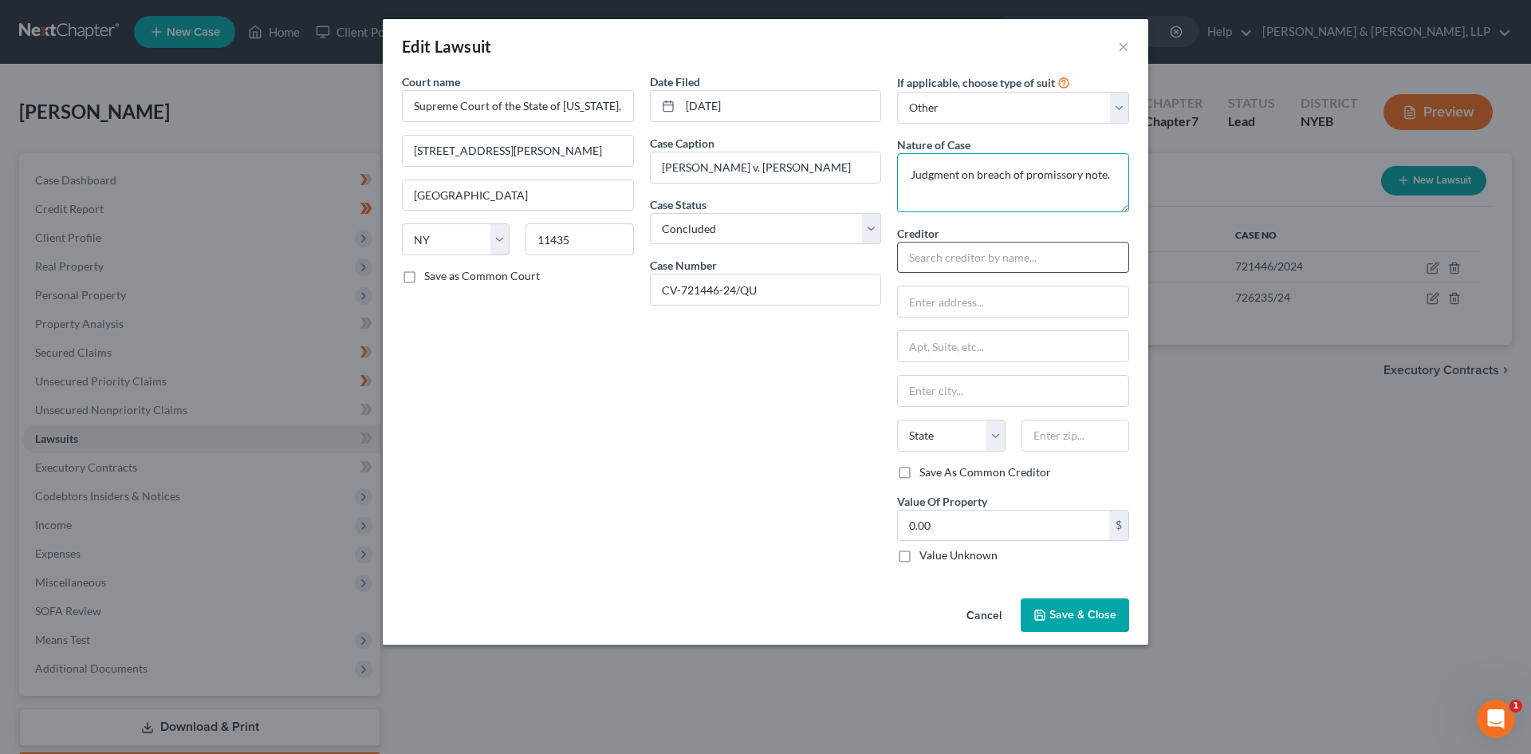
type textarea "Judgment on breach of promissory note."
click at [1007, 259] on input "text" at bounding box center [1013, 258] width 232 height 32
click at [991, 259] on input "text" at bounding box center [1013, 258] width 232 height 32
click at [924, 255] on input "text" at bounding box center [1013, 258] width 232 height 32
click at [980, 302] on input "text" at bounding box center [1013, 301] width 231 height 30
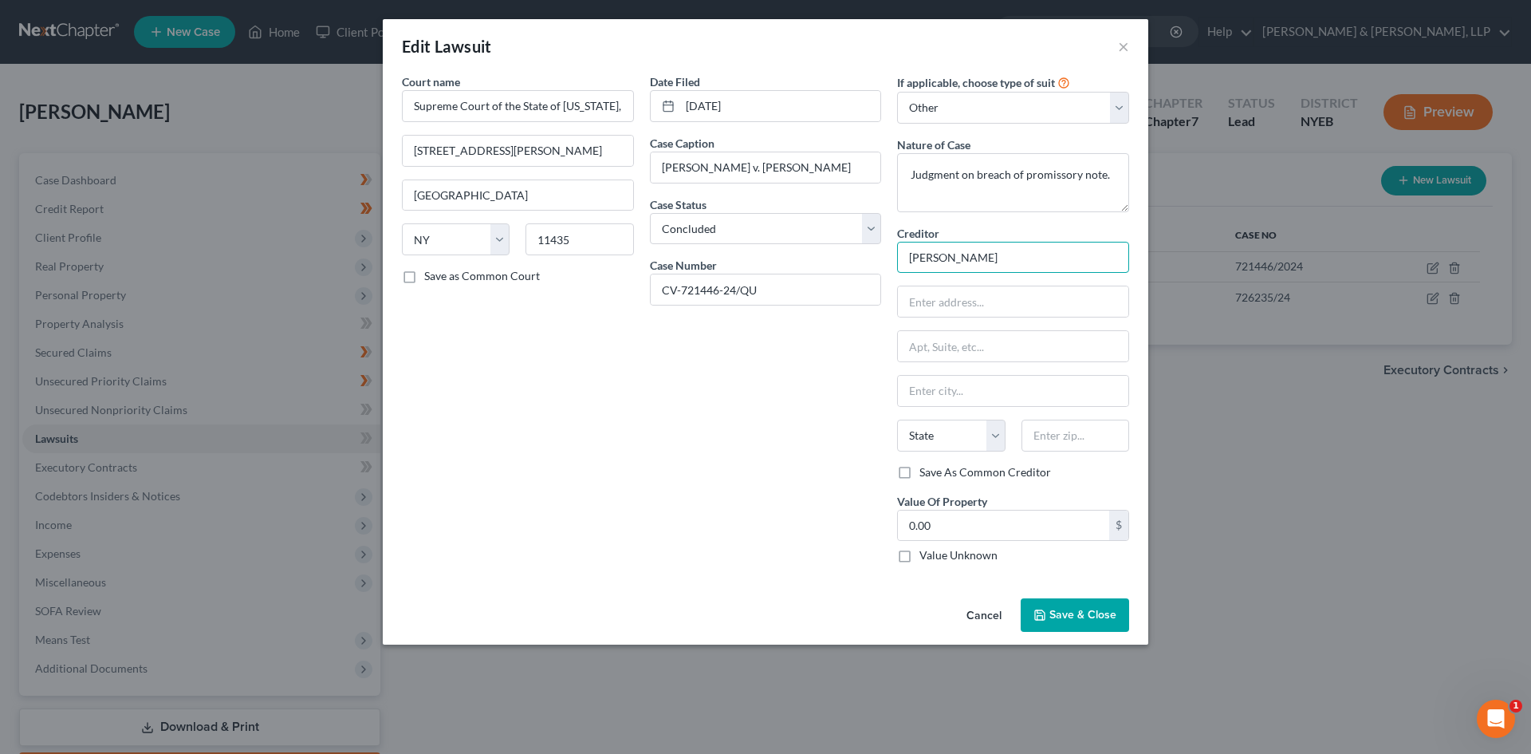
click at [1014, 248] on input "Pavel Srbecky" at bounding box center [1013, 258] width 232 height 32
type input "Pavel Srbecky C/O"
click at [1054, 445] on input "text" at bounding box center [1076, 436] width 108 height 32
type input "11106"
type input "Astoria"
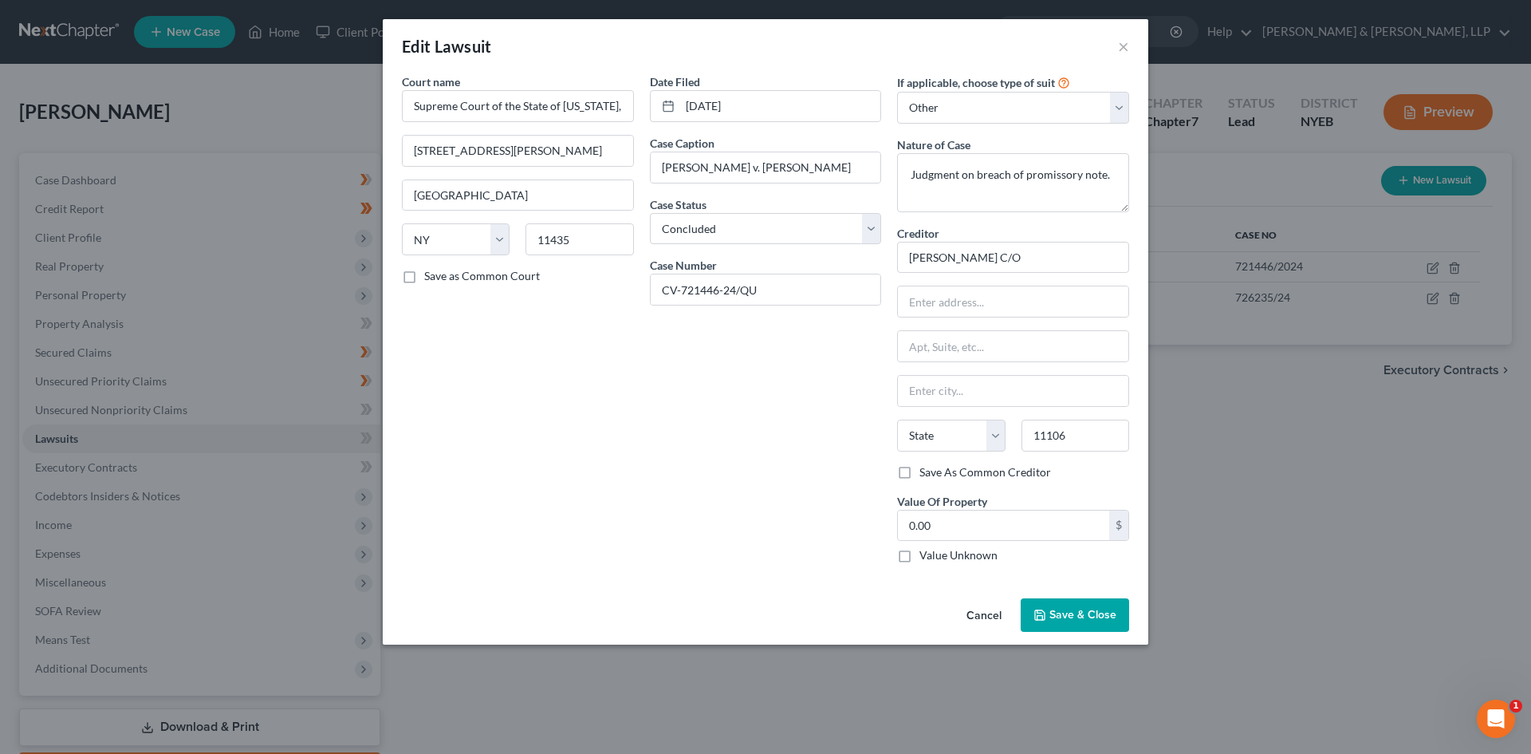
select select "35"
click at [794, 462] on div "Date Filed 09/30/2024 Case Caption Pavel Srbecky v. Marian Kandrac Case Status …" at bounding box center [766, 324] width 248 height 503
click at [946, 355] on input "text" at bounding box center [1013, 346] width 231 height 30
type input "Suite 200"
click at [1023, 259] on input "Pavel Srbecky C/O" at bounding box center [1013, 258] width 232 height 32
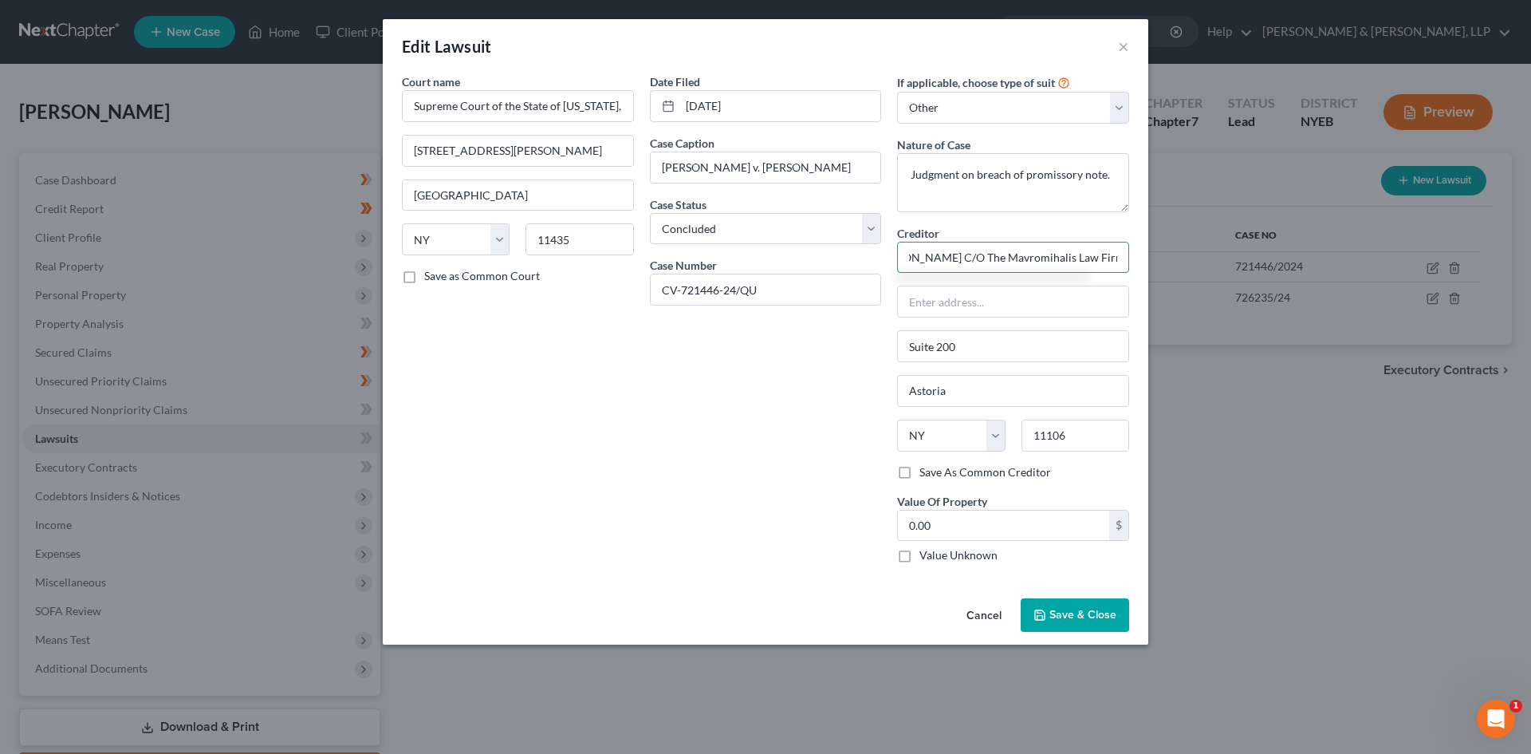
scroll to position [0, 38]
type input "Pavel Srbecky C/O The Mavromihalis Law Firm P.C."
click at [1010, 311] on input "text" at bounding box center [1013, 301] width 231 height 30
type input "34-03 Broadway"
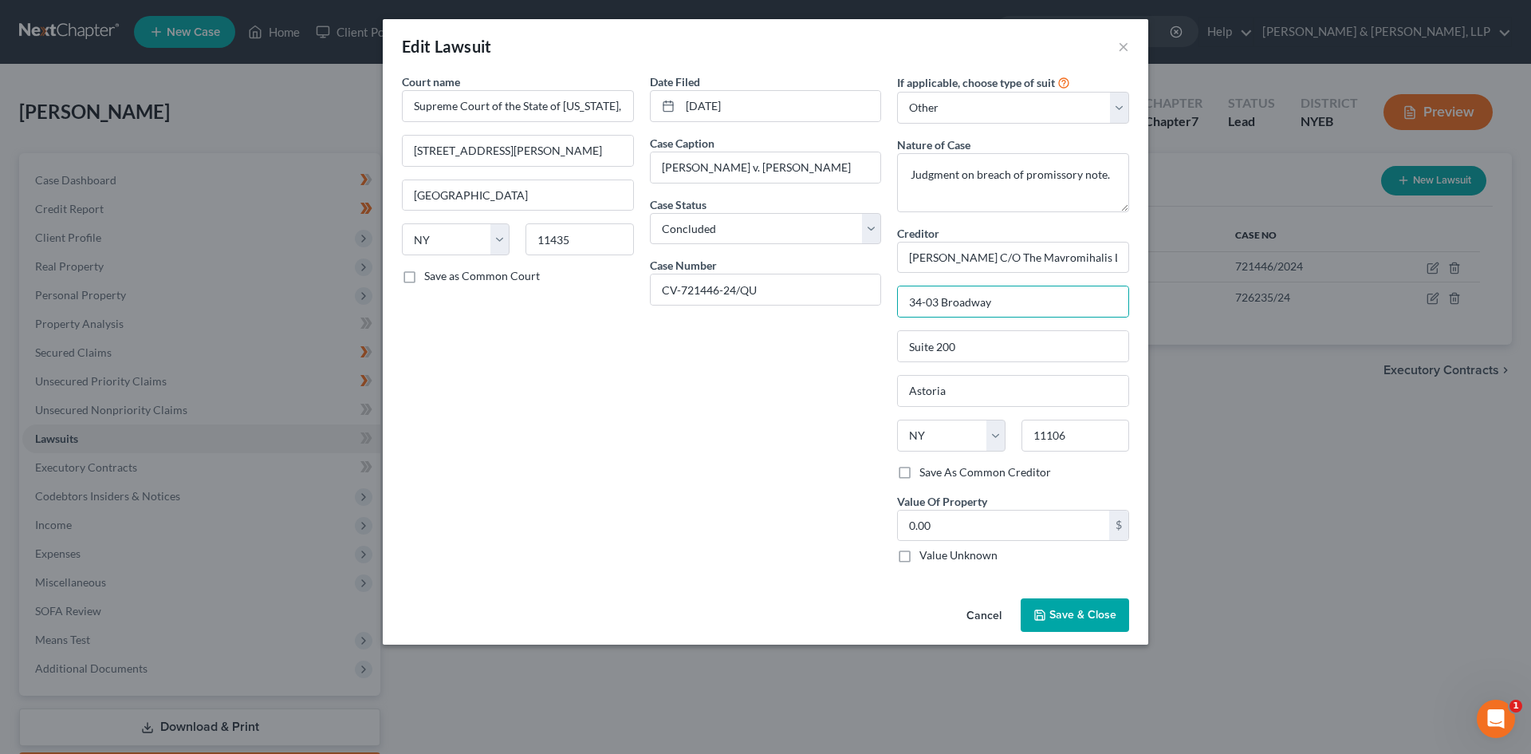
click at [804, 477] on div "Date Filed 09/30/2024 Case Caption Pavel Srbecky v. Marian Kandrac Case Status …" at bounding box center [766, 324] width 248 height 503
click at [1090, 620] on span "Save & Close" at bounding box center [1083, 615] width 67 height 14
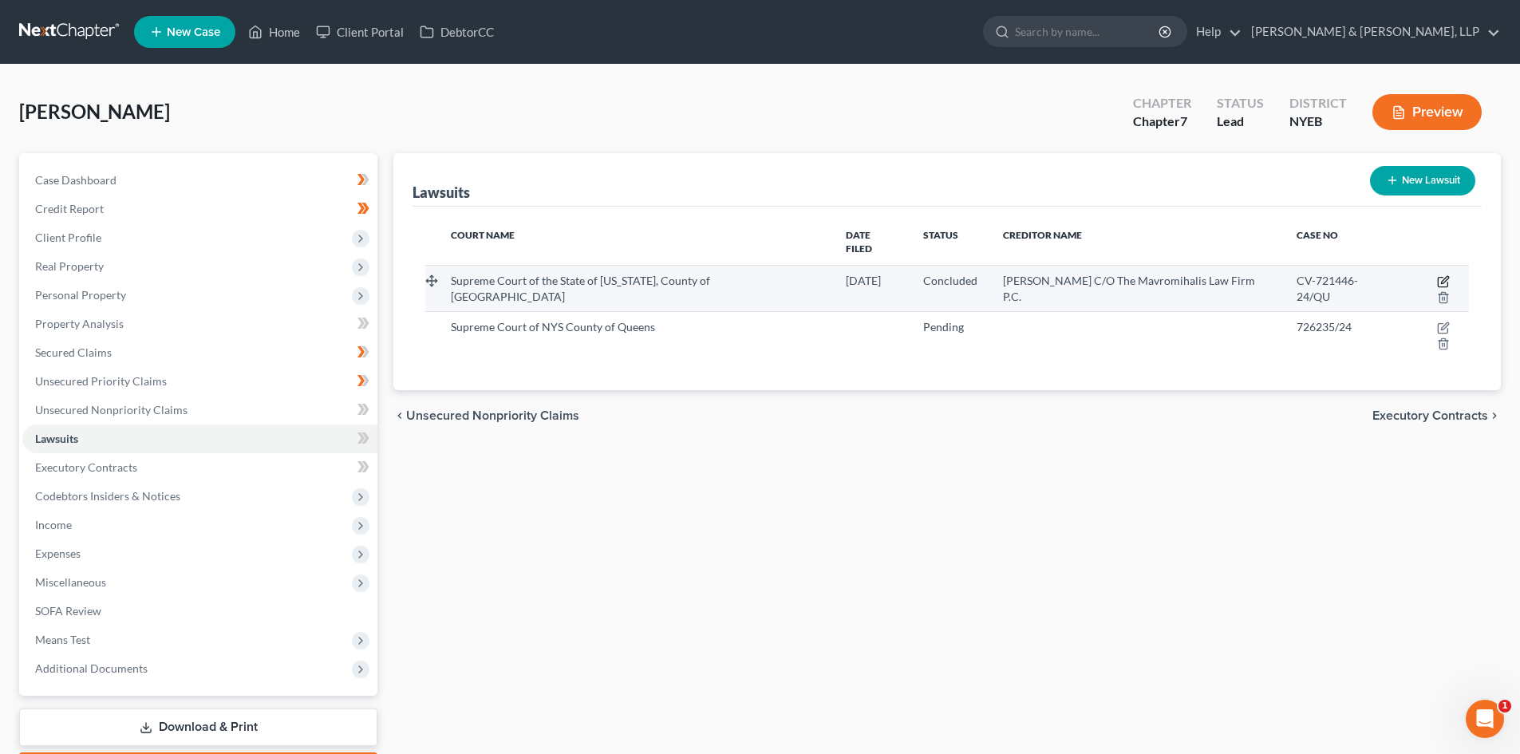
click at [1437, 275] on icon "button" at bounding box center [1443, 281] width 13 height 13
select select "35"
select select "2"
select select "4"
select select "35"
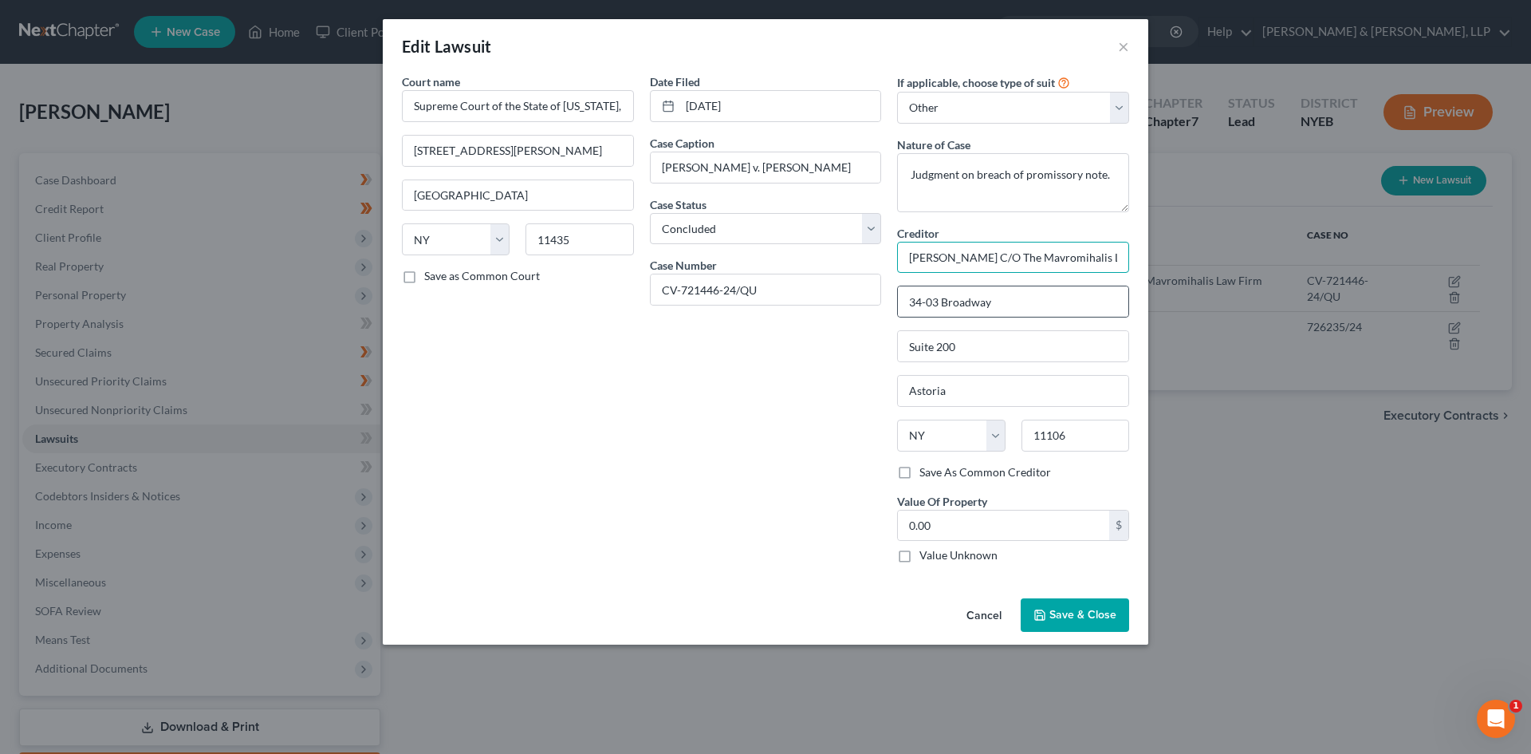
scroll to position [0, 38]
drag, startPoint x: 905, startPoint y: 259, endPoint x: 1170, endPoint y: 297, distance: 267.5
click at [1170, 297] on div "Edit Lawsuit × Court name * Supreme Court of the State of New York, County of Q…" at bounding box center [765, 377] width 1531 height 754
click at [1055, 626] on button "Save & Close" at bounding box center [1075, 615] width 108 height 34
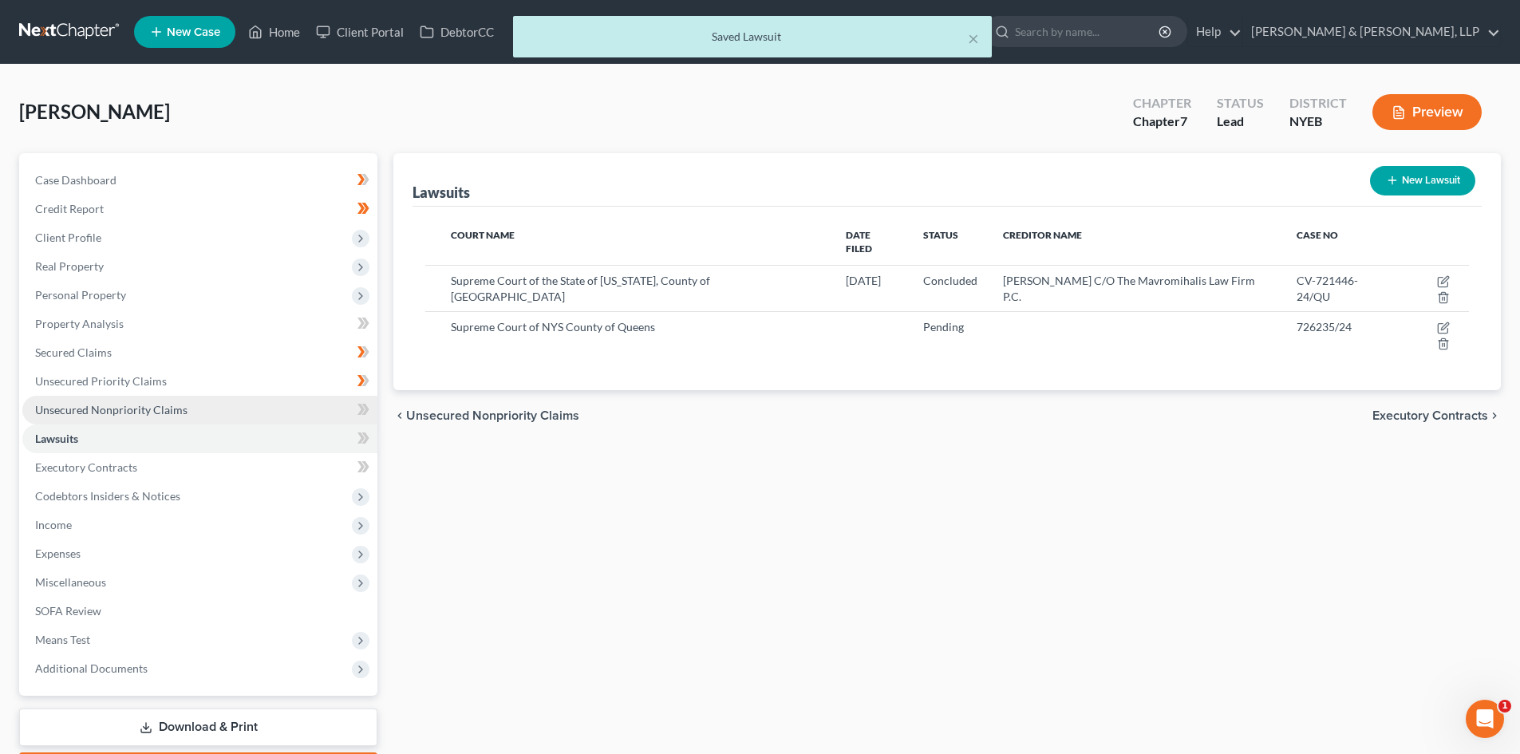
click at [168, 410] on span "Unsecured Nonpriority Claims" at bounding box center [111, 410] width 152 height 14
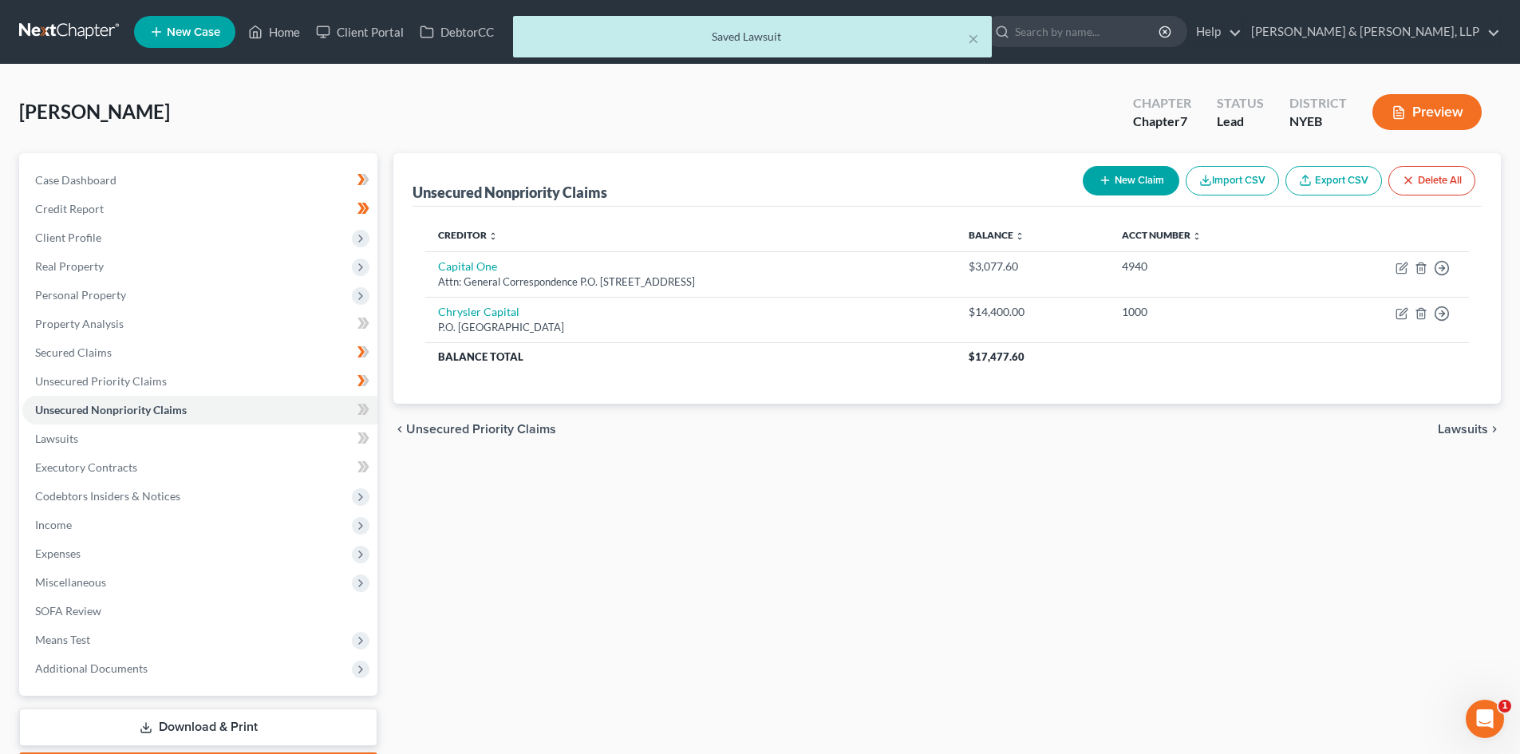
click at [1138, 181] on button "New Claim" at bounding box center [1130, 181] width 97 height 30
select select "0"
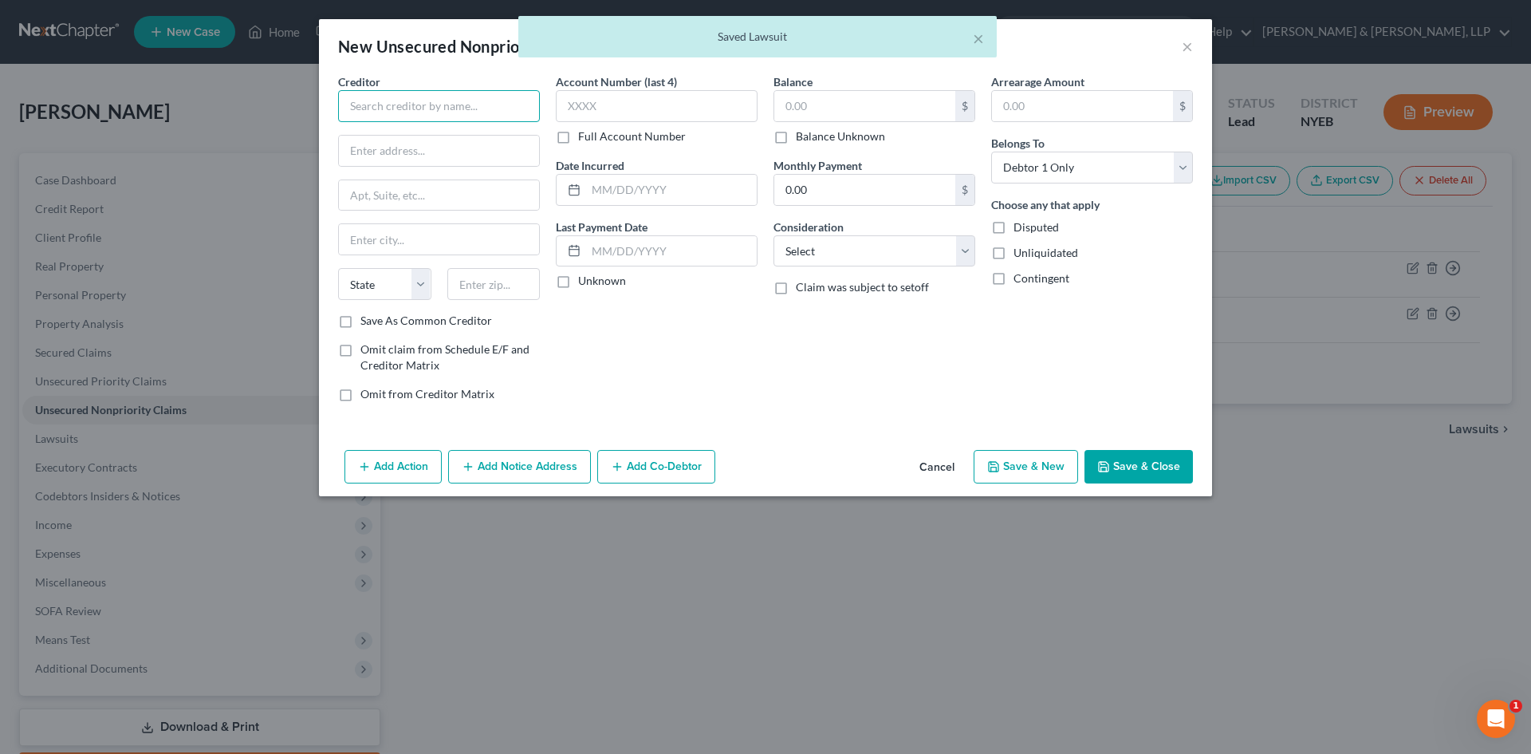
click at [411, 112] on input "text" at bounding box center [439, 106] width 202 height 32
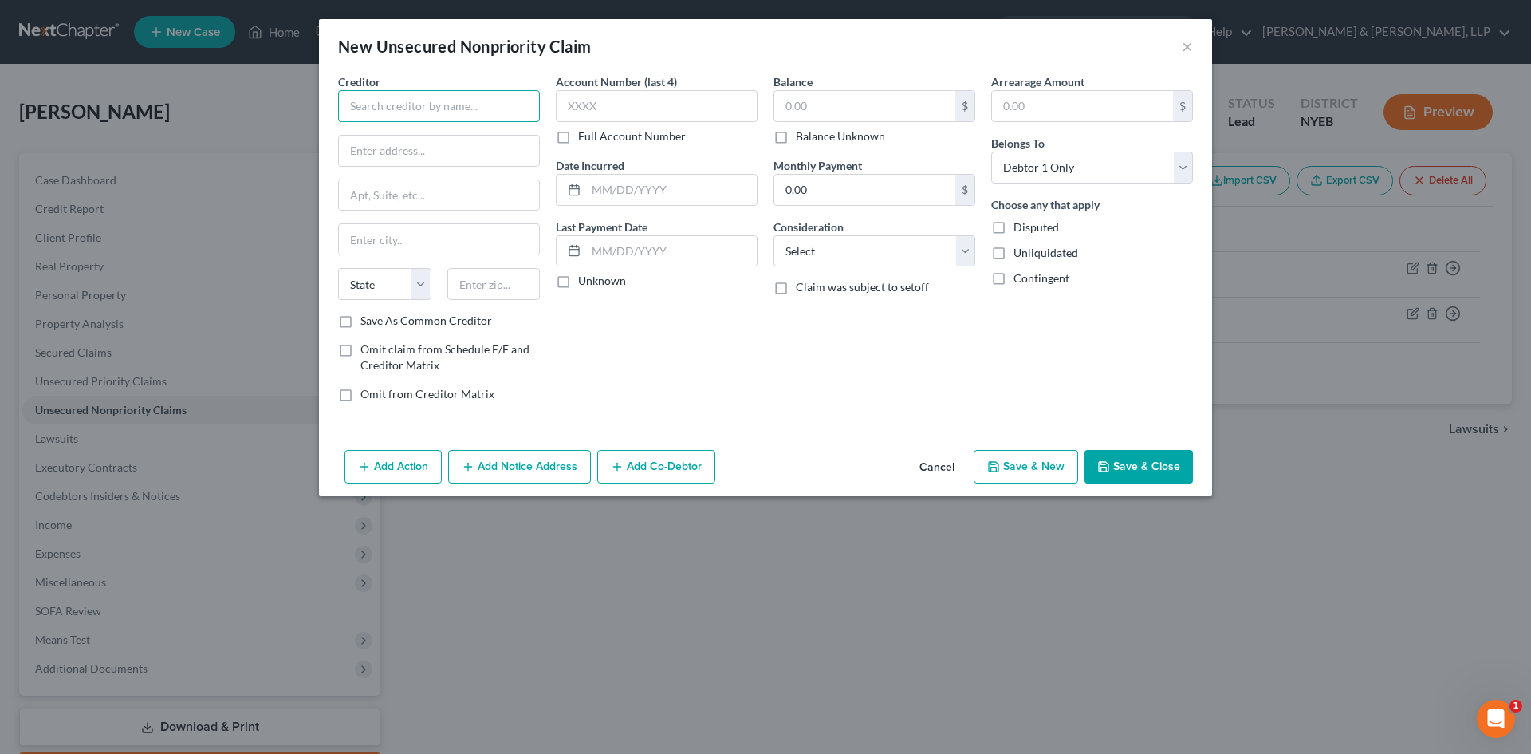
paste input "Pavel Srbecky C/O The Mavromihalis Law Firm P.C."
type input "Pavel Srbecky C/O The Mavromihalis Law Firm P.C."
click at [1141, 477] on button "Save & Close" at bounding box center [1139, 467] width 108 height 34
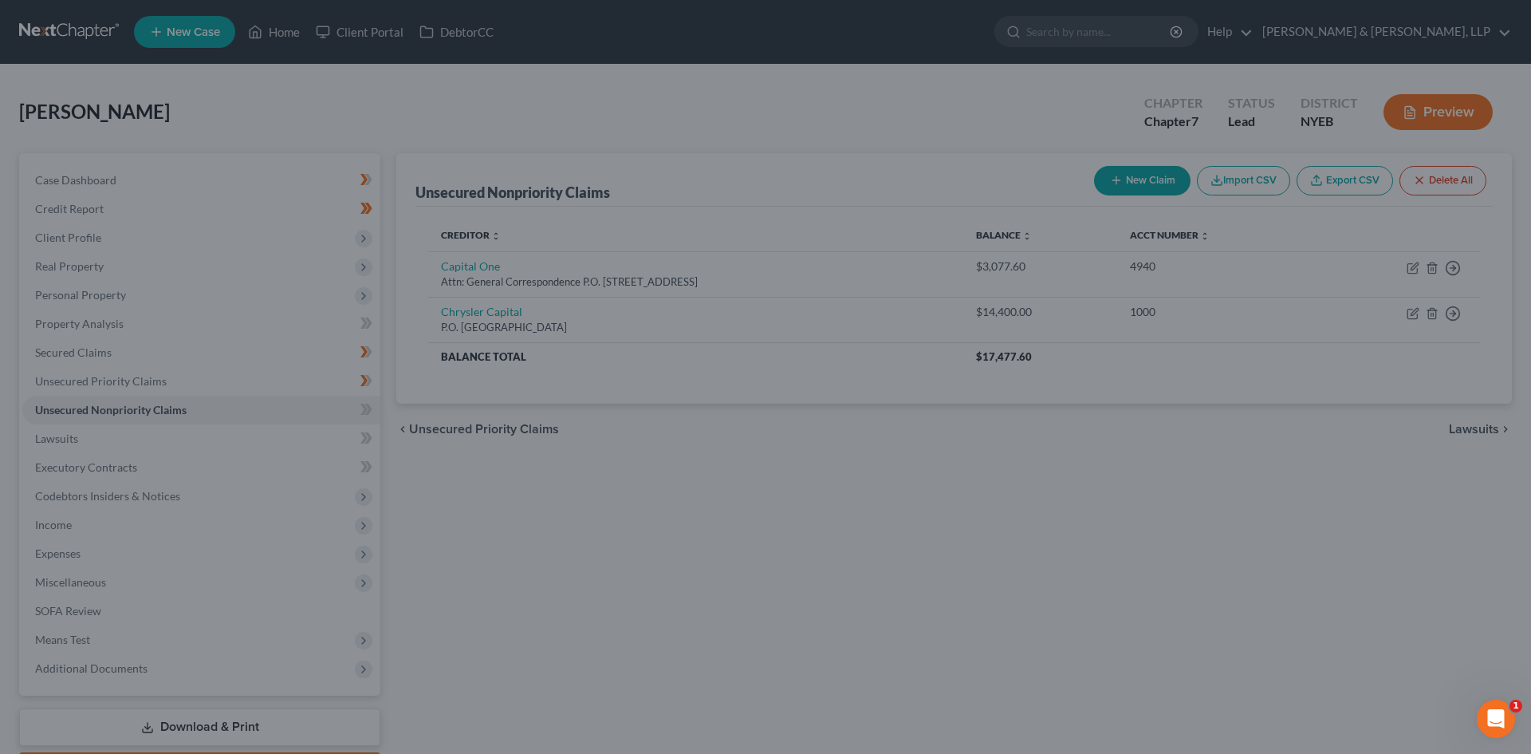
type input "0.00"
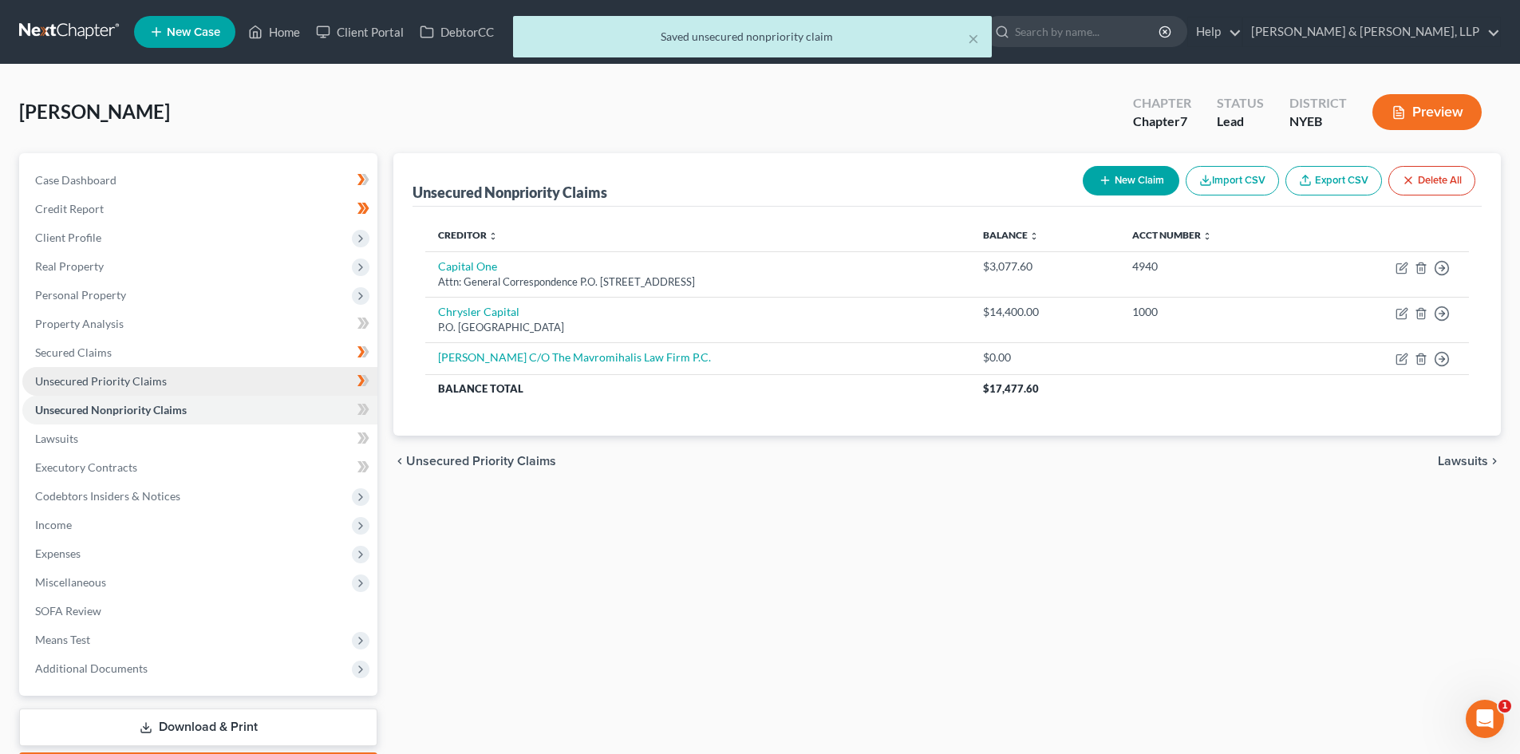
click at [175, 377] on link "Unsecured Priority Claims" at bounding box center [199, 381] width 355 height 29
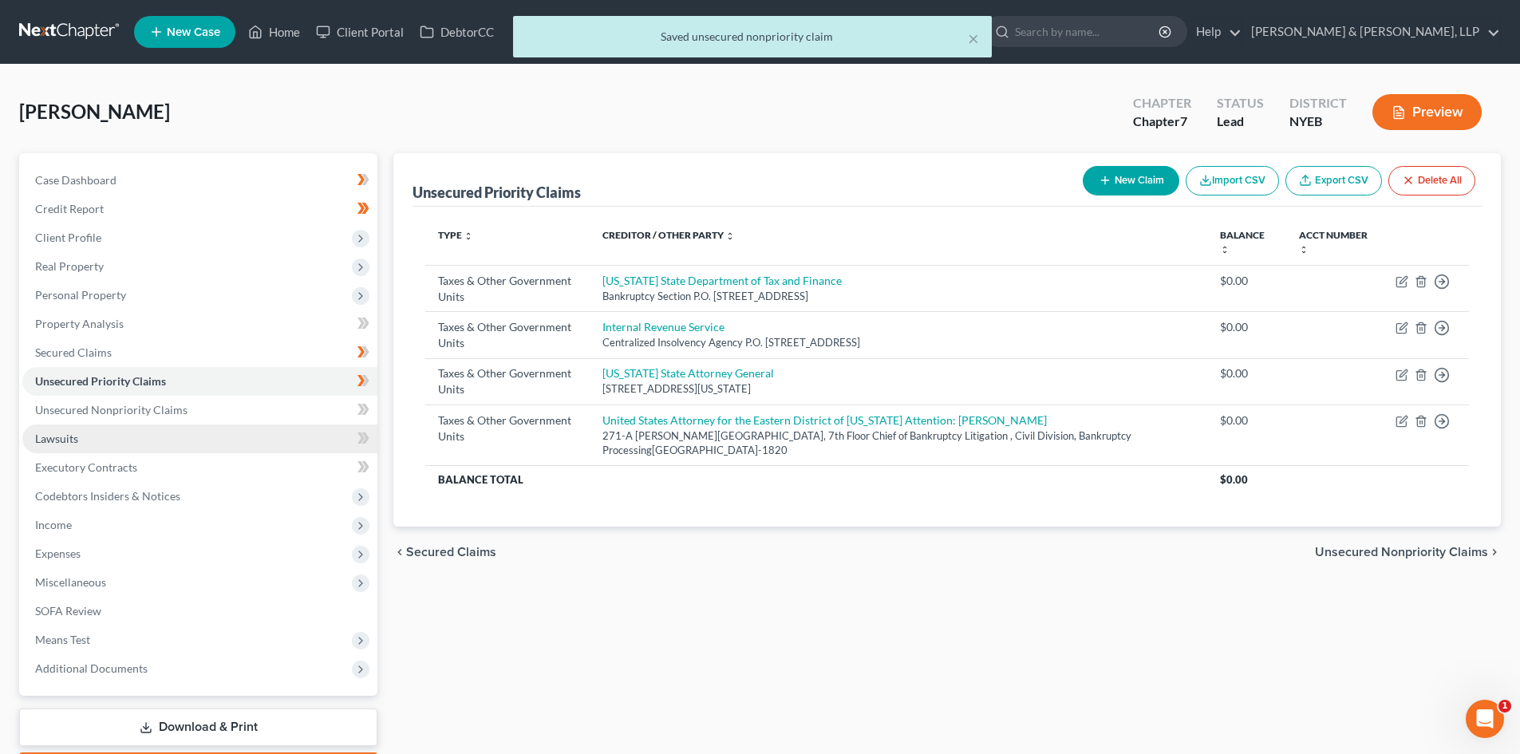
click at [140, 432] on link "Lawsuits" at bounding box center [199, 438] width 355 height 29
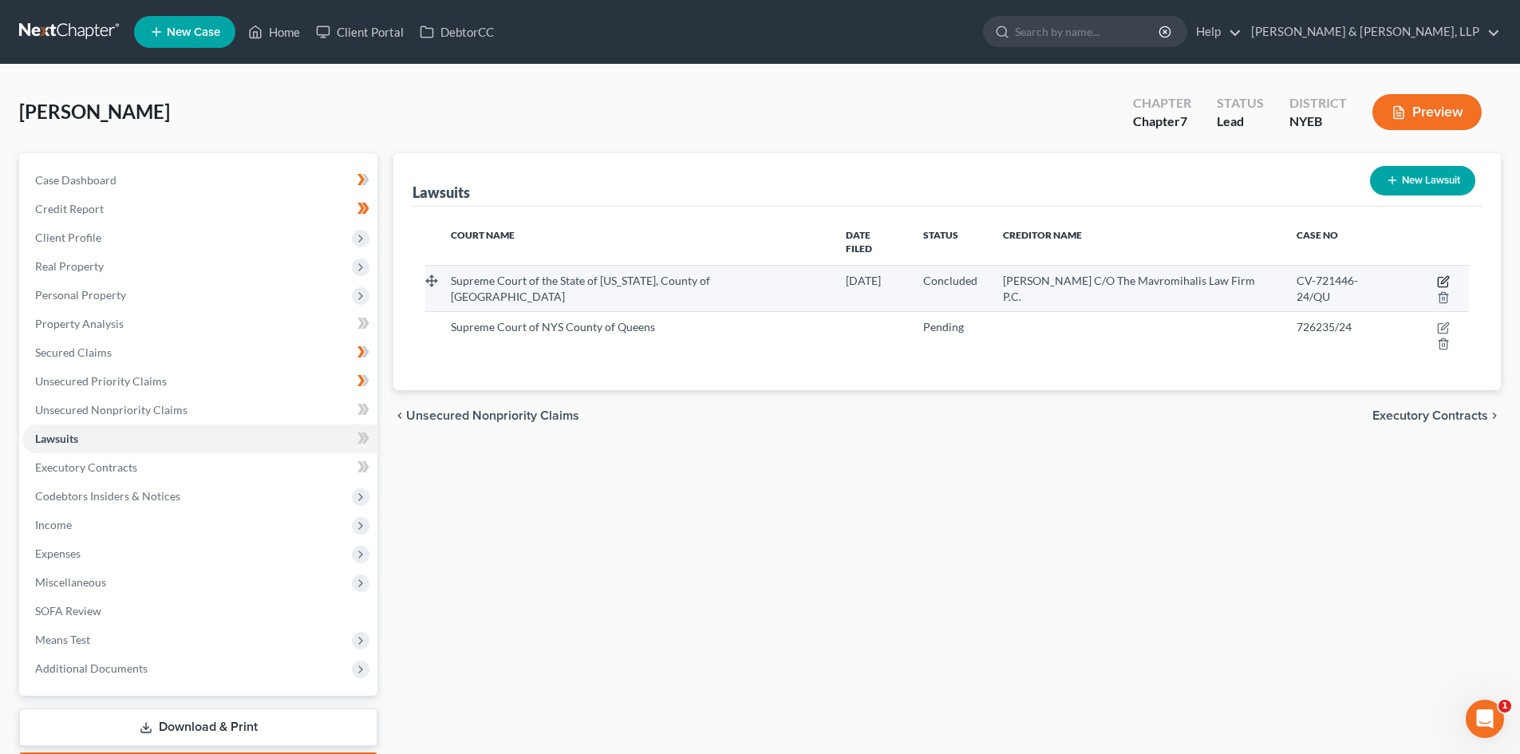
click at [1437, 275] on icon "button" at bounding box center [1443, 281] width 13 height 13
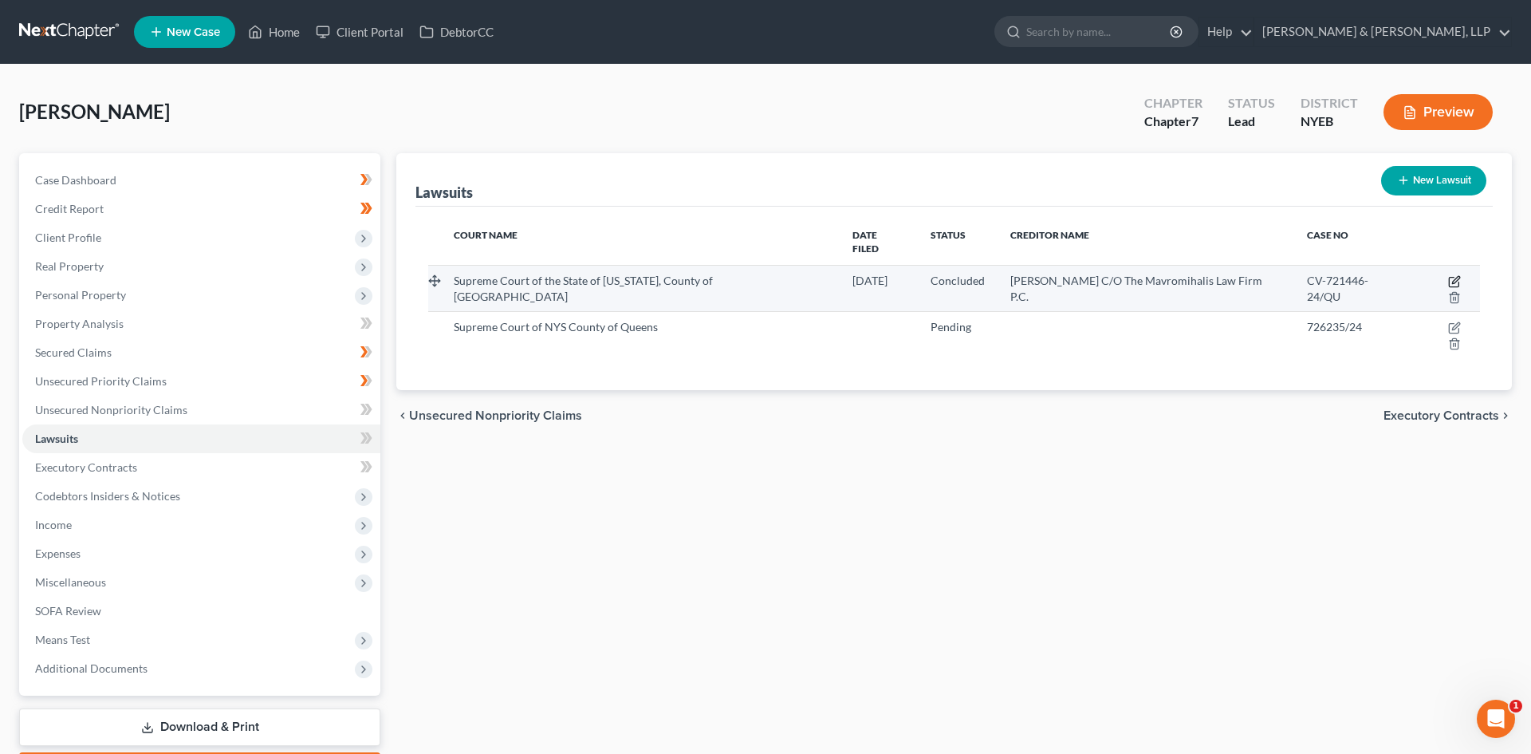
select select "35"
select select "2"
select select "4"
select select "35"
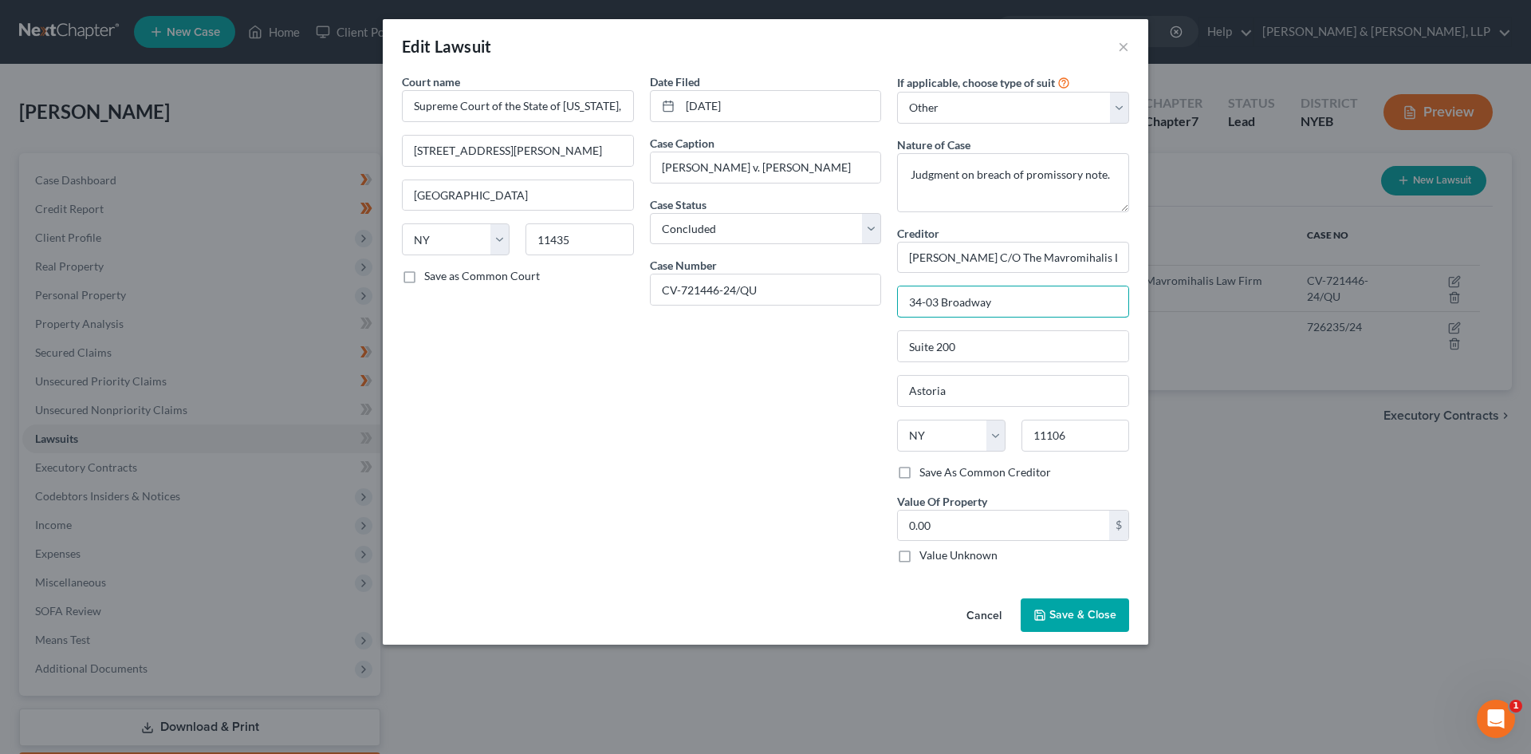
drag, startPoint x: 1015, startPoint y: 304, endPoint x: 890, endPoint y: 305, distance: 125.2
click at [890, 305] on div "If applicable, choose type of suit Select Repossession Garnishment Foreclosure …" at bounding box center [1013, 324] width 248 height 503
click at [1085, 620] on span "Save & Close" at bounding box center [1083, 615] width 67 height 14
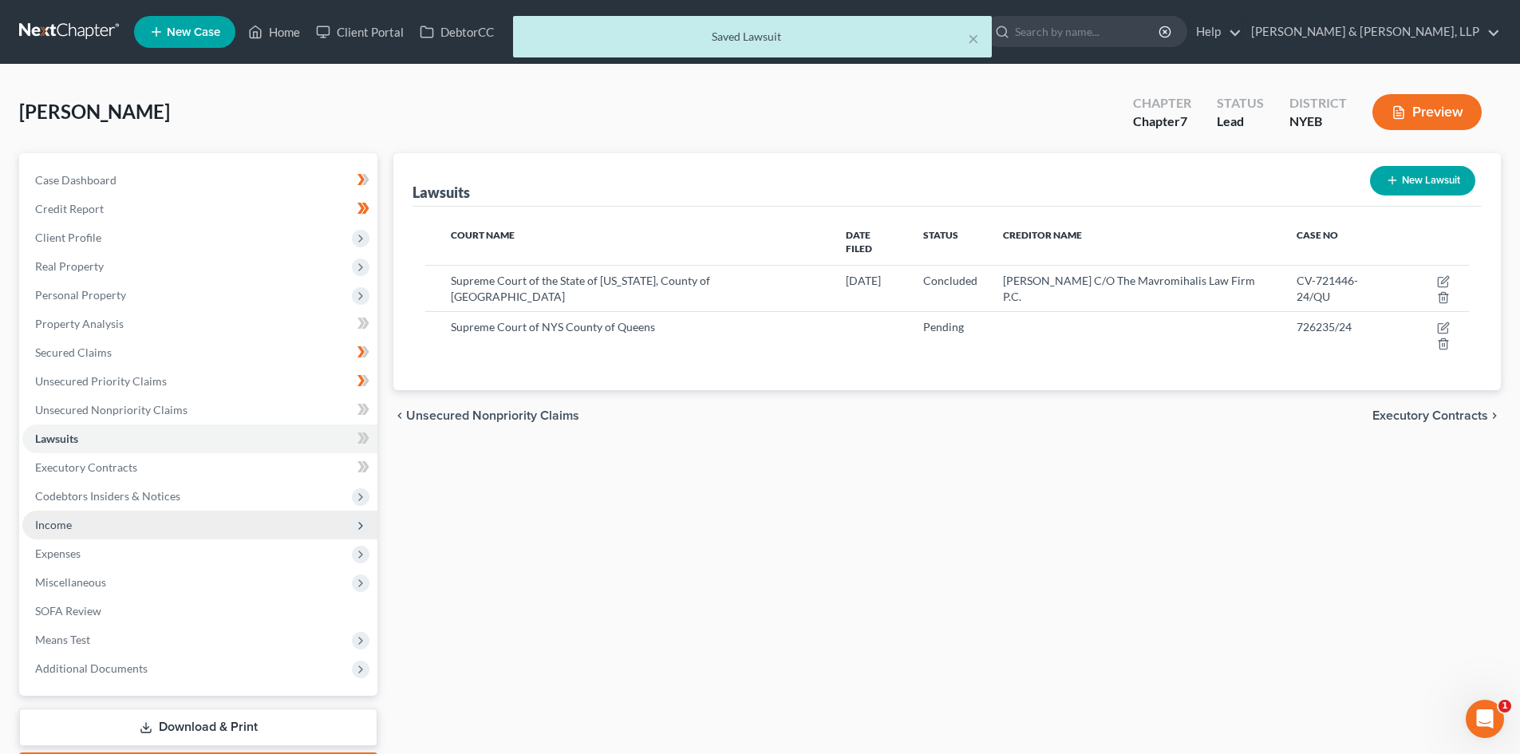
click at [180, 530] on span "Income" at bounding box center [199, 524] width 355 height 29
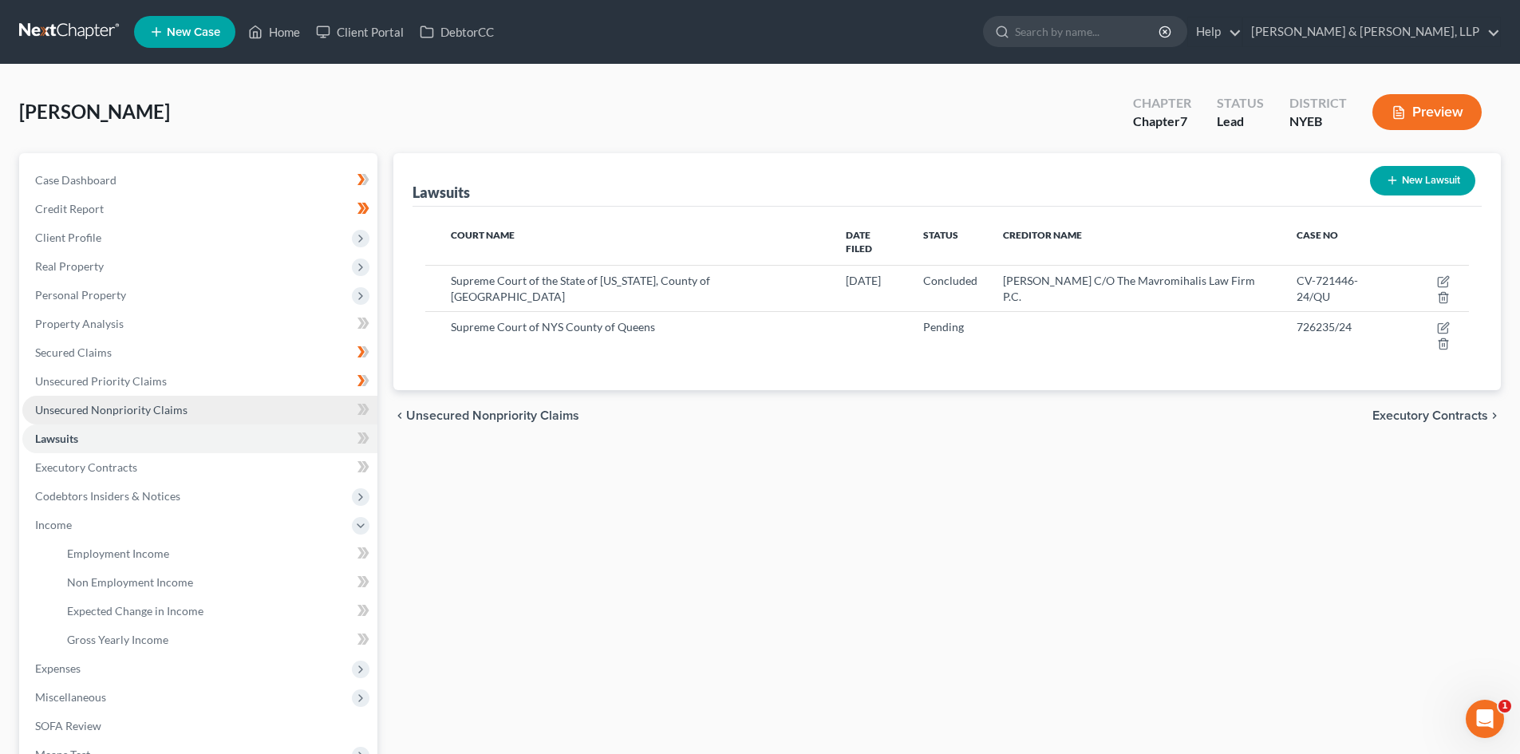
click at [148, 397] on link "Unsecured Nonpriority Claims" at bounding box center [199, 410] width 355 height 29
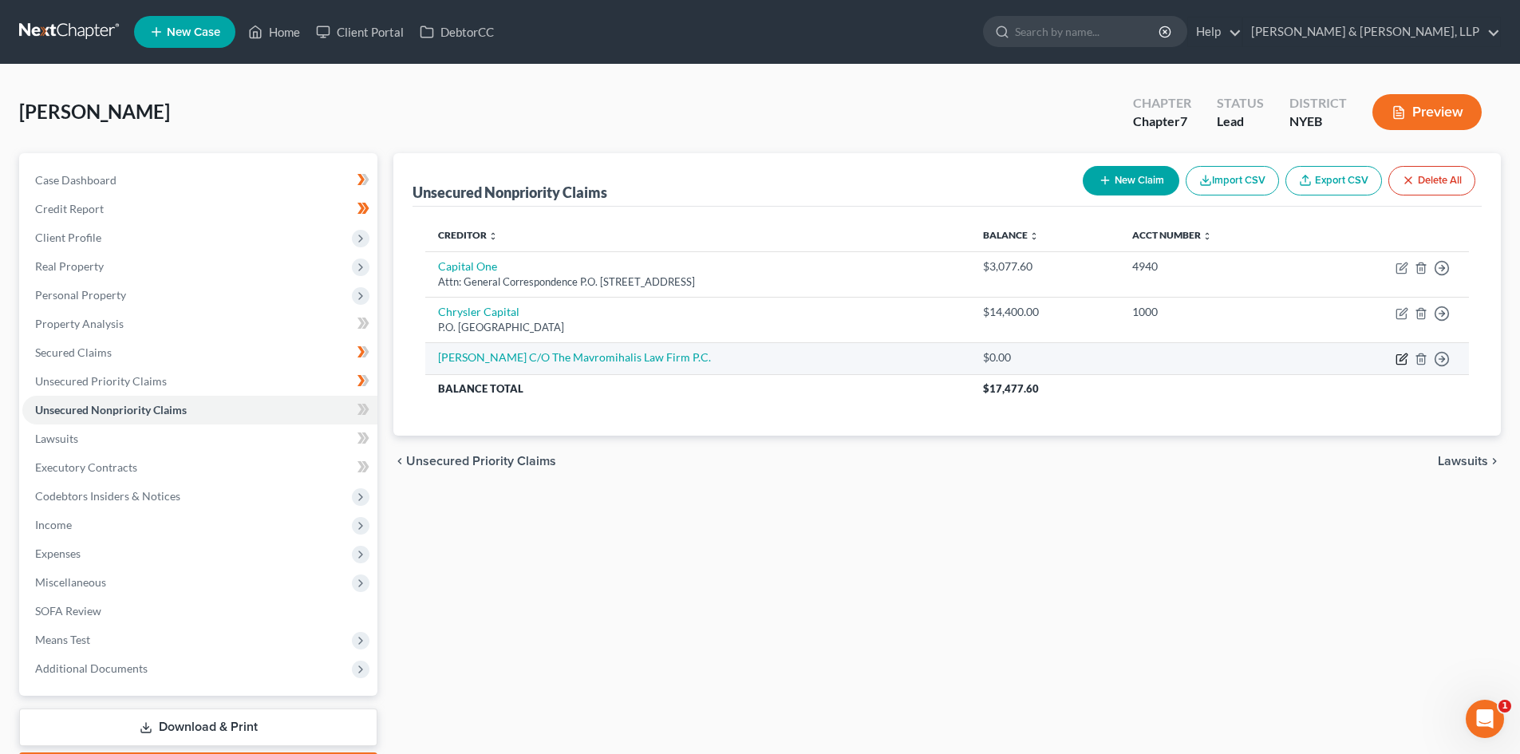
click at [1400, 353] on icon "button" at bounding box center [1401, 359] width 13 height 13
select select "0"
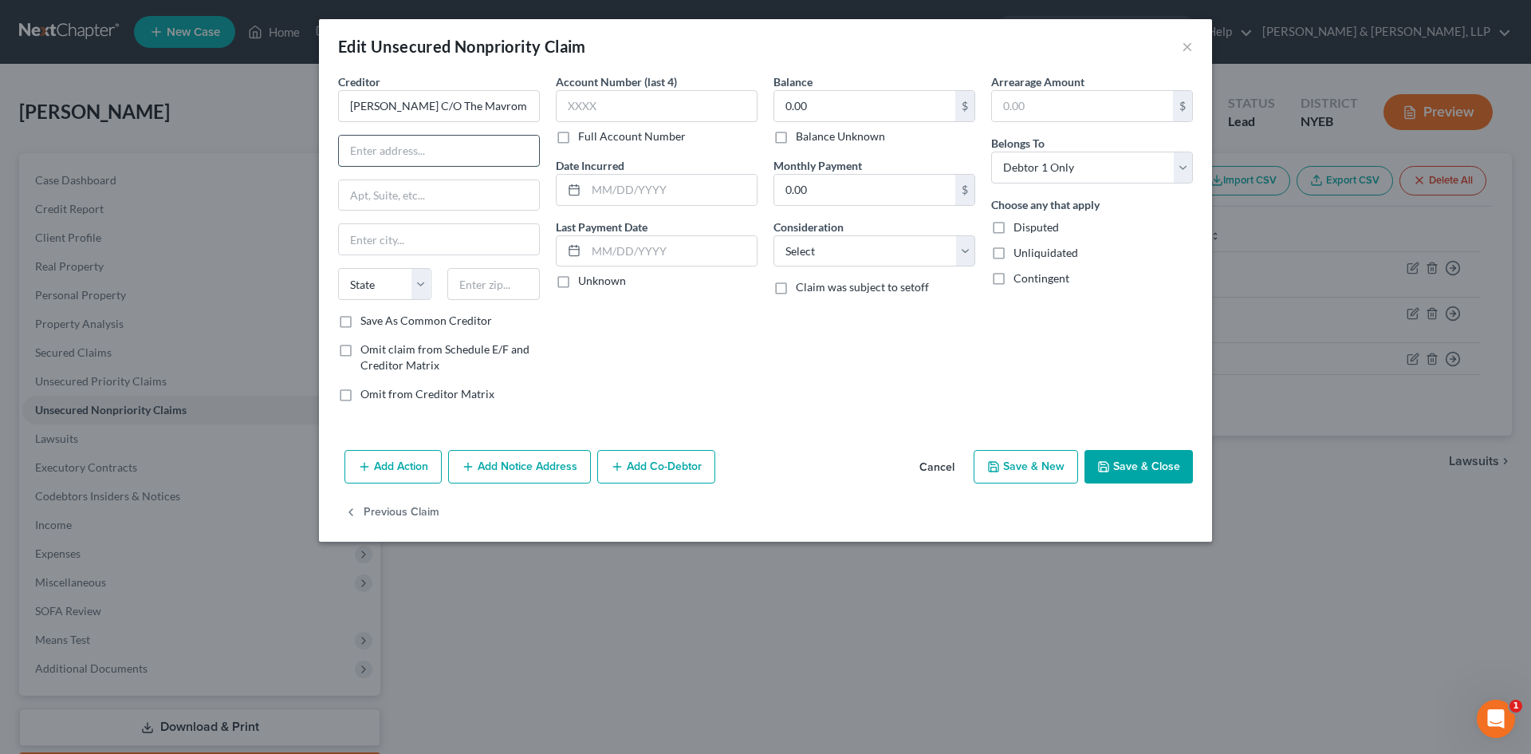
click at [456, 155] on input "text" at bounding box center [439, 151] width 200 height 30
paste input "34-03 Broadway"
type input "34-03 Broadway"
click at [1110, 471] on icon "button" at bounding box center [1104, 466] width 13 height 13
type input "0"
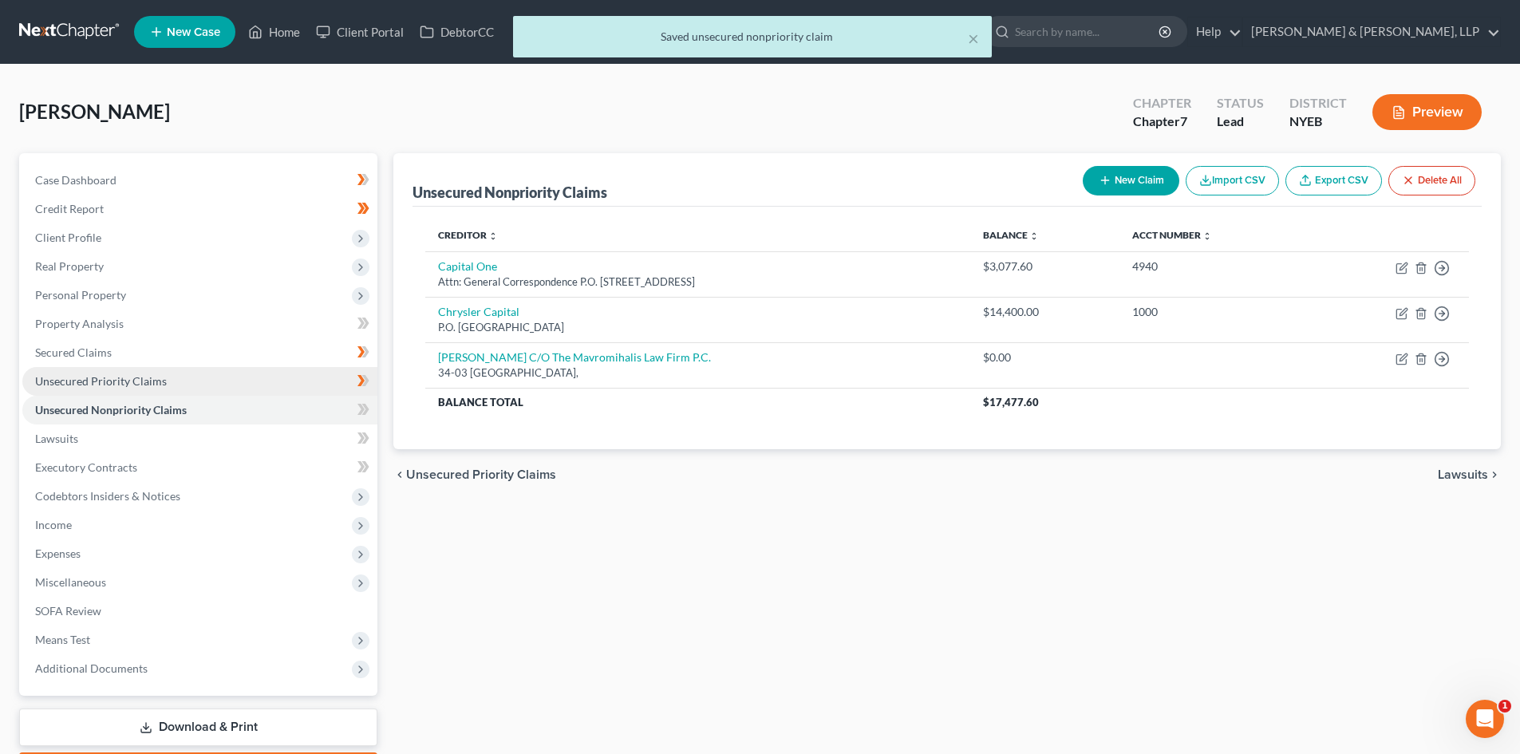
click at [178, 383] on link "Unsecured Priority Claims" at bounding box center [199, 381] width 355 height 29
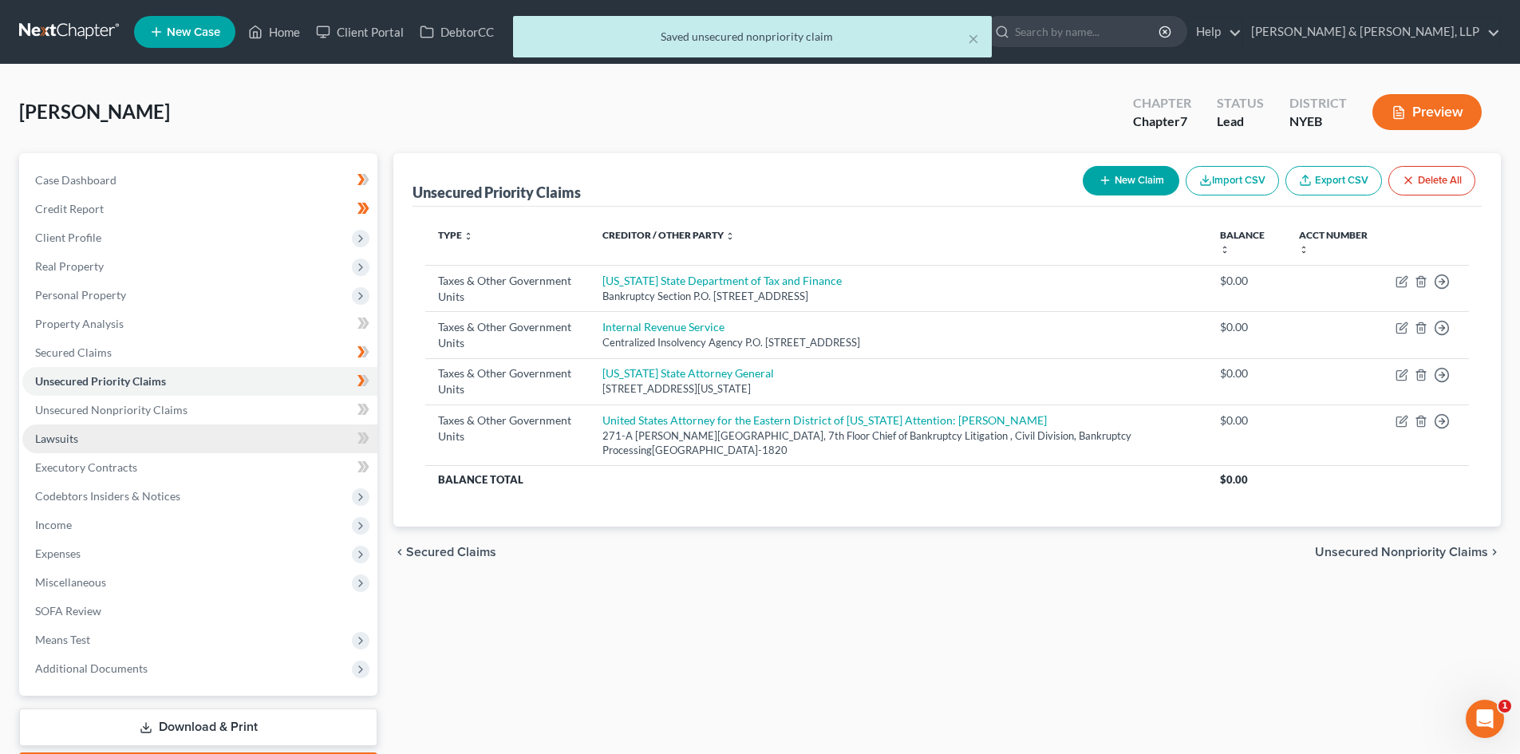
click at [101, 437] on link "Lawsuits" at bounding box center [199, 438] width 355 height 29
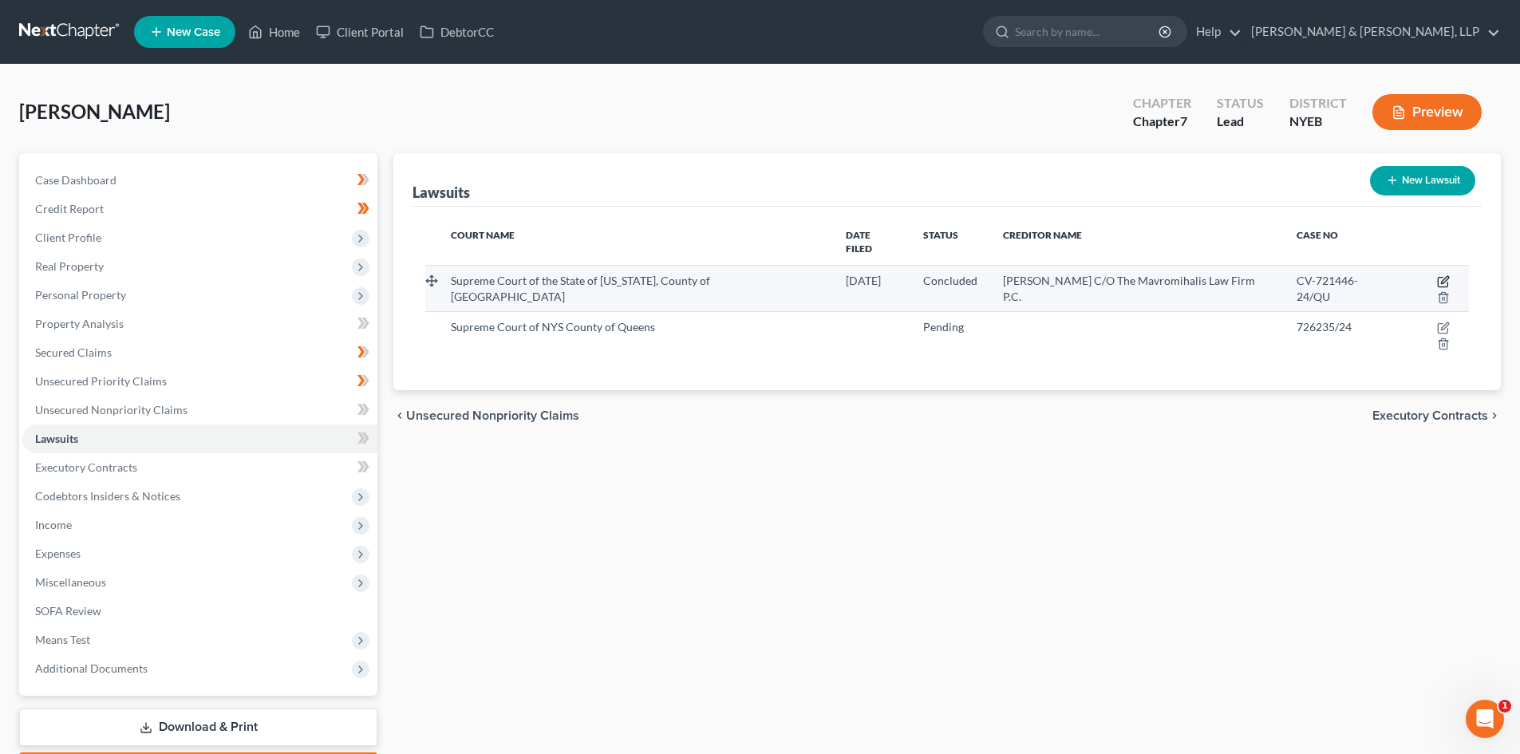
click at [1437, 275] on icon "button" at bounding box center [1443, 281] width 13 height 13
select select "35"
select select "2"
select select "4"
select select "35"
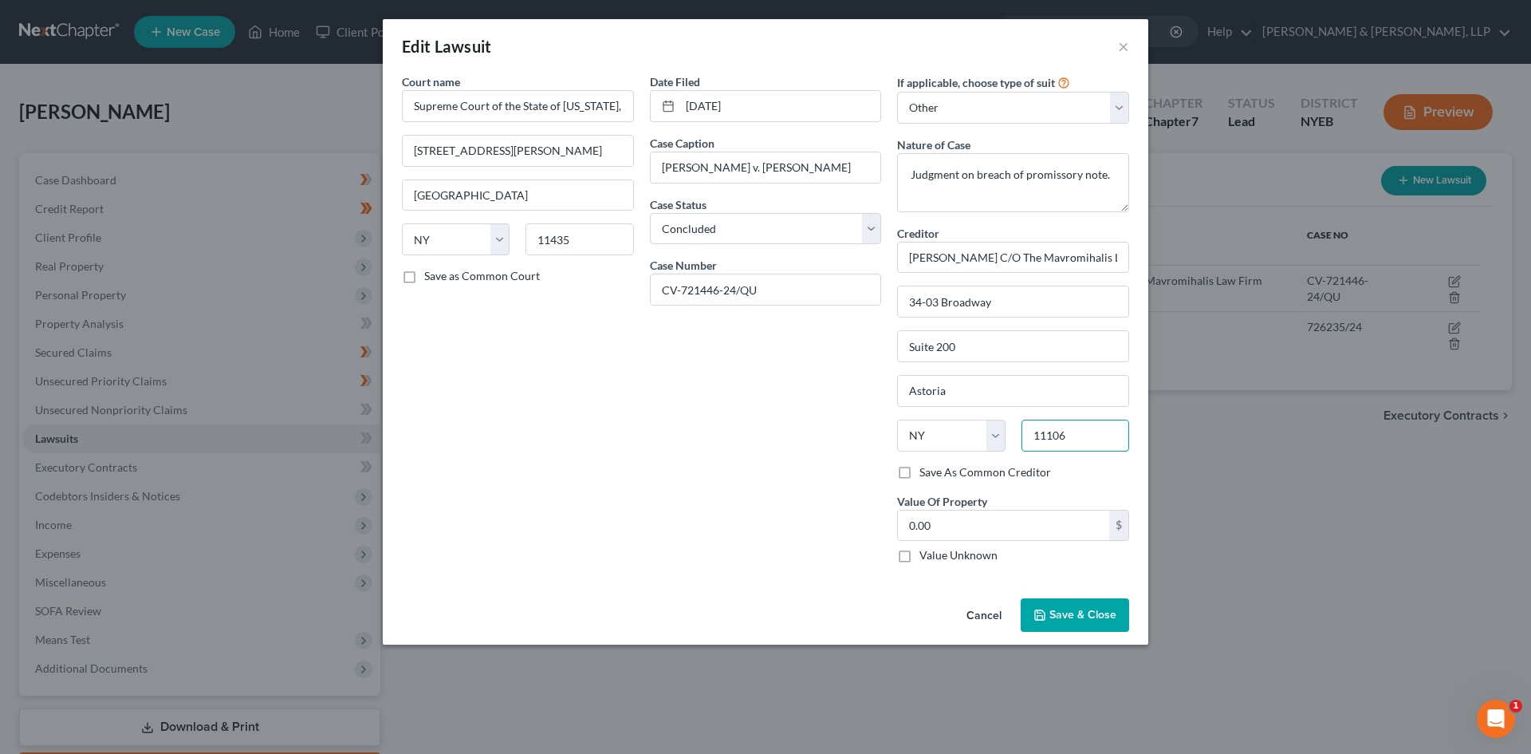
drag, startPoint x: 1108, startPoint y: 432, endPoint x: 1015, endPoint y: 425, distance: 92.7
click at [1015, 425] on div "11106" at bounding box center [1076, 436] width 124 height 32
click at [1084, 613] on span "Save & Close" at bounding box center [1083, 615] width 67 height 14
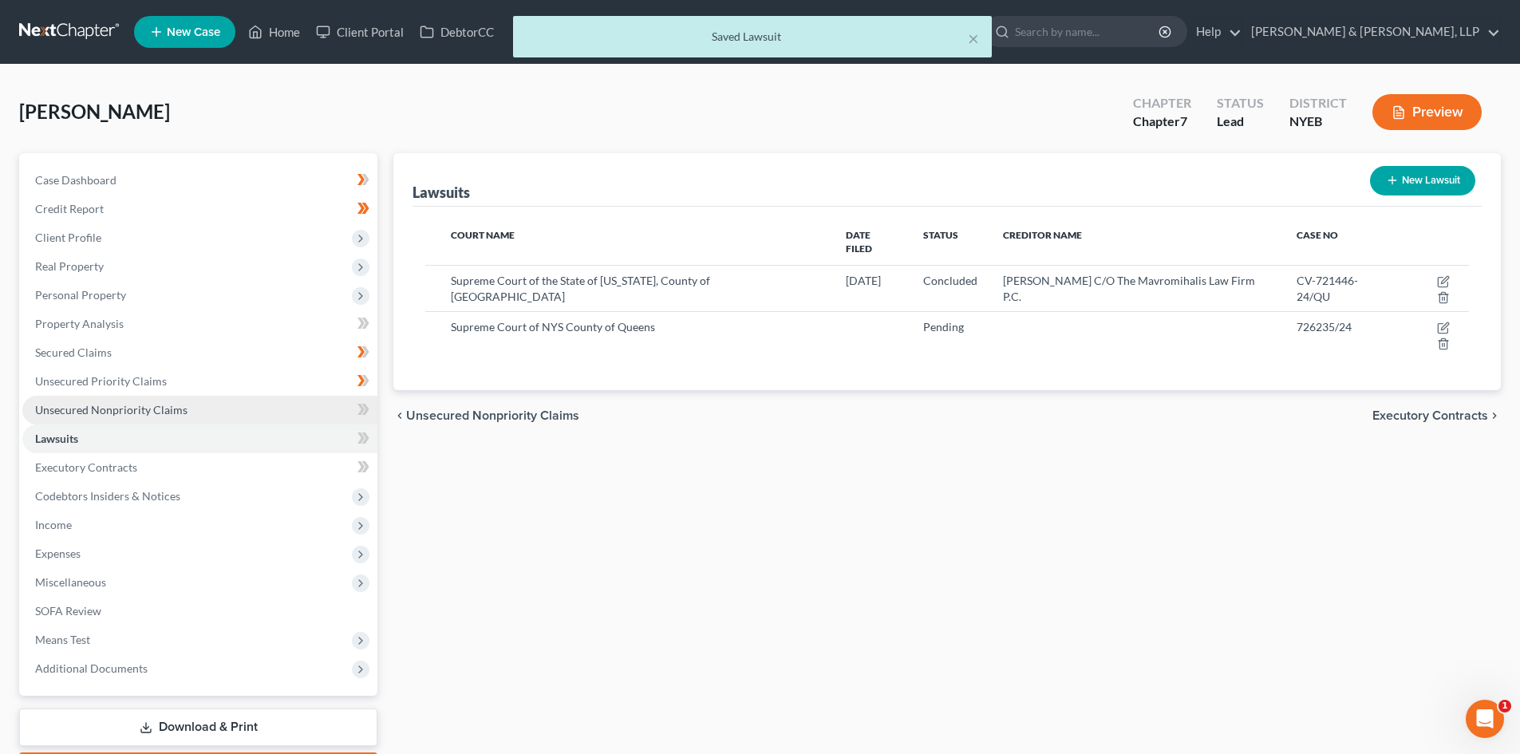
click at [181, 404] on span "Unsecured Nonpriority Claims" at bounding box center [111, 410] width 152 height 14
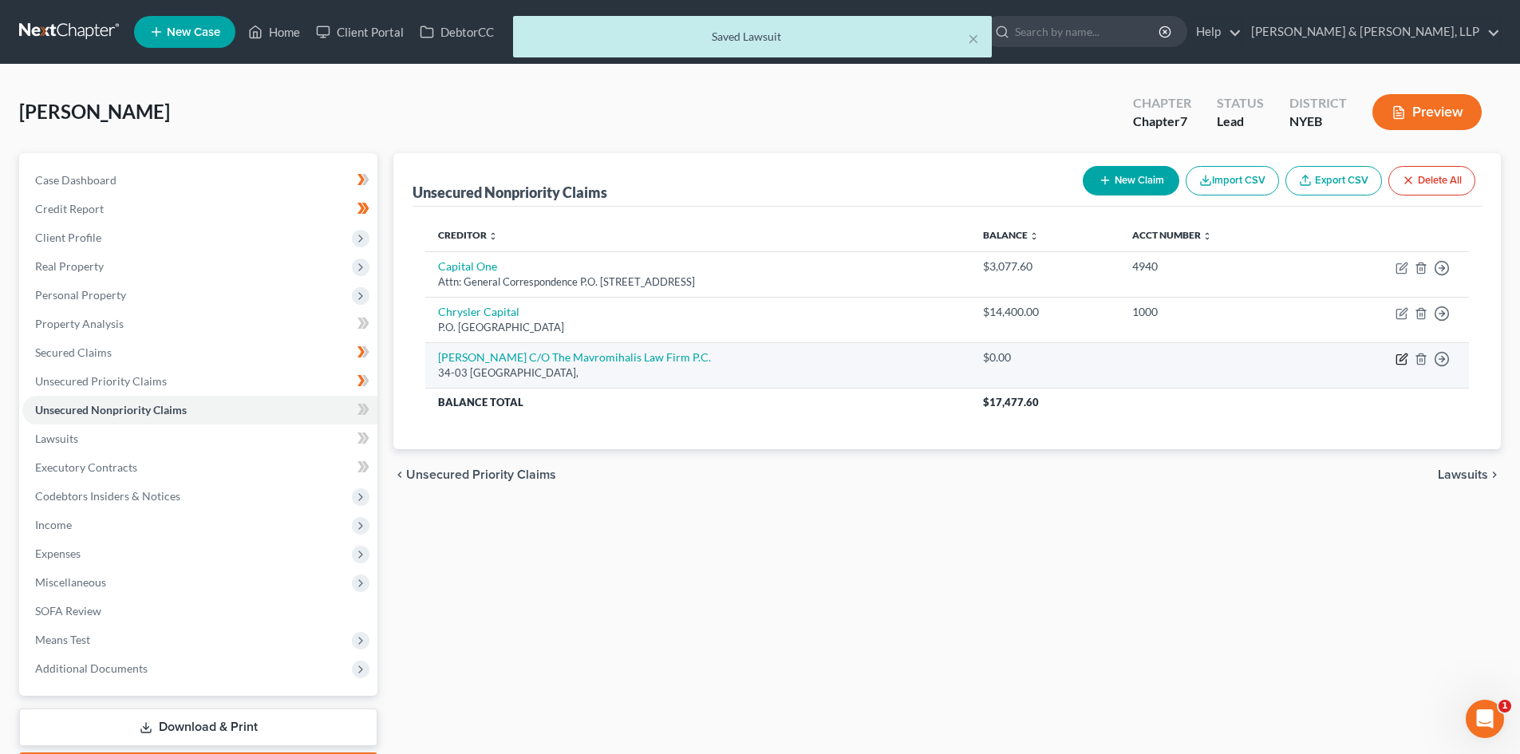
click at [1397, 357] on icon "button" at bounding box center [1401, 360] width 10 height 10
select select "0"
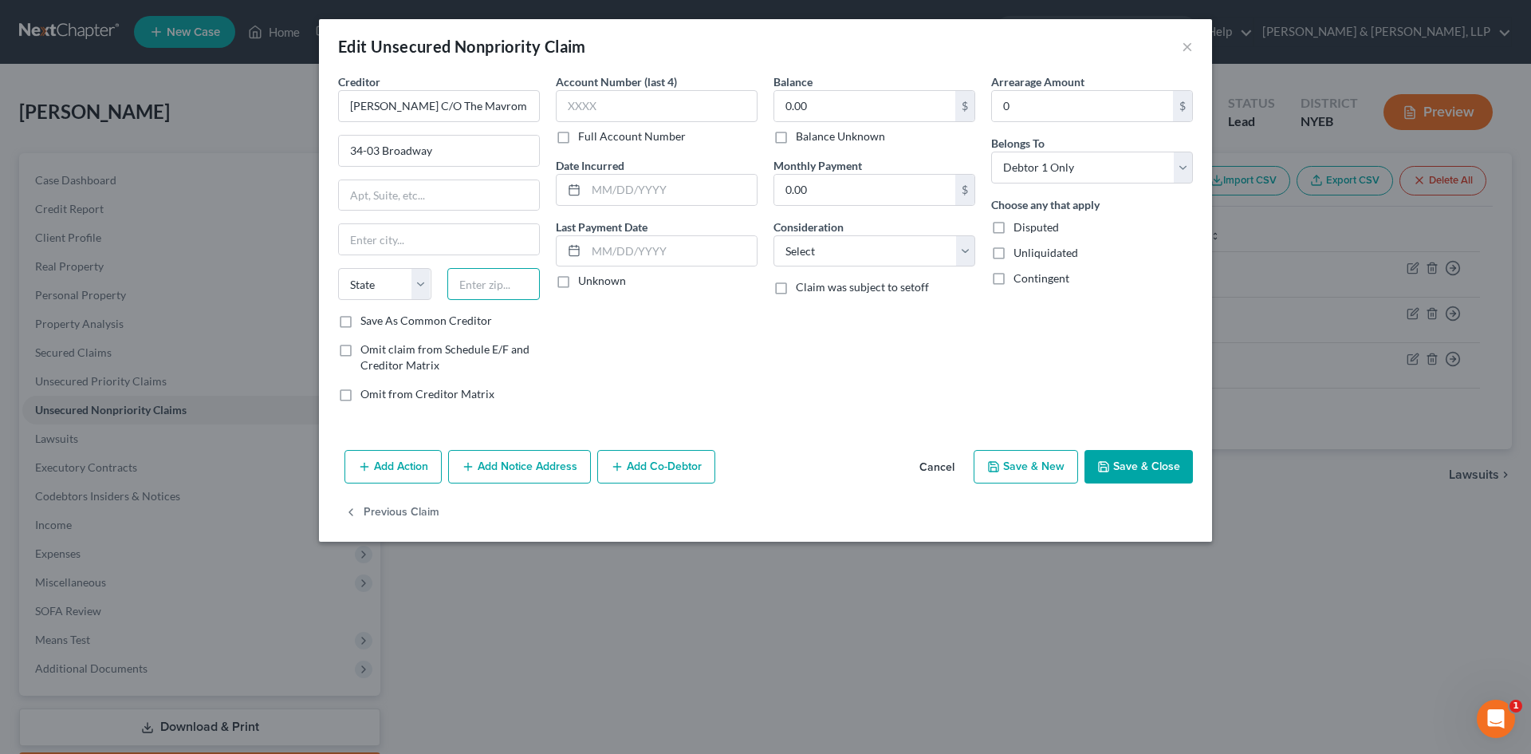
click at [479, 279] on input "text" at bounding box center [493, 284] width 93 height 32
paste input "11106"
type input "11106"
type input "Astoria"
select select "35"
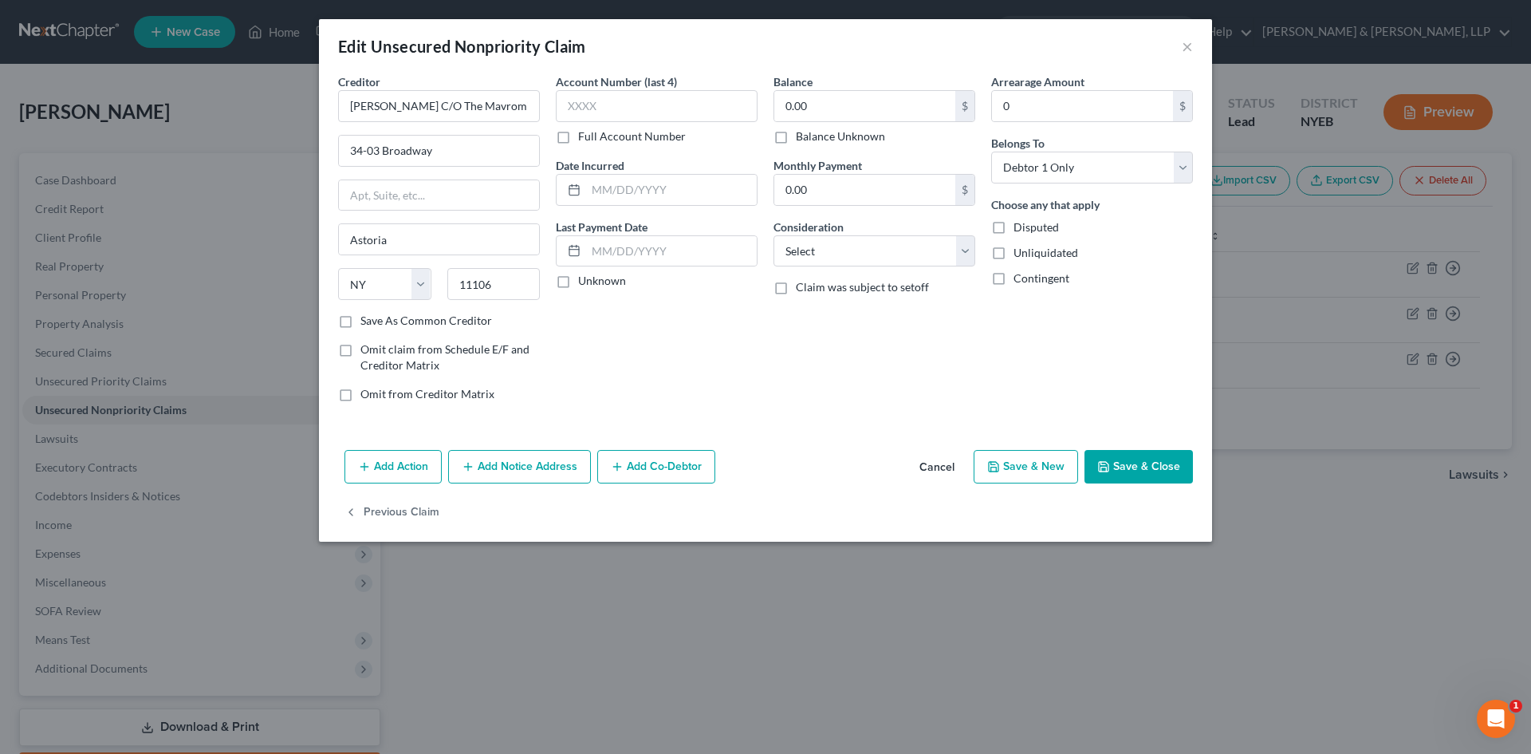
click at [730, 325] on div "Account Number (last 4) Full Account Number Date Incurred Last Payment Date Unk…" at bounding box center [657, 243] width 218 height 341
click at [707, 182] on input "text" at bounding box center [671, 190] width 171 height 30
click at [633, 192] on input "text" at bounding box center [671, 190] width 171 height 30
type input "10/09/2024"
click at [853, 106] on input "0.00" at bounding box center [865, 106] width 181 height 30
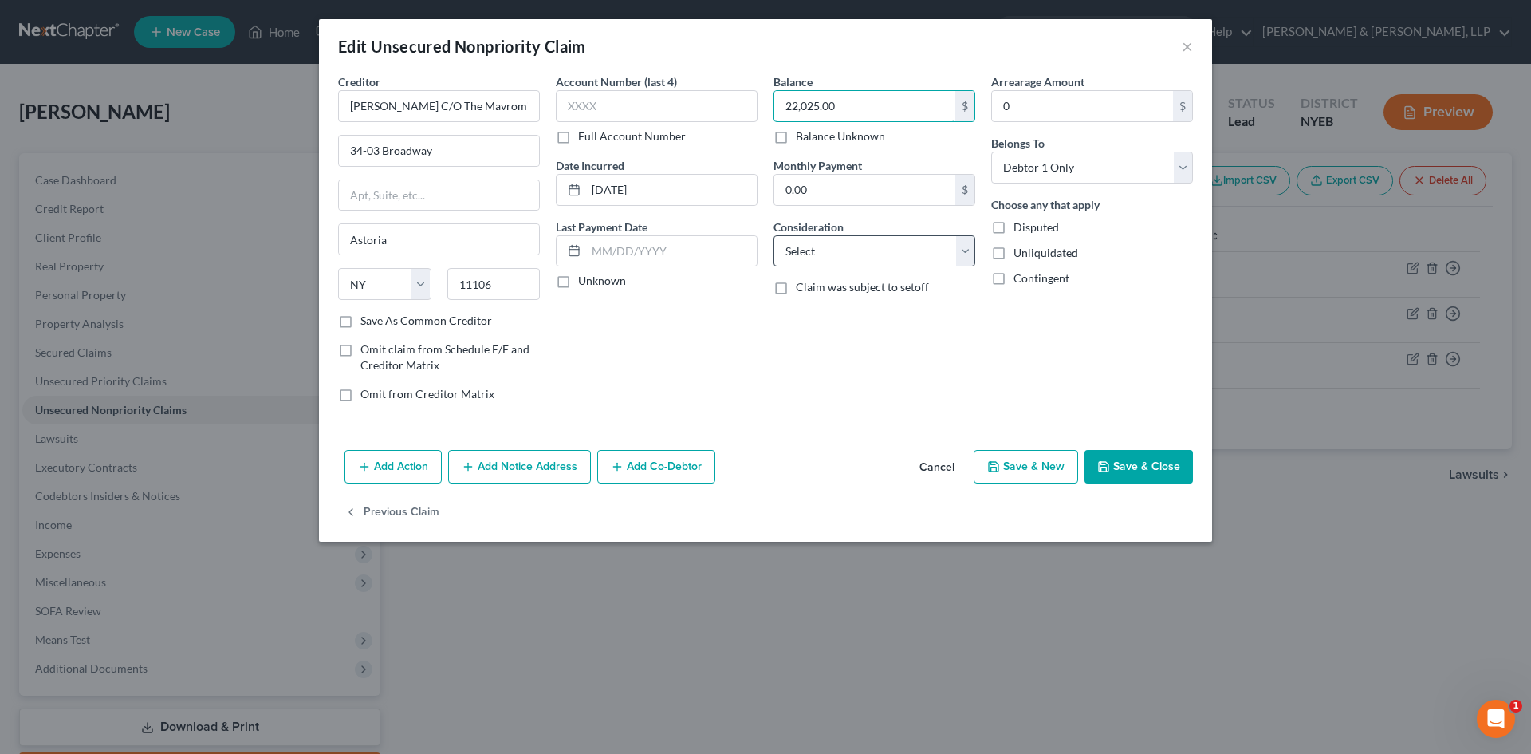
type input "22,025.00"
click at [962, 254] on select "Select Cable / Satellite Services Collection Agency Credit Card Debt Debt Couns…" at bounding box center [875, 251] width 202 height 32
select select "14"
click at [774, 235] on select "Select Cable / Satellite Services Collection Agency Credit Card Debt Debt Couns…" at bounding box center [875, 251] width 202 height 32
click at [1156, 465] on button "Save & Close" at bounding box center [1139, 467] width 108 height 34
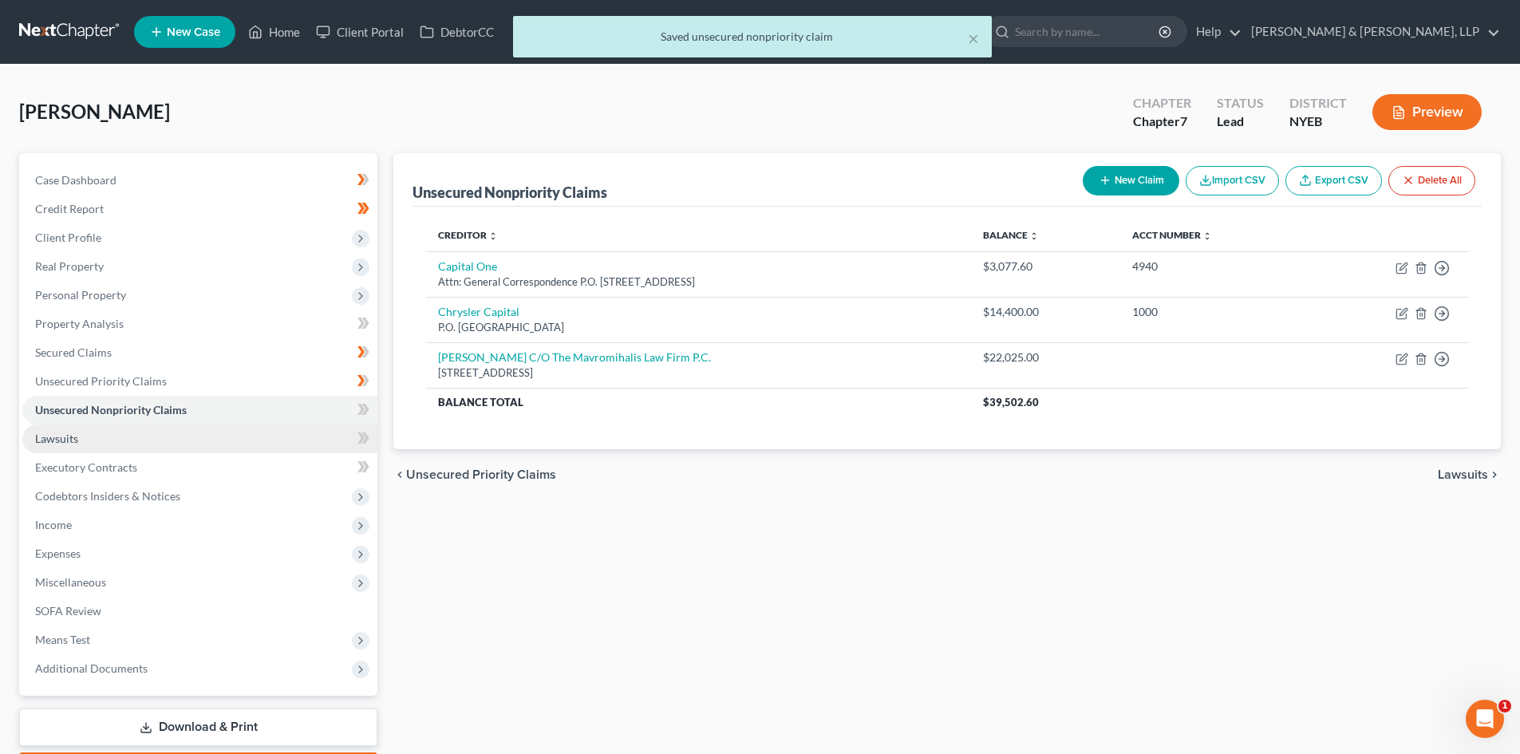
click at [131, 440] on link "Lawsuits" at bounding box center [199, 438] width 355 height 29
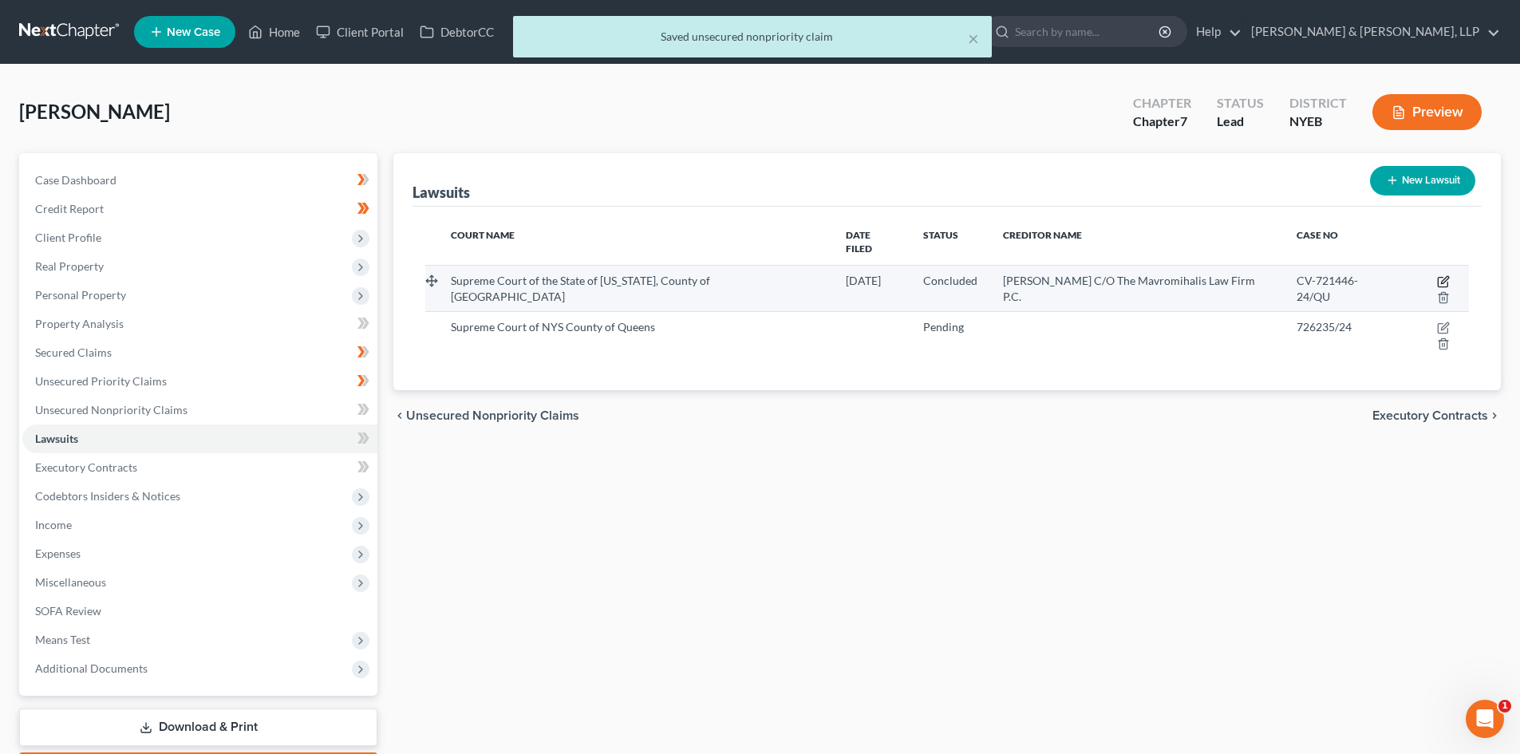
click at [1420, 274] on td at bounding box center [1435, 288] width 65 height 46
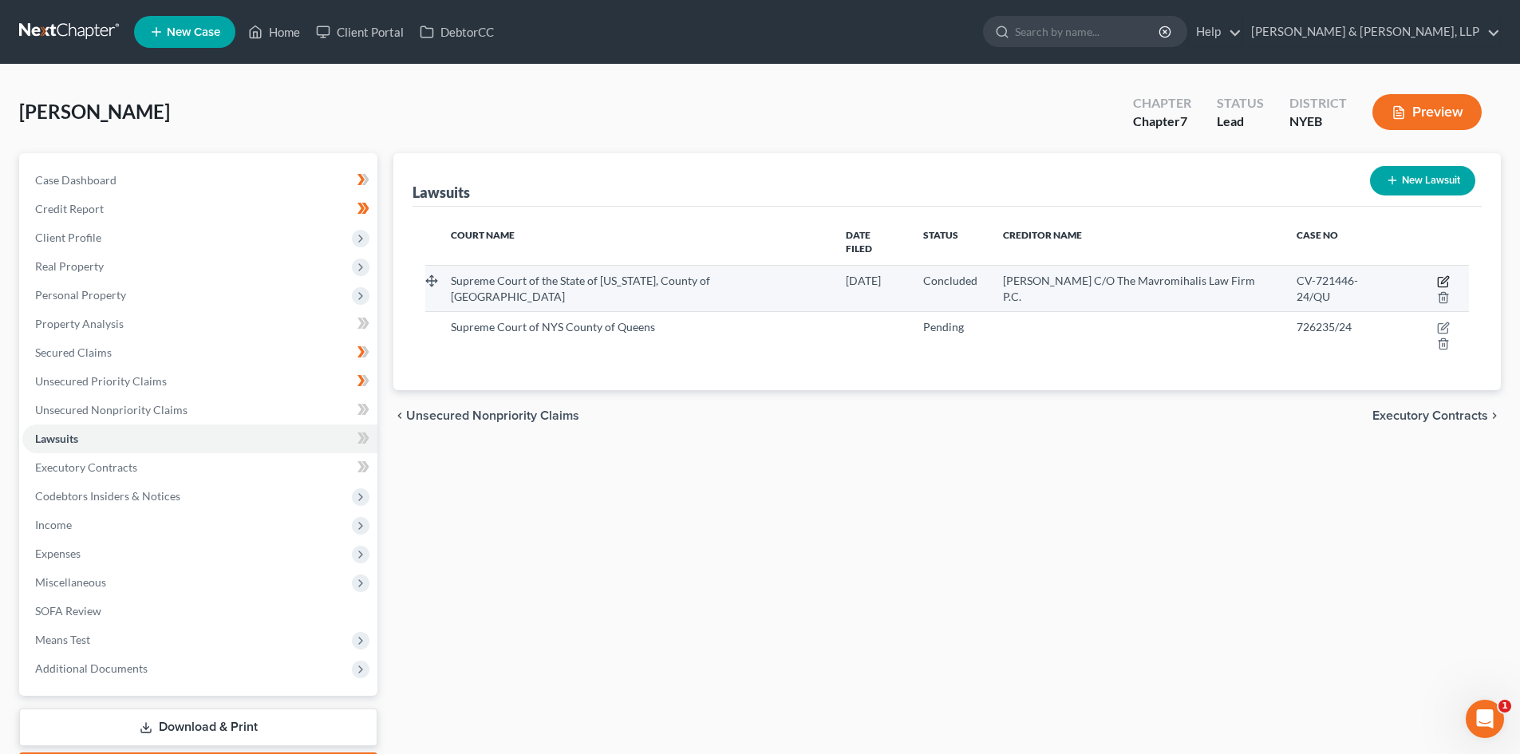
click at [1437, 275] on icon "button" at bounding box center [1443, 281] width 13 height 13
select select "35"
select select "2"
select select "4"
select select "35"
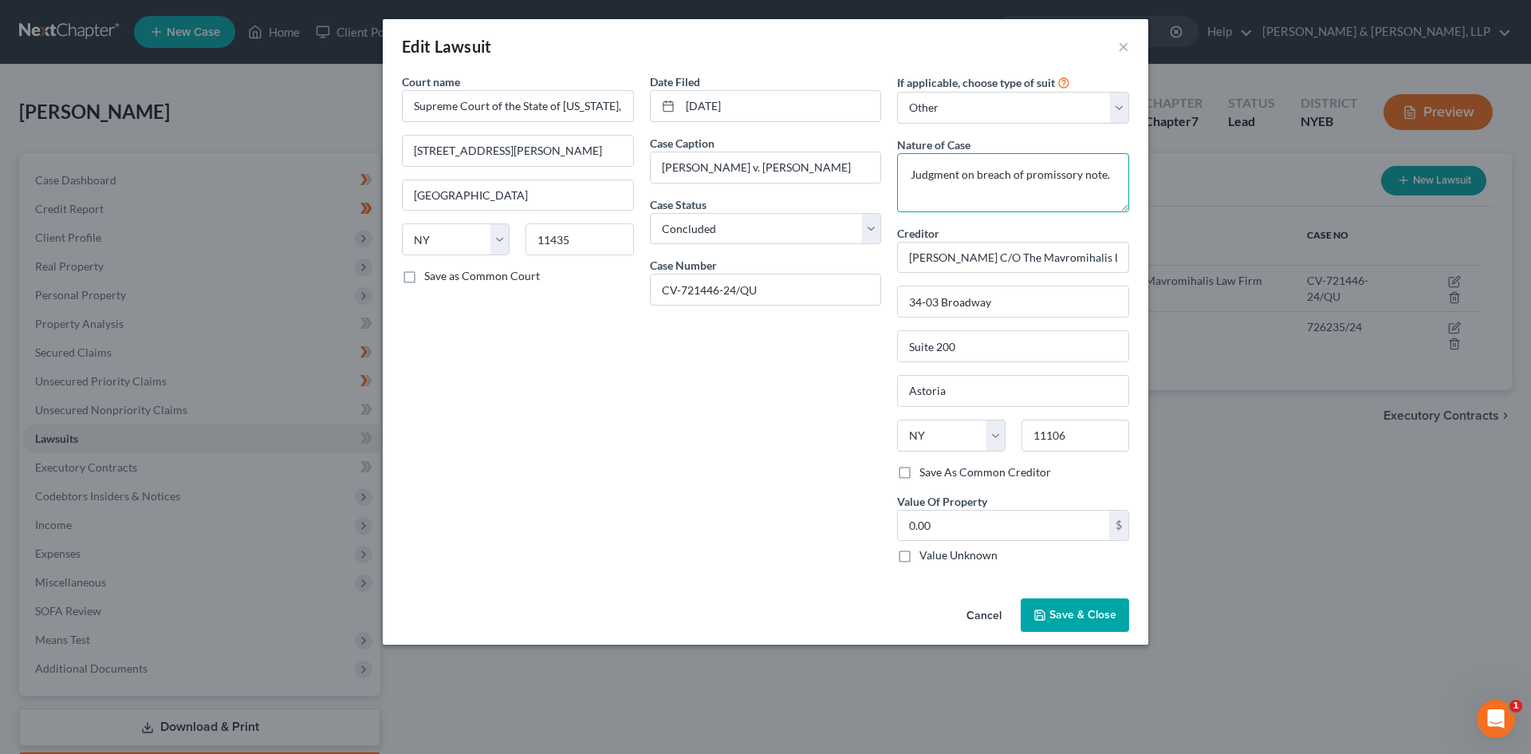
drag, startPoint x: 1114, startPoint y: 181, endPoint x: 874, endPoint y: 189, distance: 239.4
click at [874, 189] on div "Court name * Supreme Court of the State of New York, County of Queens 88-11 Sut…" at bounding box center [765, 324] width 743 height 503
click at [1088, 611] on span "Save & Close" at bounding box center [1083, 615] width 67 height 14
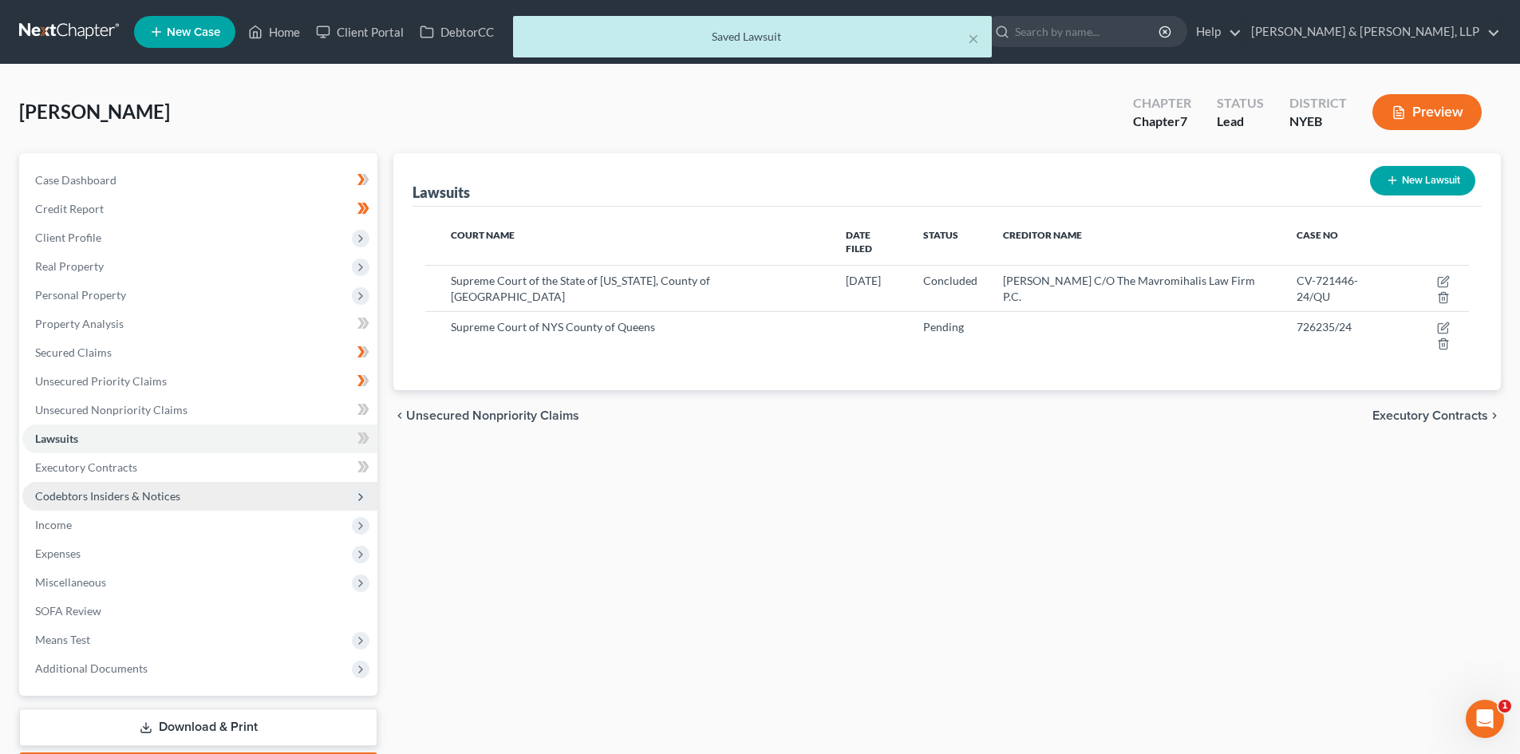
click at [164, 496] on span "Codebtors Insiders & Notices" at bounding box center [107, 496] width 145 height 14
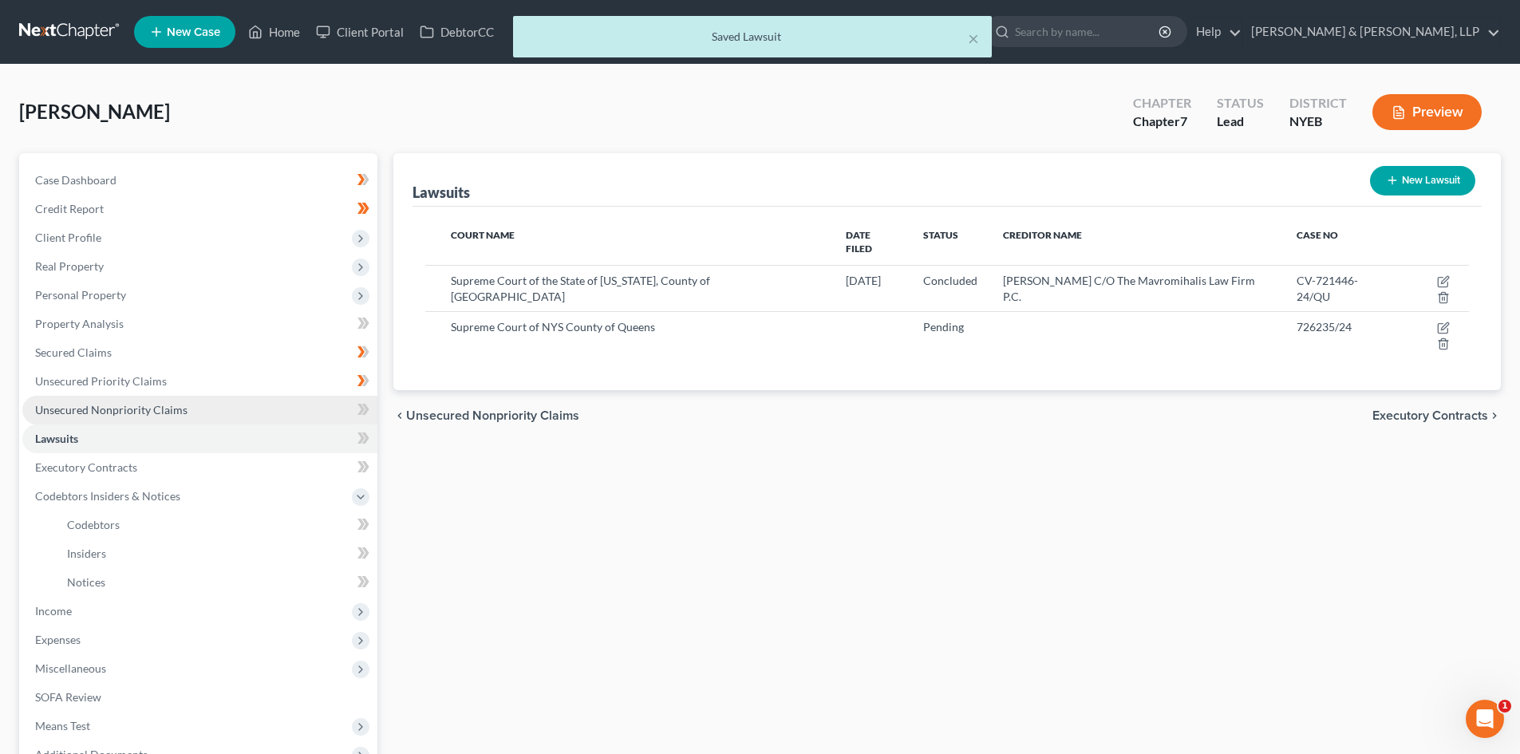
click at [148, 408] on span "Unsecured Nonpriority Claims" at bounding box center [111, 410] width 152 height 14
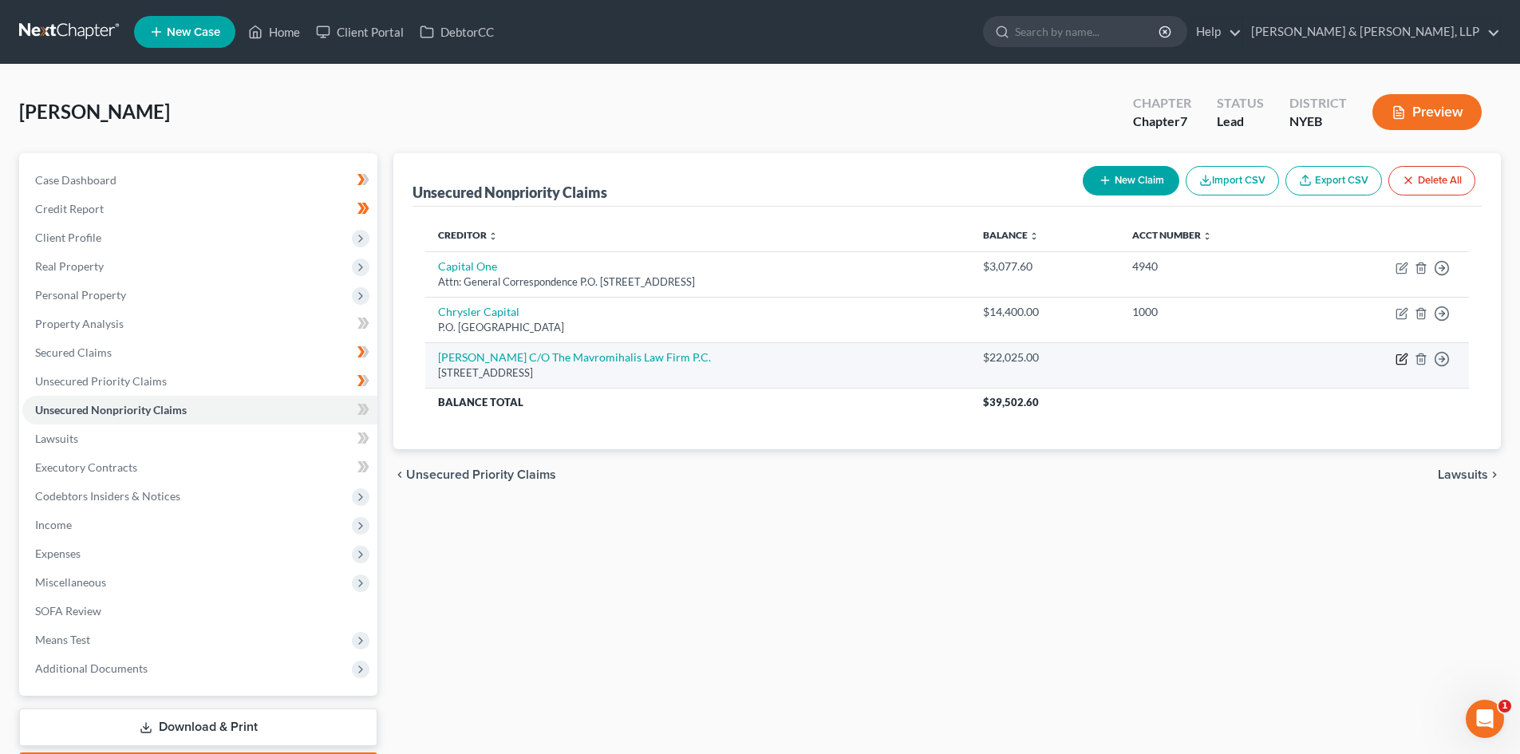
click at [1401, 360] on icon "button" at bounding box center [1401, 359] width 13 height 13
select select "35"
select select "14"
select select "0"
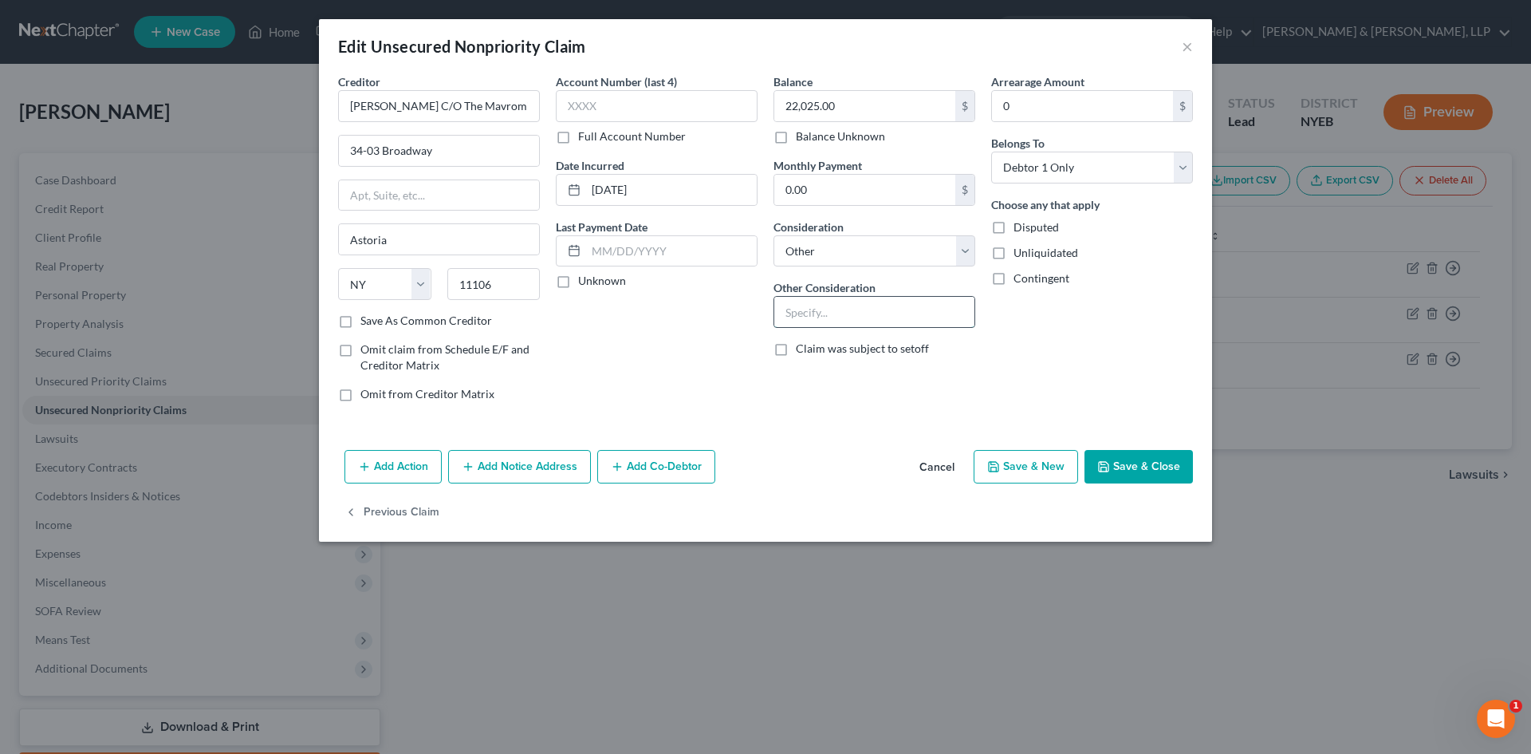
click at [883, 318] on input "text" at bounding box center [875, 312] width 200 height 30
paste input "Judgment on breach of promissory note."
type input "Judgment on breach of promissory note.."
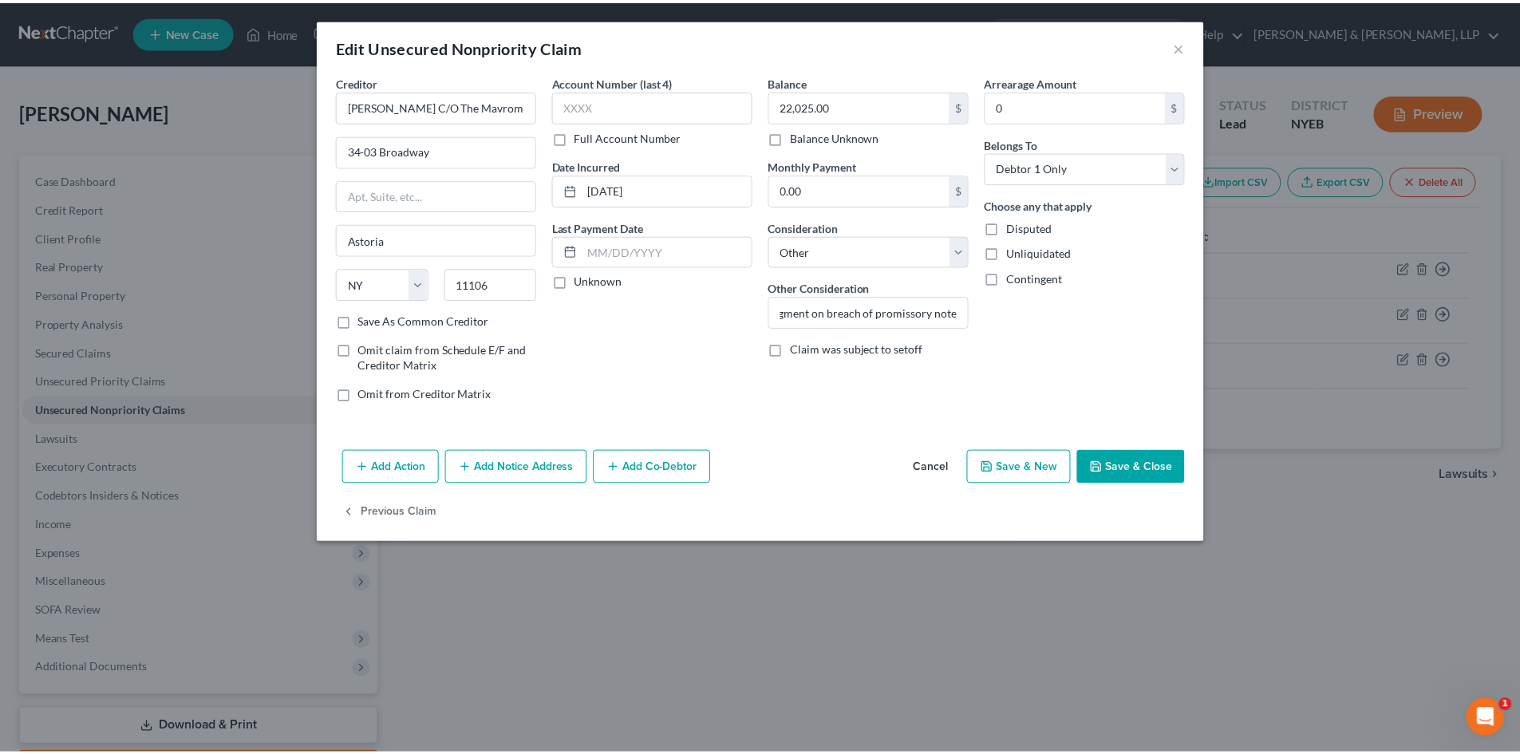
scroll to position [0, 0]
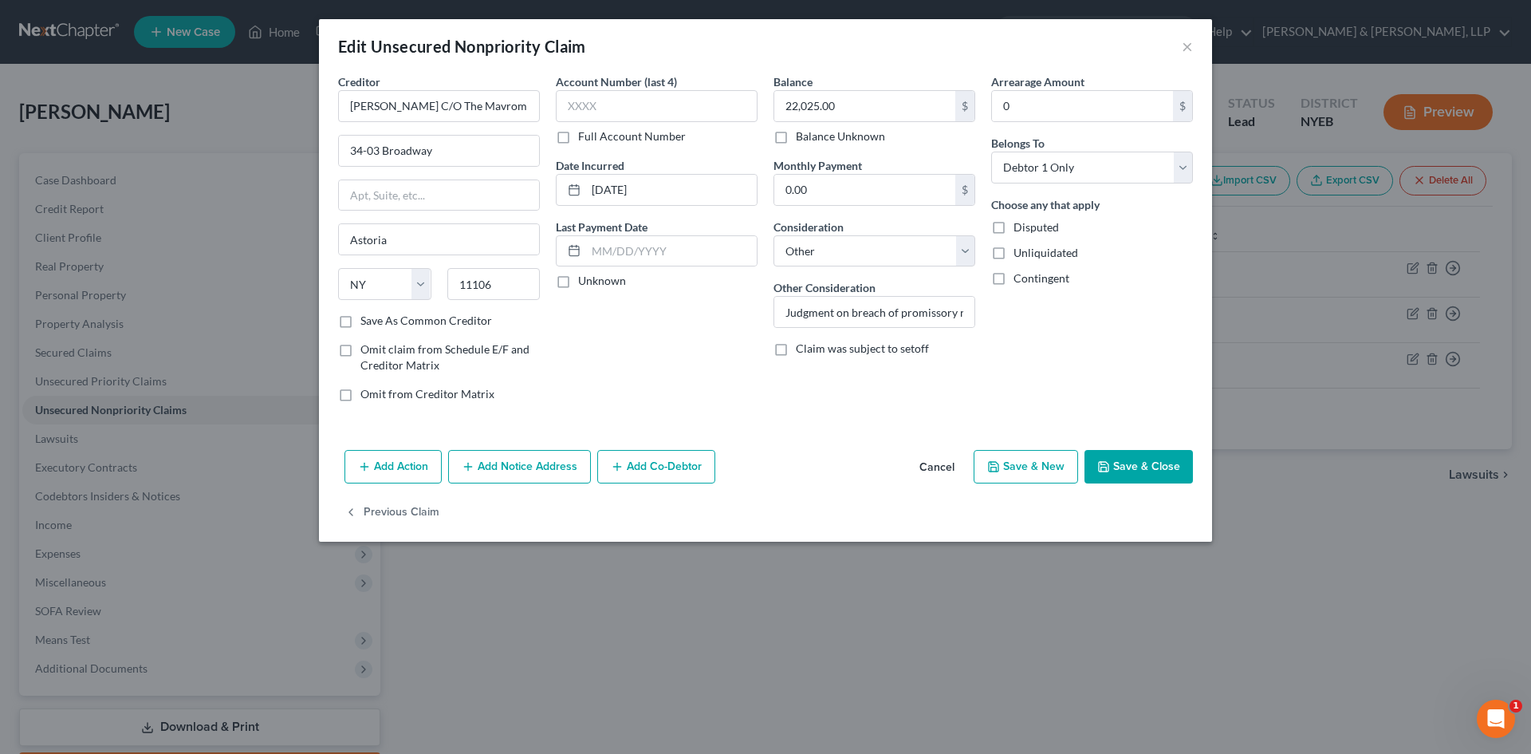
click at [1131, 480] on button "Save & Close" at bounding box center [1139, 467] width 108 height 34
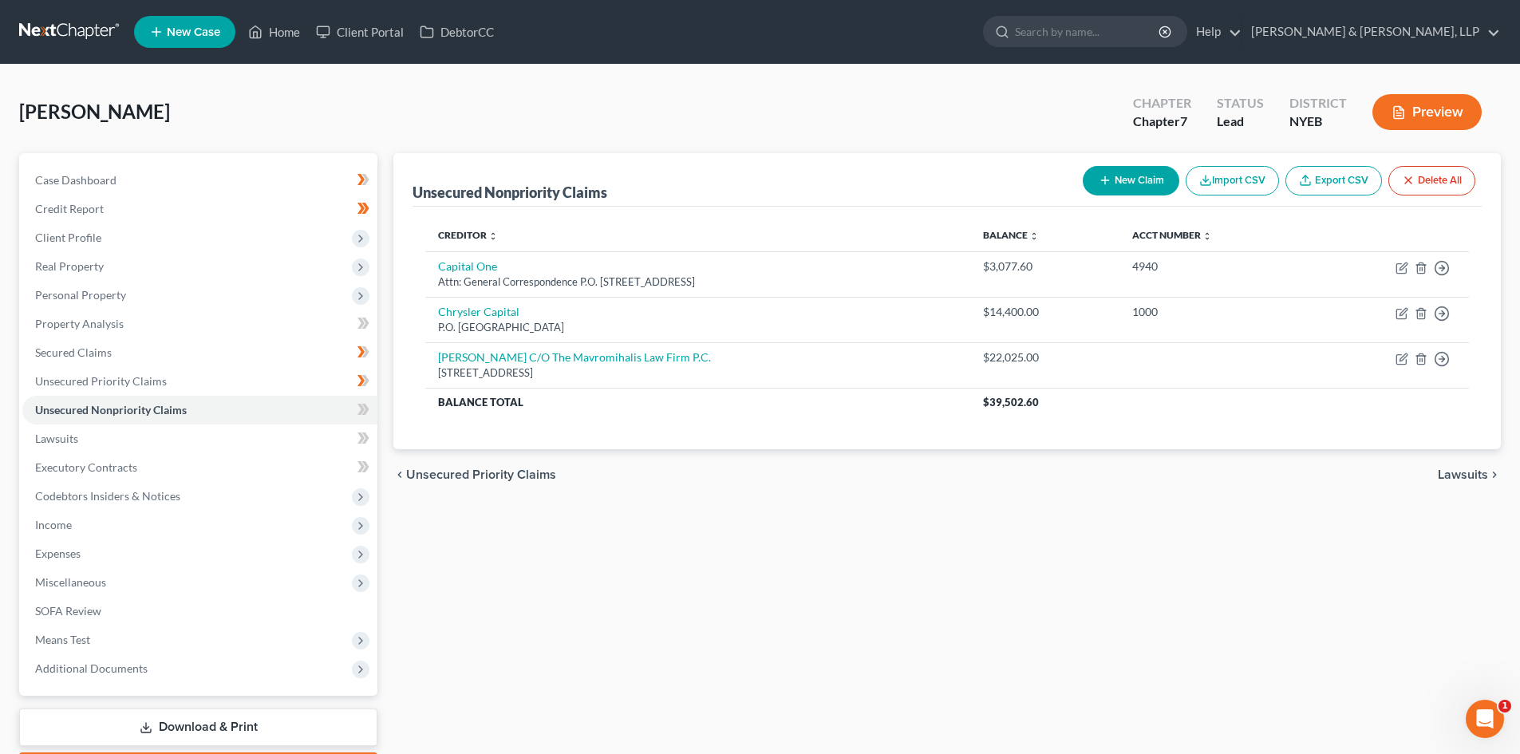
click at [1370, 516] on div "Unsecured Nonpriority Claims New Claim Import CSV Export CSV Delete All Credito…" at bounding box center [946, 470] width 1123 height 634
